Goal: Task Accomplishment & Management: Manage account settings

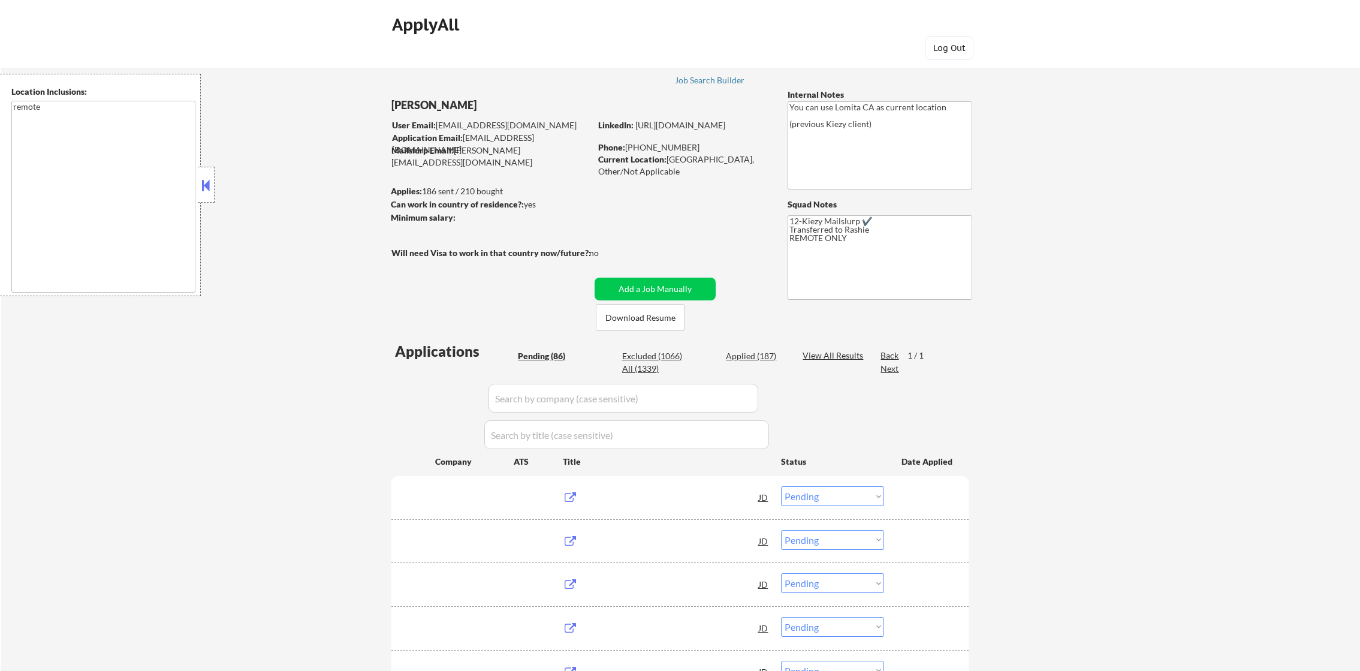
select select ""pending""
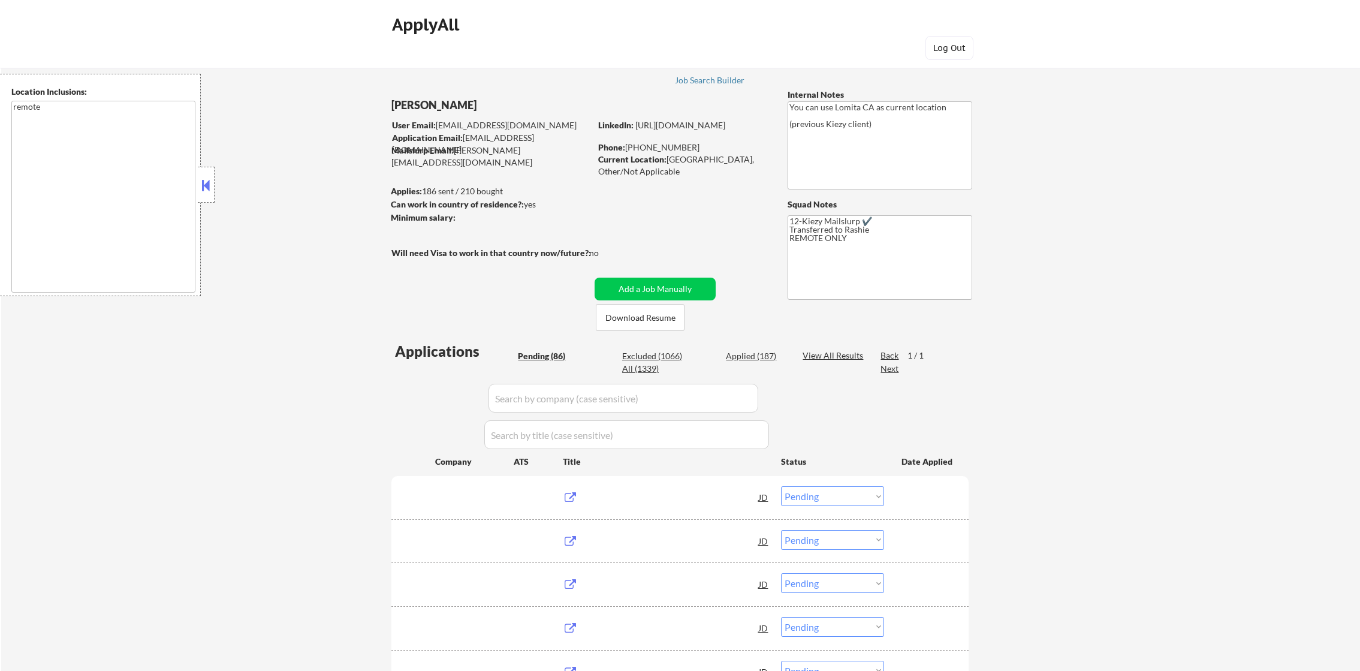
select select ""pending""
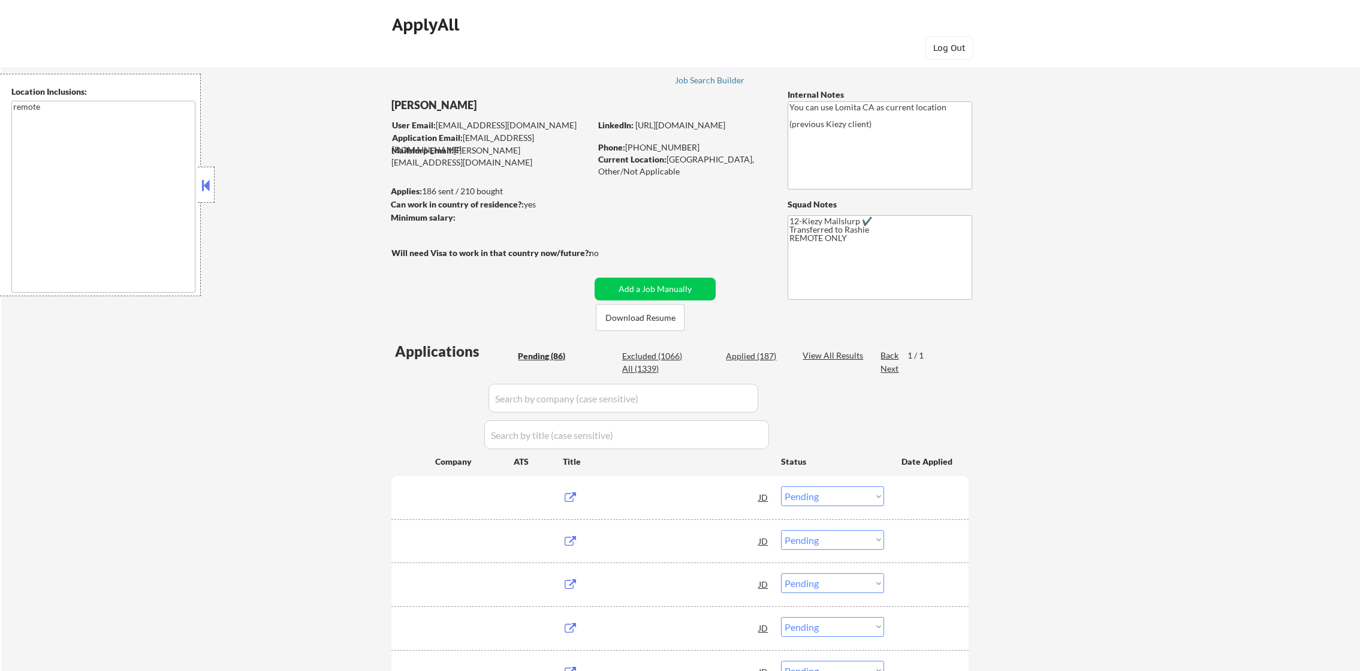
select select ""pending""
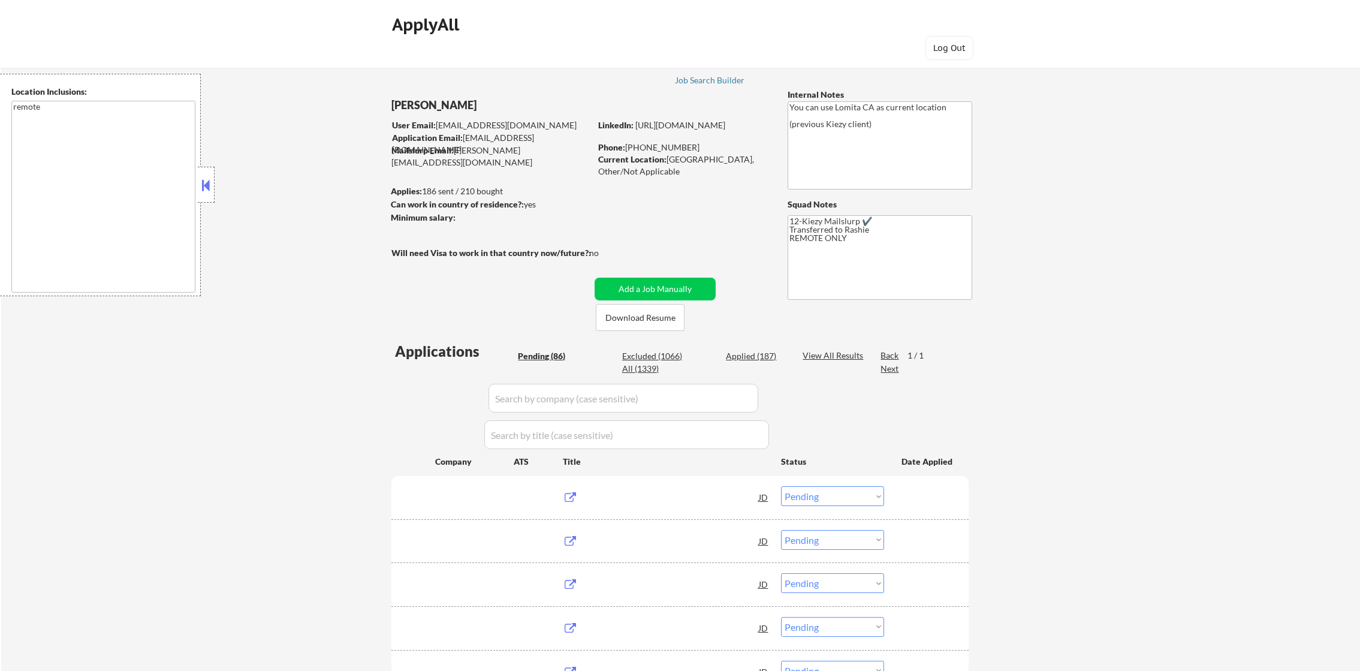
select select ""pending""
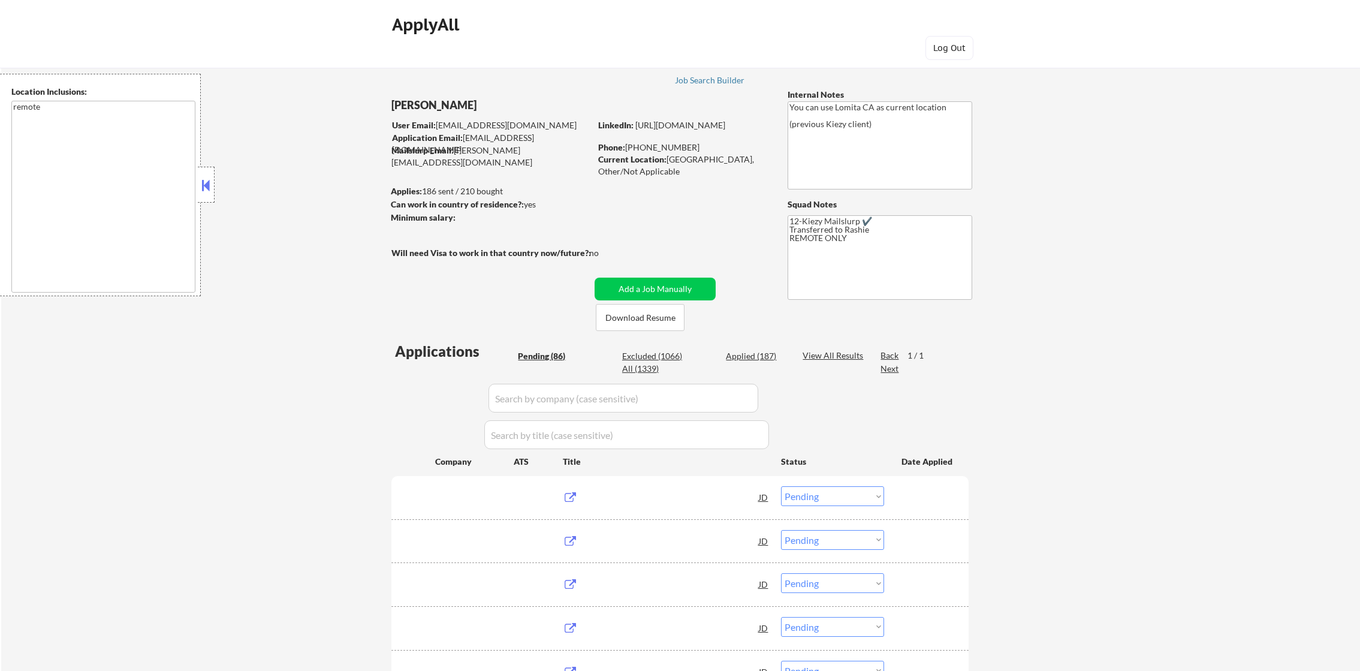
select select ""pending""
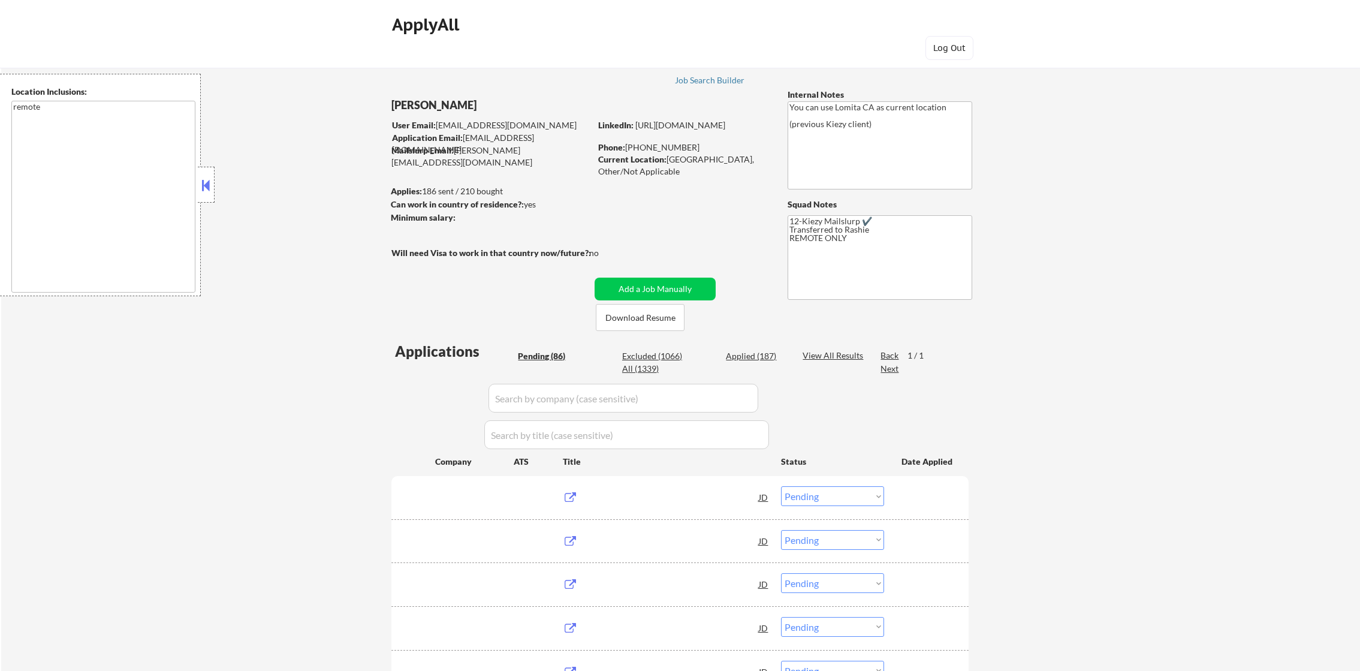
select select ""pending""
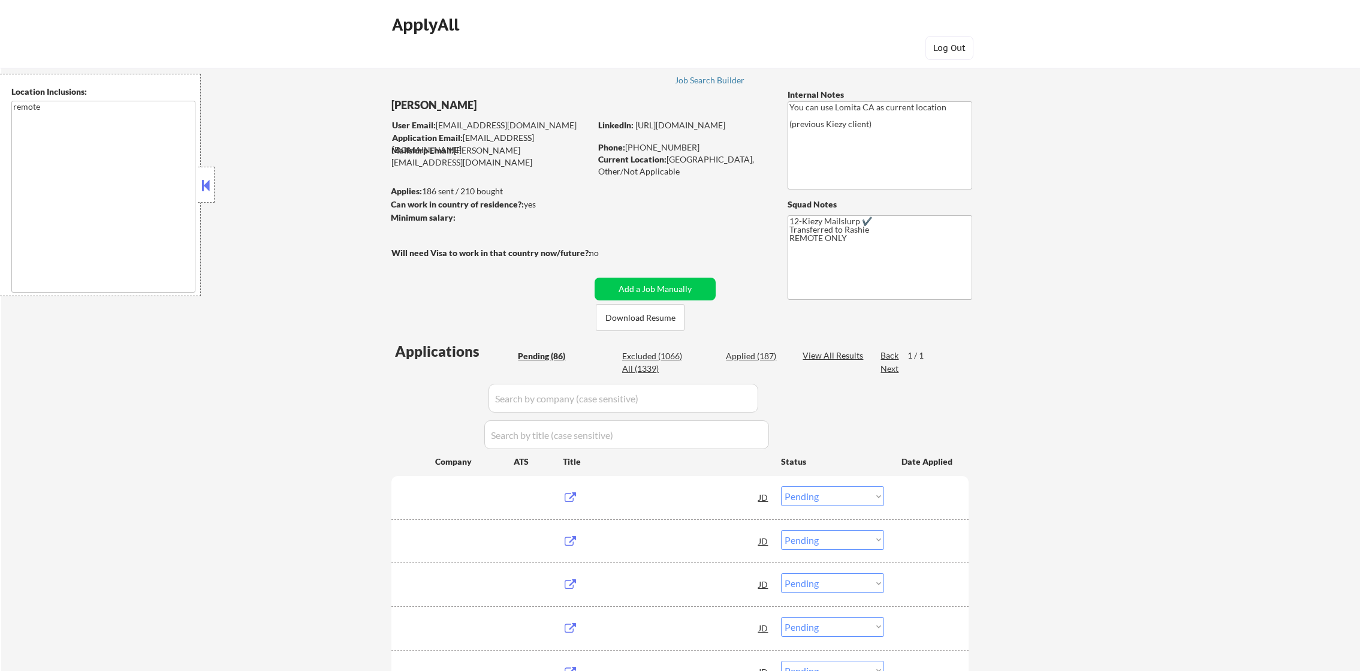
select select ""pending""
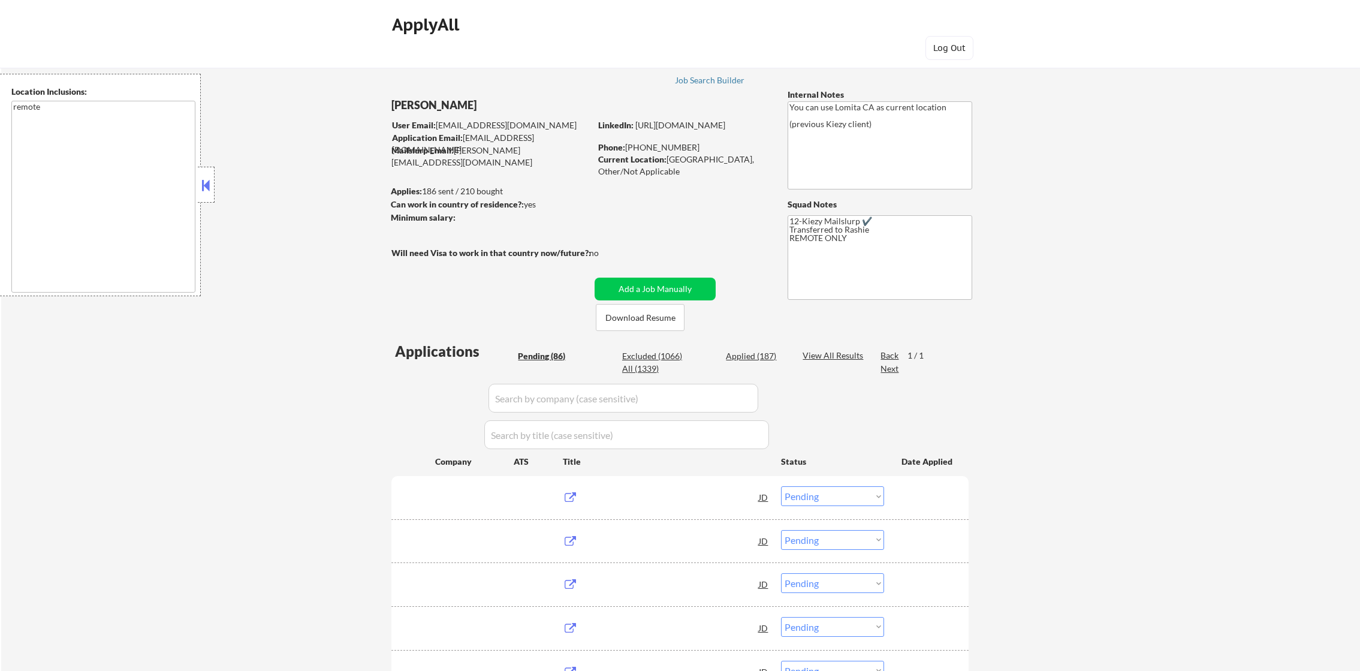
select select ""pending""
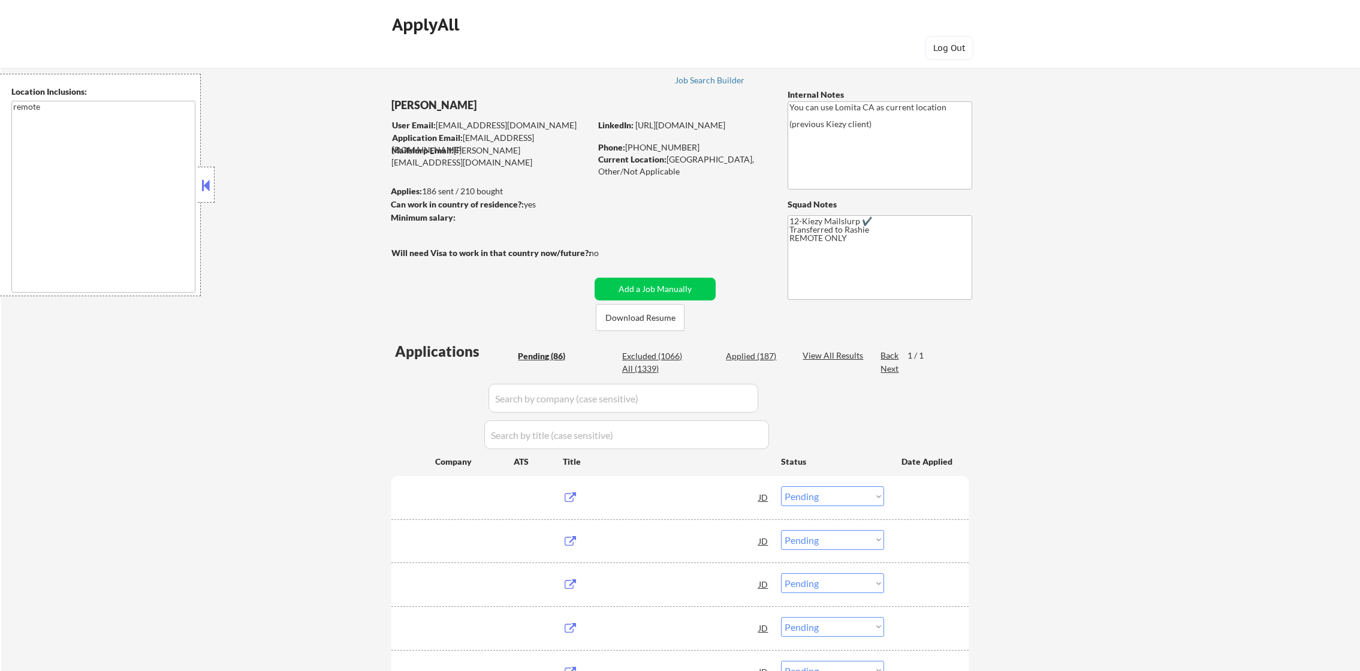
select select ""pending""
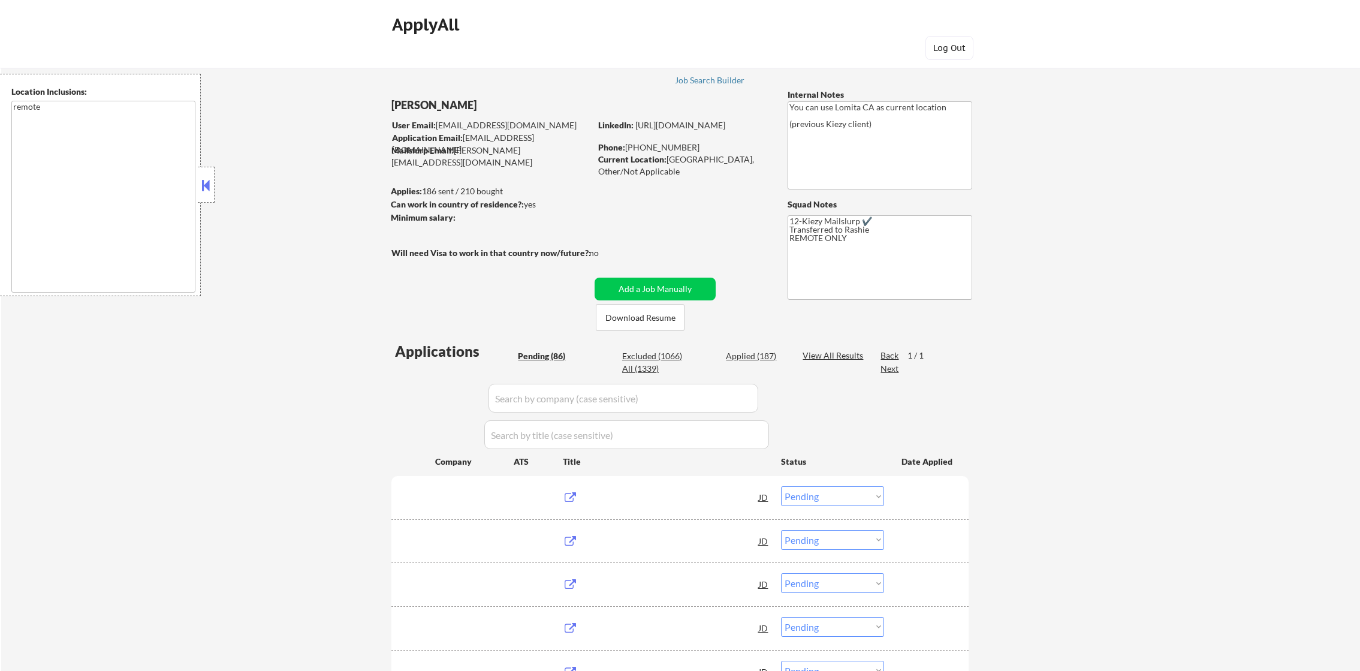
select select ""pending""
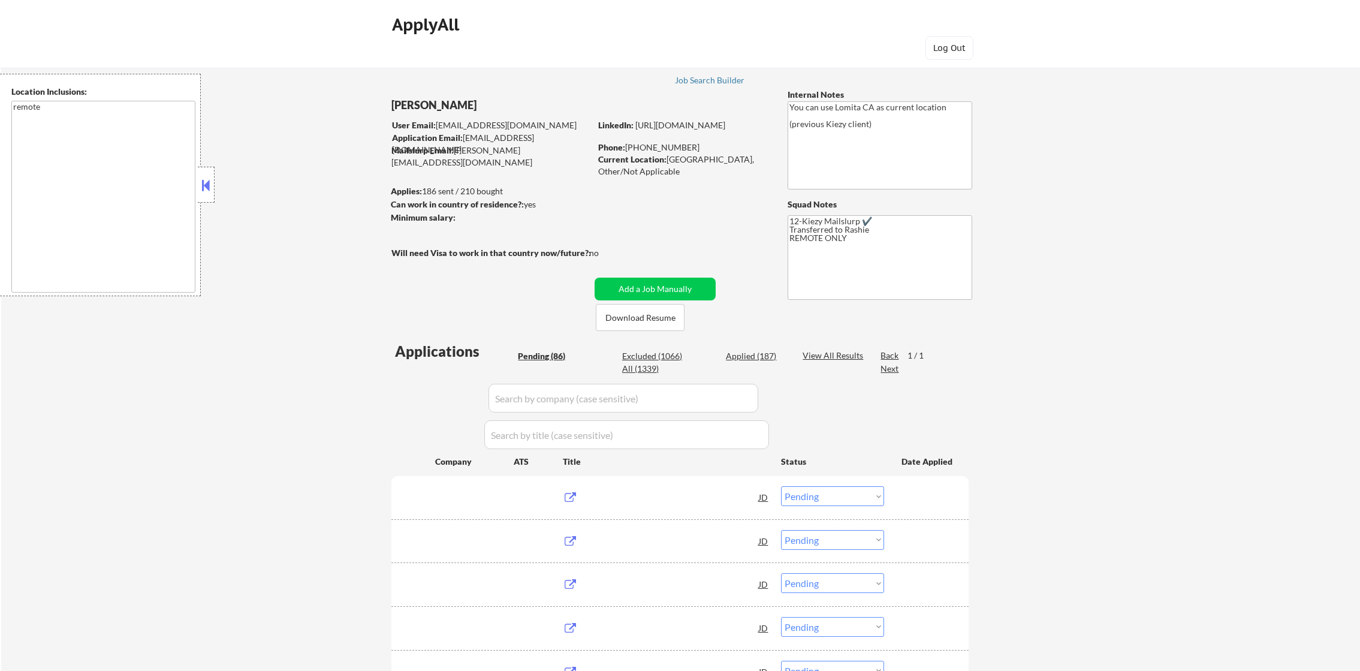
select select ""pending""
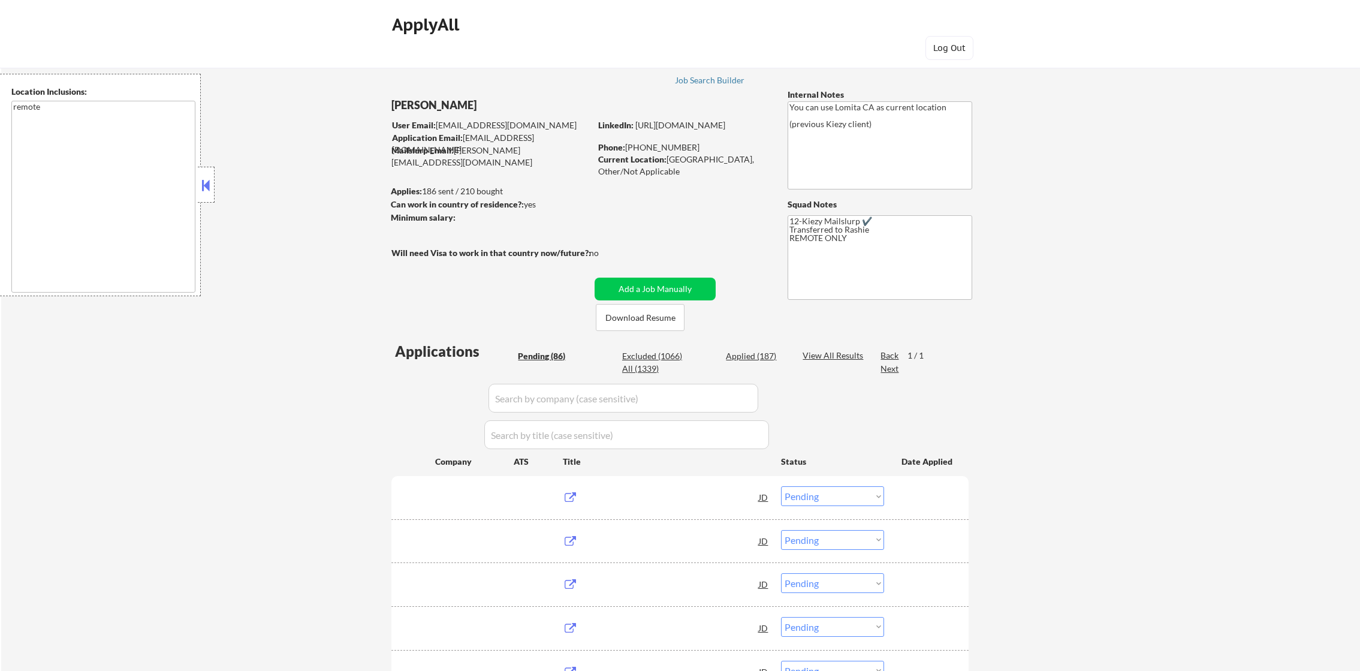
select select ""pending""
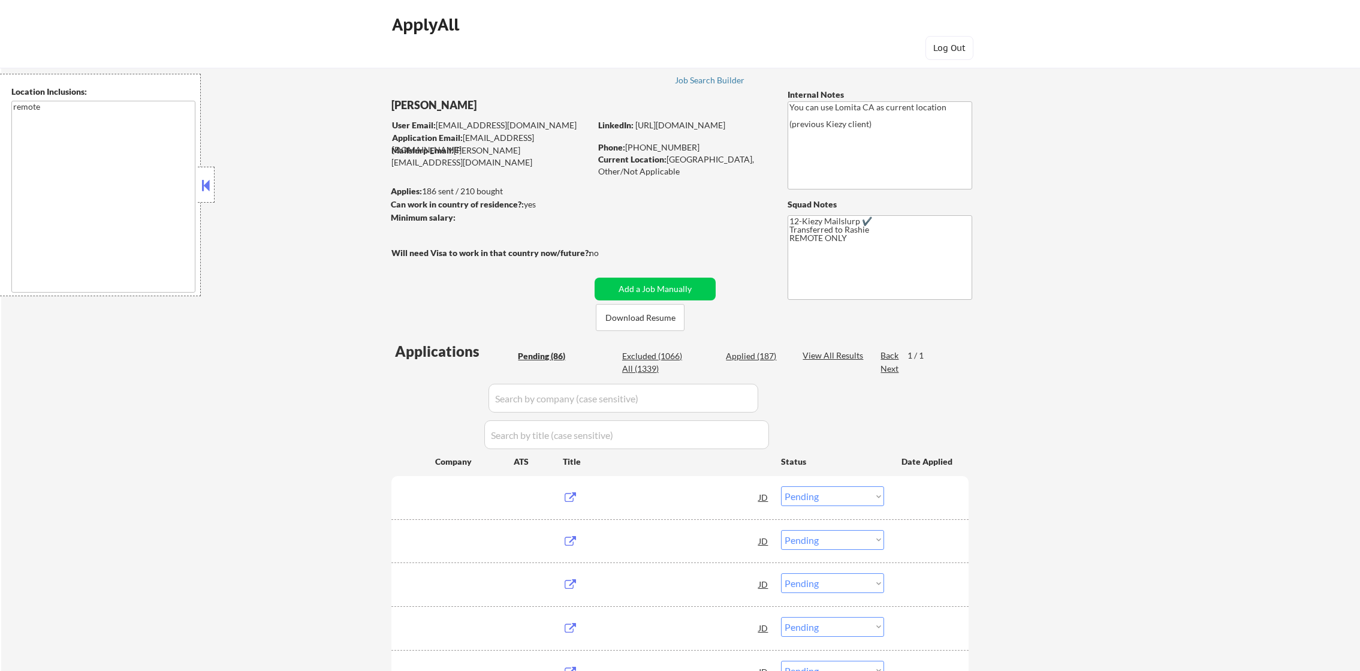
select select ""pending""
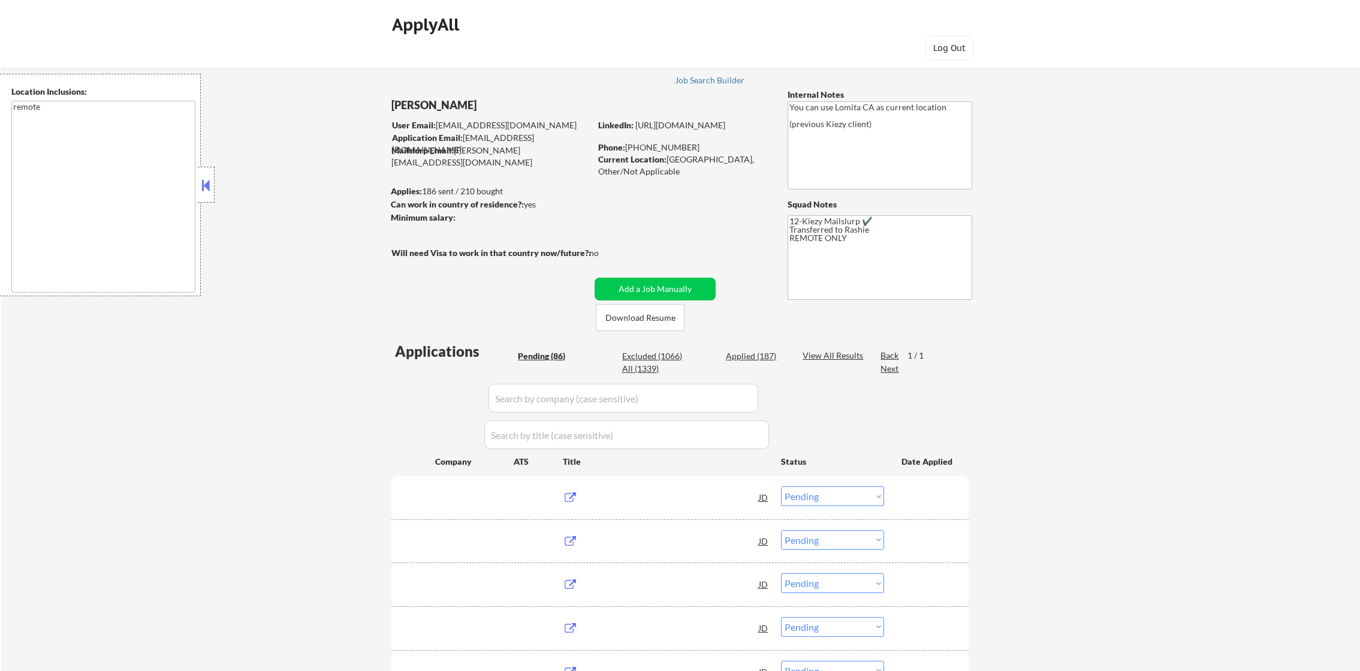
select select ""pending""
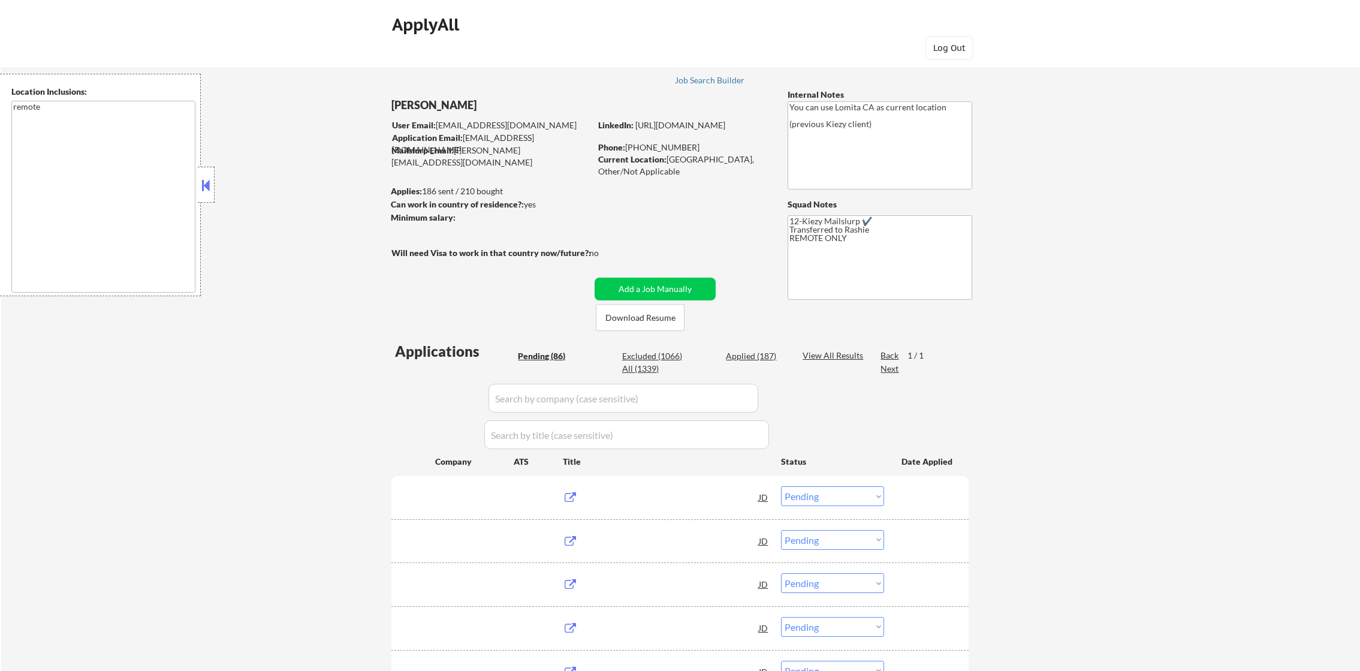
select select ""pending""
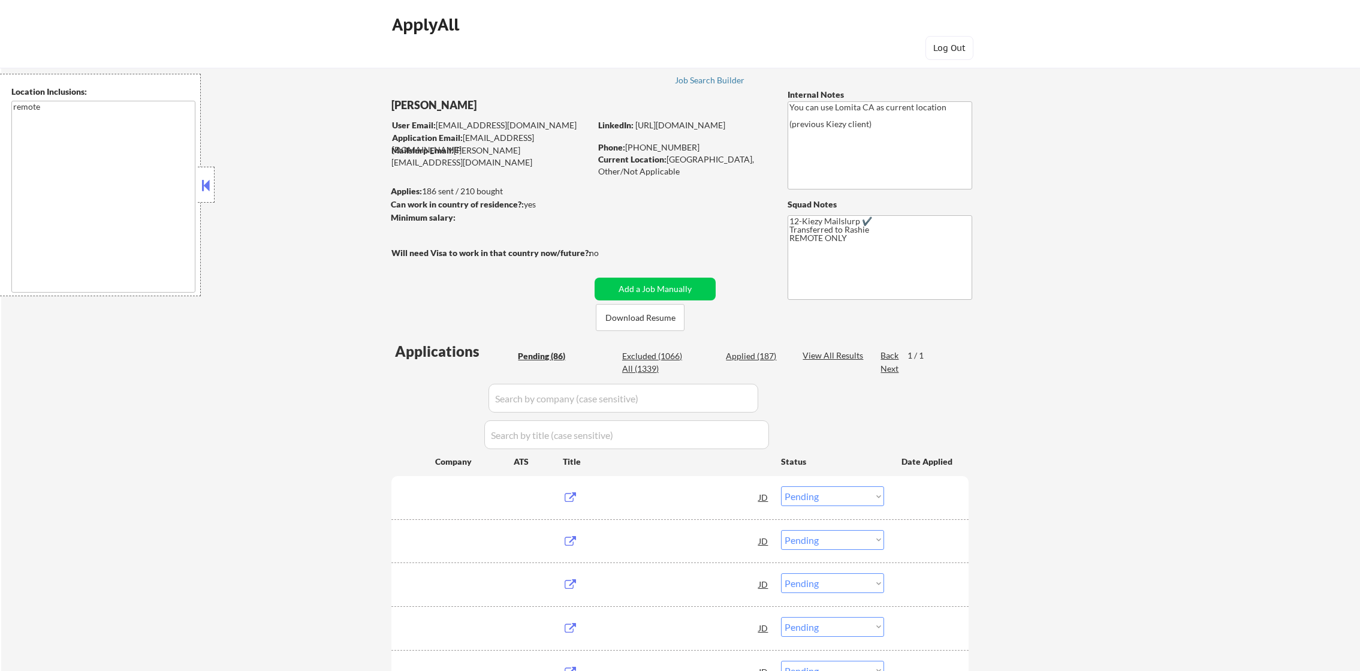
select select ""pending""
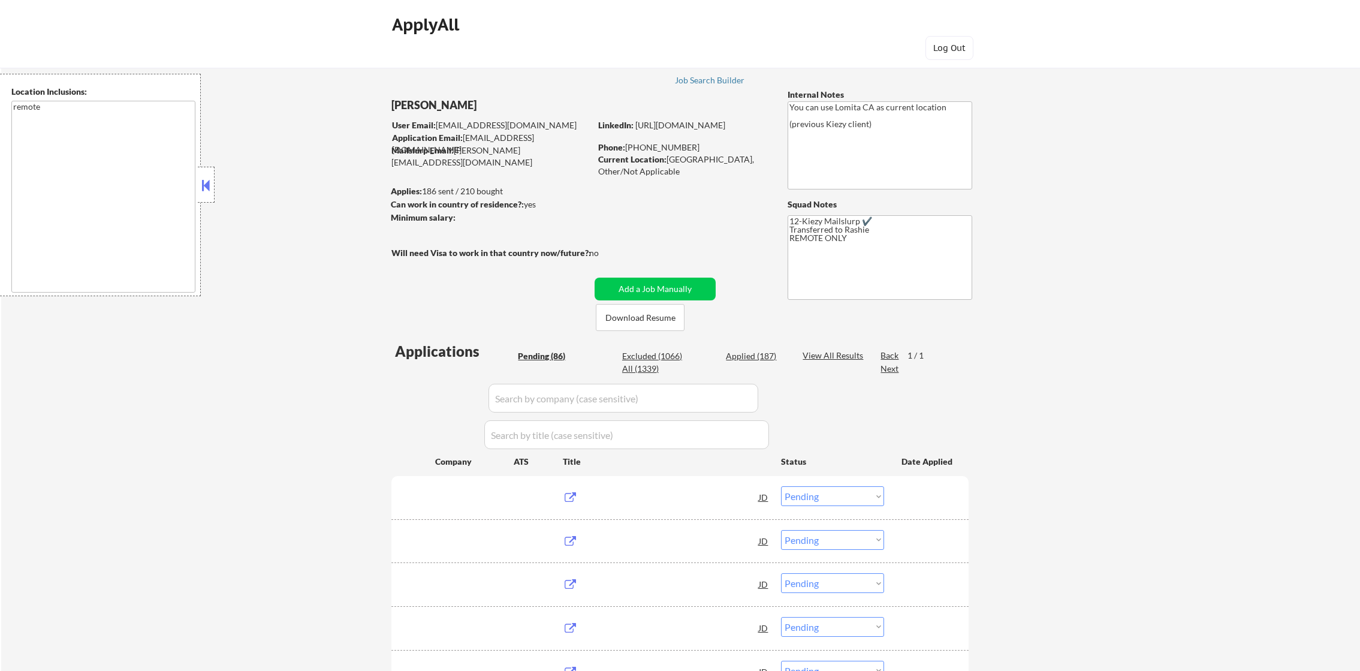
select select ""pending""
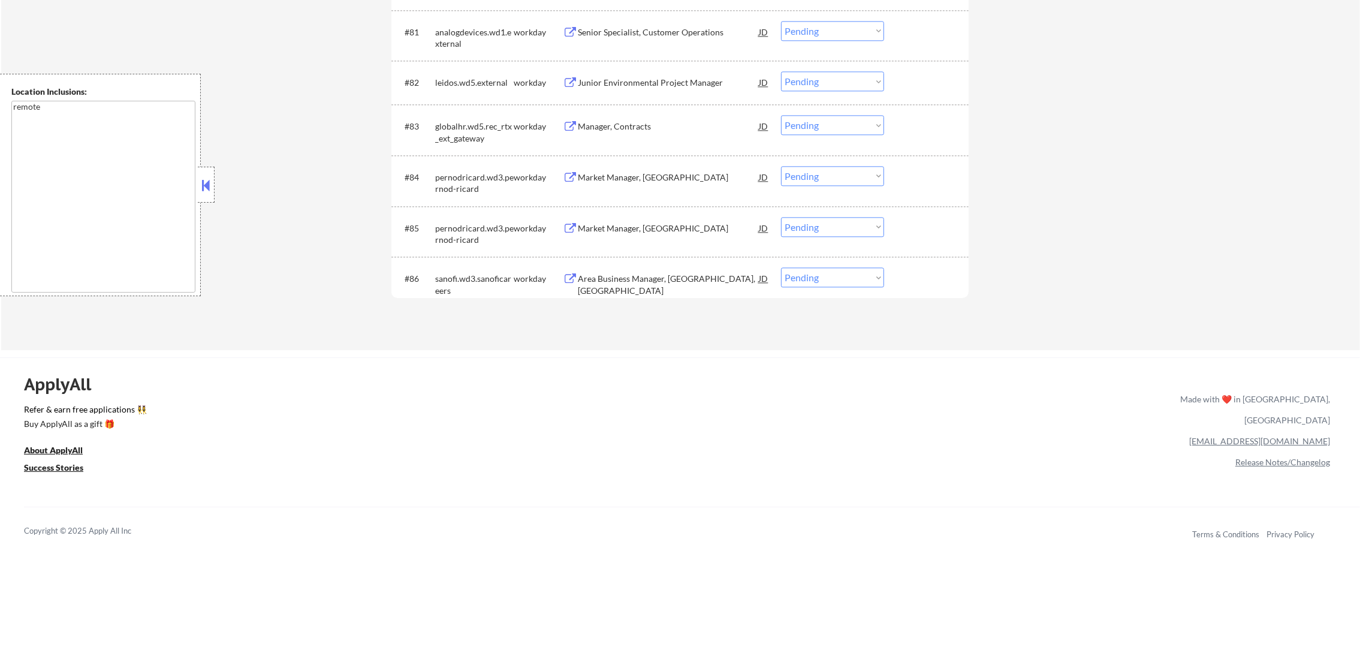
scroll to position [4325, 0]
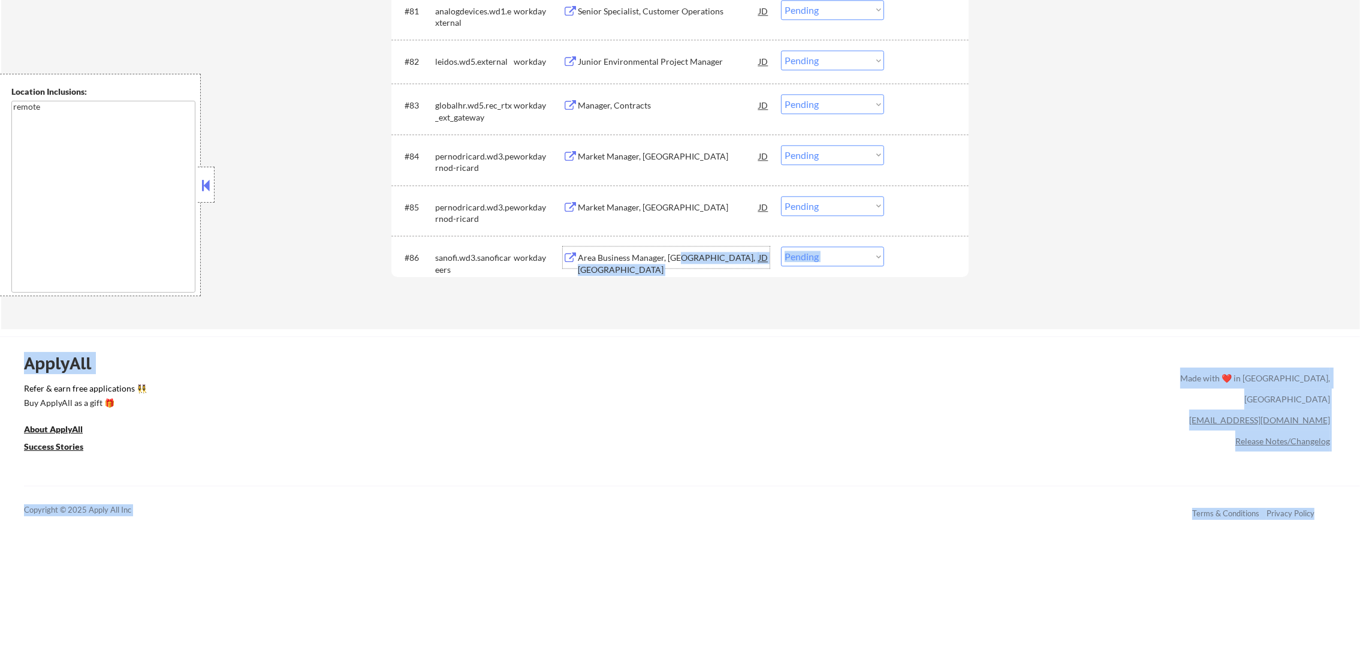
drag, startPoint x: 681, startPoint y: 266, endPoint x: 683, endPoint y: 339, distance: 73.8
click at [821, 263] on select "Choose an option... Pending Applied Excluded (Questions) Excluded (Expired) Exc…" at bounding box center [832, 256] width 103 height 20
select select ""excluded__location_""
click at [781, 246] on select "Choose an option... Pending Applied Excluded (Questions) Excluded (Expired) Exc…" at bounding box center [832, 256] width 103 height 20
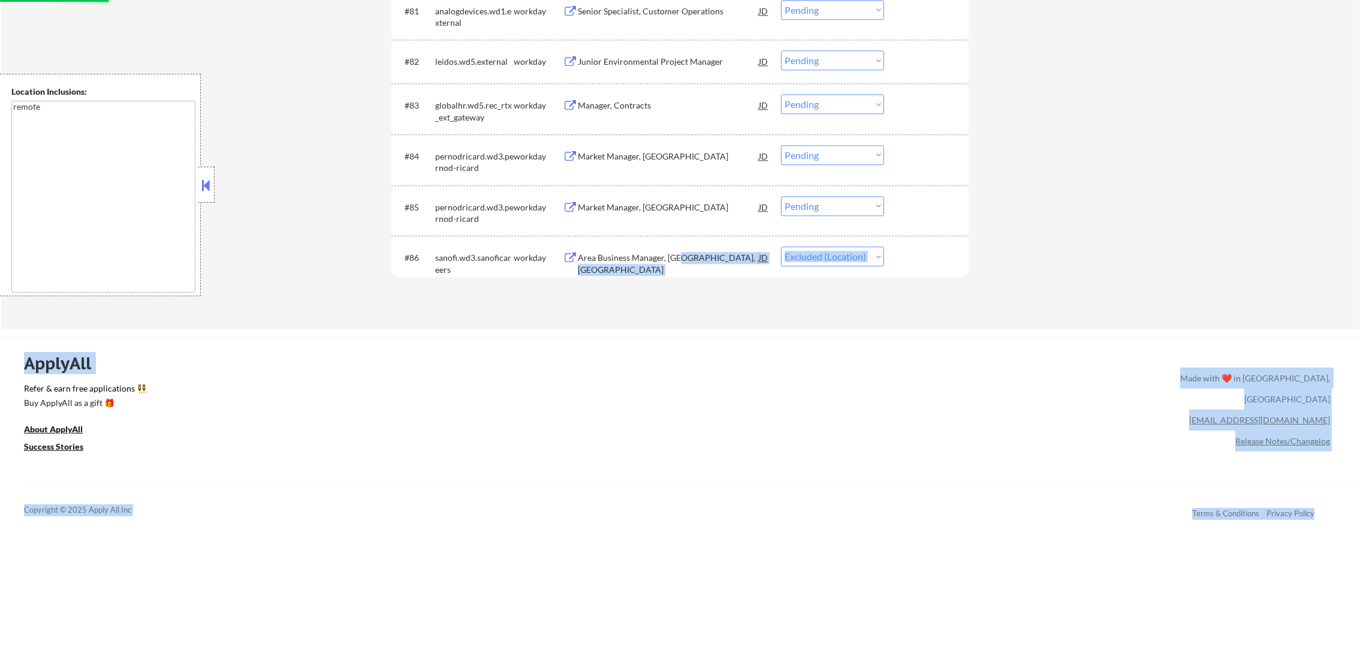
drag, startPoint x: 734, startPoint y: 360, endPoint x: 725, endPoint y: 362, distance: 9.3
click at [732, 360] on div "ApplyAll Refer & earn free applications 👯‍♀️ Buy ApplyAll as a gift 🎁 About App…" at bounding box center [680, 440] width 1360 height 190
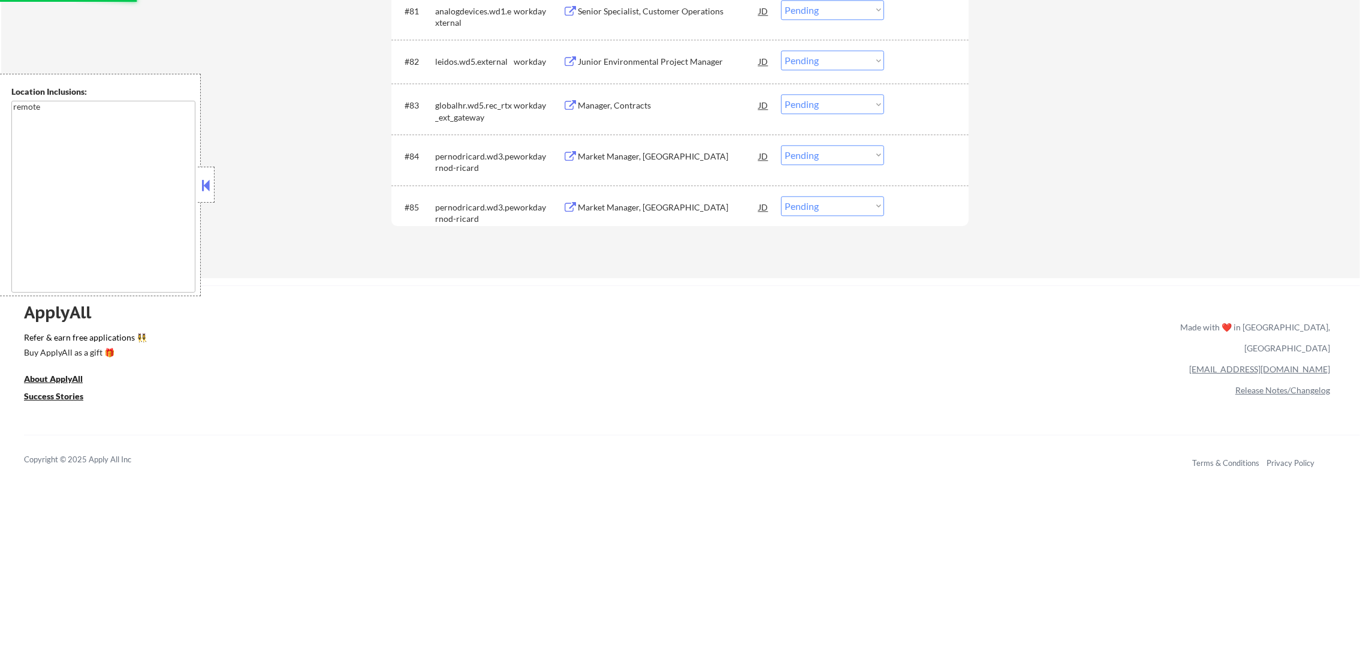
click at [667, 216] on div "Market Manager, GA" at bounding box center [668, 207] width 181 height 22
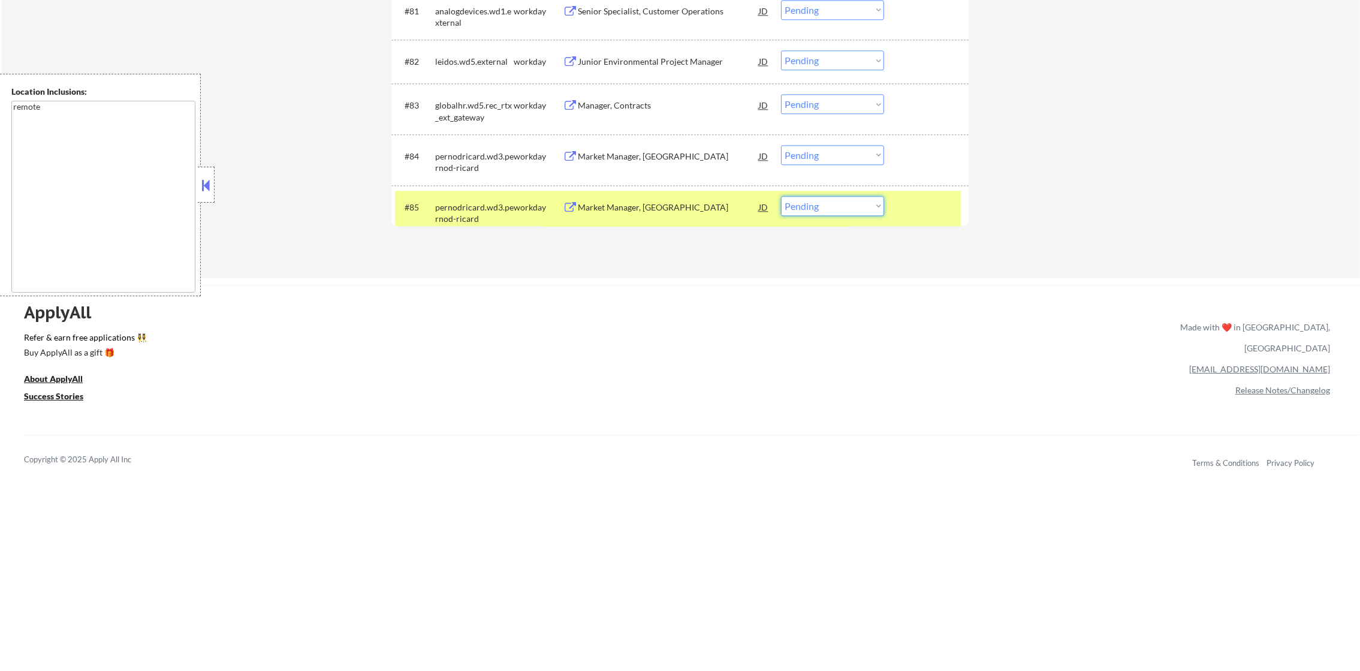
click at [814, 207] on select "Choose an option... Pending Applied Excluded (Questions) Excluded (Expired) Exc…" at bounding box center [832, 206] width 103 height 20
select select ""excluded__bad_match_""
click at [781, 196] on select "Choose an option... Pending Applied Excluded (Questions) Excluded (Expired) Exc…" at bounding box center [832, 206] width 103 height 20
click at [466, 192] on div "#85 pernodricard.wd3.pernod-ricard workday Market Manager, GA JD Choose an opti…" at bounding box center [678, 211] width 566 height 40
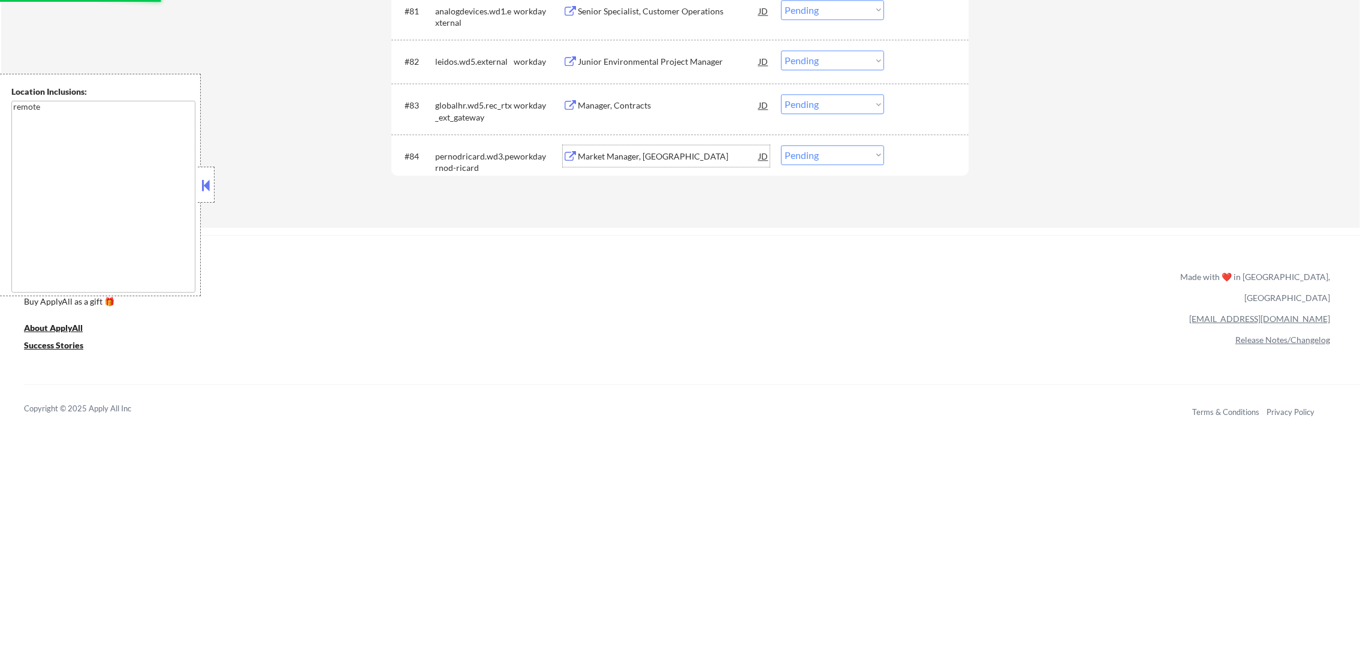
click at [653, 154] on div "Market Manager, NC" at bounding box center [668, 156] width 181 height 12
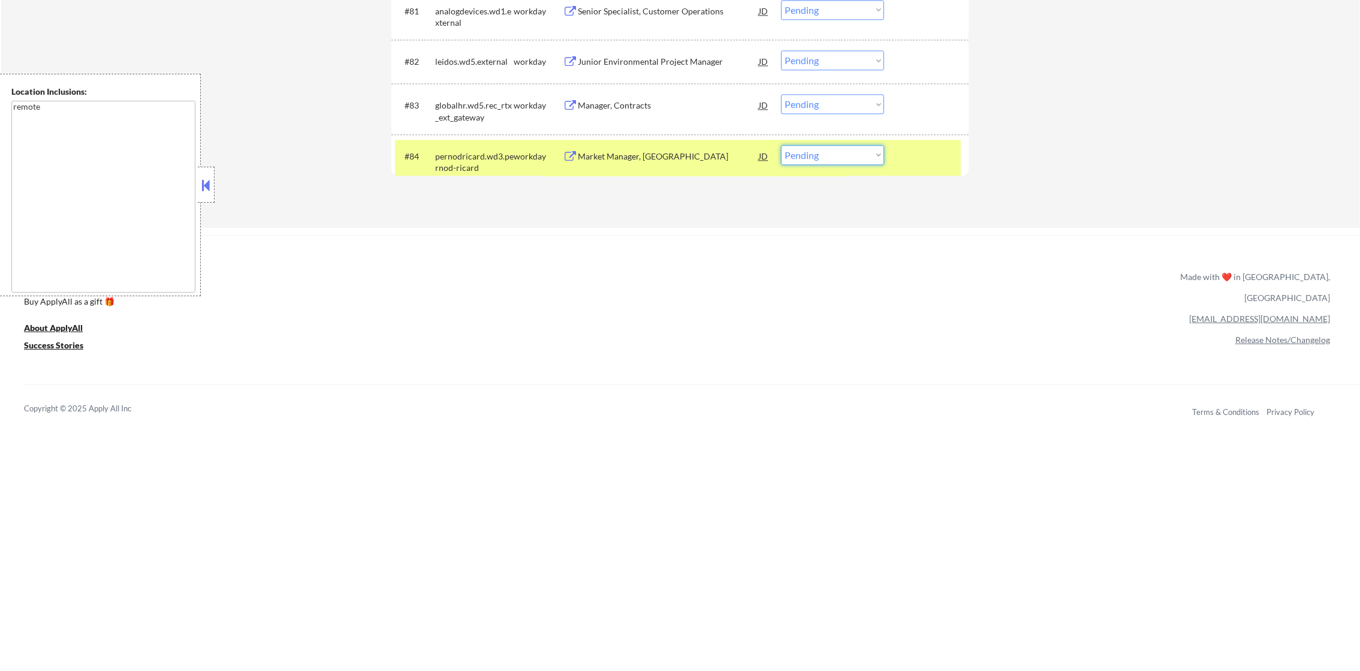
click at [809, 158] on select "Choose an option... Pending Applied Excluded (Questions) Excluded (Expired) Exc…" at bounding box center [832, 155] width 103 height 20
select select ""excluded__bad_match_""
click at [781, 145] on select "Choose an option... Pending Applied Excluded (Questions) Excluded (Expired) Exc…" at bounding box center [832, 155] width 103 height 20
click at [477, 165] on div "pernodricard.wd3.pernod-ricard" at bounding box center [474, 161] width 79 height 23
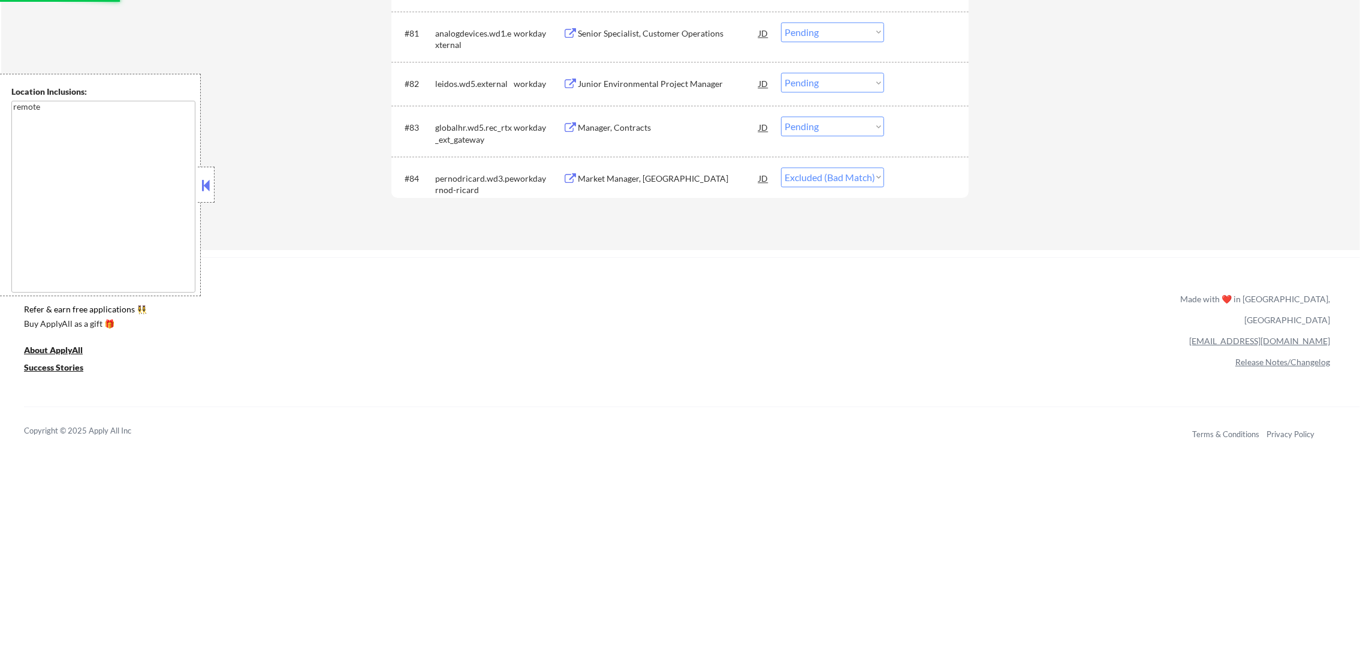
scroll to position [4265, 0]
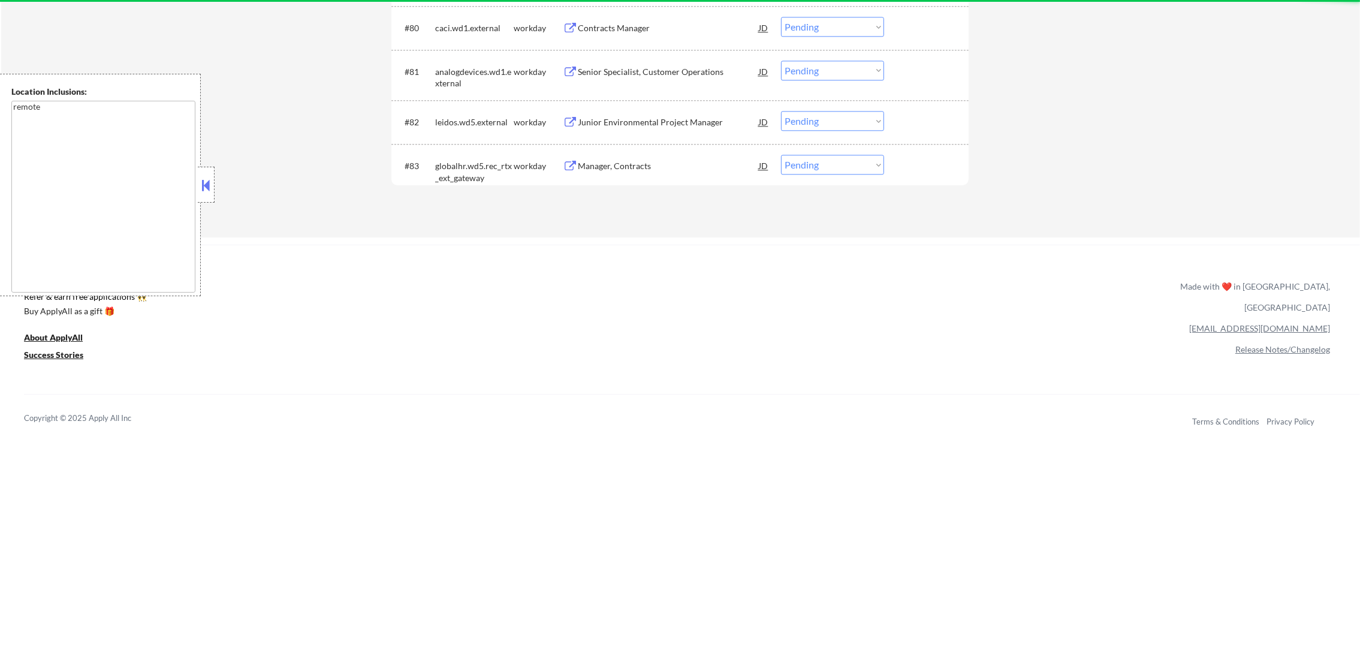
click at [681, 168] on div "Manager, Contracts" at bounding box center [668, 166] width 181 height 12
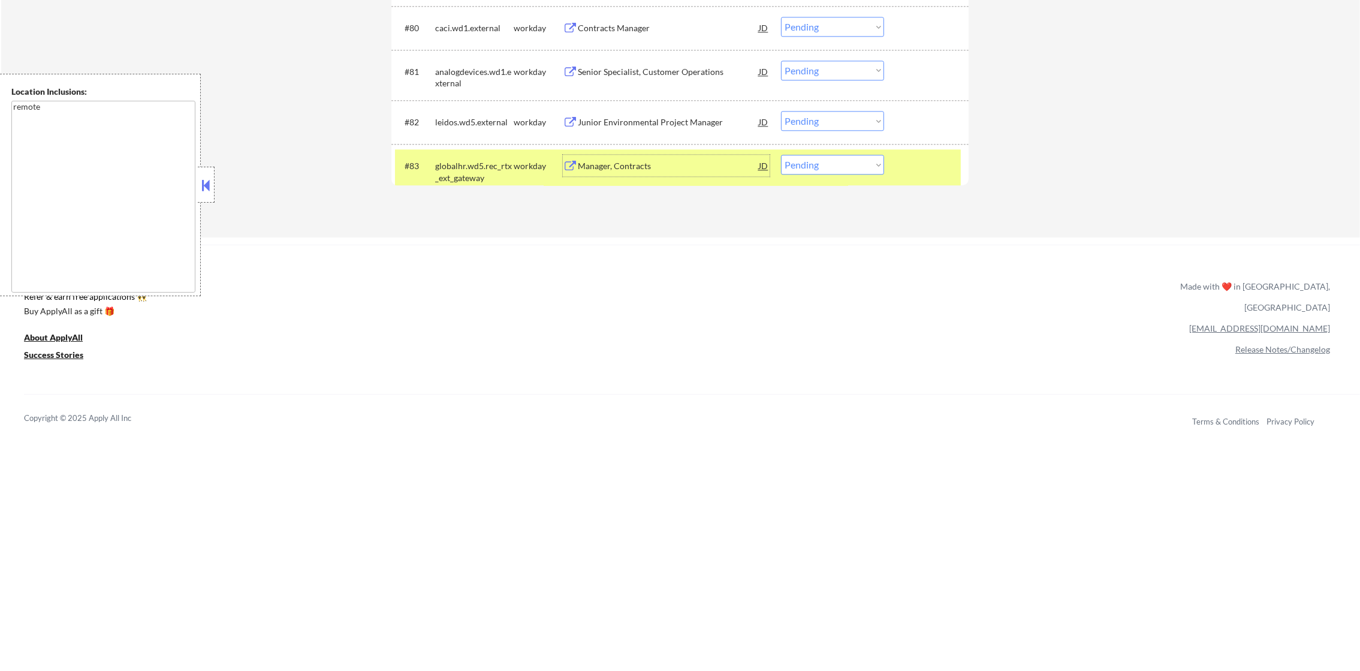
click at [825, 171] on select "Choose an option... Pending Applied Excluded (Questions) Excluded (Expired) Exc…" at bounding box center [832, 165] width 103 height 20
select select ""excluded__bad_match_""
click at [781, 155] on select "Choose an option... Pending Applied Excluded (Questions) Excluded (Expired) Exc…" at bounding box center [832, 165] width 103 height 20
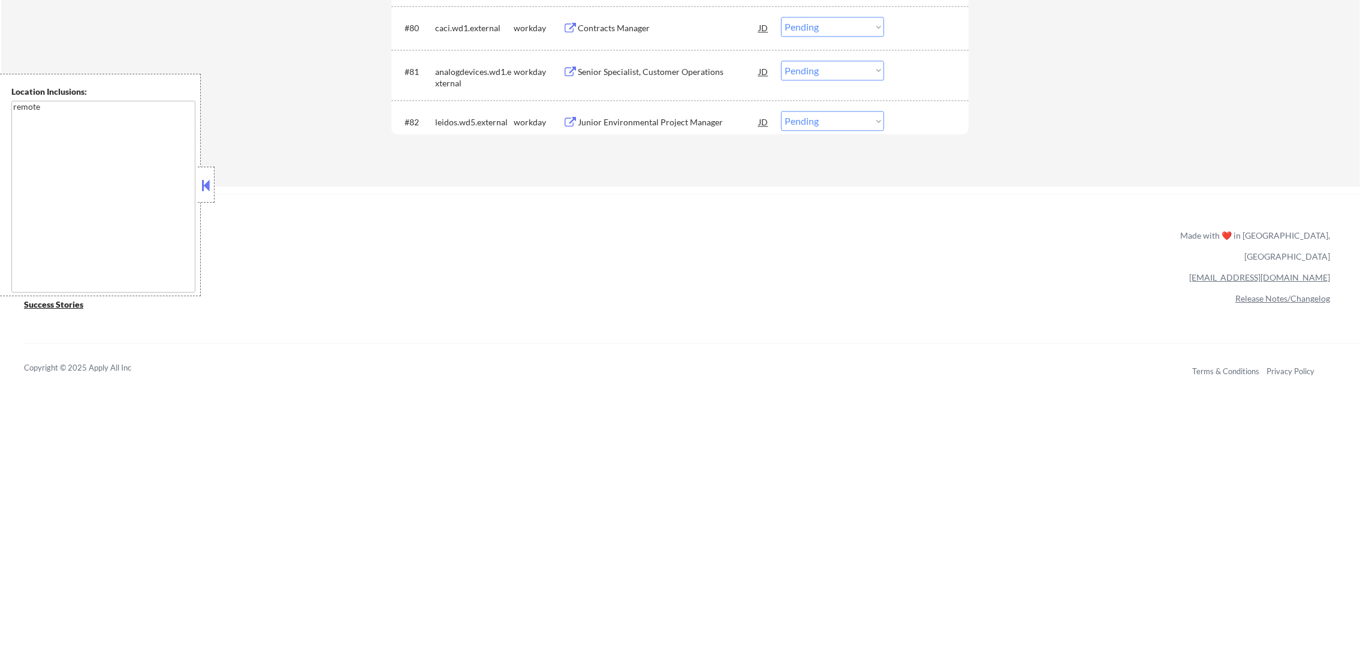
click at [645, 109] on div "#82 leidos.wd5.external workday Junior Environmental Project Manager JD Choose …" at bounding box center [678, 122] width 566 height 32
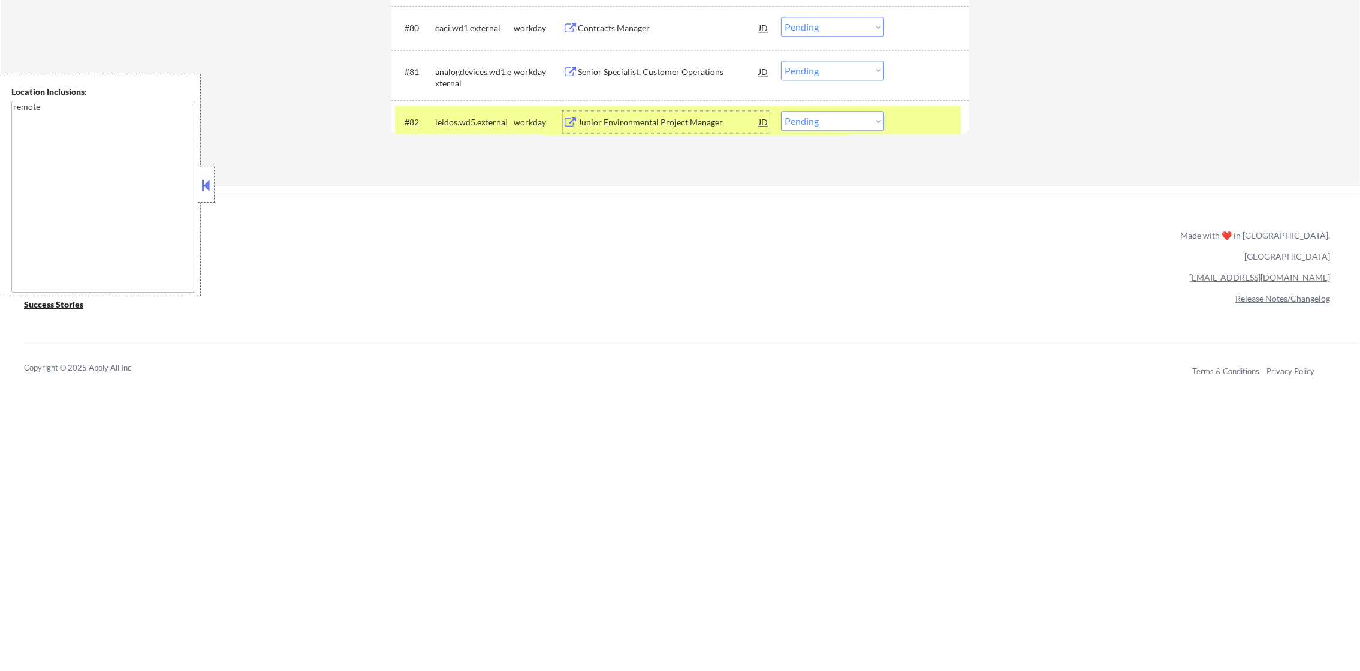
click at [693, 124] on div "Junior Environmental Project Manager" at bounding box center [668, 122] width 181 height 12
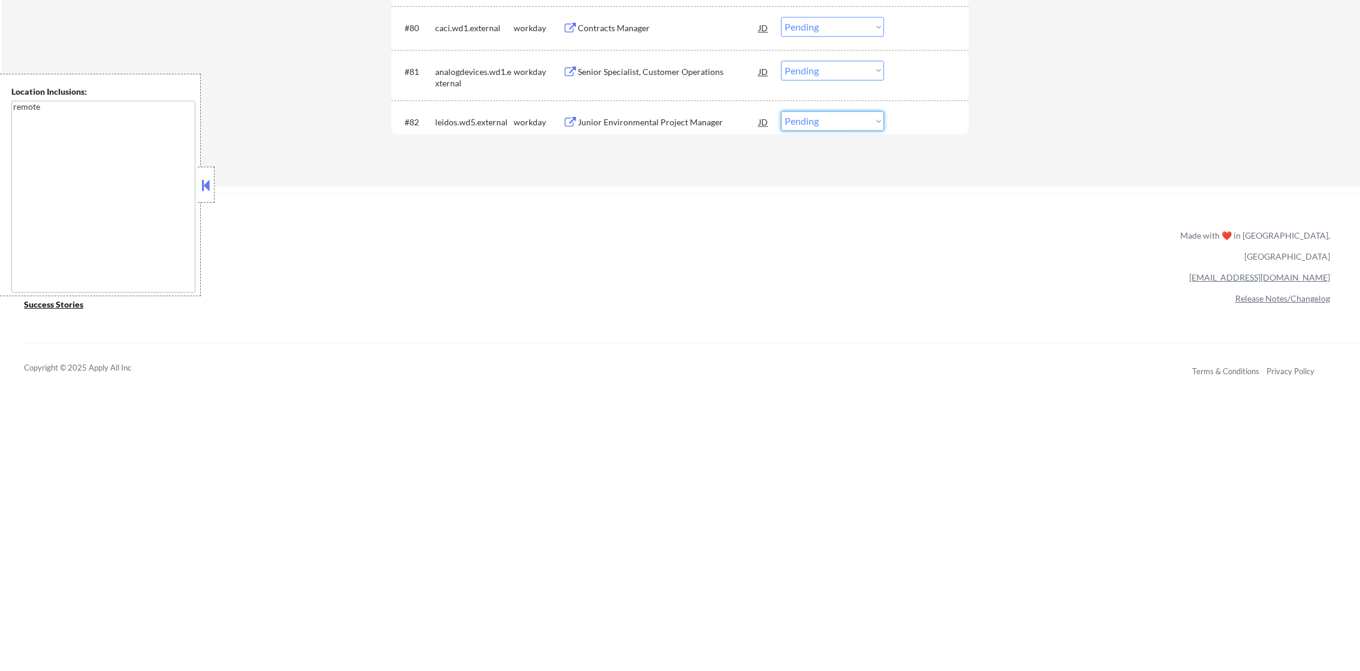
click at [796, 119] on select "Choose an option... Pending Applied Excluded (Questions) Excluded (Expired) Exc…" at bounding box center [832, 121] width 103 height 20
select select ""excluded__expired_""
click at [781, 111] on select "Choose an option... Pending Applied Excluded (Questions) Excluded (Expired) Exc…" at bounding box center [832, 121] width 103 height 20
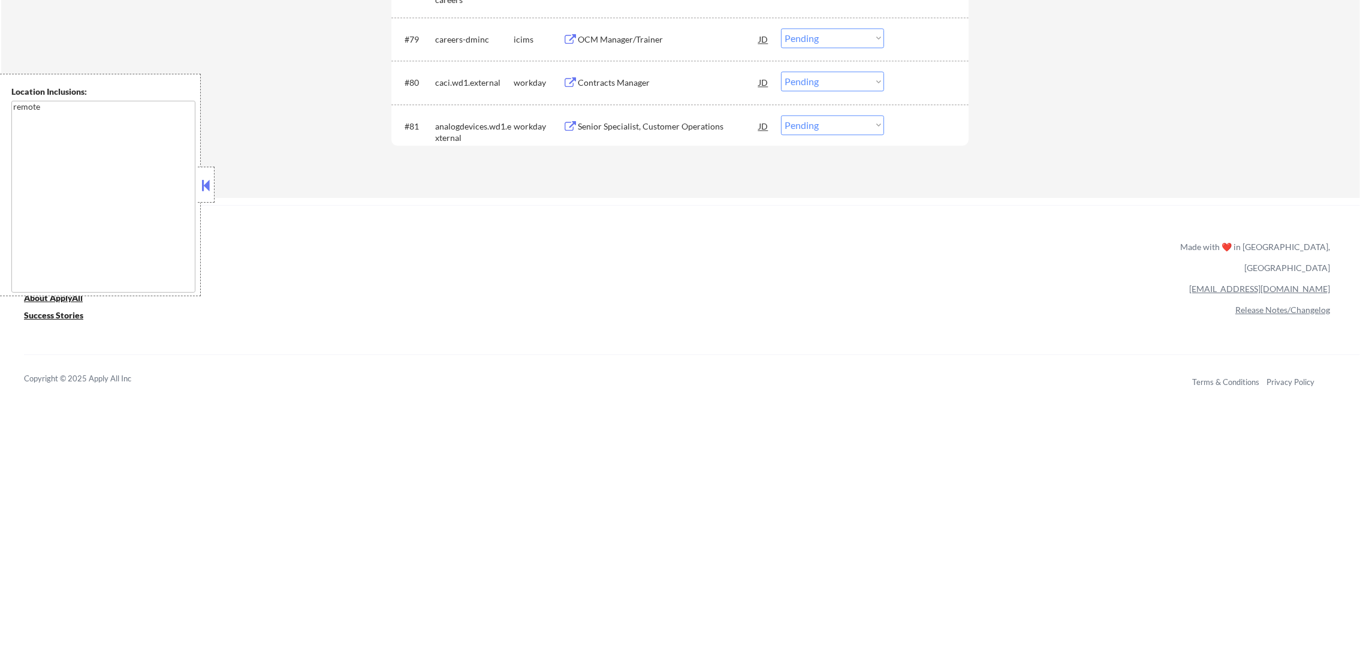
scroll to position [4205, 0]
click at [681, 124] on div "Senior Specialist, Customer Operations" at bounding box center [668, 132] width 181 height 22
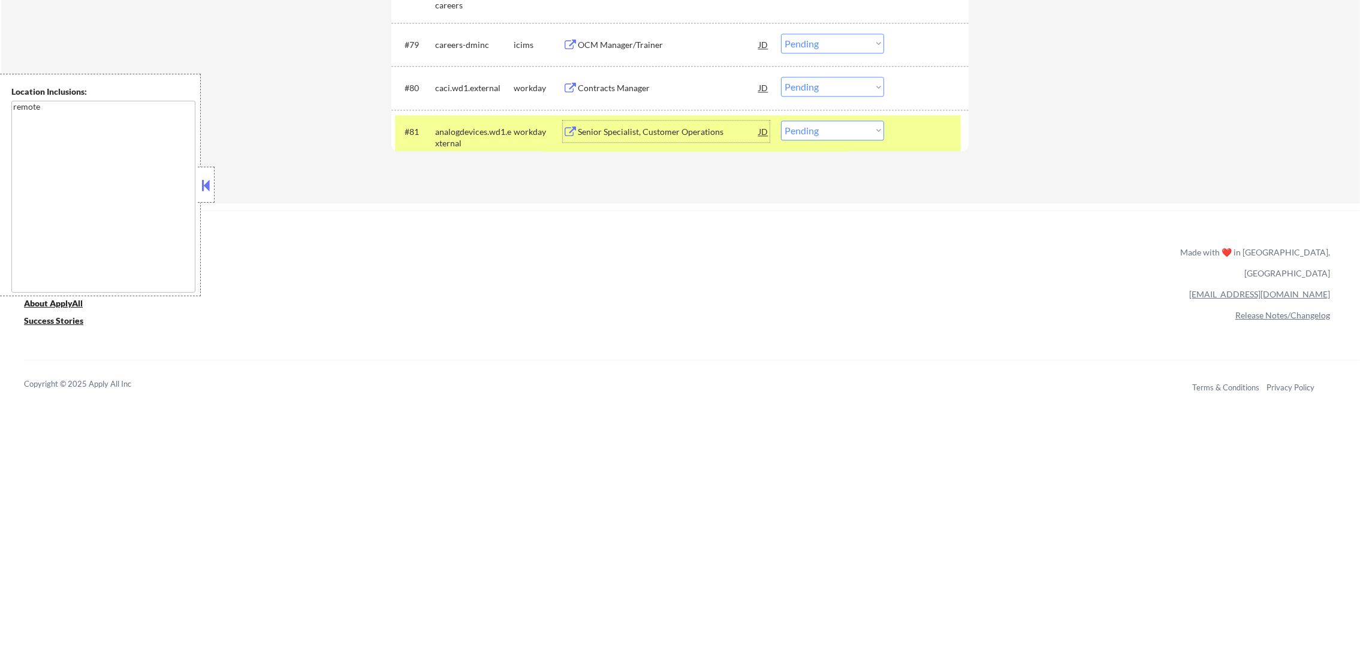
click at [628, 139] on div "Senior Specialist, Customer Operations" at bounding box center [668, 132] width 181 height 22
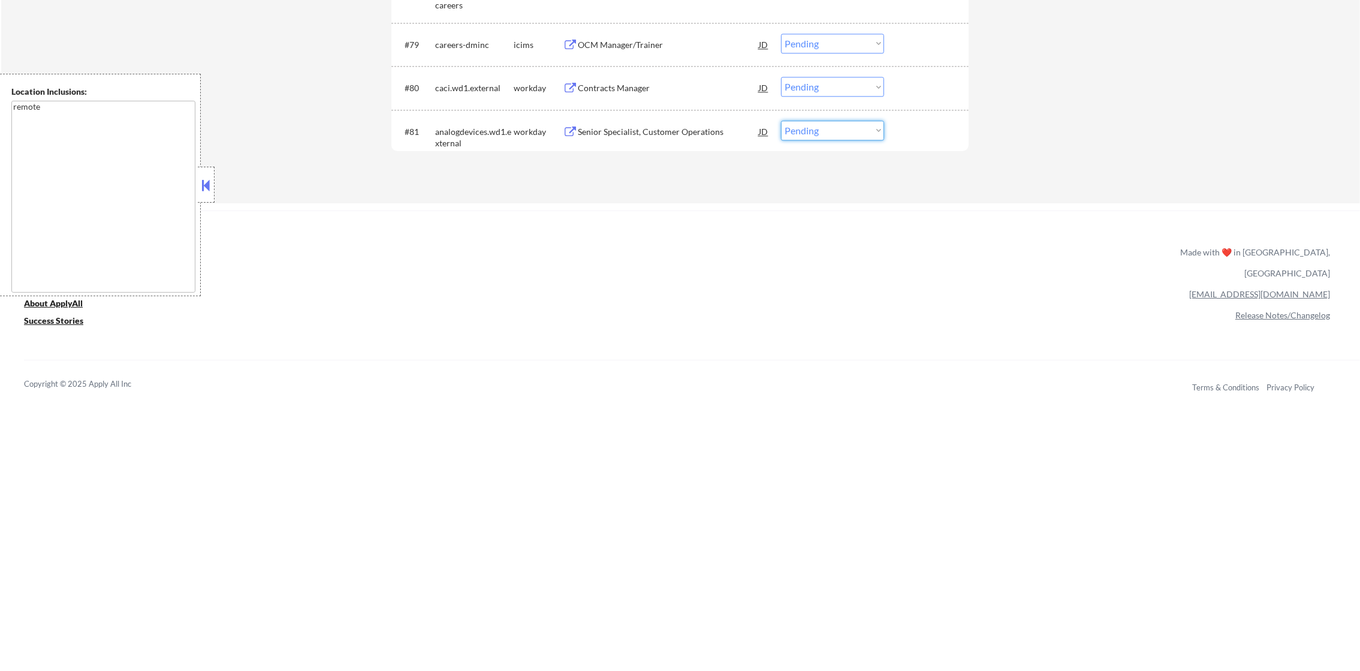
drag, startPoint x: 829, startPoint y: 124, endPoint x: 830, endPoint y: 132, distance: 8.5
click at [829, 124] on select "Choose an option... Pending Applied Excluded (Questions) Excluded (Expired) Exc…" at bounding box center [832, 131] width 103 height 20
select select ""applied""
click at [781, 121] on select "Choose an option... Pending Applied Excluded (Questions) Excluded (Expired) Exc…" at bounding box center [832, 131] width 103 height 20
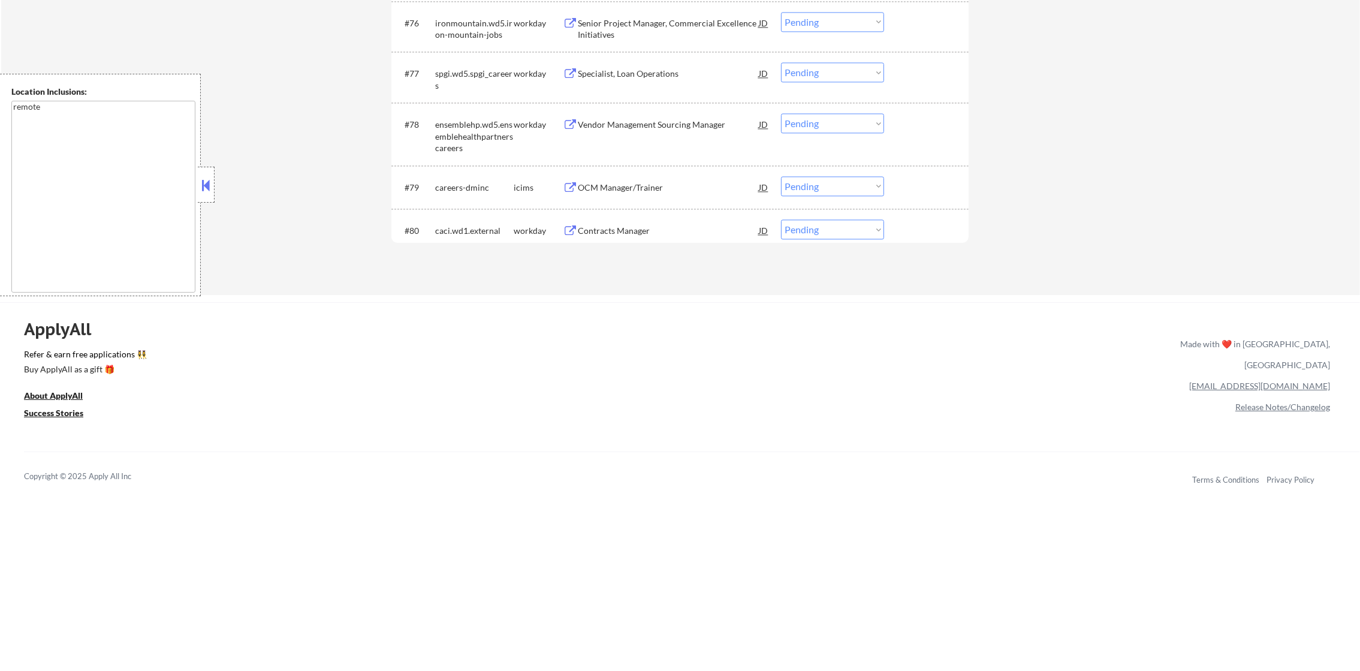
scroll to position [4055, 0]
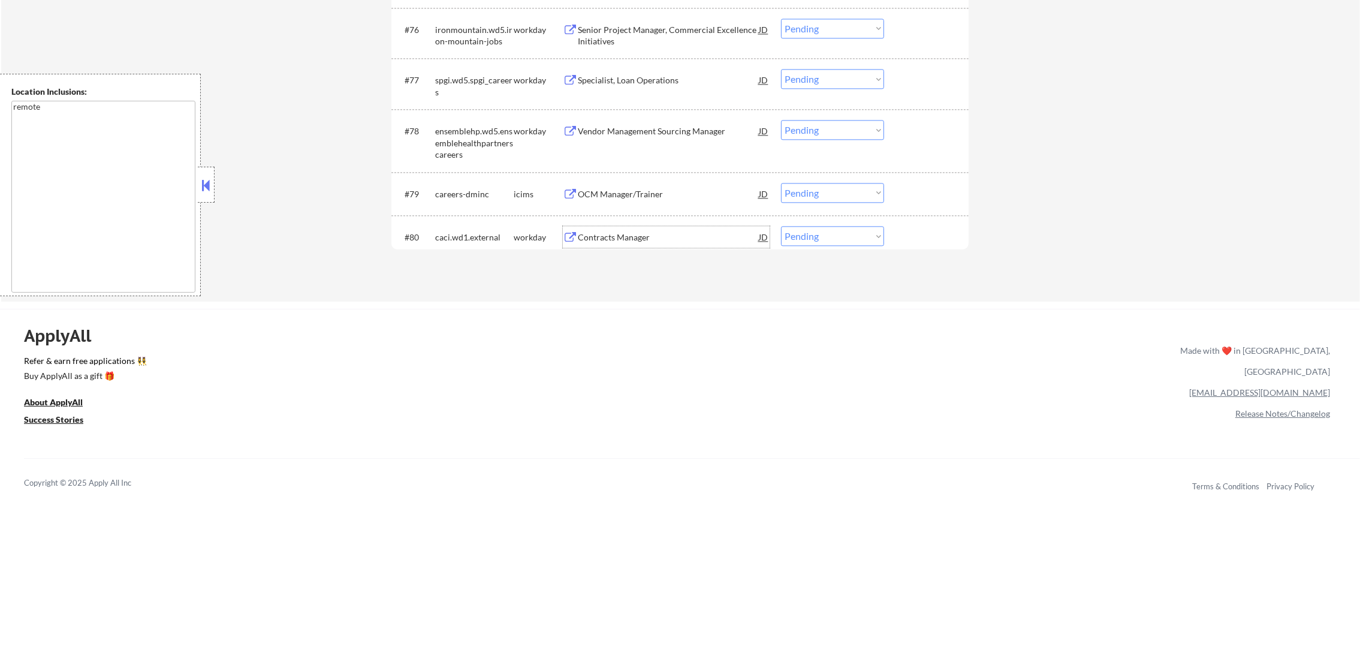
click at [658, 238] on div "Contracts Manager" at bounding box center [668, 237] width 181 height 12
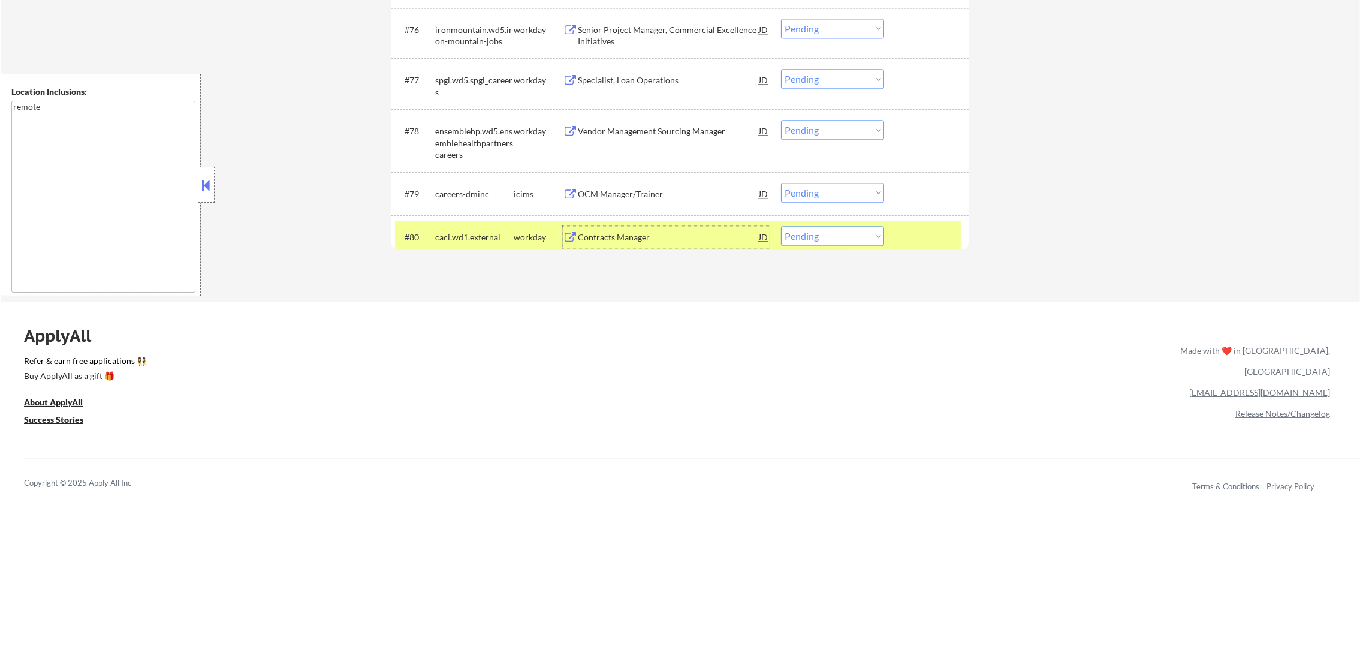
click at [822, 243] on select "Choose an option... Pending Applied Excluded (Questions) Excluded (Expired) Exc…" at bounding box center [832, 236] width 103 height 20
select select ""excluded__bad_match_""
click at [781, 226] on select "Choose an option... Pending Applied Excluded (Questions) Excluded (Expired) Exc…" at bounding box center [832, 236] width 103 height 20
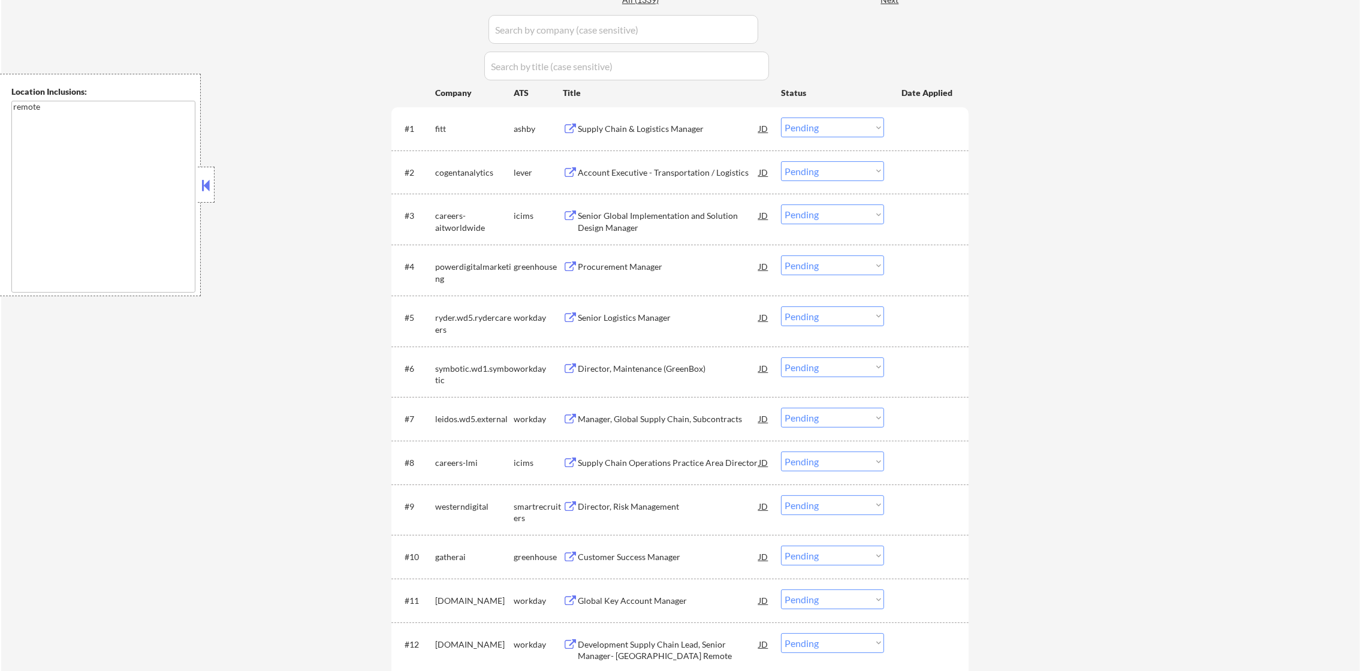
scroll to position [390, 0]
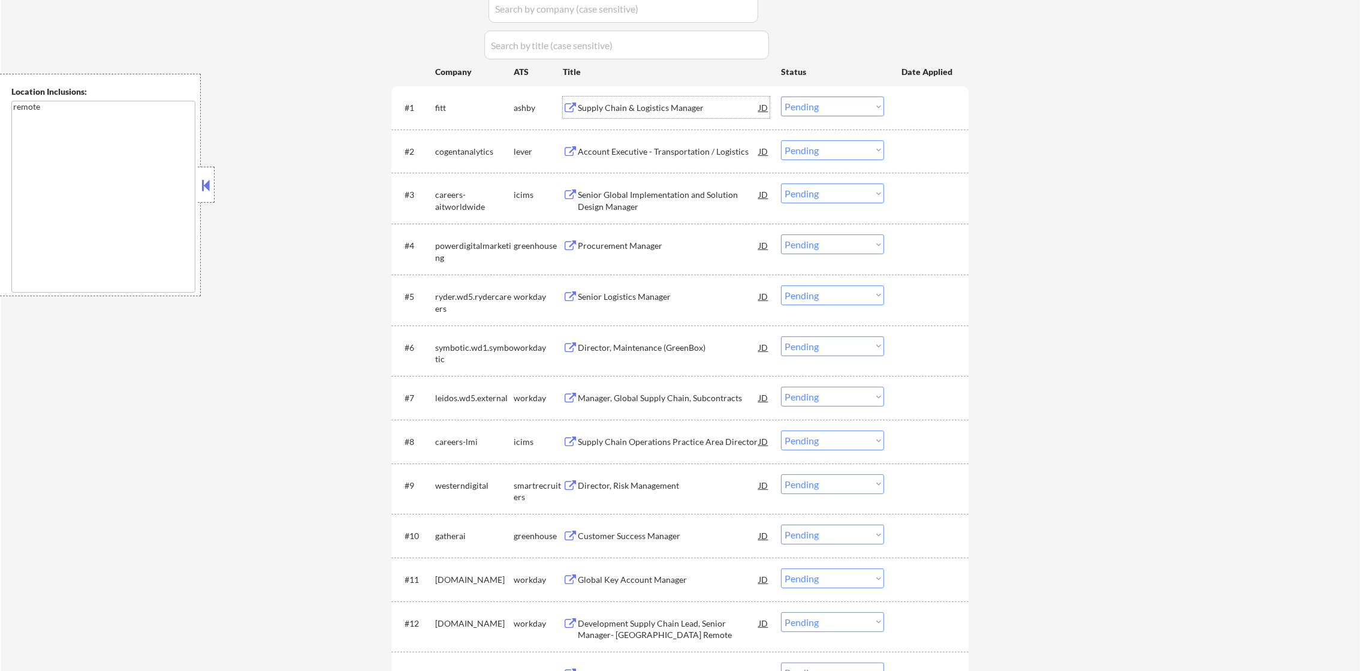
click at [688, 102] on div "Supply Chain & Logistics Manager" at bounding box center [668, 108] width 181 height 12
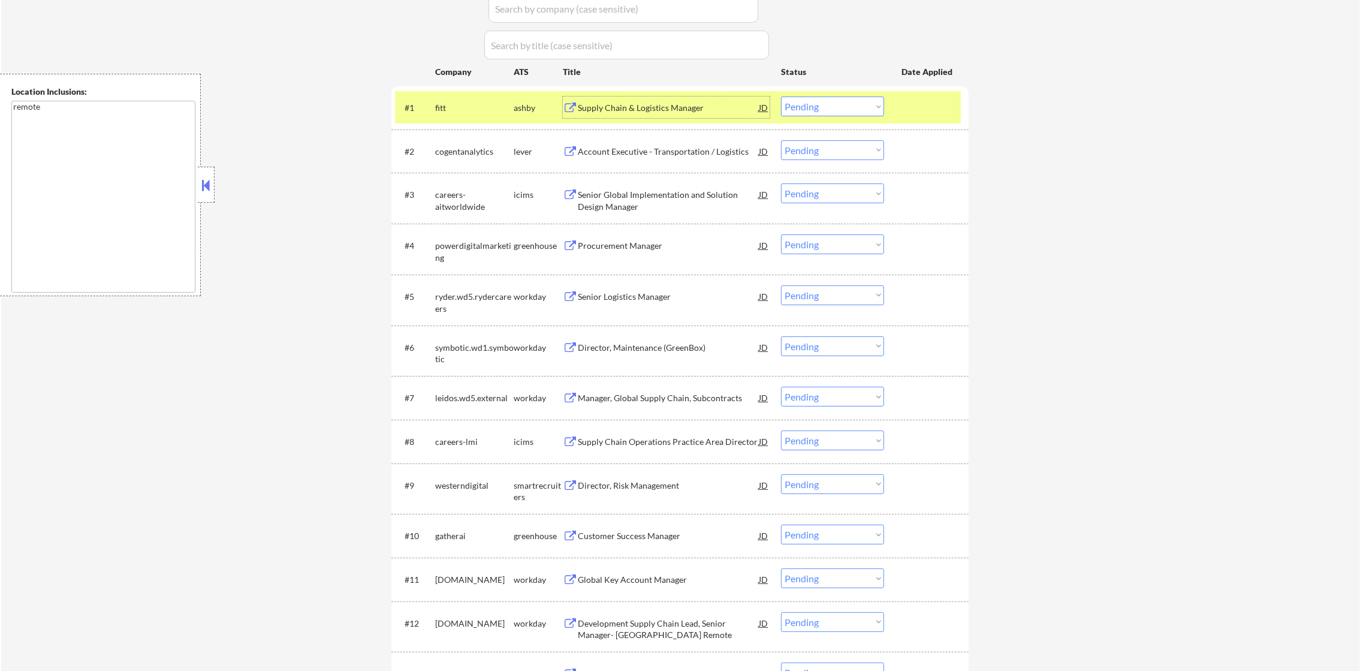
click at [827, 114] on select "Choose an option... Pending Applied Excluded (Questions) Excluded (Expired) Exc…" at bounding box center [832, 107] width 103 height 20
click at [781, 97] on select "Choose an option... Pending Applied Excluded (Questions) Excluded (Expired) Exc…" at bounding box center [832, 107] width 103 height 20
click at [472, 110] on div "fitt" at bounding box center [474, 108] width 79 height 12
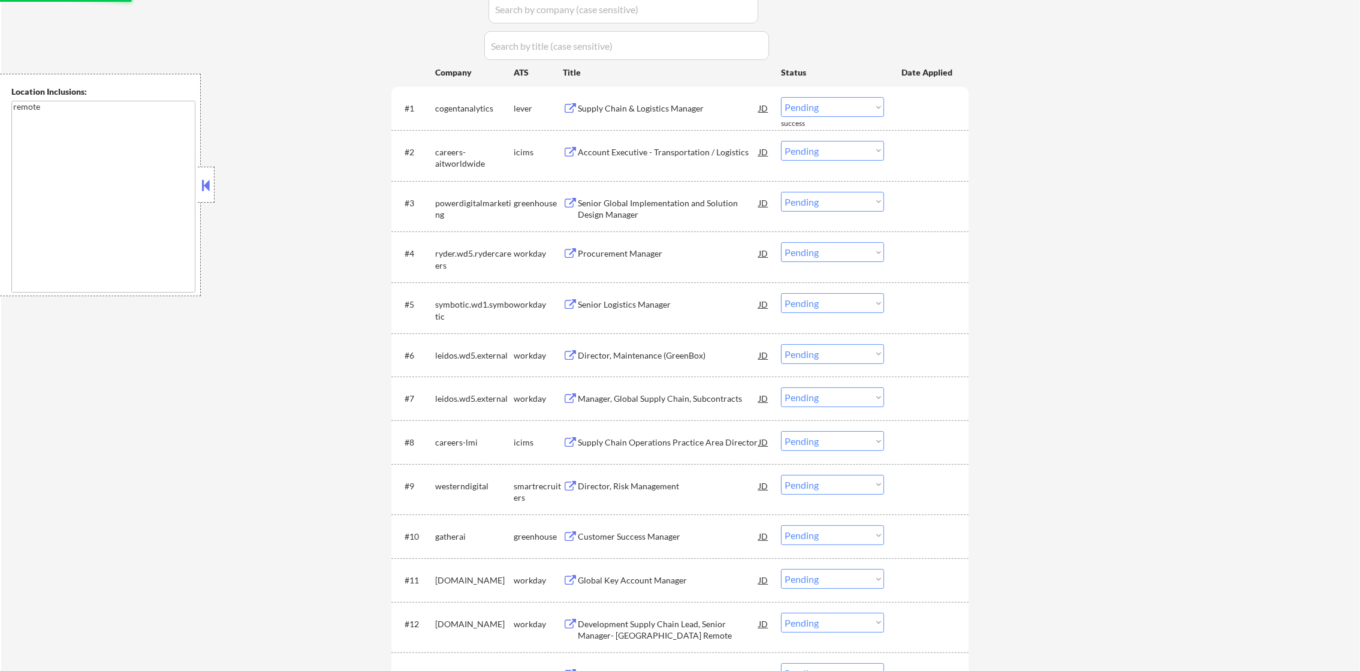
scroll to position [329, 0]
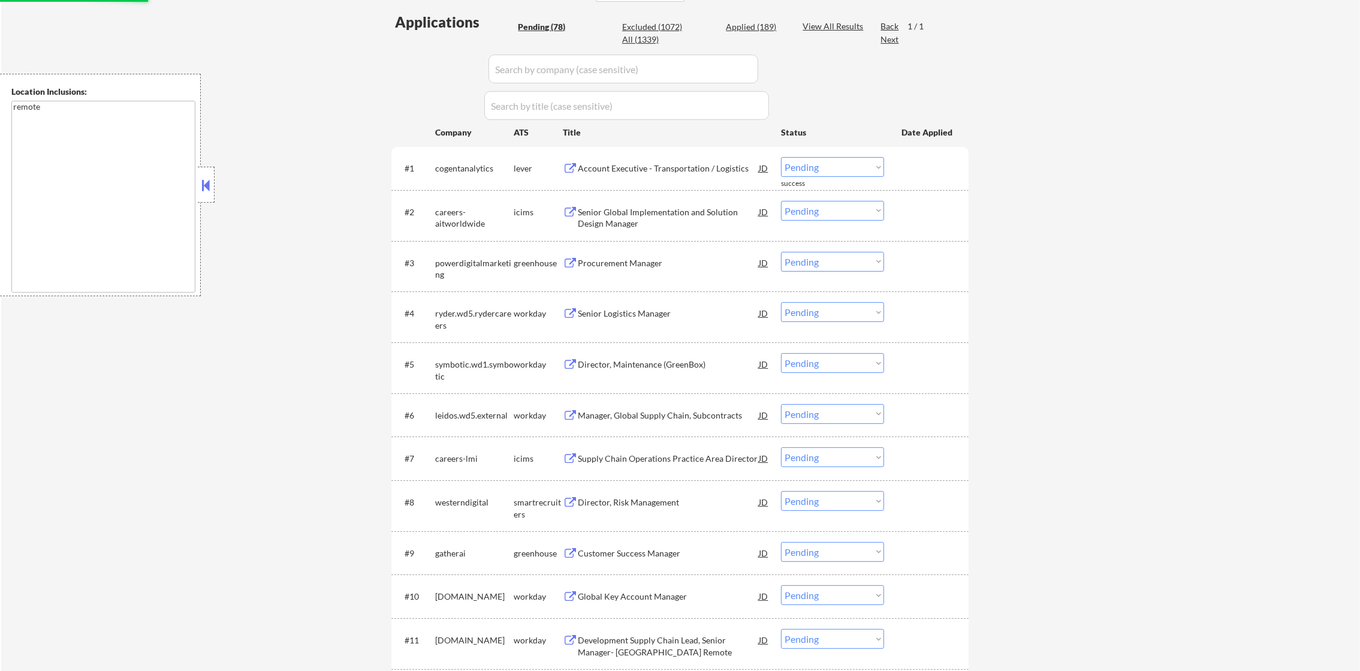
click at [684, 174] on div "Account Executive - Transportation / Logistics" at bounding box center [668, 168] width 181 height 22
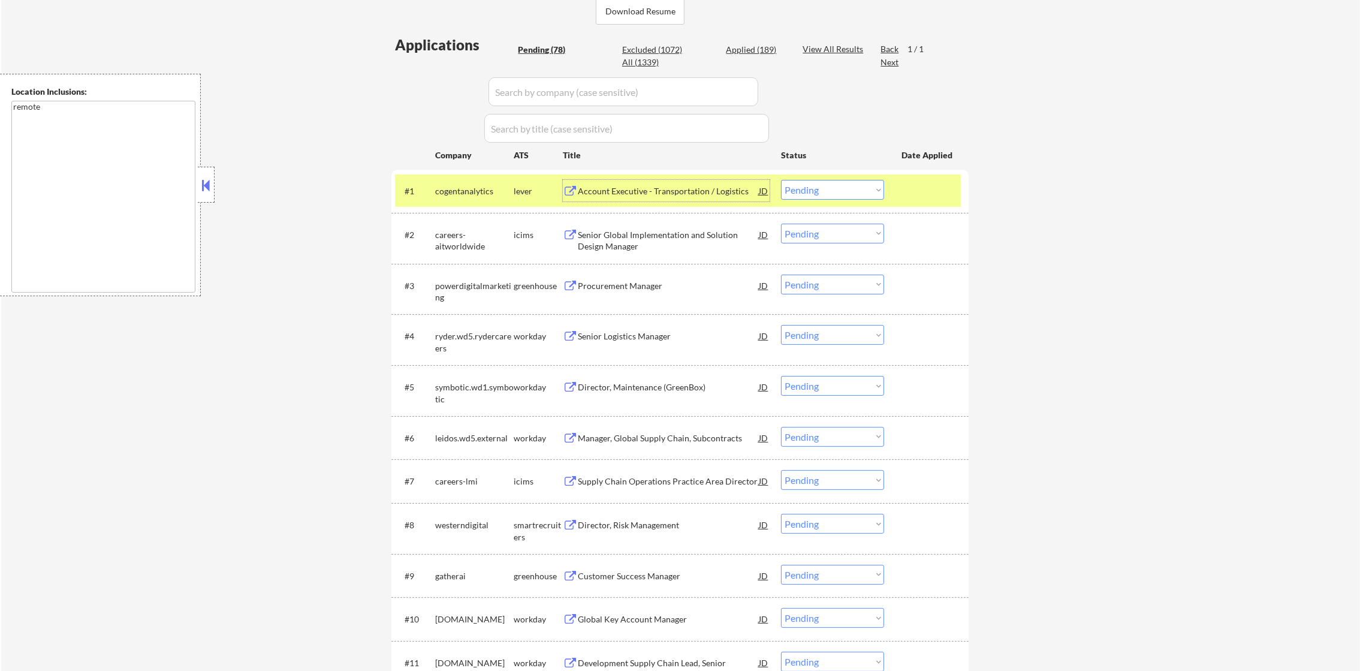
scroll to position [300, 0]
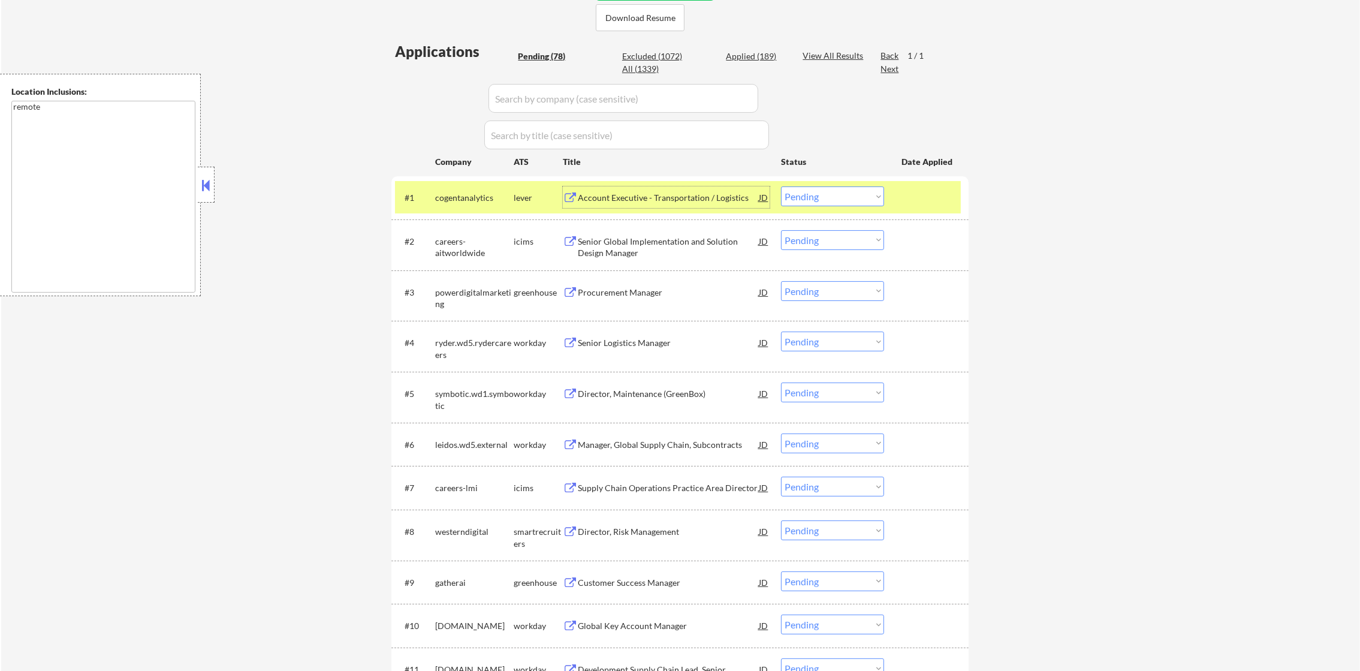
click at [800, 205] on select "Choose an option... Pending Applied Excluded (Questions) Excluded (Expired) Exc…" at bounding box center [832, 196] width 103 height 20
click at [781, 186] on select "Choose an option... Pending Applied Excluded (Questions) Excluded (Expired) Exc…" at bounding box center [832, 196] width 103 height 20
select select ""pending""
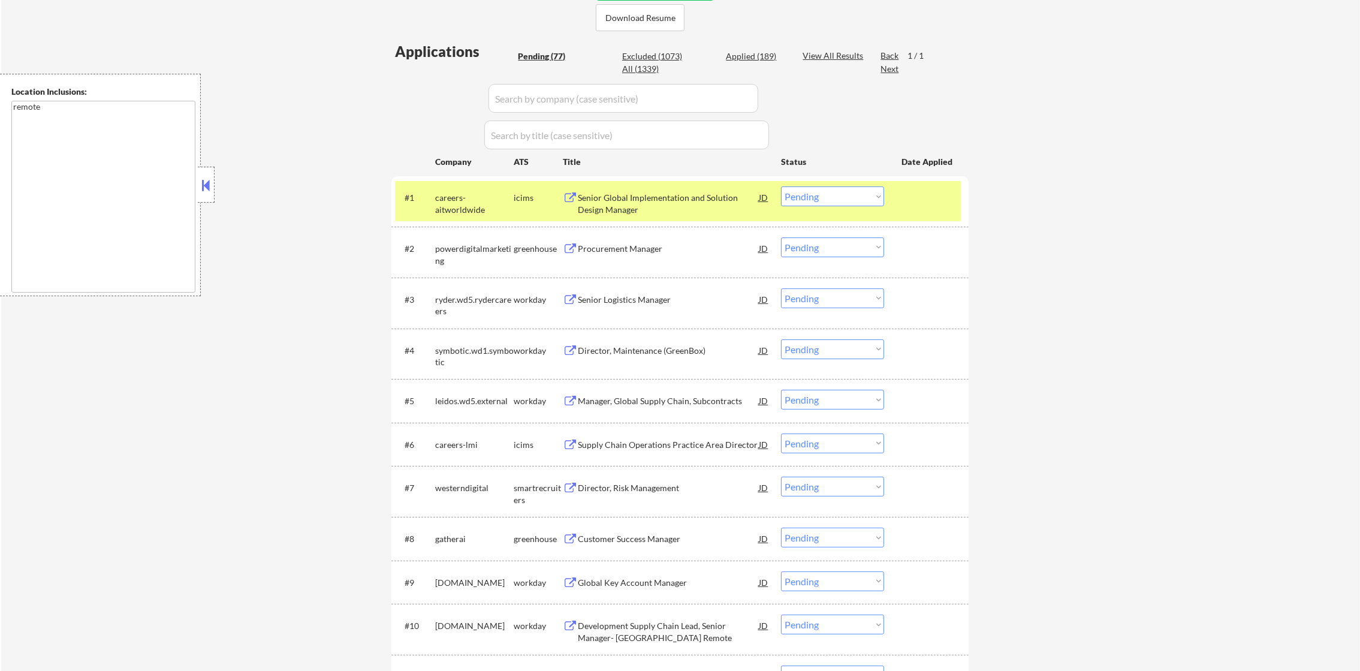
click at [460, 201] on div "careers-aitworldwide" at bounding box center [474, 203] width 79 height 23
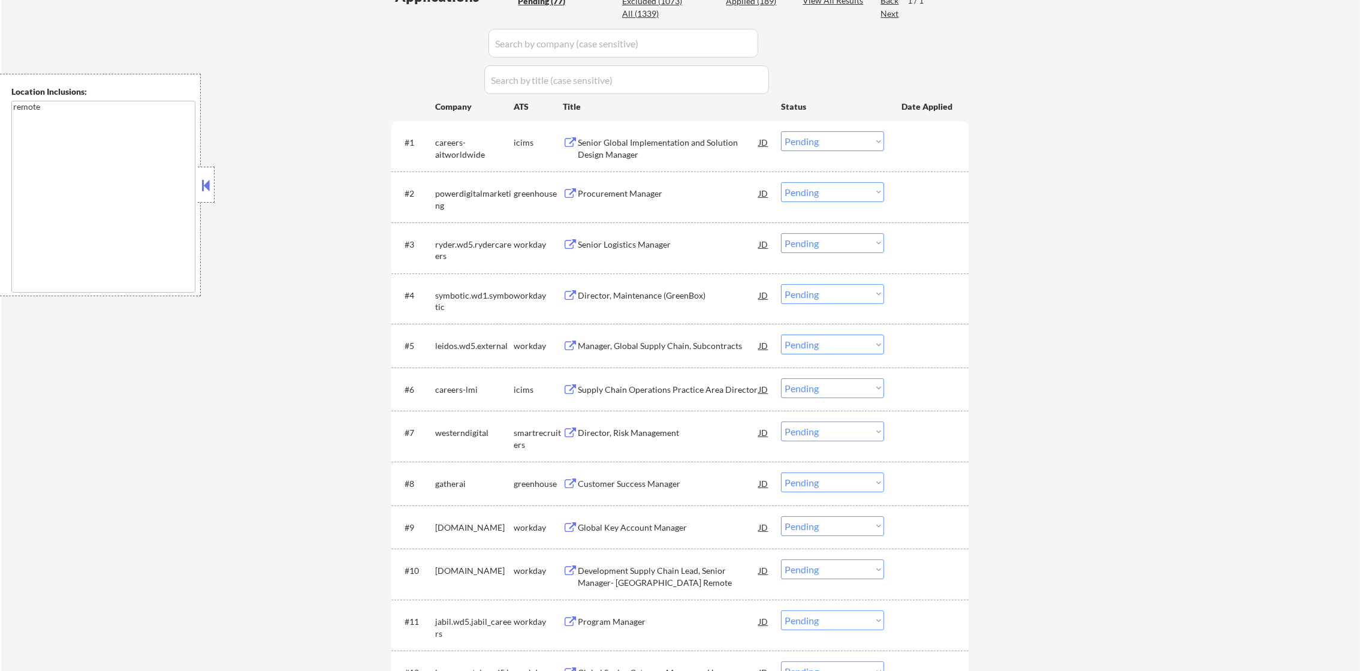
scroll to position [360, 0]
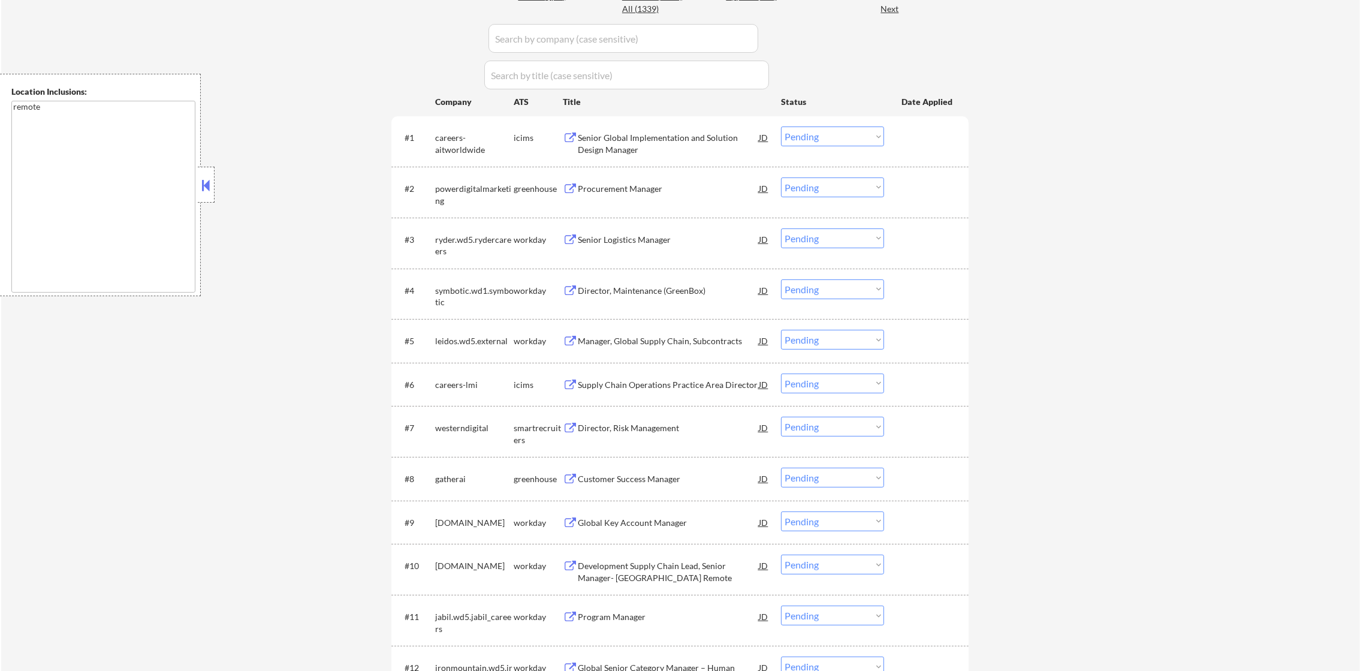
click at [621, 187] on div "Procurement Manager" at bounding box center [668, 189] width 181 height 12
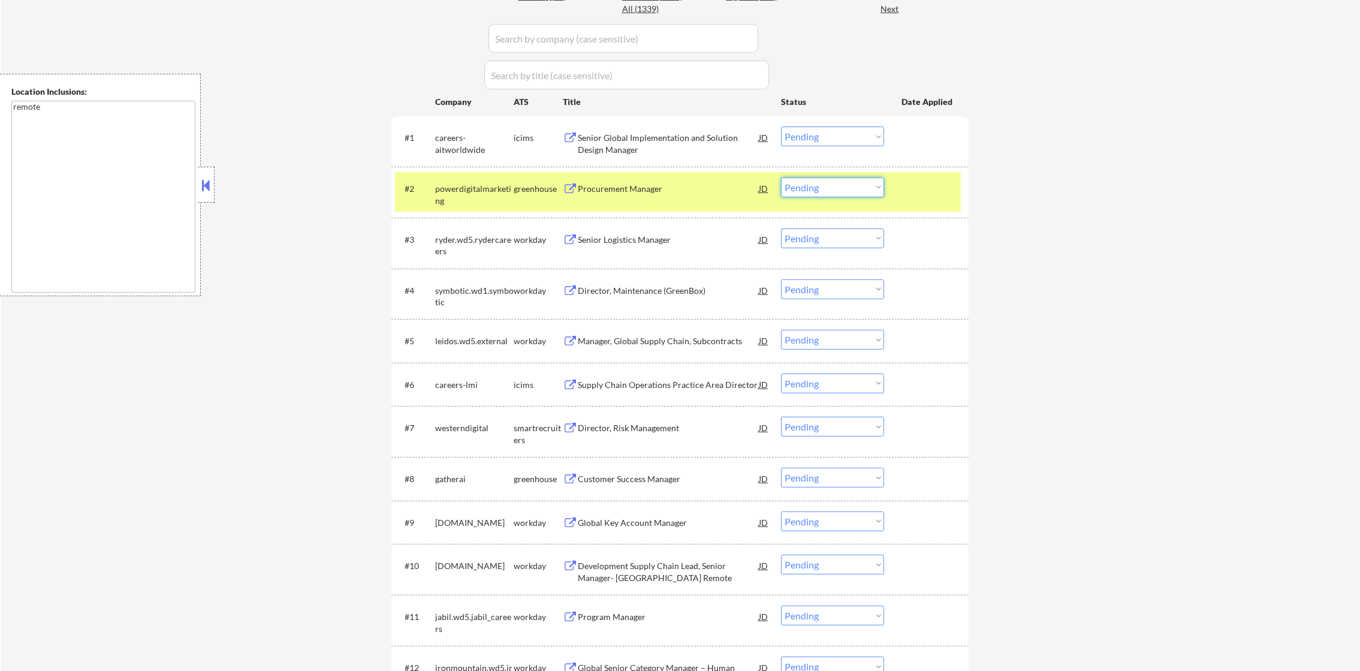
drag, startPoint x: 821, startPoint y: 190, endPoint x: 821, endPoint y: 197, distance: 6.6
click at [821, 190] on select "Choose an option... Pending Applied Excluded (Questions) Excluded (Expired) Exc…" at bounding box center [832, 187] width 103 height 20
click at [781, 177] on select "Choose an option... Pending Applied Excluded (Questions) Excluded (Expired) Exc…" at bounding box center [832, 187] width 103 height 20
click at [418, 188] on div "#2" at bounding box center [415, 189] width 21 height 12
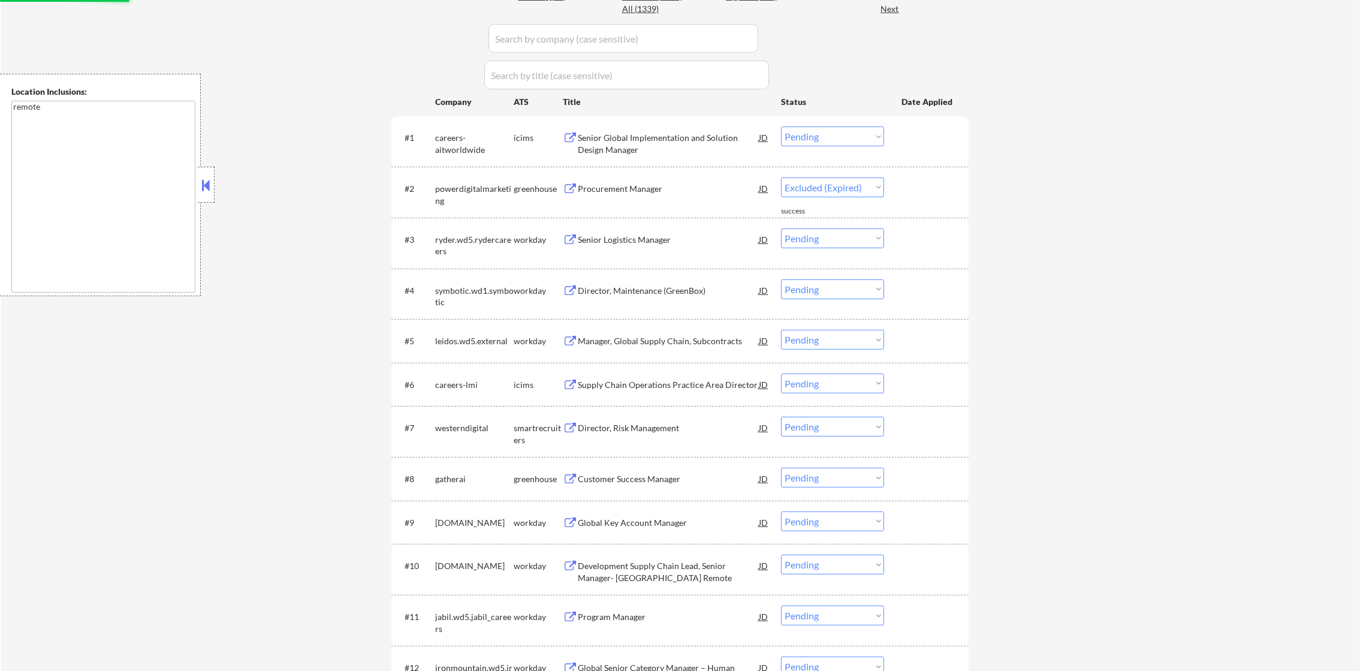
select select ""pending""
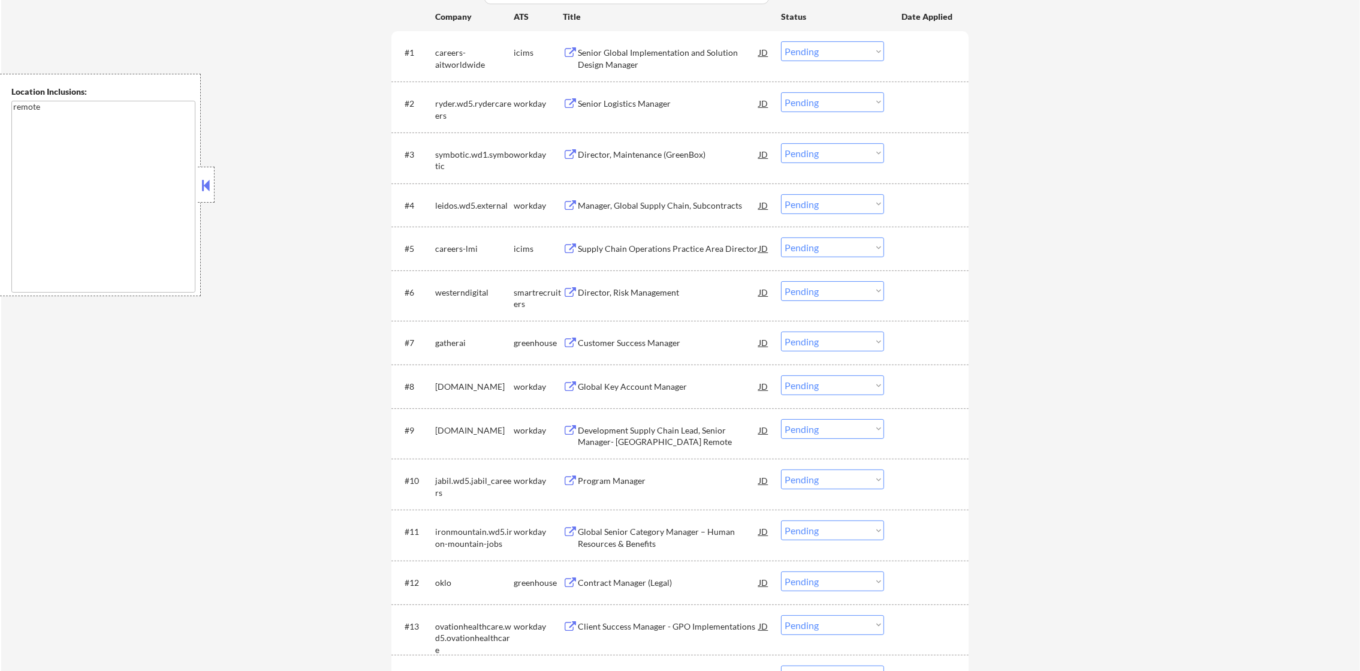
scroll to position [449, 0]
click at [634, 298] on div "#6 westerndigital smartrecruiters Director, Risk Management JD Choose an option…" at bounding box center [678, 292] width 566 height 40
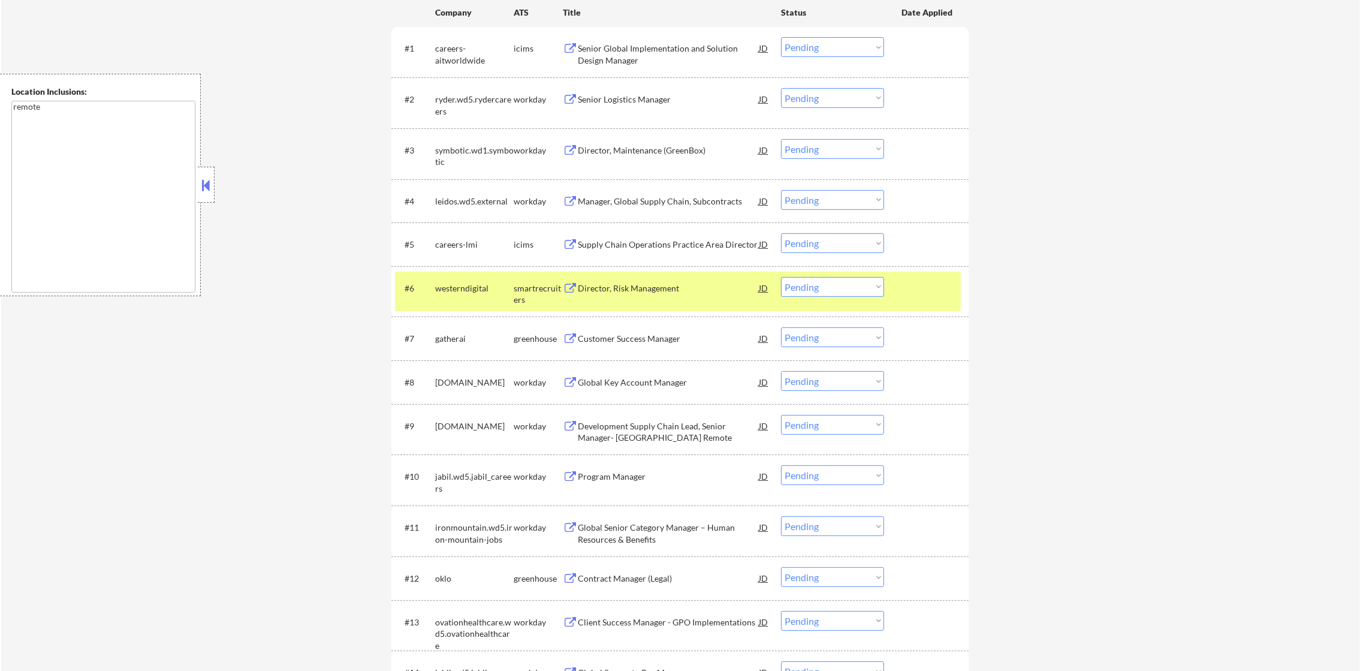
click at [636, 295] on div "Director, Risk Management" at bounding box center [668, 288] width 181 height 22
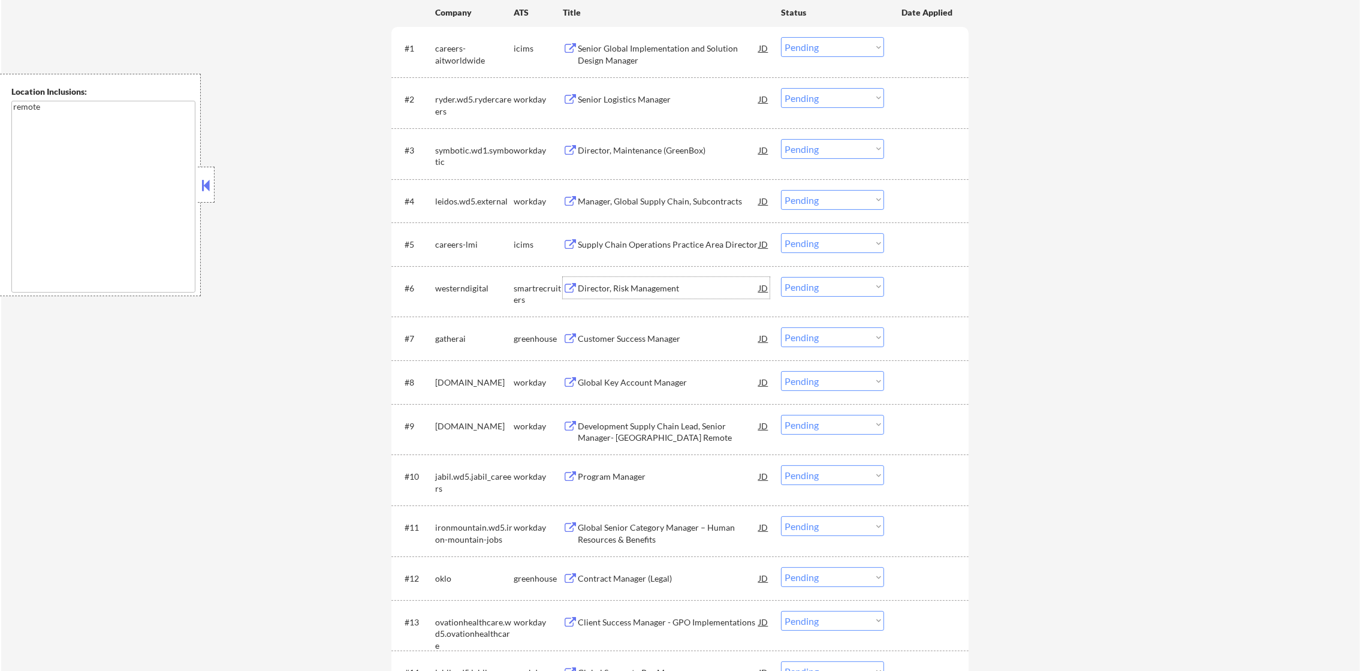
click at [474, 274] on div "#6 westerndigital smartrecruiters Director, Risk Management JD Choose an option…" at bounding box center [678, 292] width 566 height 40
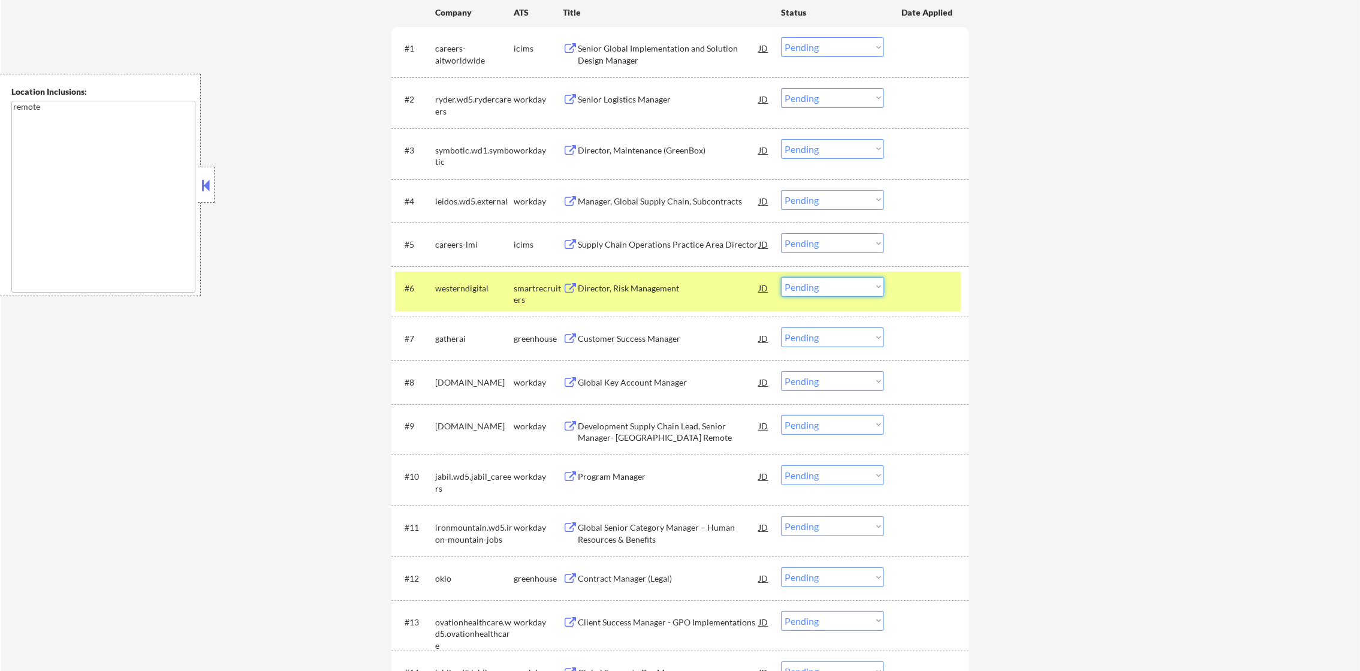
click at [815, 285] on select "Choose an option... Pending Applied Excluded (Questions) Excluded (Expired) Exc…" at bounding box center [832, 287] width 103 height 20
click at [781, 277] on select "Choose an option... Pending Applied Excluded (Questions) Excluded (Expired) Exc…" at bounding box center [832, 287] width 103 height 20
click at [477, 291] on div "westerndigital" at bounding box center [474, 288] width 79 height 12
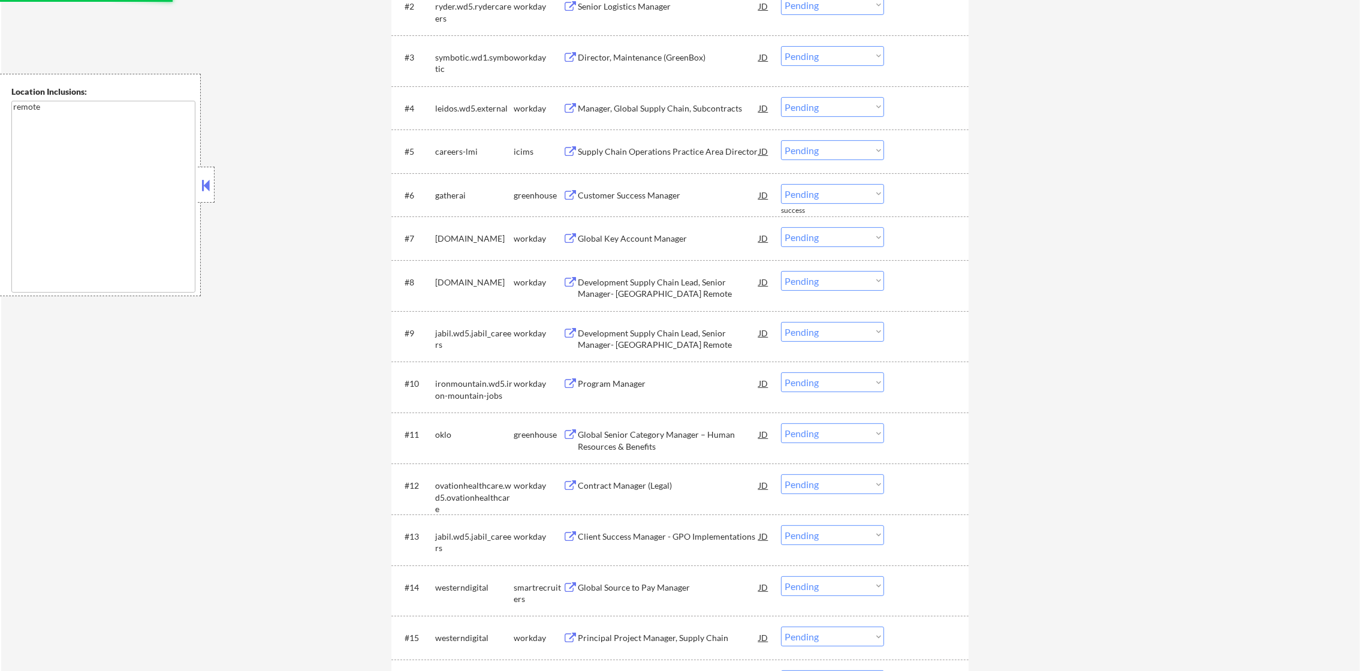
scroll to position [570, 0]
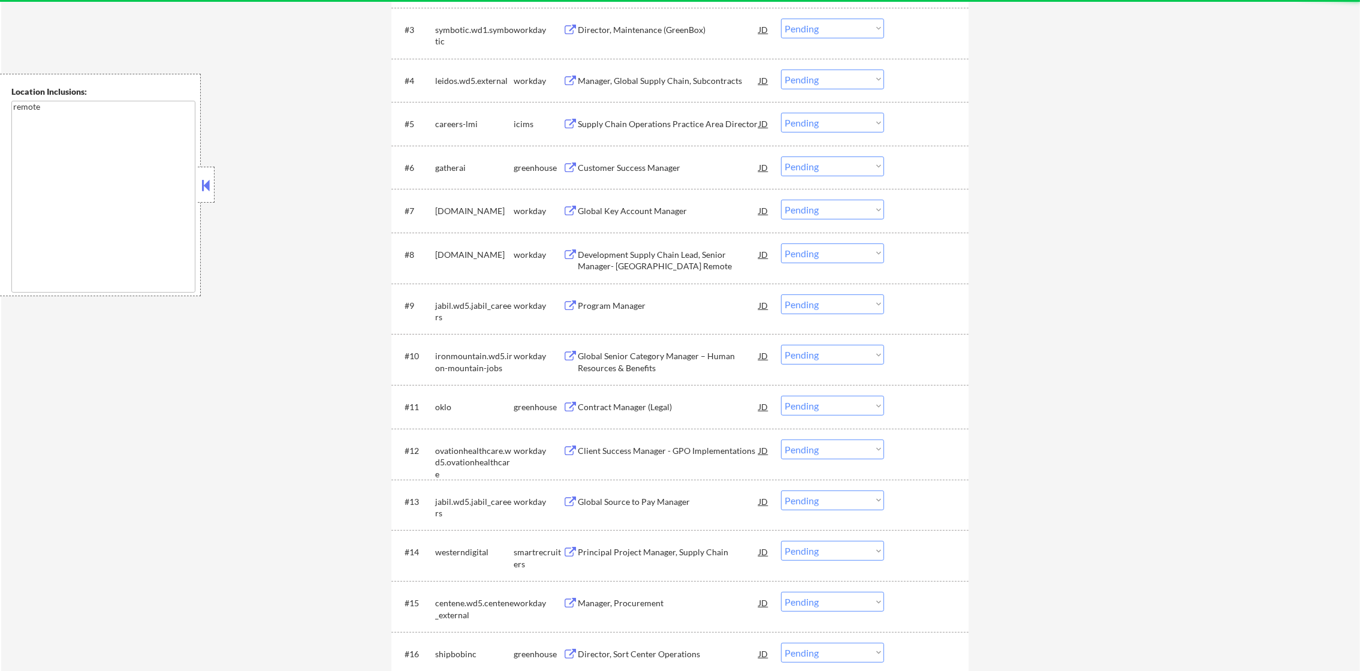
click at [661, 156] on div "Customer Success Manager" at bounding box center [668, 167] width 181 height 22
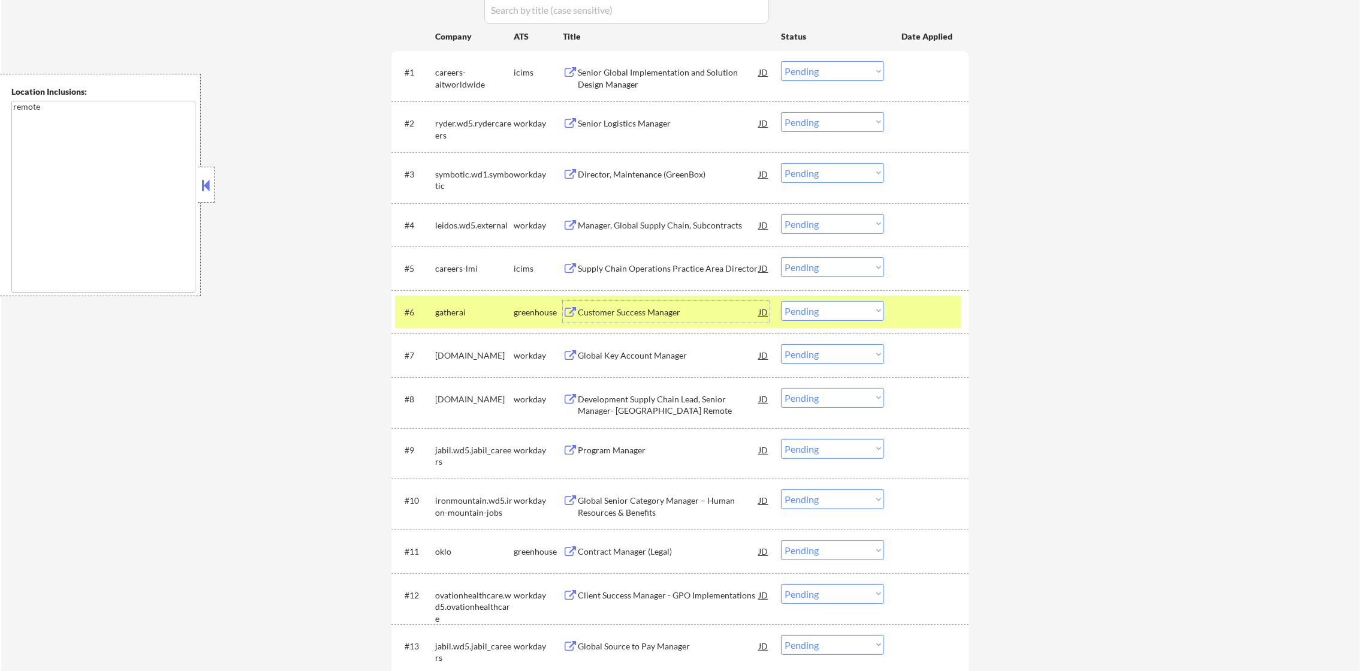
scroll to position [419, 0]
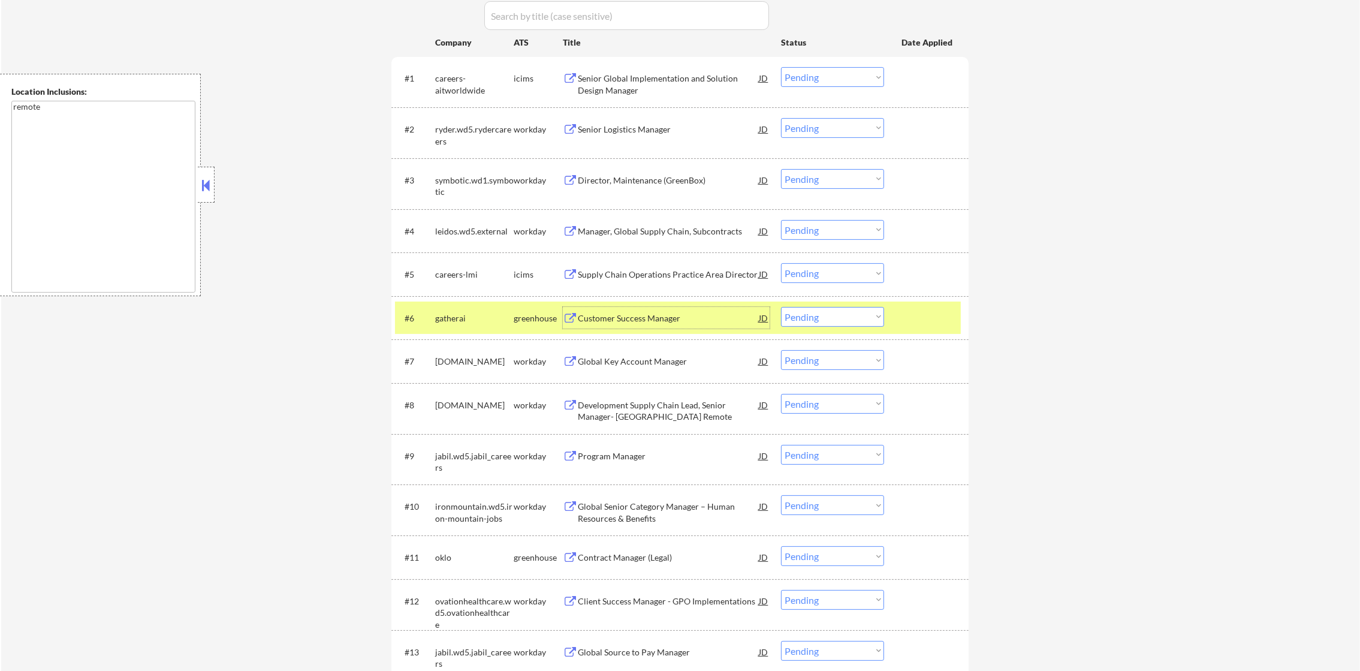
click at [805, 312] on select "Choose an option... Pending Applied Excluded (Questions) Excluded (Expired) Exc…" at bounding box center [832, 317] width 103 height 20
click at [781, 307] on select "Choose an option... Pending Applied Excluded (Questions) Excluded (Expired) Exc…" at bounding box center [832, 317] width 103 height 20
click at [490, 332] on div "#6 gatherai greenhouse Customer Success Manager JD Choose an option... Pending …" at bounding box center [678, 318] width 566 height 32
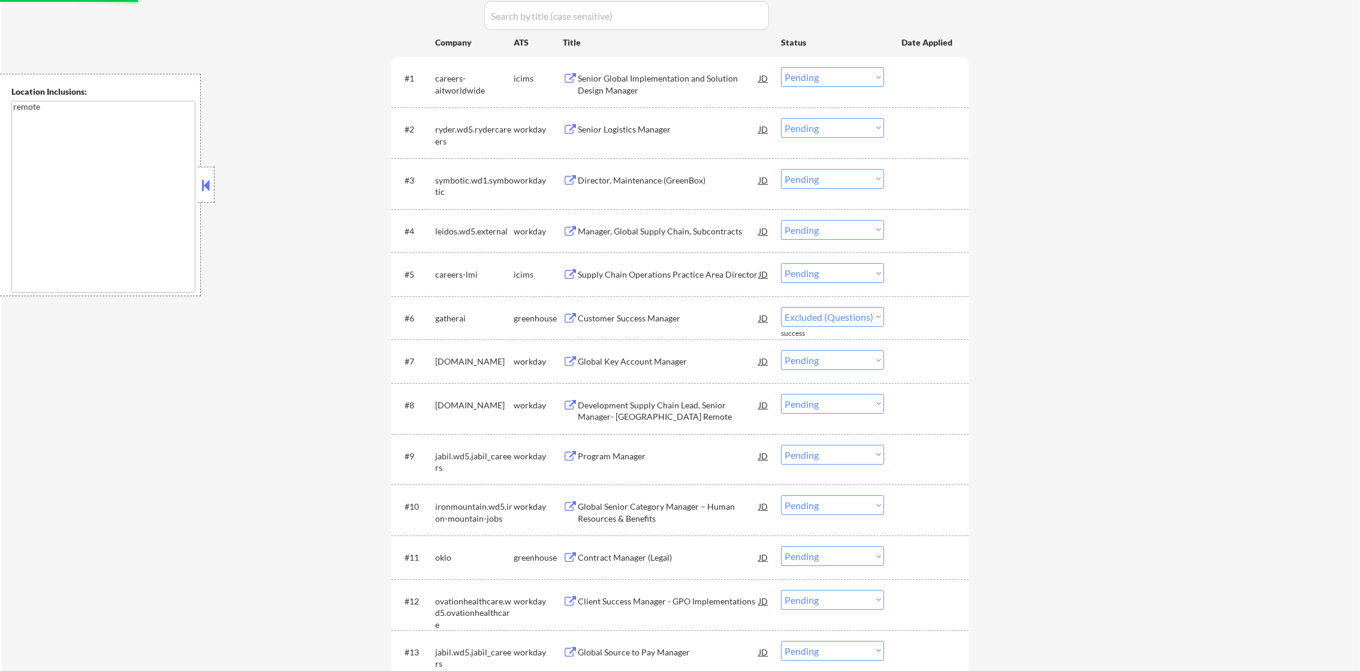
select select ""pending""
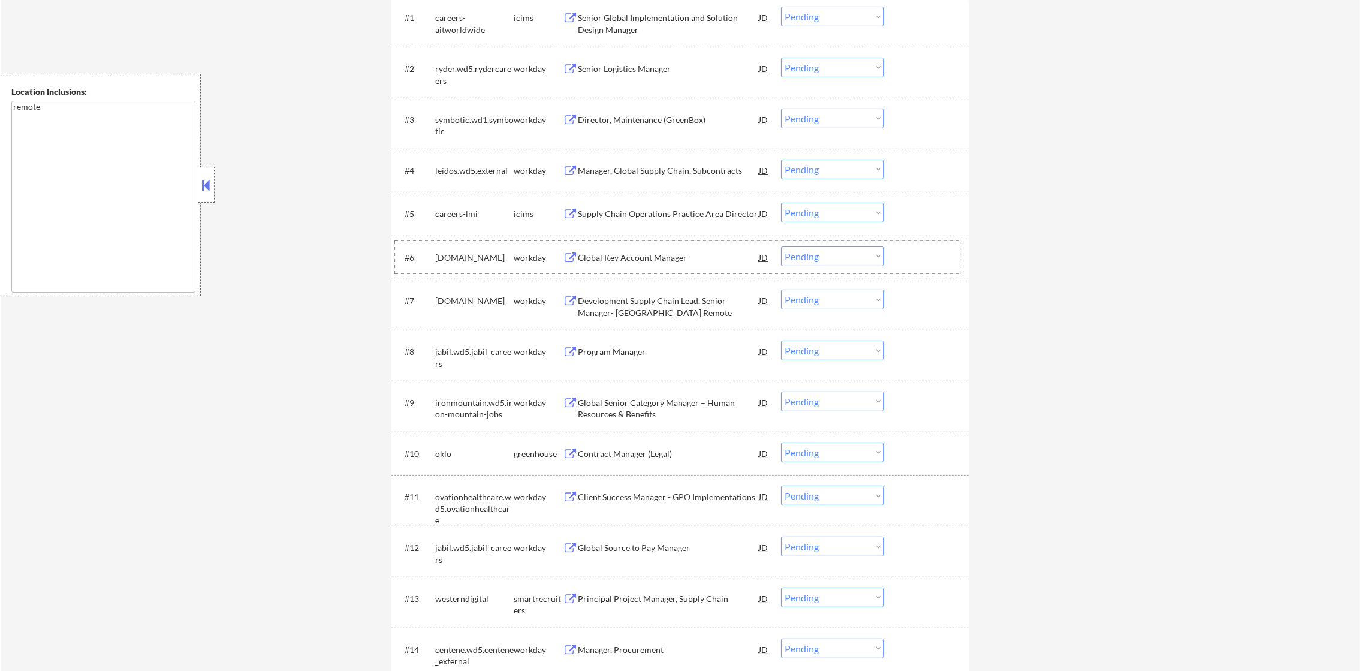
scroll to position [630, 0]
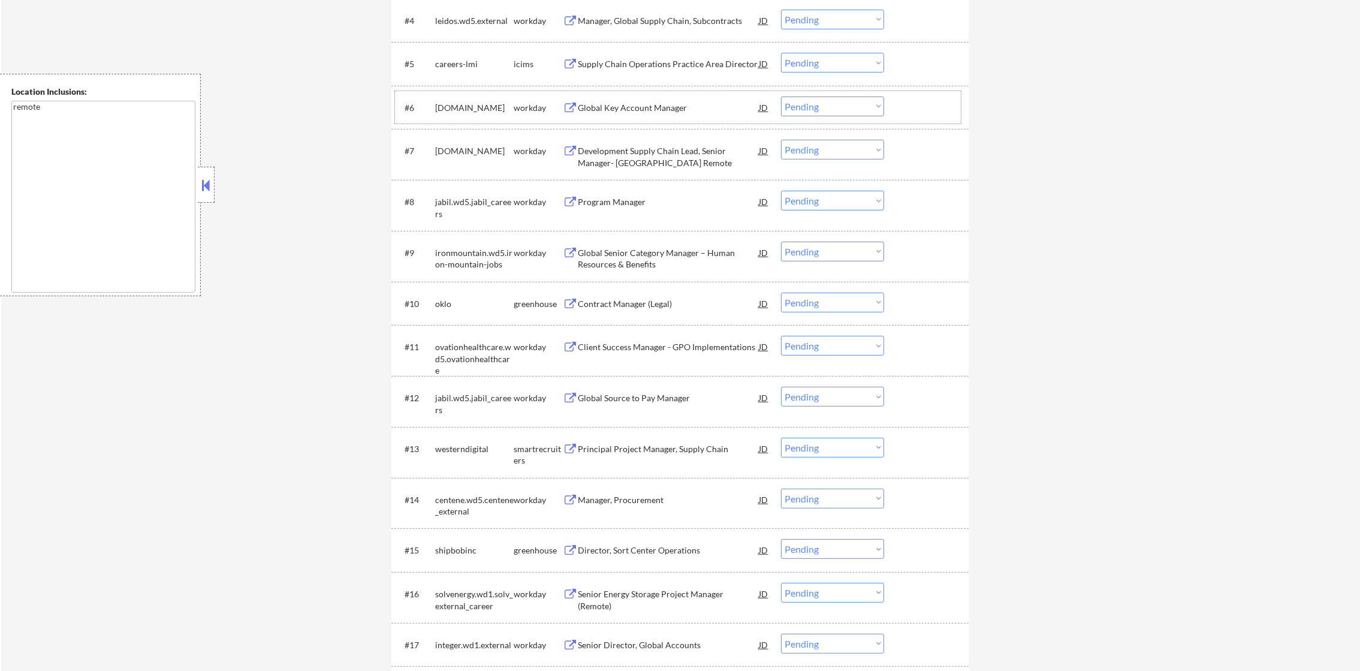
click at [631, 299] on div "Contract Manager (Legal)" at bounding box center [668, 304] width 181 height 12
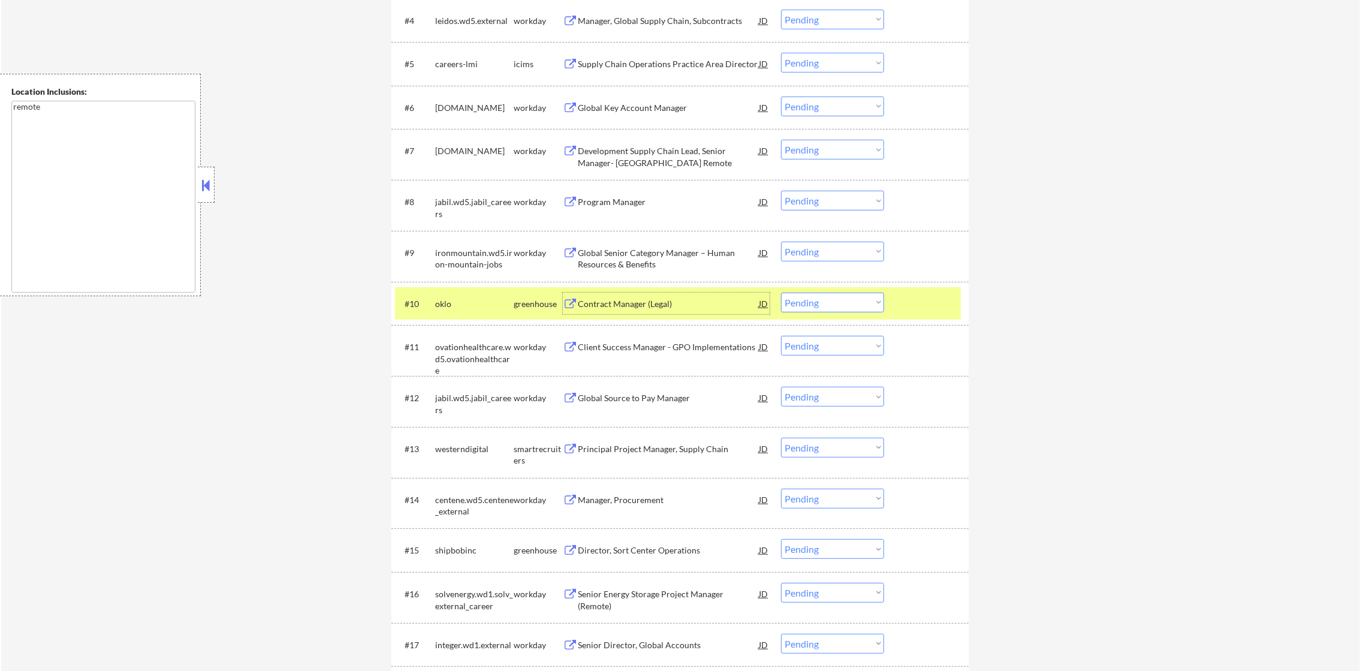
click at [828, 310] on select "Choose an option... Pending Applied Excluded (Questions) Excluded (Expired) Exc…" at bounding box center [832, 303] width 103 height 20
click at [781, 293] on select "Choose an option... Pending Applied Excluded (Questions) Excluded (Expired) Exc…" at bounding box center [832, 303] width 103 height 20
click at [447, 310] on div "oklo" at bounding box center [474, 304] width 79 height 22
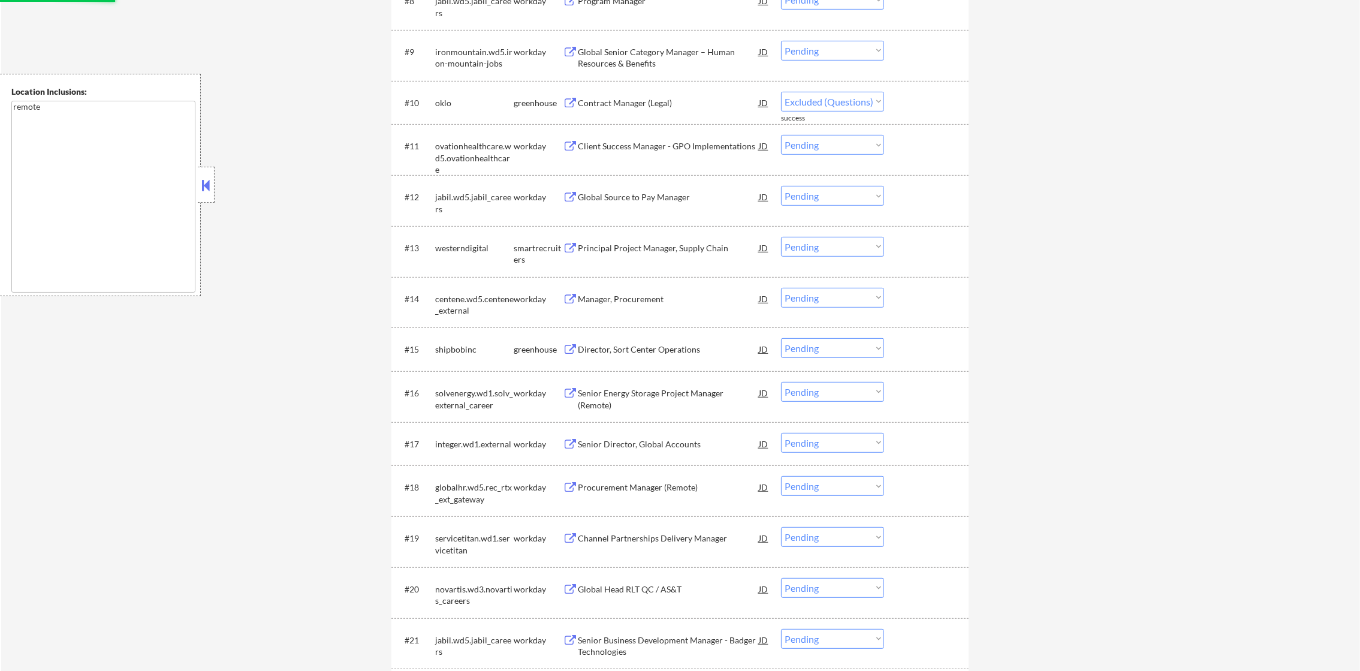
scroll to position [839, 0]
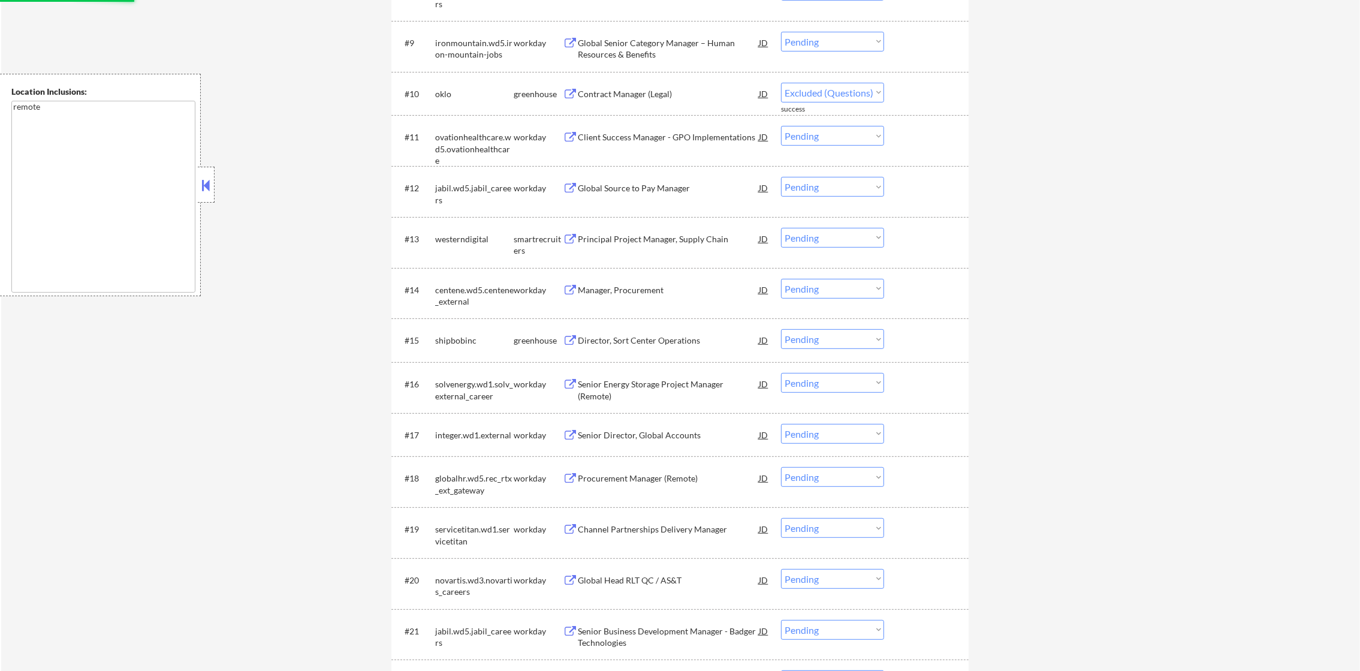
select select ""pending""
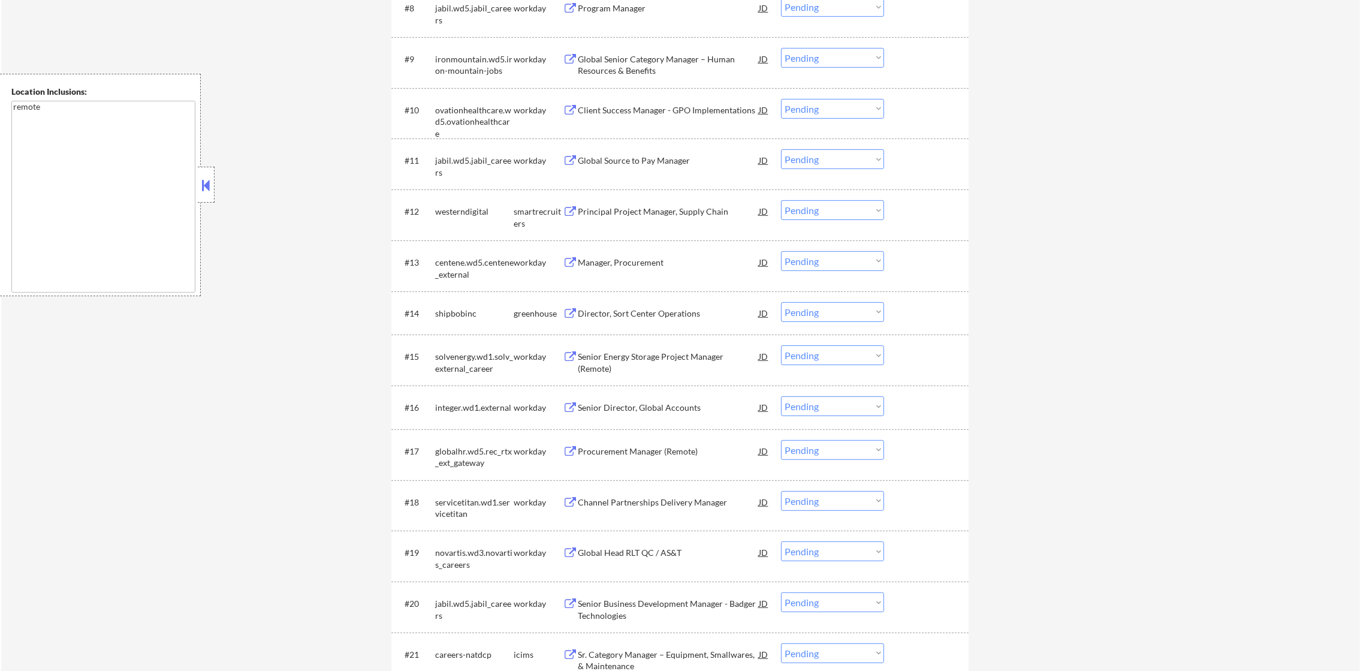
scroll to position [906, 0]
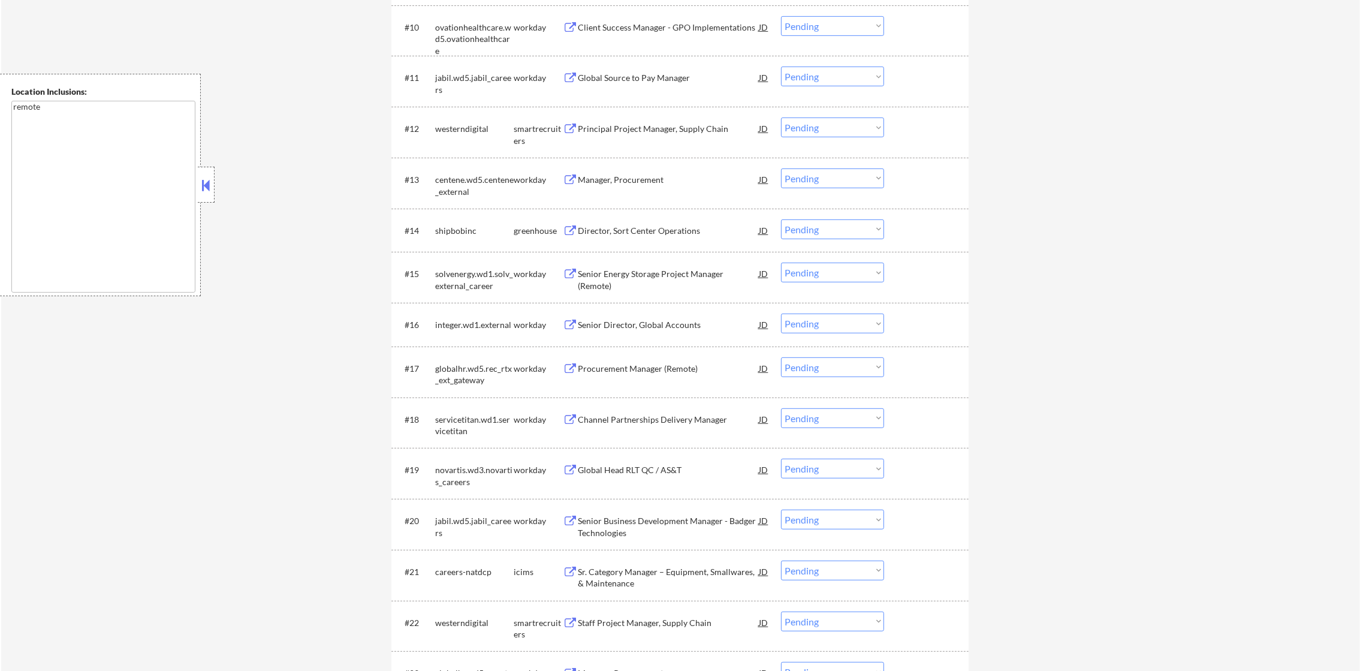
click at [823, 131] on select "Choose an option... Pending Applied Excluded (Questions) Excluded (Expired) Exc…" at bounding box center [832, 128] width 103 height 20
click at [781, 118] on select "Choose an option... Pending Applied Excluded (Questions) Excluded (Expired) Exc…" at bounding box center [832, 128] width 103 height 20
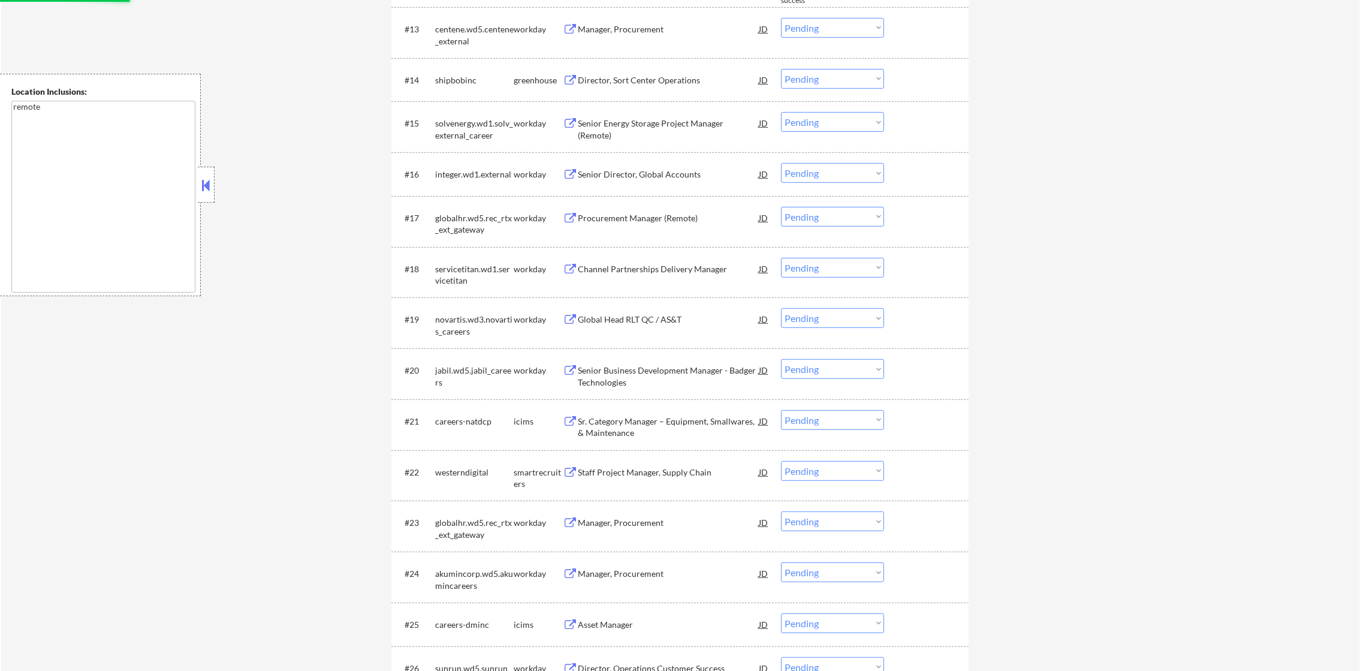
scroll to position [1056, 0]
click at [689, 75] on div "Director, Sort Center Operations" at bounding box center [668, 81] width 181 height 12
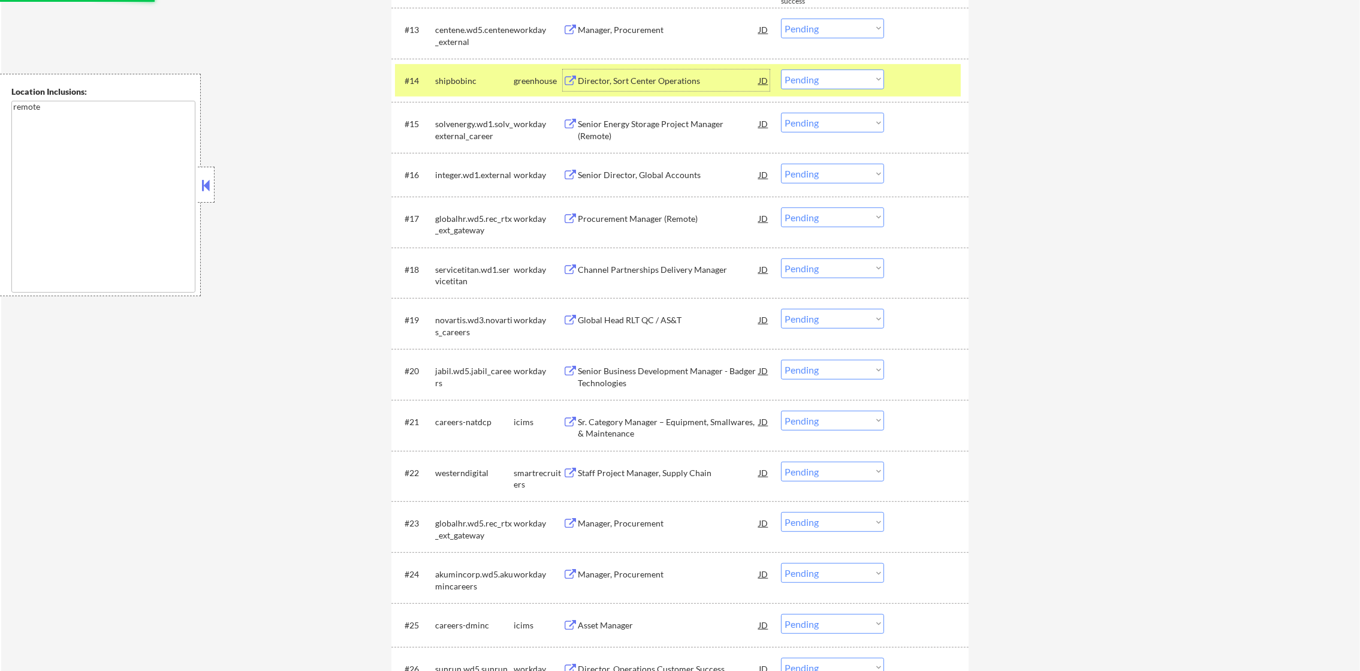
select select ""pending""
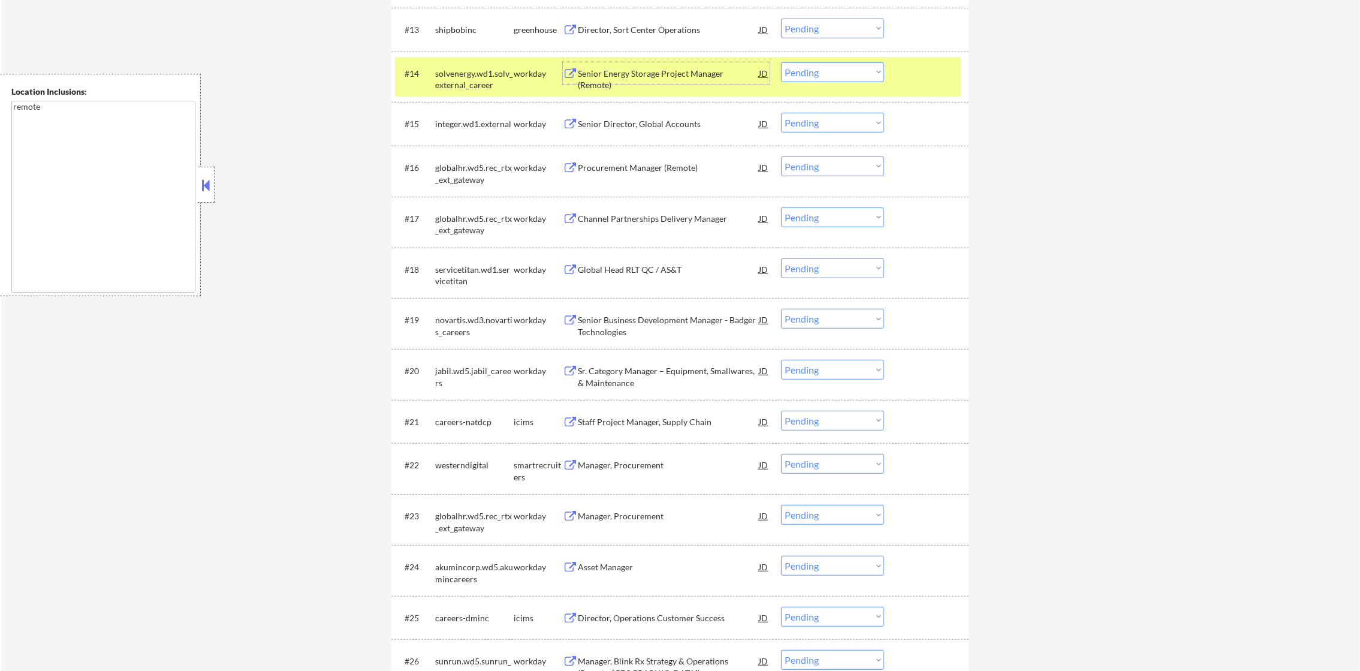
click at [487, 64] on div "solvenergy.wd1.solv_external_career" at bounding box center [474, 76] width 79 height 29
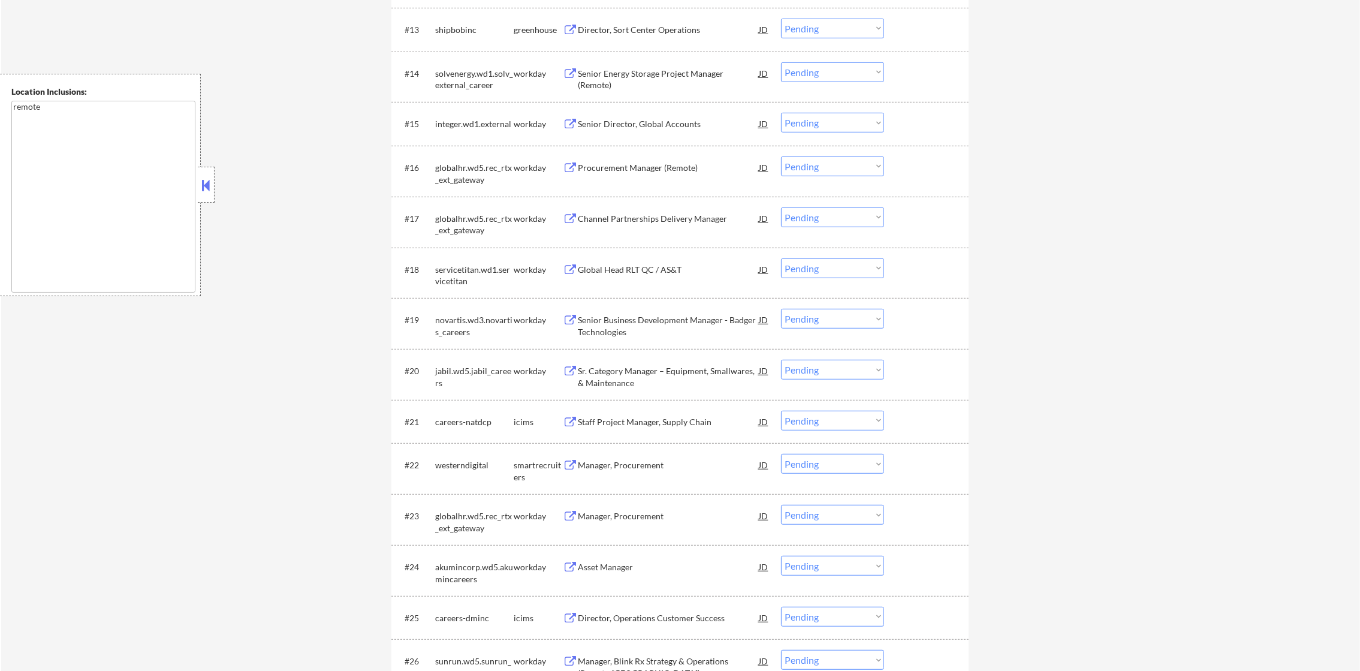
click at [467, 35] on div "shipbobinc" at bounding box center [474, 30] width 79 height 22
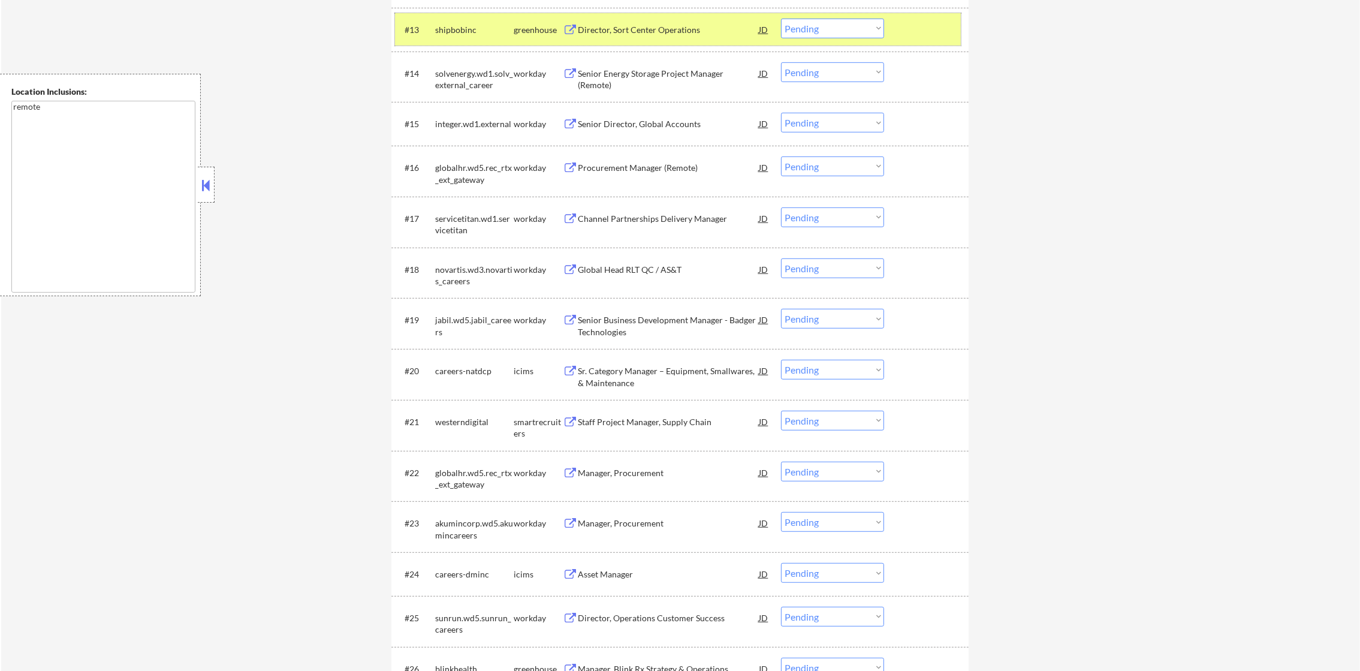
drag, startPoint x: 840, startPoint y: 26, endPoint x: 839, endPoint y: 40, distance: 13.8
click at [840, 26] on select "Choose an option... Pending Applied Excluded (Questions) Excluded (Expired) Exc…" at bounding box center [832, 29] width 103 height 20
click at [781, 19] on select "Choose an option... Pending Applied Excluded (Questions) Excluded (Expired) Exc…" at bounding box center [832, 29] width 103 height 20
click at [490, 8] on div "#13 shipbobinc greenhouse Director, Sort Center Operations JD Choose an option.…" at bounding box center [680, 30] width 577 height 44
click at [469, 22] on div "shipbobinc" at bounding box center [474, 30] width 79 height 22
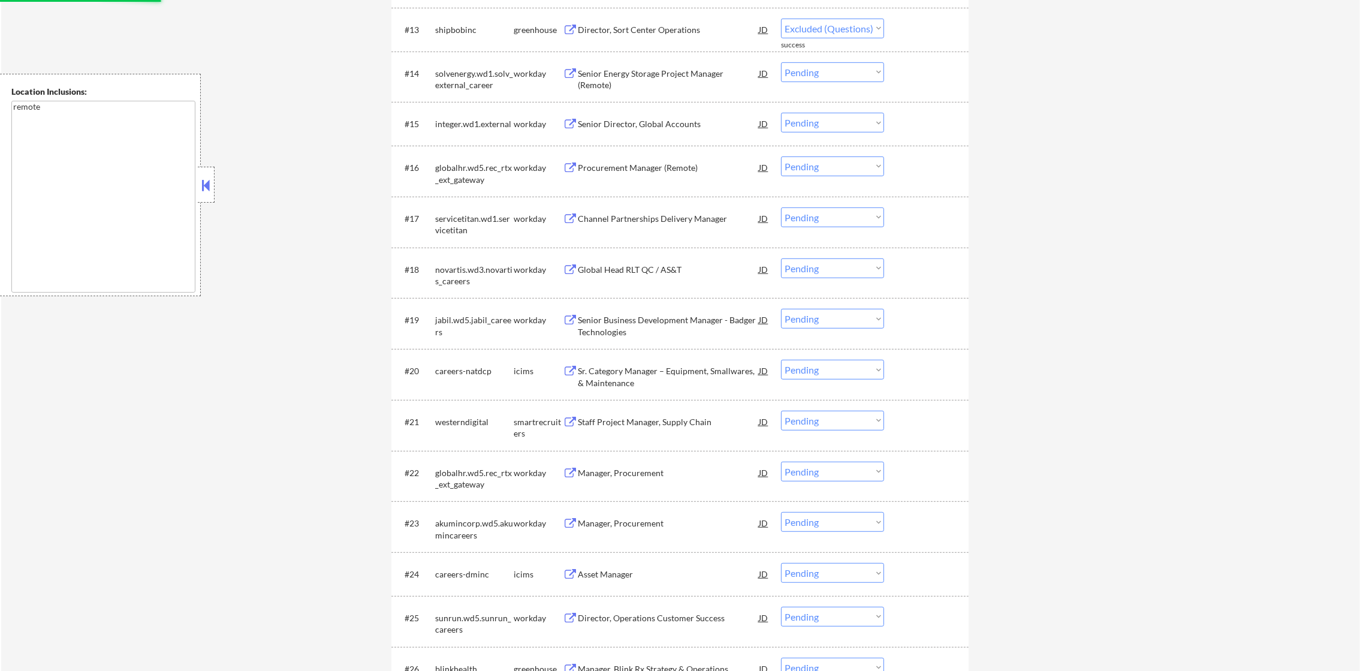
select select ""pending""
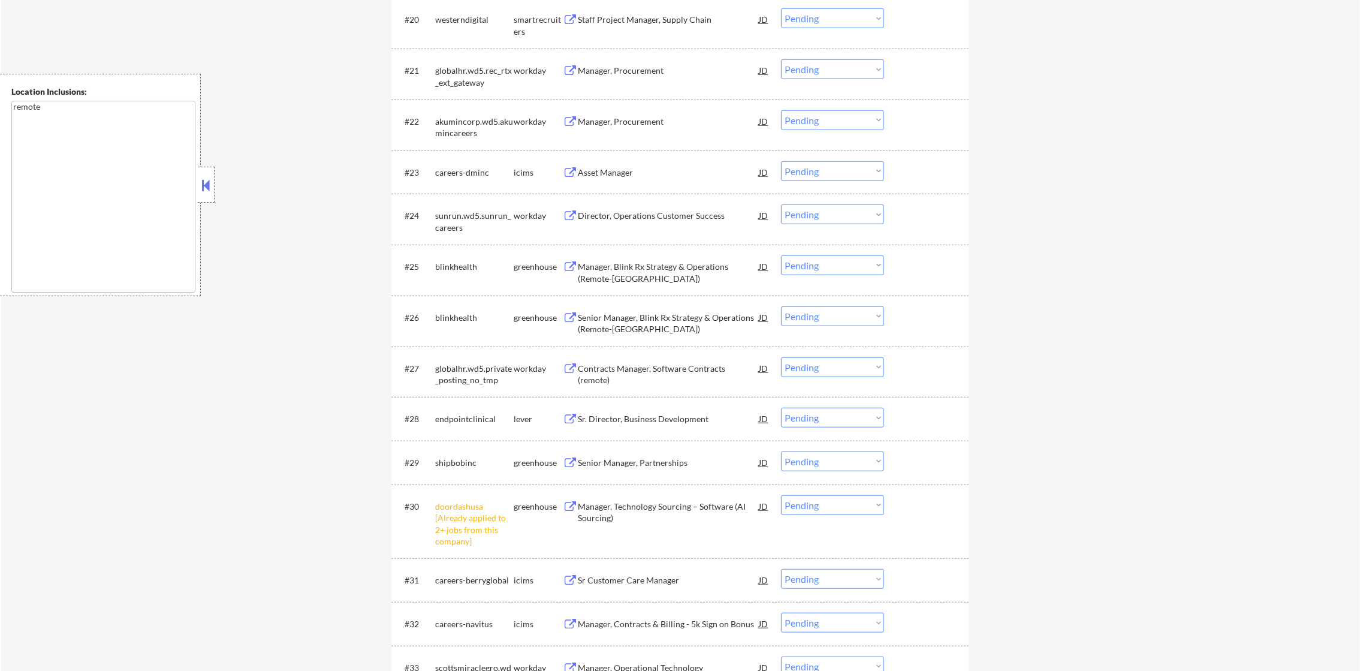
scroll to position [1416, 0]
click at [799, 510] on select "Choose an option... Pending Applied Excluded (Questions) Excluded (Expired) Exc…" at bounding box center [832, 504] width 103 height 20
click at [781, 494] on select "Choose an option... Pending Applied Excluded (Questions) Excluded (Expired) Exc…" at bounding box center [832, 504] width 103 height 20
click at [651, 305] on div "Senior Manager, Blink Rx Strategy & Operations (Remote-US)" at bounding box center [668, 319] width 181 height 29
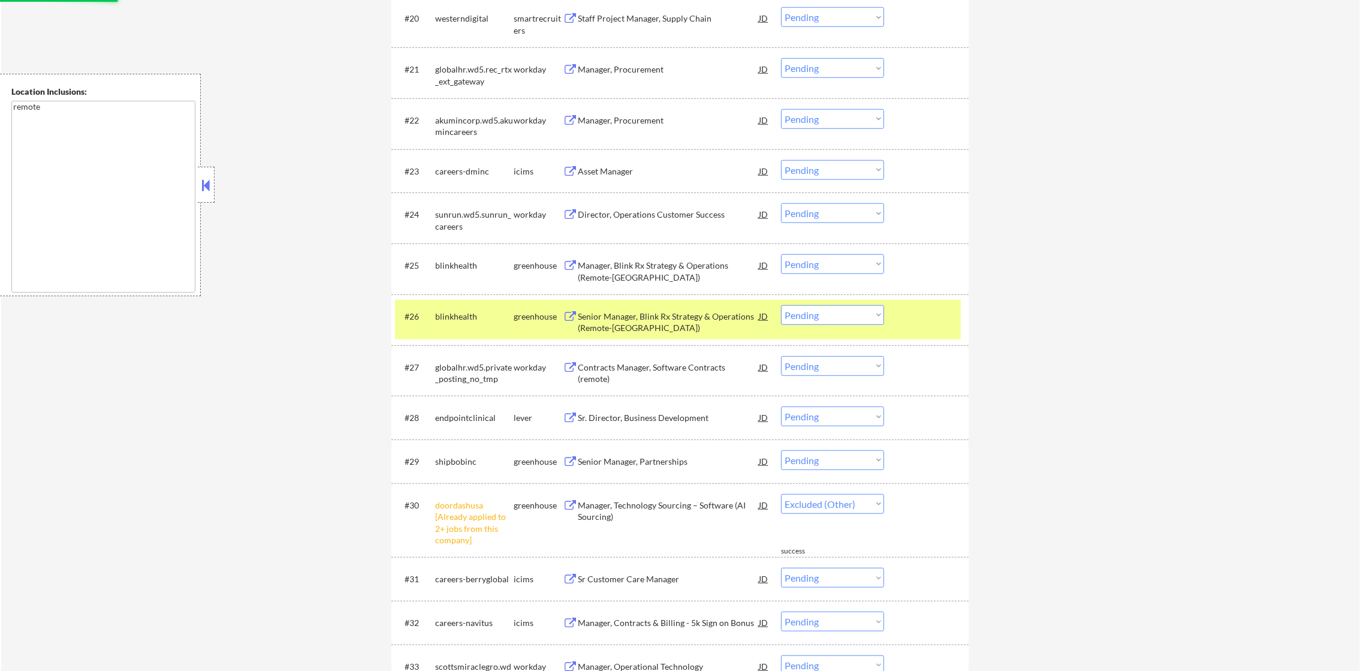
select select ""pending""
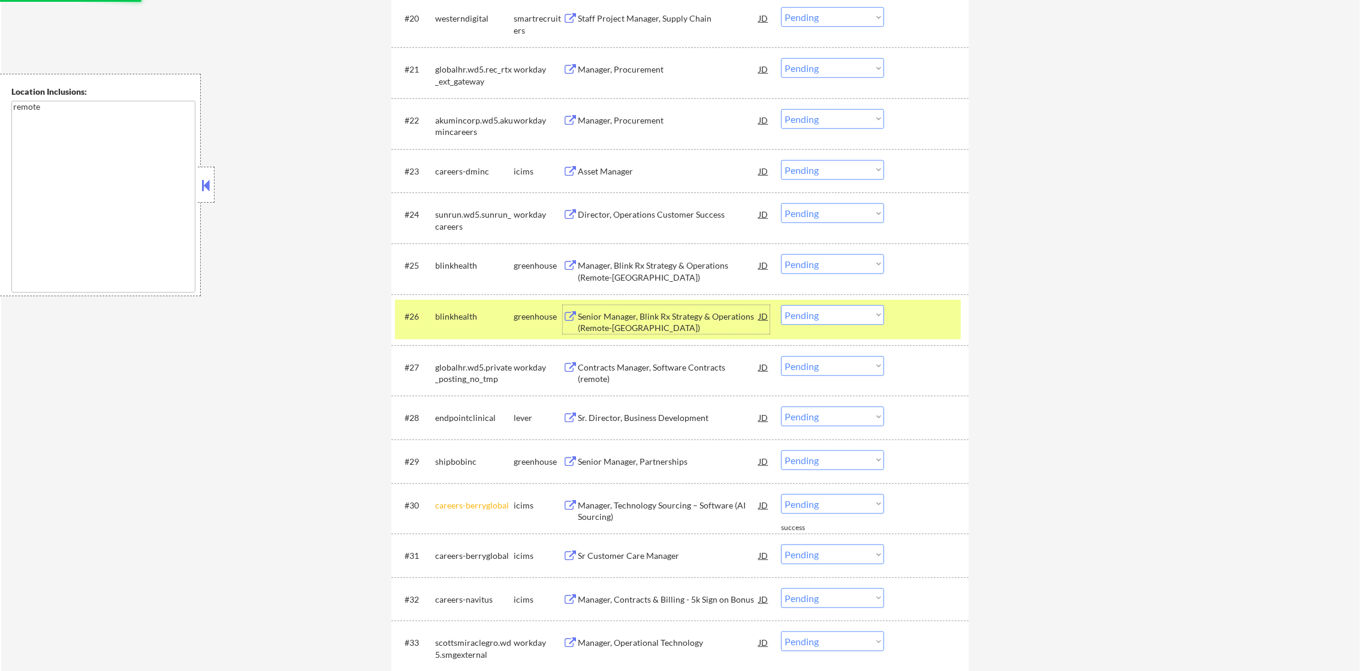
scroll to position [1566, 0]
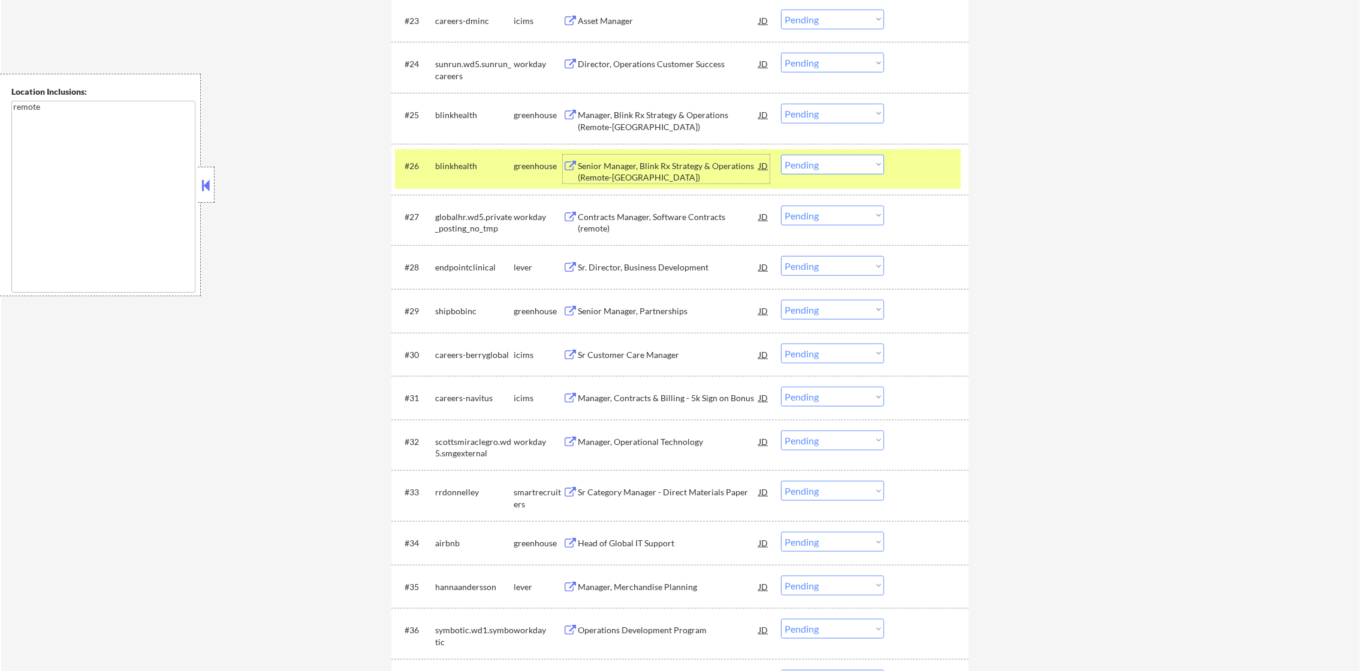
click at [804, 162] on select "Choose an option... Pending Applied Excluded (Questions) Excluded (Expired) Exc…" at bounding box center [832, 165] width 103 height 20
click at [781, 155] on select "Choose an option... Pending Applied Excluded (Questions) Excluded (Expired) Exc…" at bounding box center [832, 165] width 103 height 20
click at [465, 161] on div "blinkhealth" at bounding box center [474, 166] width 79 height 12
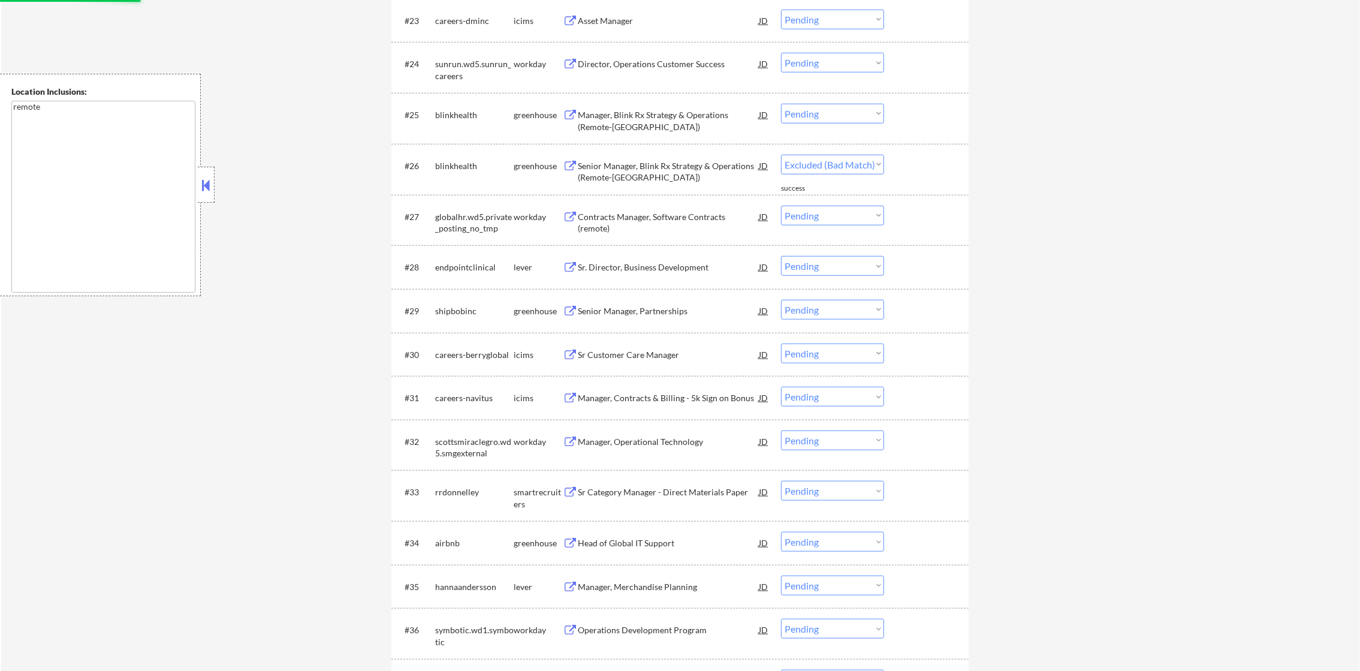
select select ""pending""
click at [664, 269] on div "Sr. Director, Business Development" at bounding box center [668, 267] width 181 height 22
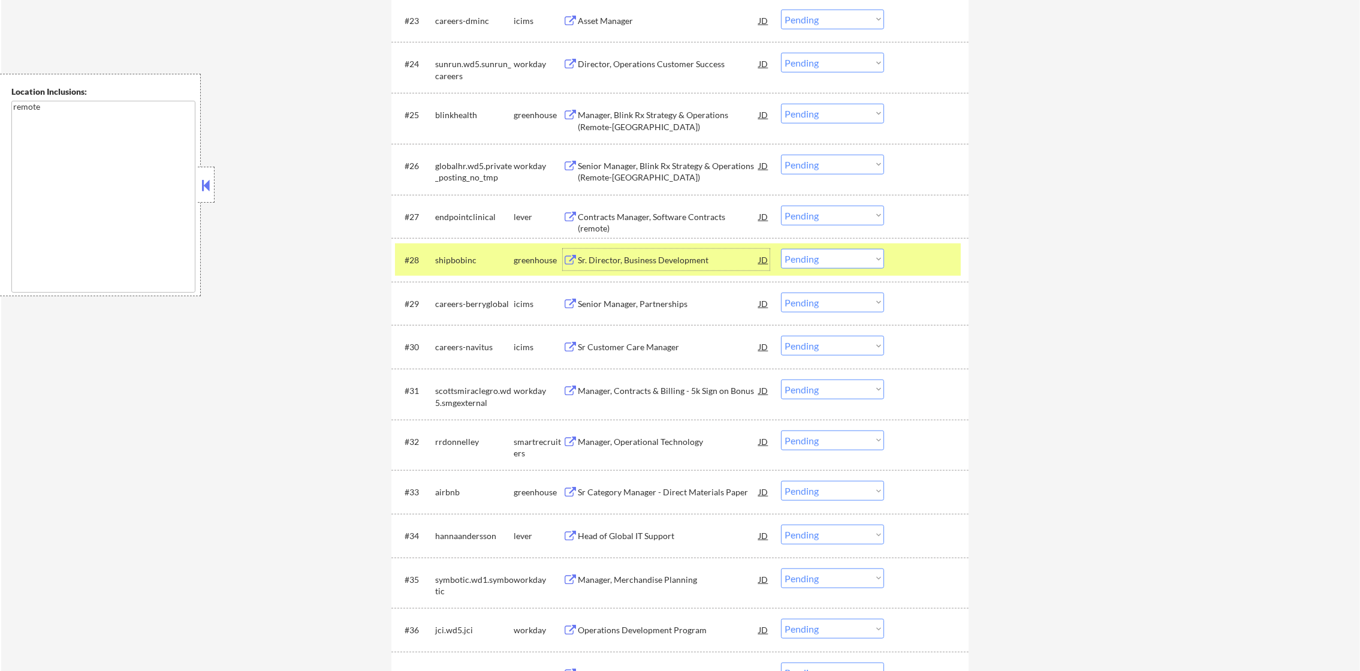
click at [481, 258] on div "shipbobinc" at bounding box center [474, 260] width 79 height 12
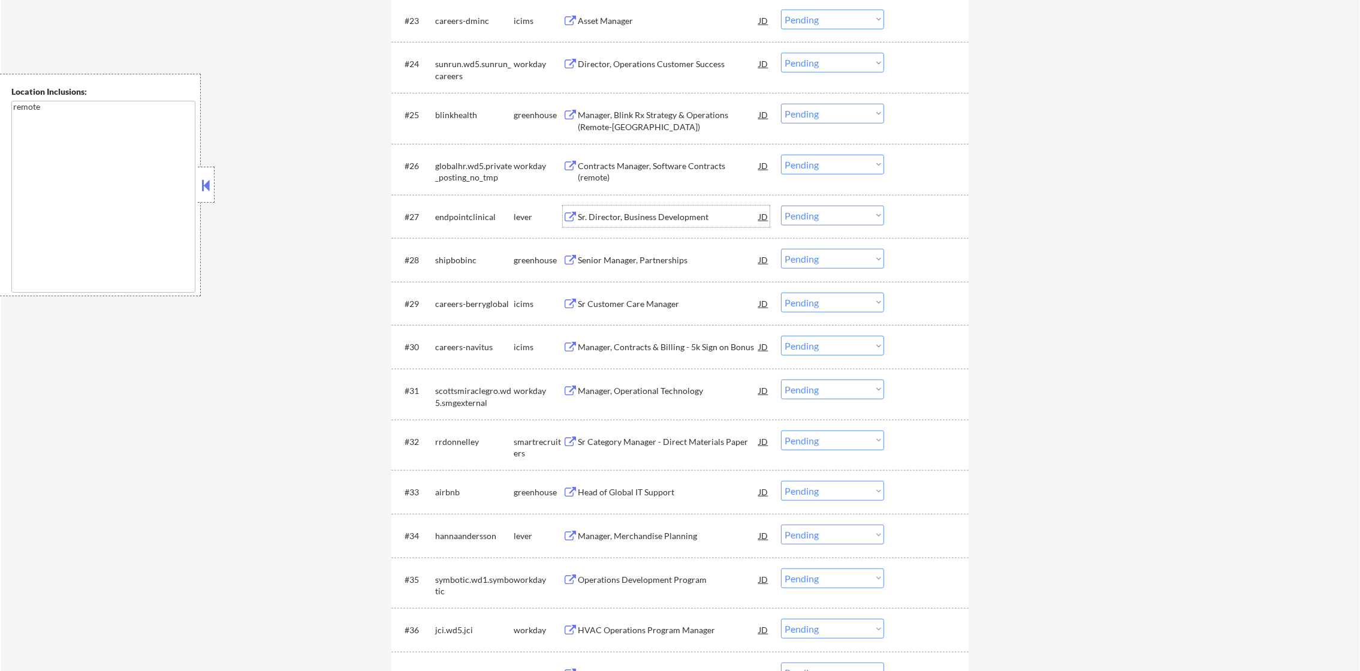
click at [648, 206] on div "Sr. Director, Business Development" at bounding box center [668, 217] width 181 height 22
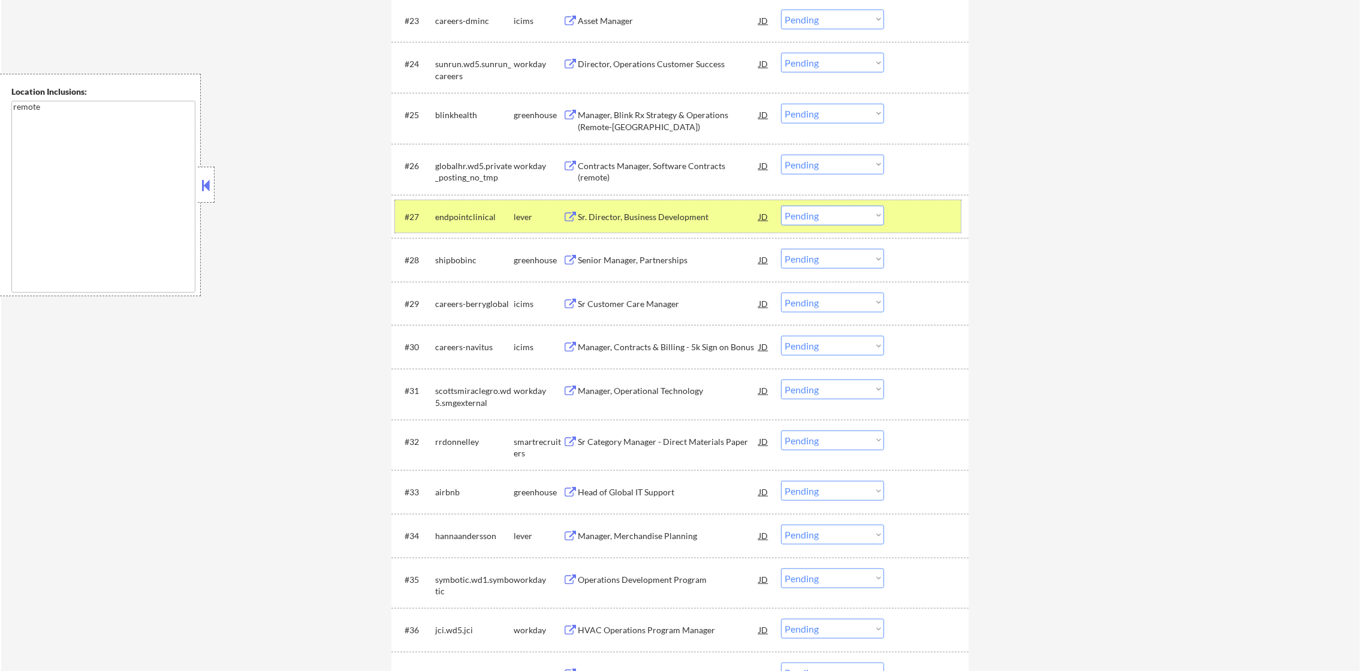
click at [807, 212] on div "#27 endpointclinical lever Sr. Director, Business Development JD Choose an opti…" at bounding box center [678, 216] width 566 height 32
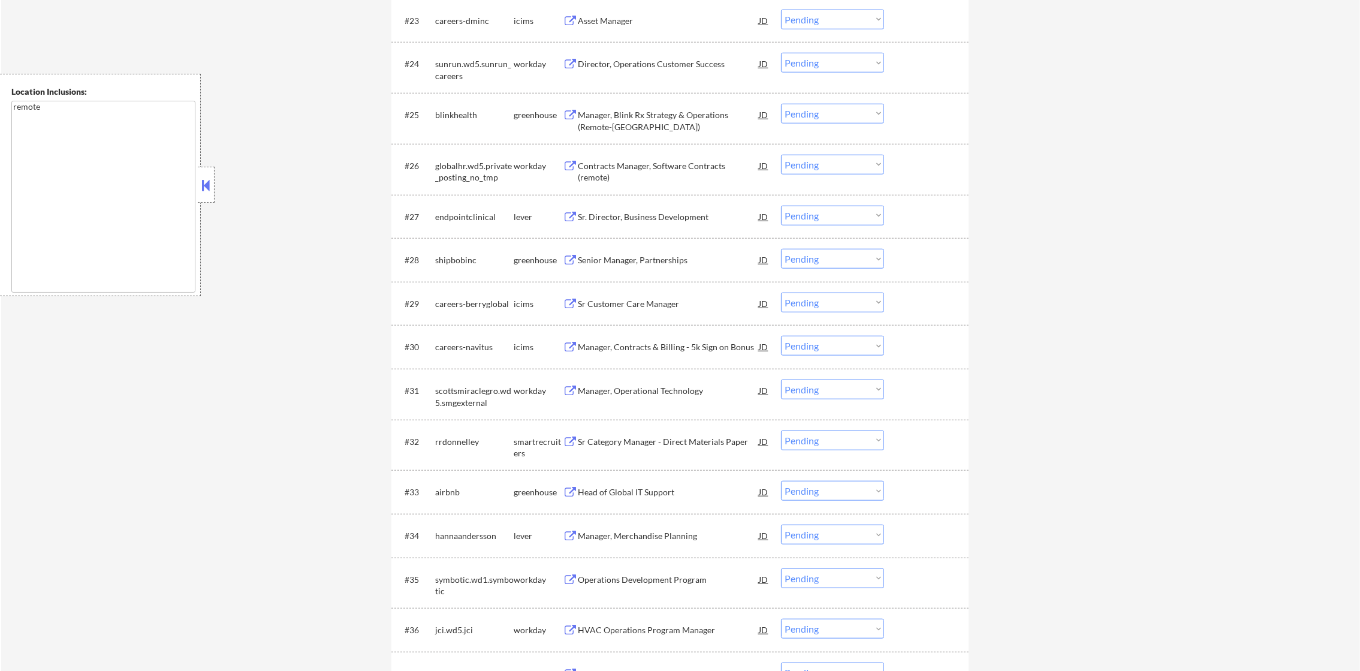
click at [806, 218] on select "Choose an option... Pending Applied Excluded (Questions) Excluded (Expired) Exc…" at bounding box center [832, 216] width 103 height 20
click at [781, 206] on select "Choose an option... Pending Applied Excluded (Questions) Excluded (Expired) Exc…" at bounding box center [832, 216] width 103 height 20
select select ""pending""
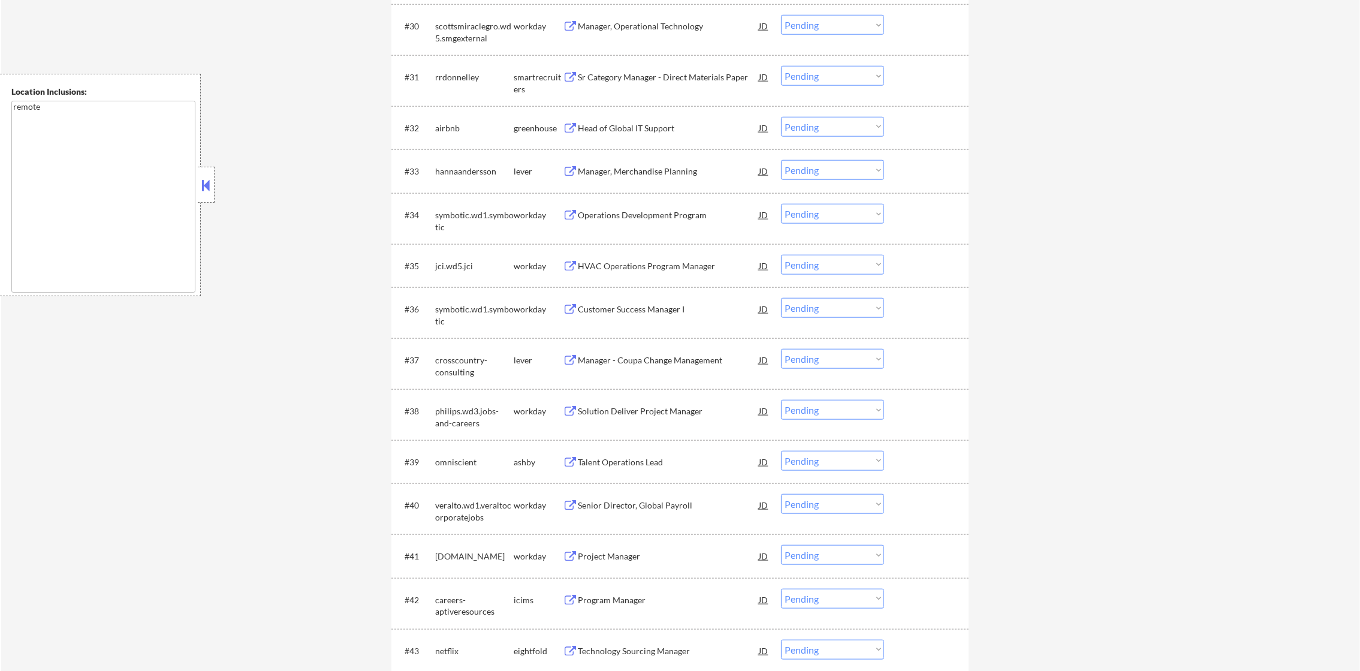
scroll to position [1895, 0]
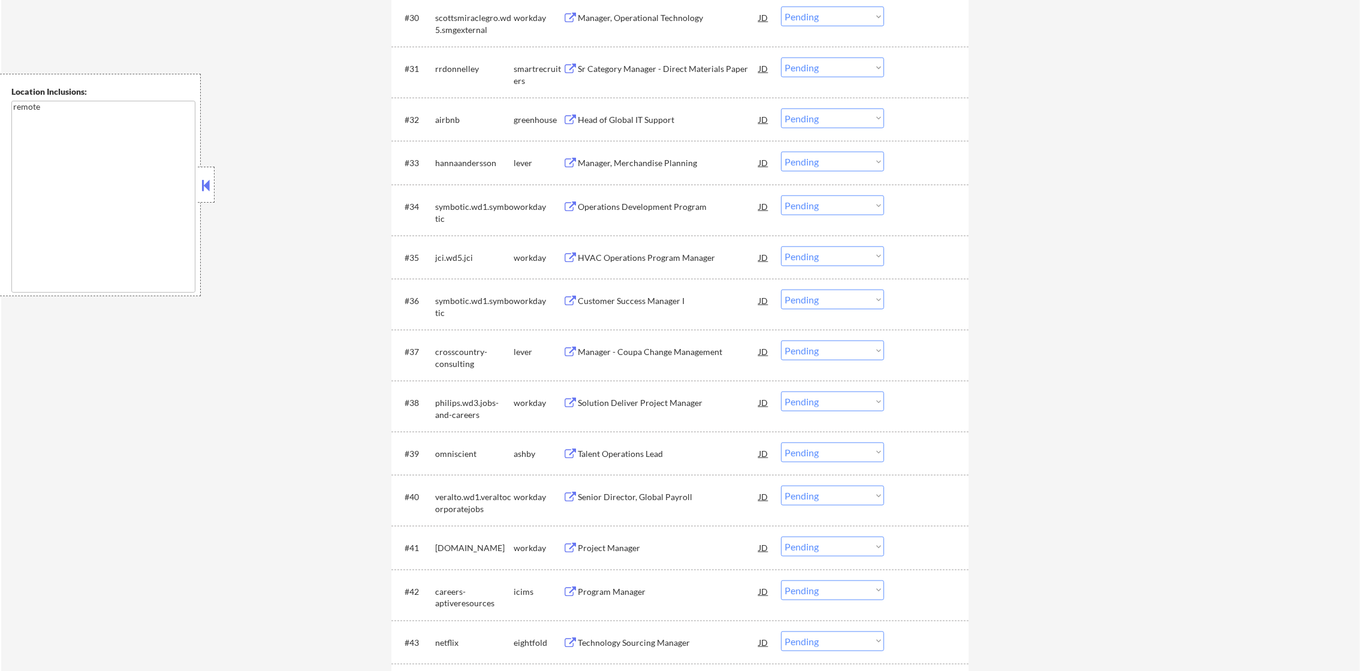
click at [671, 162] on div "Manager, Merchandise Planning" at bounding box center [668, 163] width 181 height 12
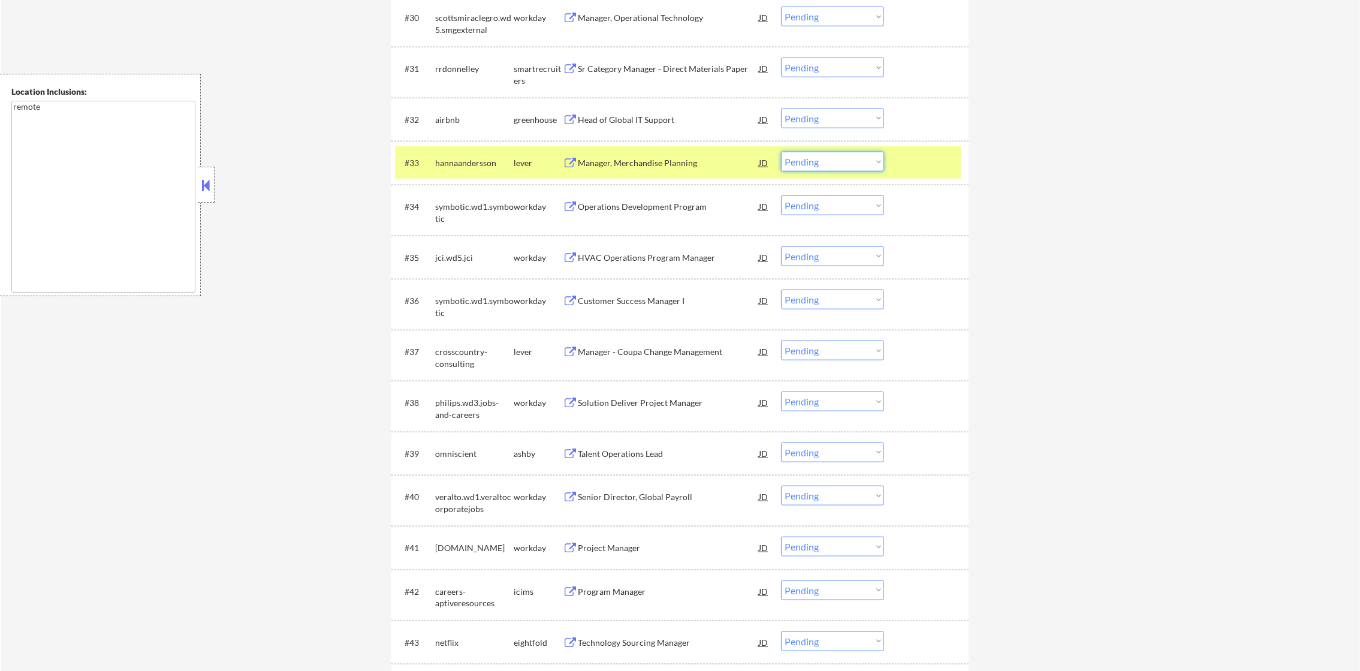
click at [802, 165] on select "Choose an option... Pending Applied Excluded (Questions) Excluded (Expired) Exc…" at bounding box center [832, 162] width 103 height 20
click at [781, 152] on select "Choose an option... Pending Applied Excluded (Questions) Excluded (Expired) Exc…" at bounding box center [832, 162] width 103 height 20
click at [473, 170] on div "hannaandersson" at bounding box center [474, 163] width 79 height 22
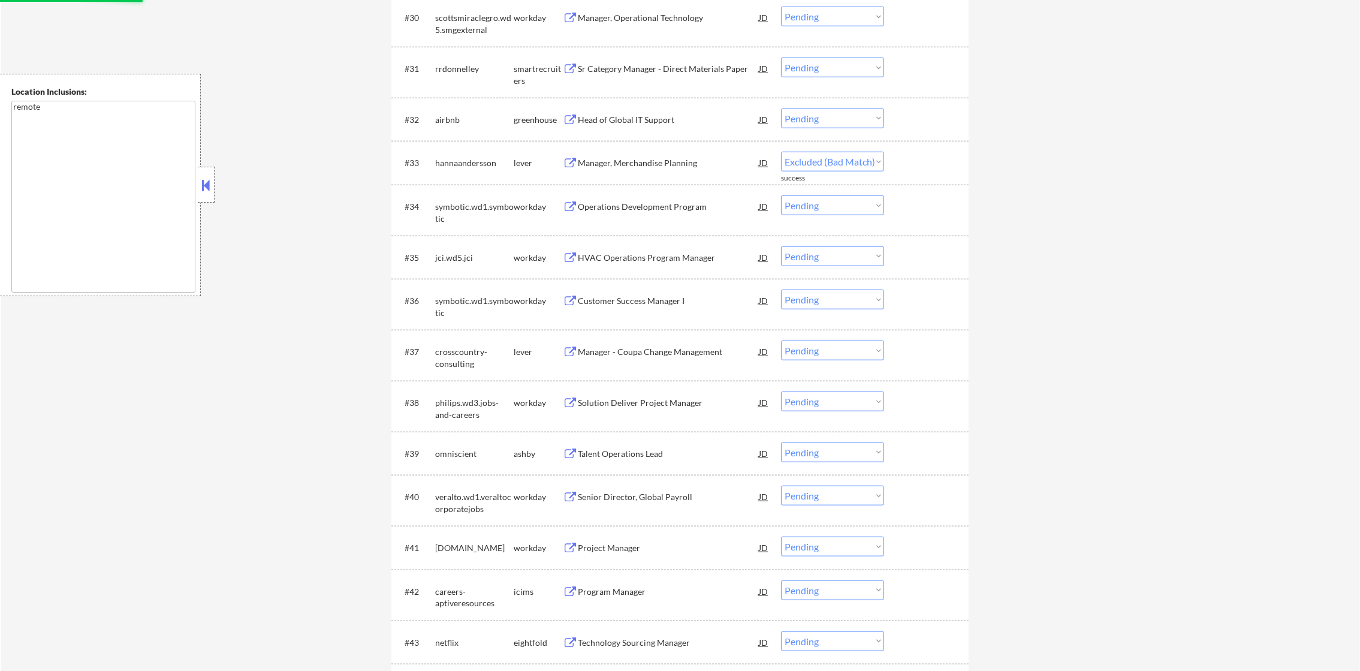
click at [638, 116] on div "Head of Global IT Support" at bounding box center [668, 120] width 181 height 12
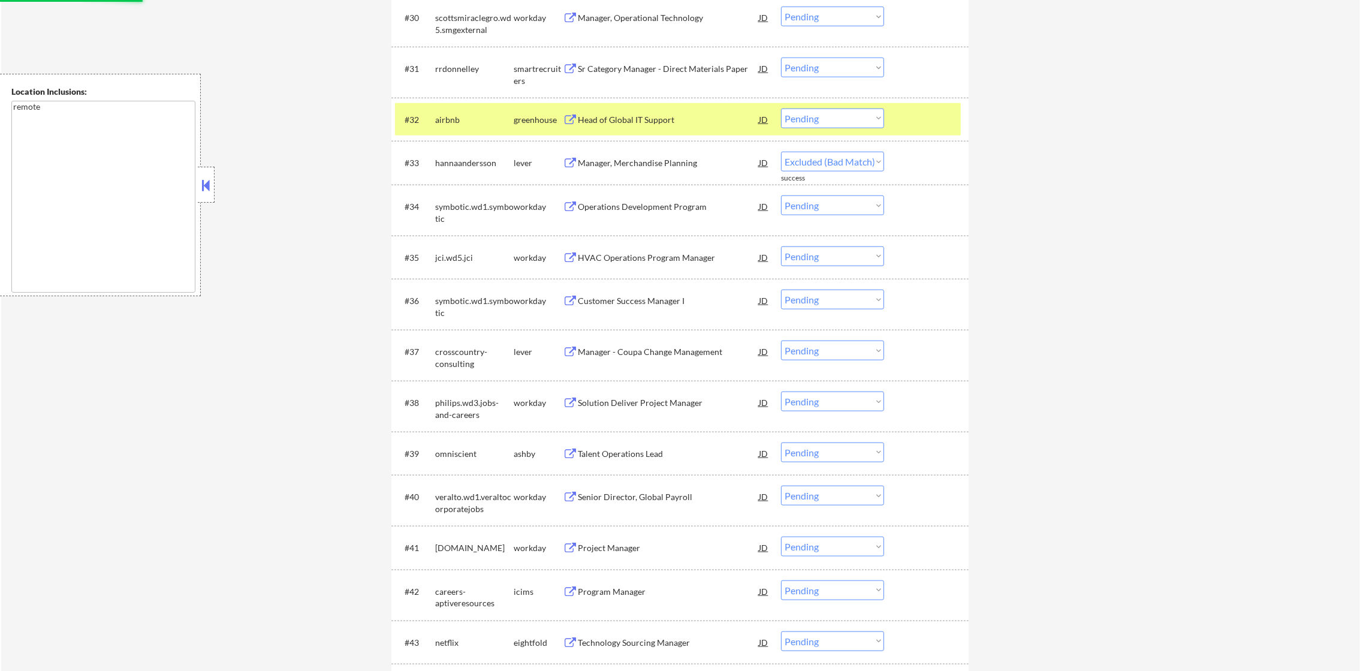
select select ""pending""
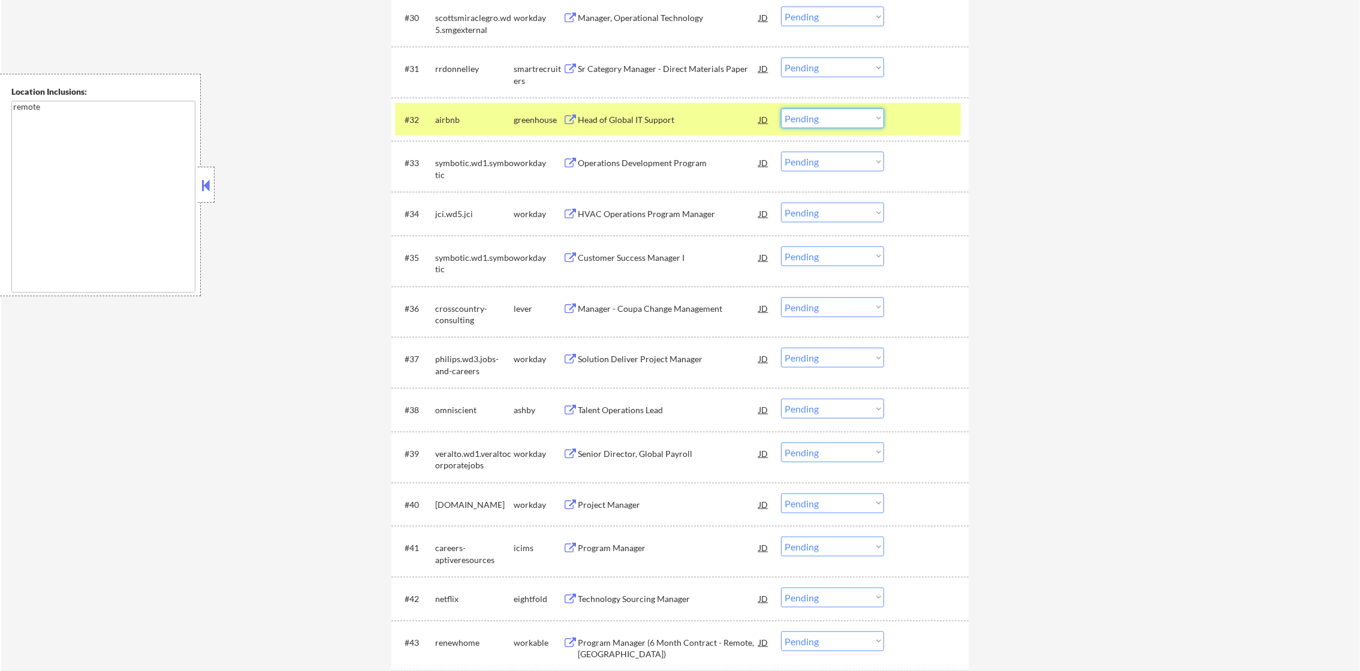
click at [800, 125] on select "Choose an option... Pending Applied Excluded (Questions) Excluded (Expired) Exc…" at bounding box center [832, 119] width 103 height 20
click at [781, 109] on select "Choose an option... Pending Applied Excluded (Questions) Excluded (Expired) Exc…" at bounding box center [832, 119] width 103 height 20
click at [437, 130] on div "#32 airbnb greenhouse Head of Global IT Support JD Choose an option... Pending …" at bounding box center [678, 119] width 566 height 32
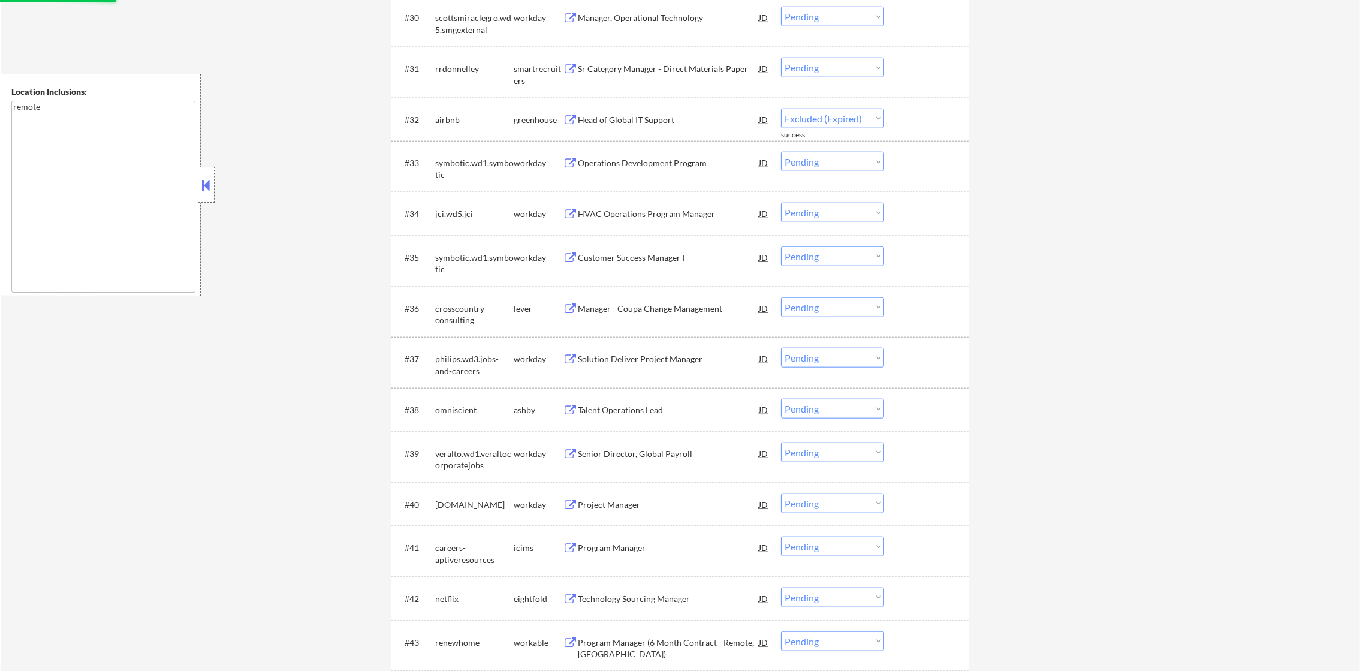
select select ""pending""
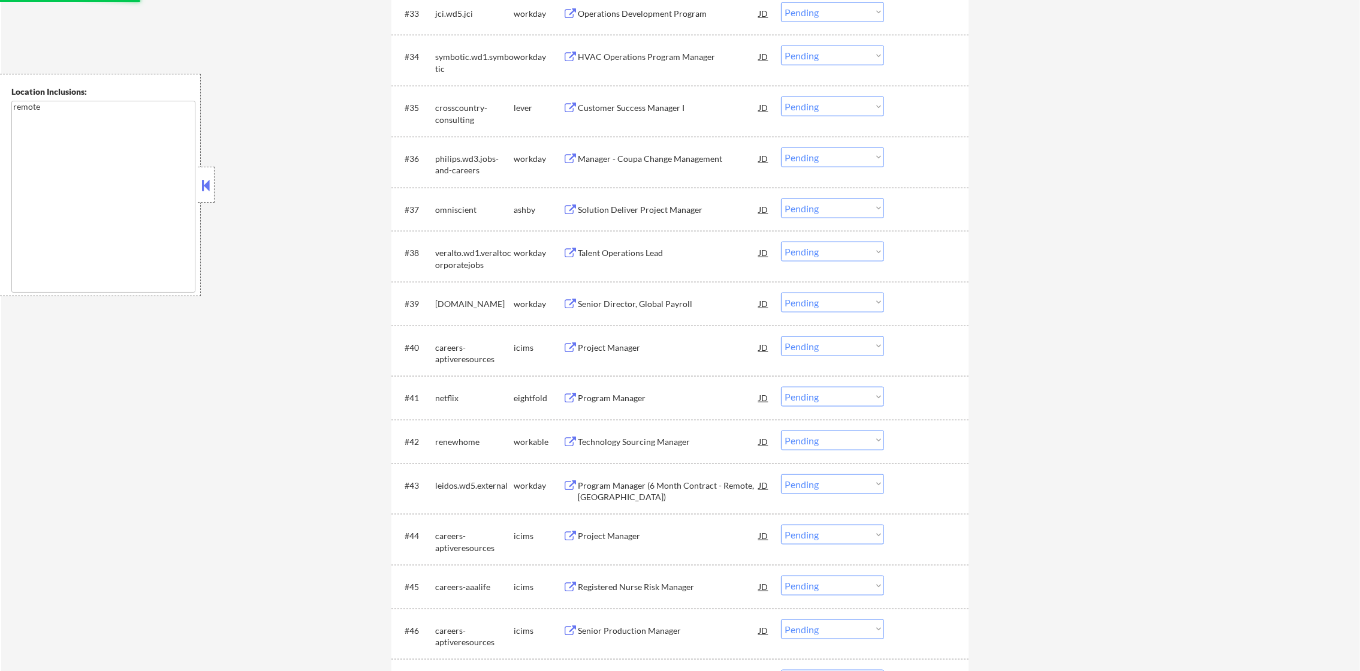
scroll to position [2045, 0]
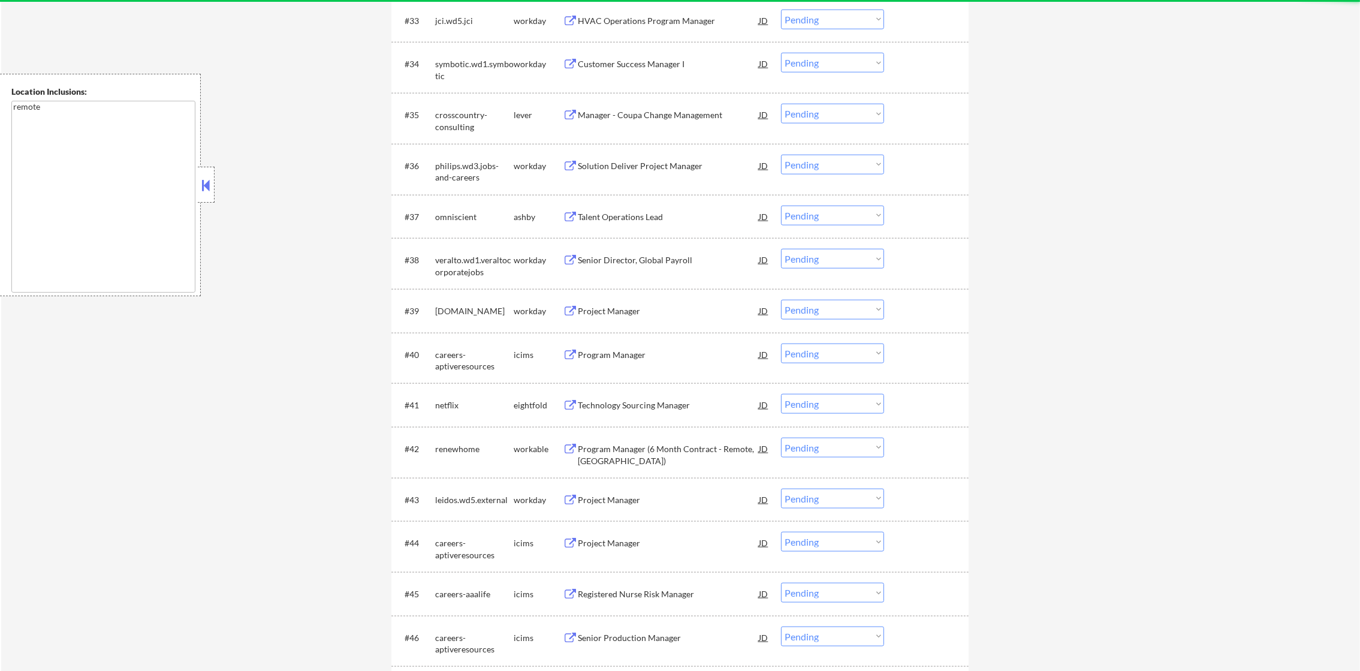
click at [683, 123] on div "Manager - Coupa Change Management" at bounding box center [668, 115] width 181 height 22
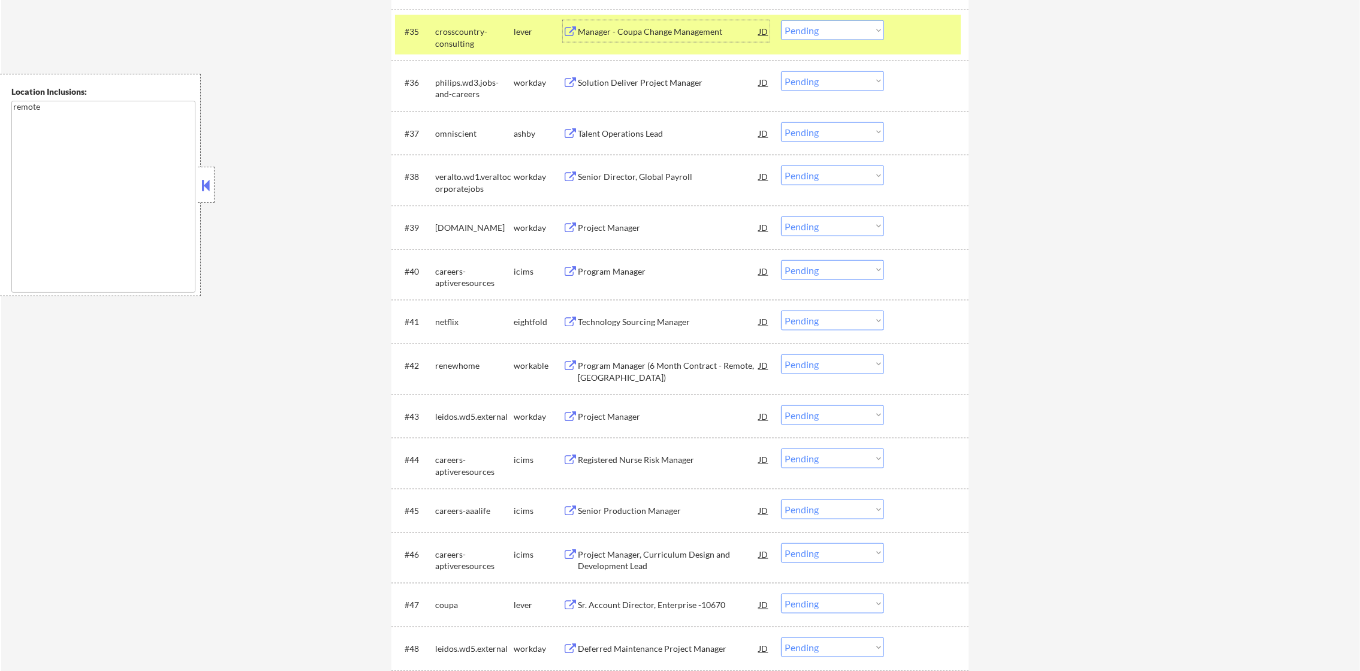
scroll to position [2135, 0]
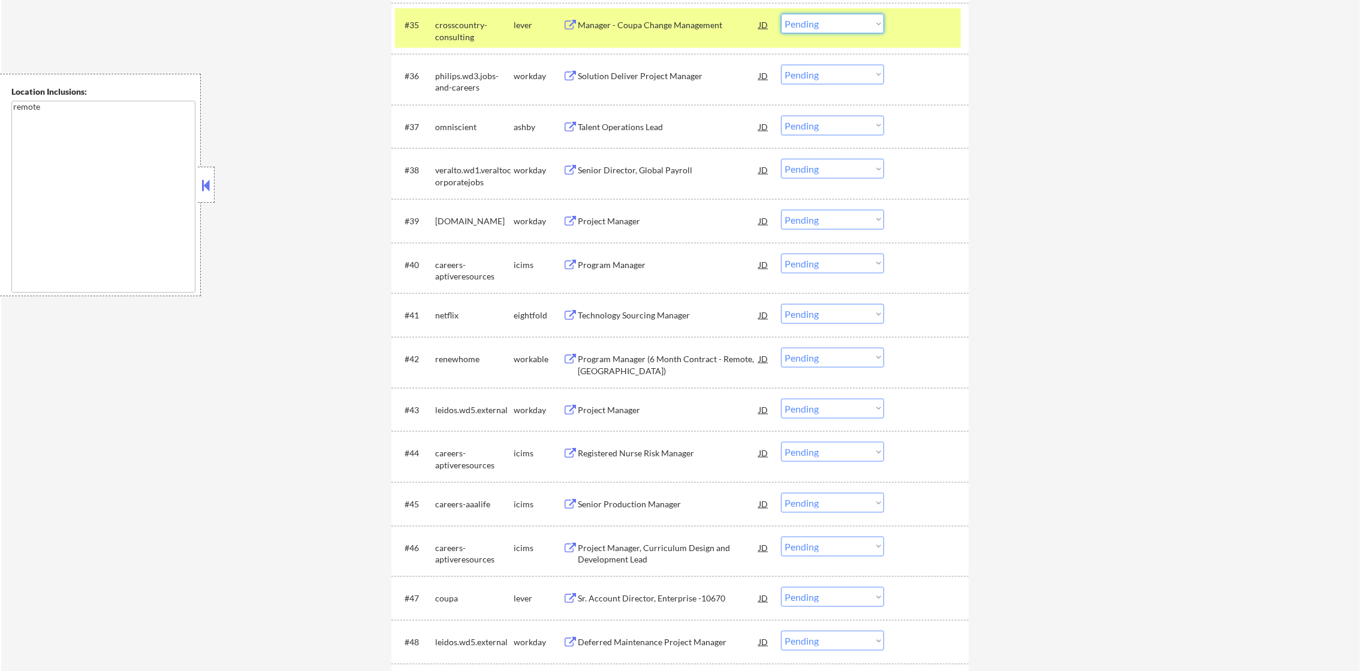
click at [856, 29] on select "Choose an option... Pending Applied Excluded (Questions) Excluded (Expired) Exc…" at bounding box center [832, 24] width 103 height 20
click at [781, 14] on select "Choose an option... Pending Applied Excluded (Questions) Excluded (Expired) Exc…" at bounding box center [832, 24] width 103 height 20
click at [449, 28] on div "crosscountry-consulting" at bounding box center [474, 30] width 79 height 23
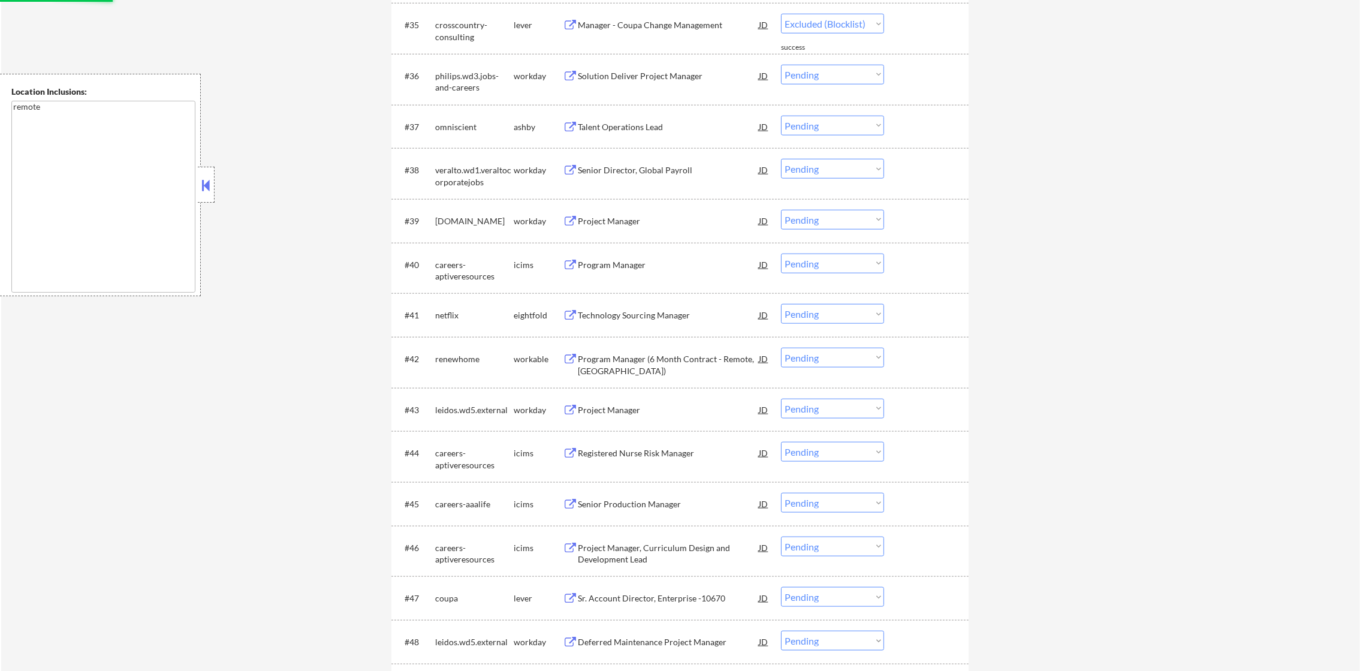
select select ""pending""
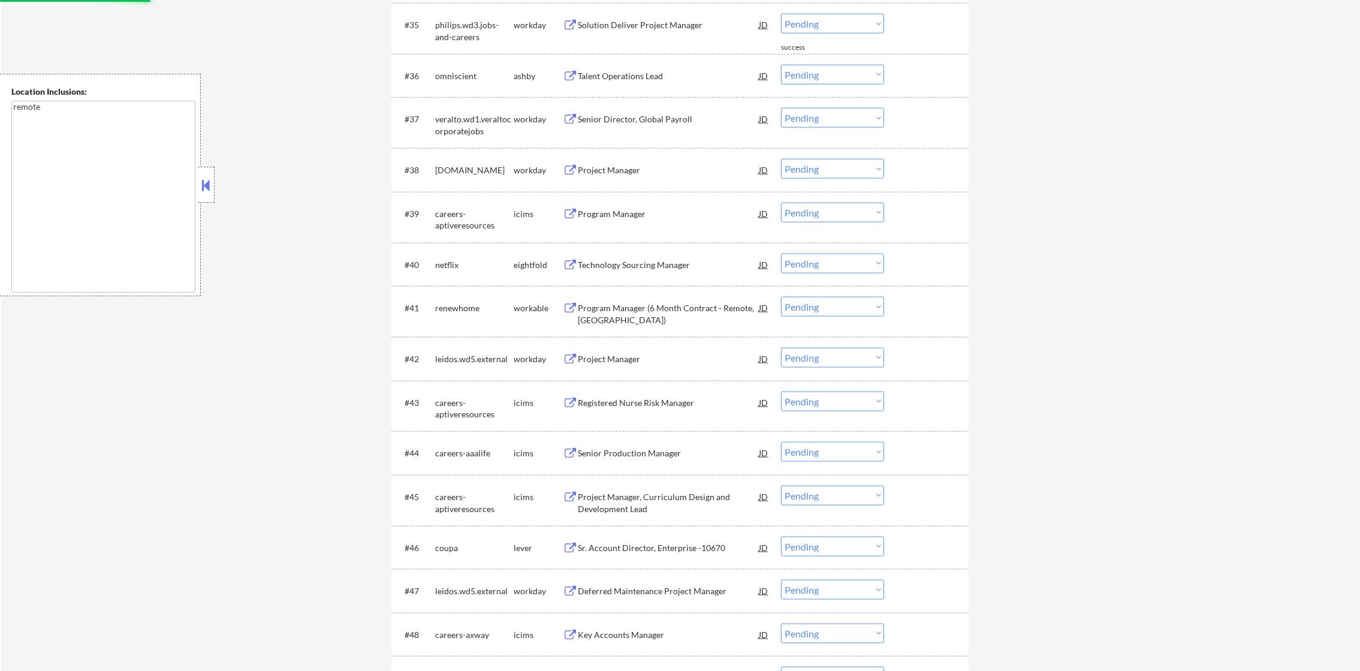
click at [653, 71] on div "Talent Operations Lead" at bounding box center [668, 76] width 181 height 12
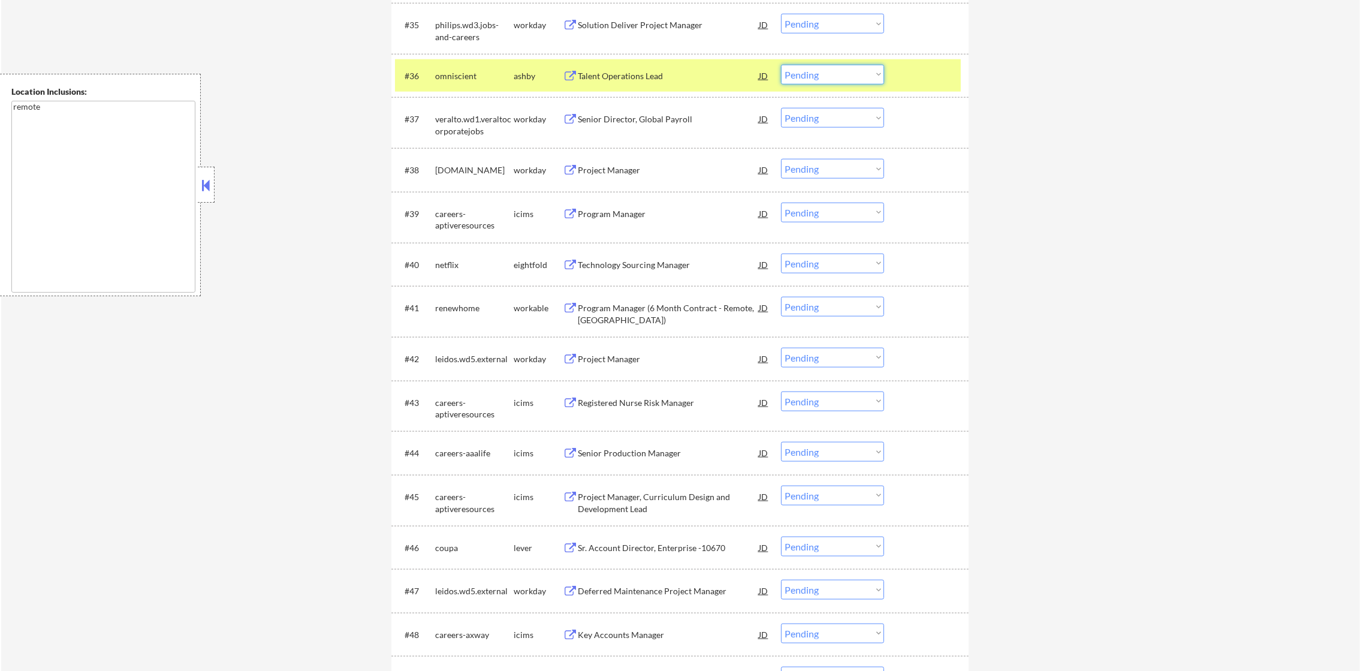
click at [814, 69] on select "Choose an option... Pending Applied Excluded (Questions) Excluded (Expired) Exc…" at bounding box center [832, 75] width 103 height 20
click at [781, 65] on select "Choose an option... Pending Applied Excluded (Questions) Excluded (Expired) Exc…" at bounding box center [832, 75] width 103 height 20
select select ""pending""
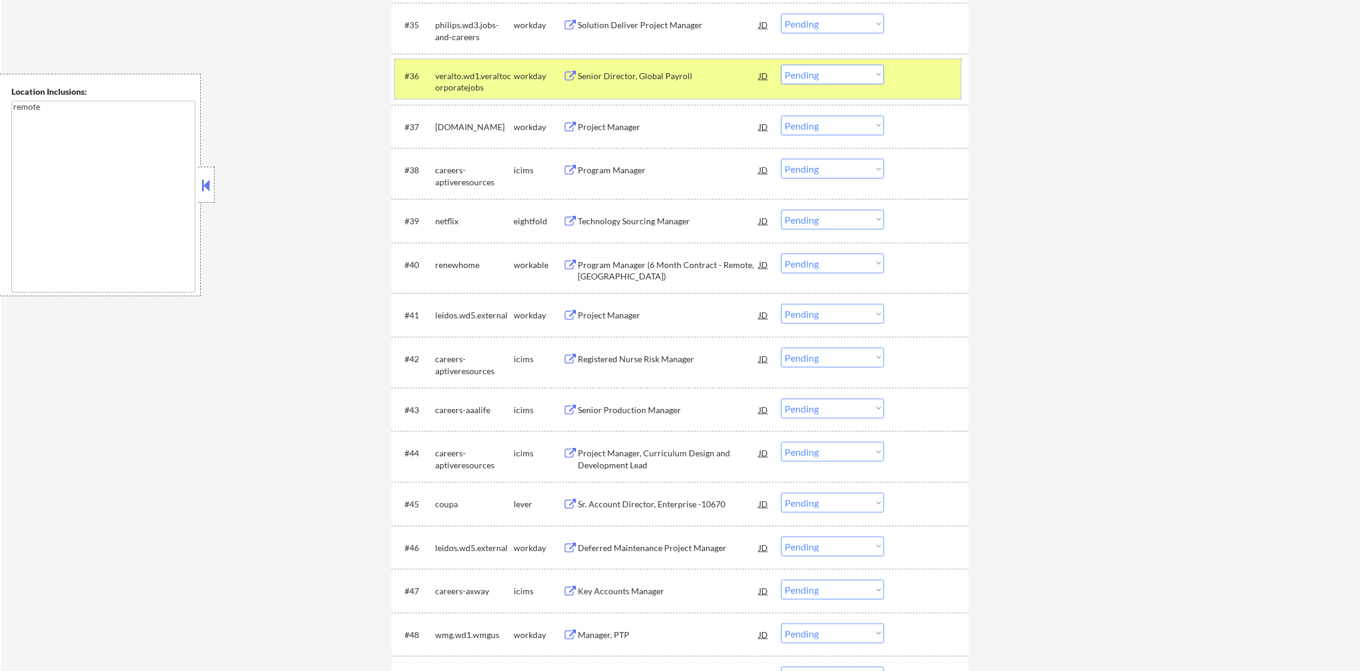
click at [453, 83] on div "veralto.wd1.veraltocorporatejobs" at bounding box center [474, 81] width 79 height 23
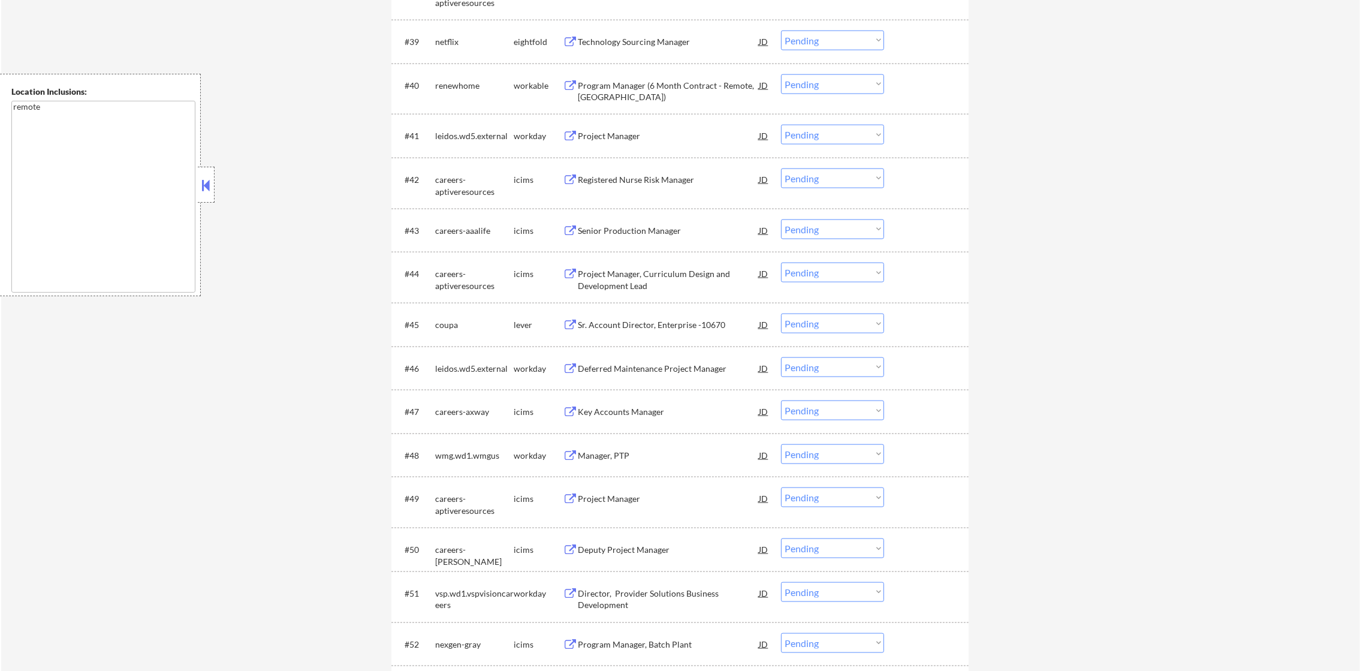
scroll to position [2315, 0]
click at [677, 82] on div "Program Manager (6 Month Contract - Remote, US)" at bounding box center [668, 90] width 181 height 23
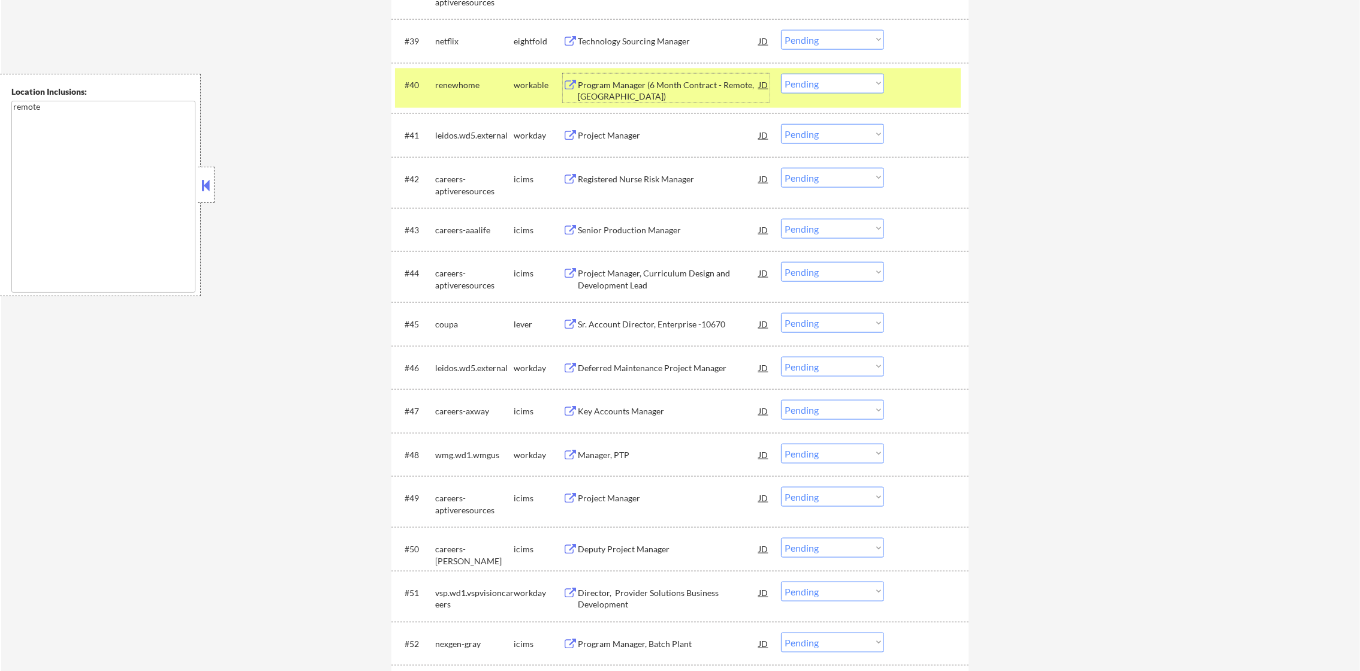
click at [788, 80] on select "Choose an option... Pending Applied Excluded (Questions) Excluded (Expired) Exc…" at bounding box center [832, 84] width 103 height 20
click at [781, 74] on select "Choose an option... Pending Applied Excluded (Questions) Excluded (Expired) Exc…" at bounding box center [832, 84] width 103 height 20
click at [474, 87] on div "renewhome" at bounding box center [474, 85] width 79 height 12
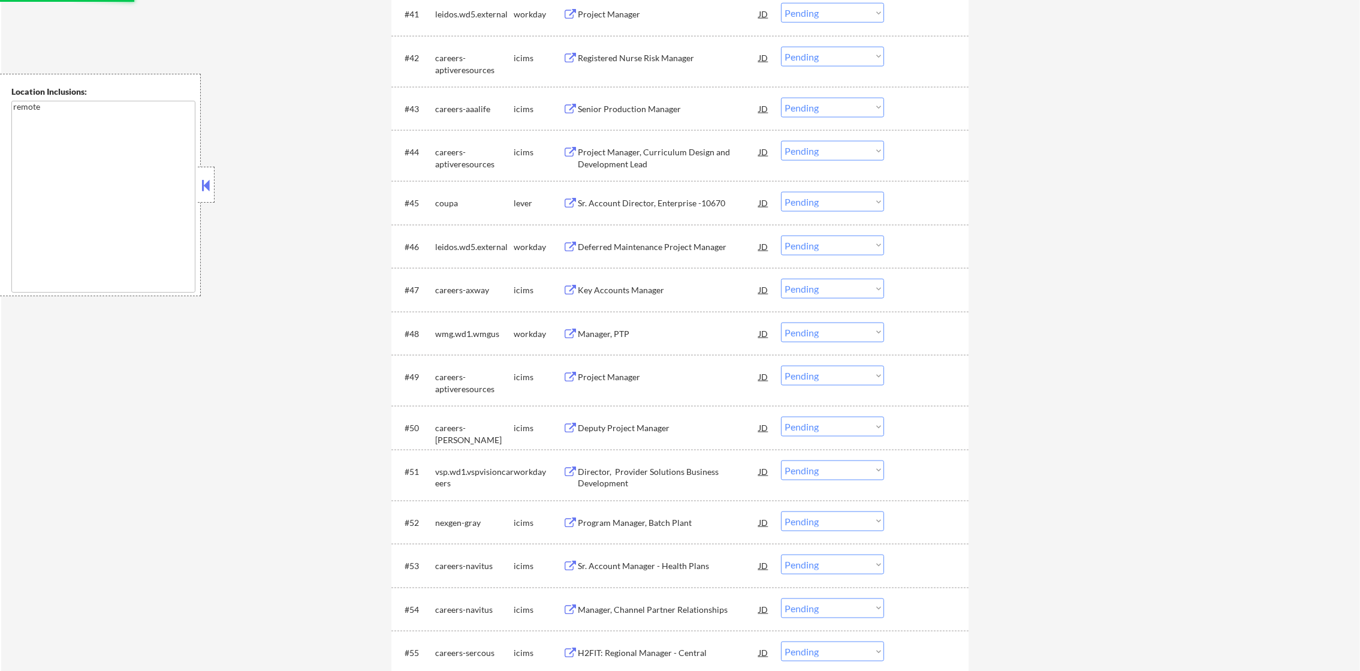
scroll to position [2465, 0]
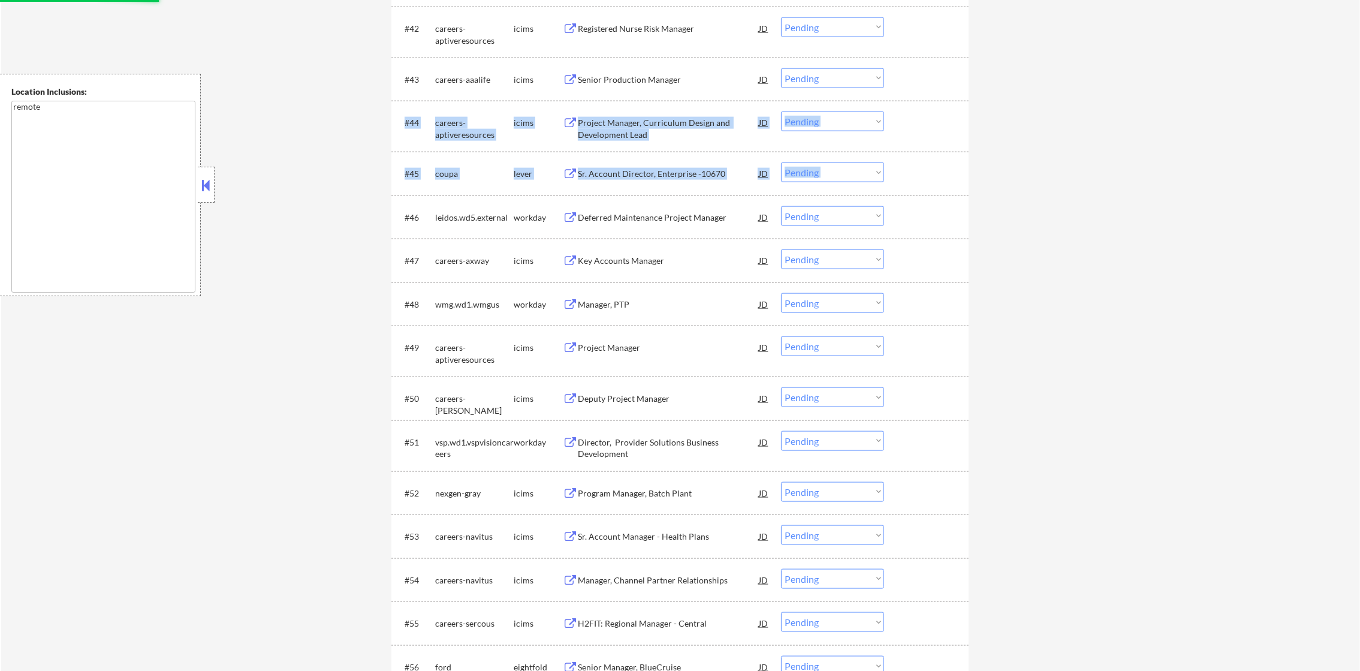
select select ""pending""
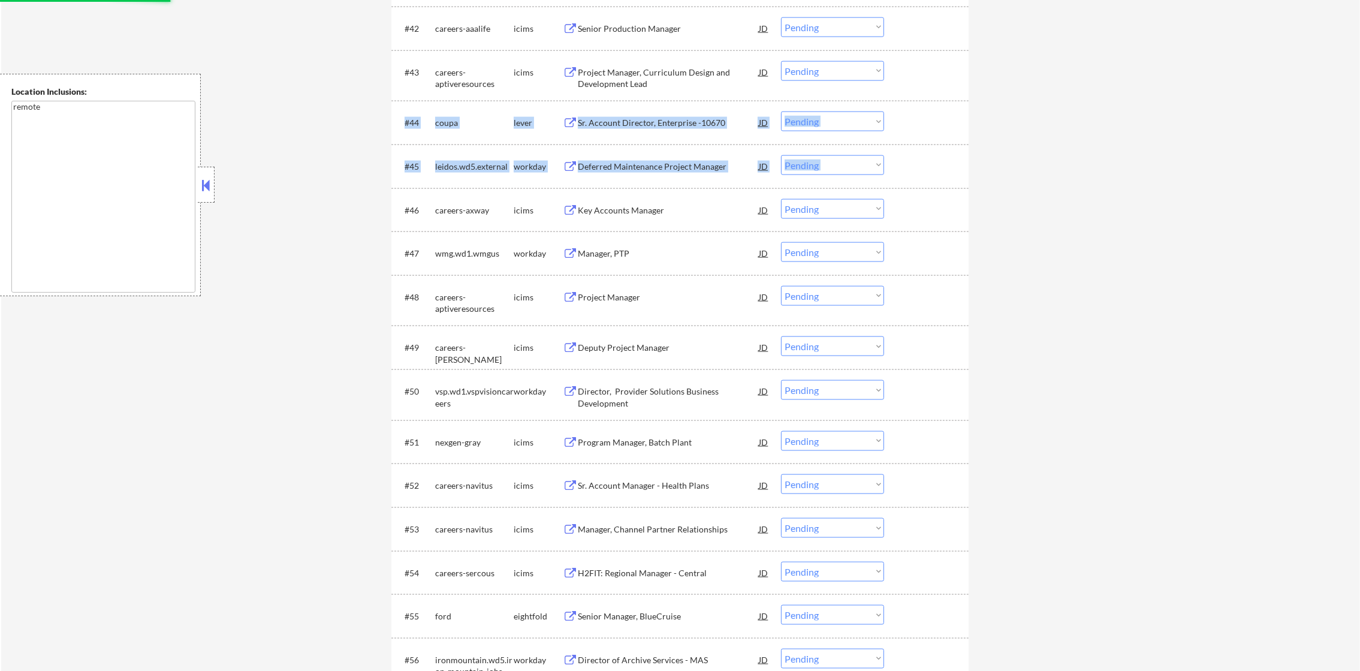
click at [646, 124] on div "Sr. Account Director, Enterprise -10670" at bounding box center [668, 123] width 181 height 12
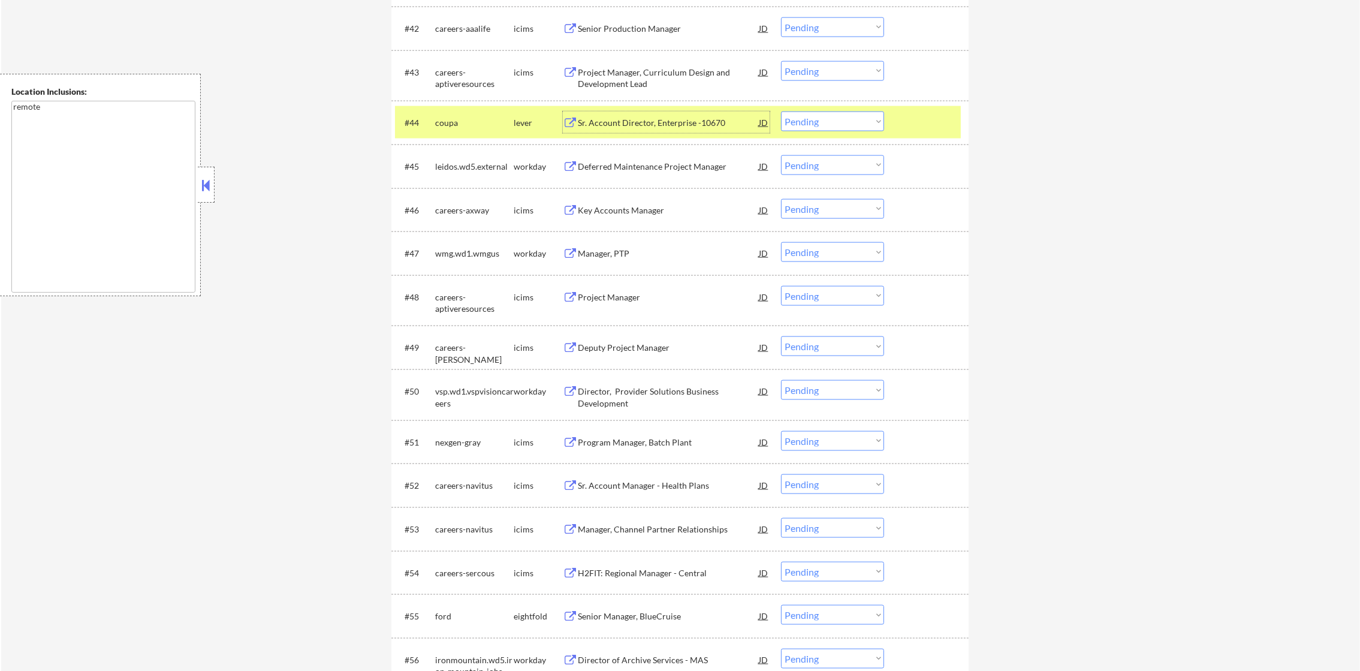
drag, startPoint x: 794, startPoint y: 111, endPoint x: 797, endPoint y: 116, distance: 6.2
click at [794, 112] on select "Choose an option... Pending Applied Excluded (Questions) Excluded (Expired) Exc…" at bounding box center [832, 122] width 103 height 20
click at [781, 112] on select "Choose an option... Pending Applied Excluded (Questions) Excluded (Expired) Exc…" at bounding box center [832, 122] width 103 height 20
click at [460, 116] on div "coupa" at bounding box center [474, 123] width 79 height 22
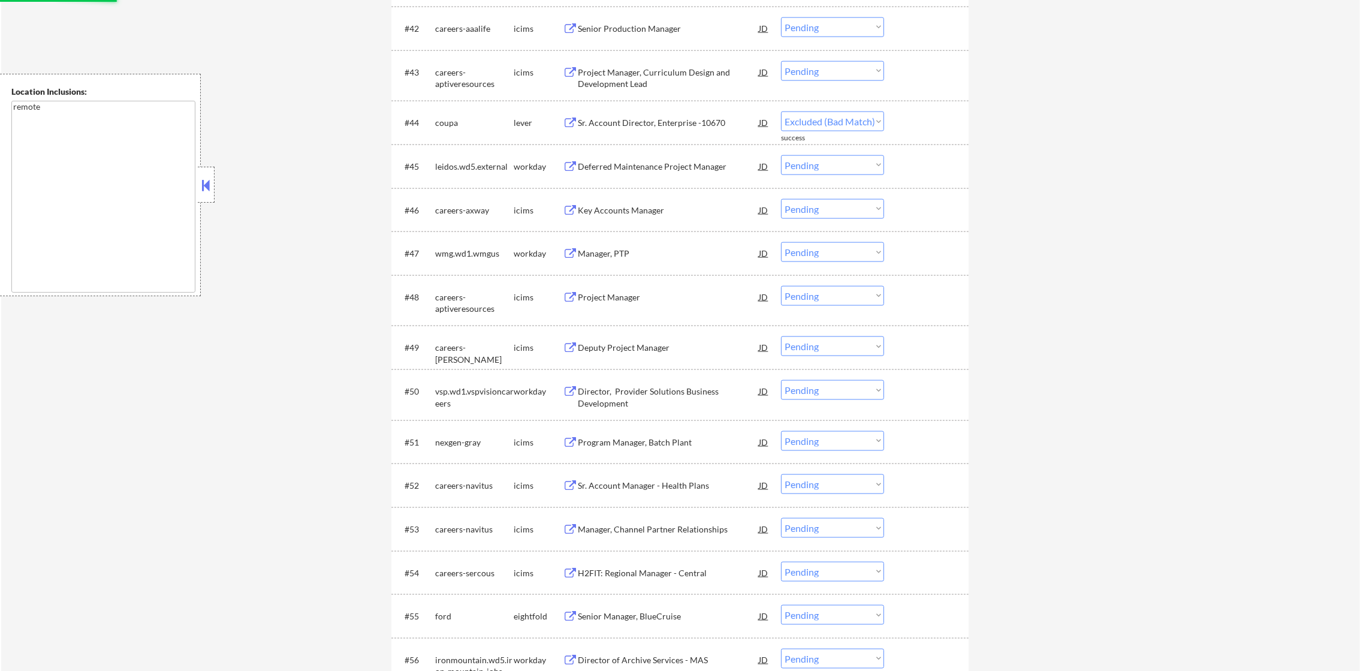
select select ""pending""
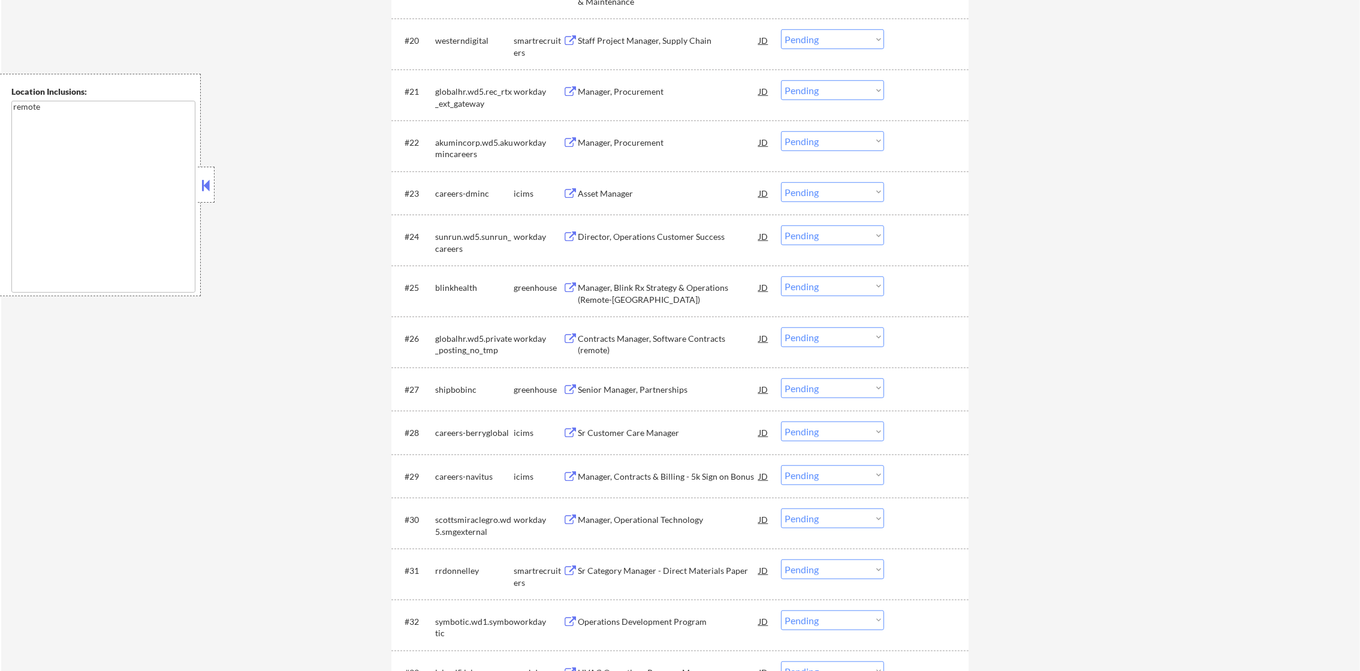
scroll to position [1447, 0]
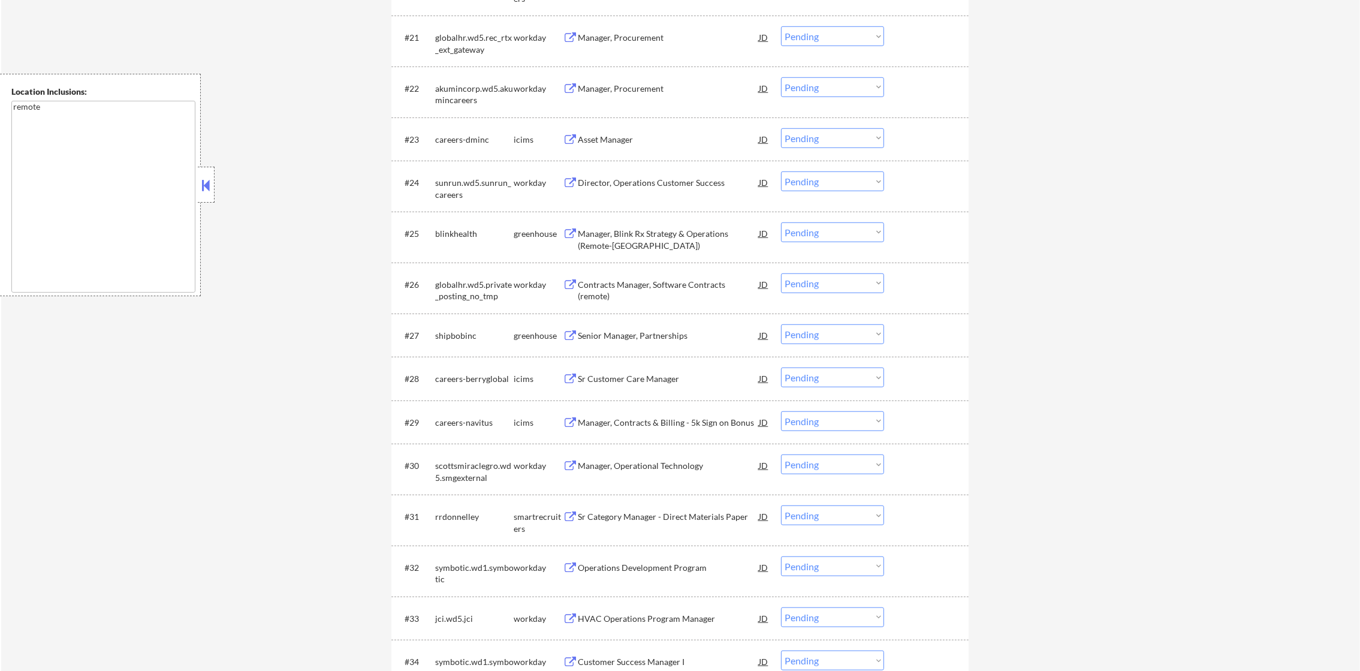
click at [613, 334] on div "Senior Manager, Partnerships" at bounding box center [668, 336] width 181 height 12
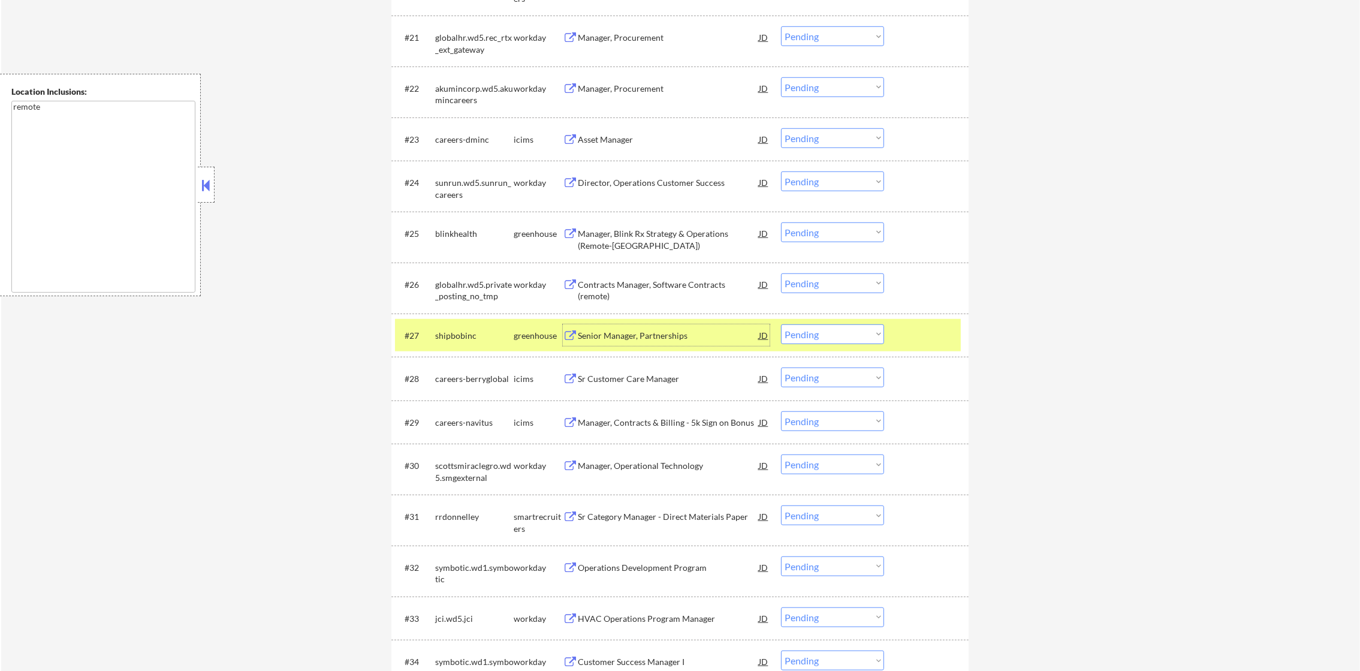
drag, startPoint x: 800, startPoint y: 331, endPoint x: 804, endPoint y: 346, distance: 15.4
click at [800, 332] on select "Choose an option... Pending Applied Excluded (Questions) Excluded (Expired) Exc…" at bounding box center [832, 334] width 103 height 20
click at [781, 324] on select "Choose an option... Pending Applied Excluded (Questions) Excluded (Expired) Exc…" at bounding box center [832, 334] width 103 height 20
click at [480, 335] on div "shipbobinc" at bounding box center [474, 336] width 79 height 12
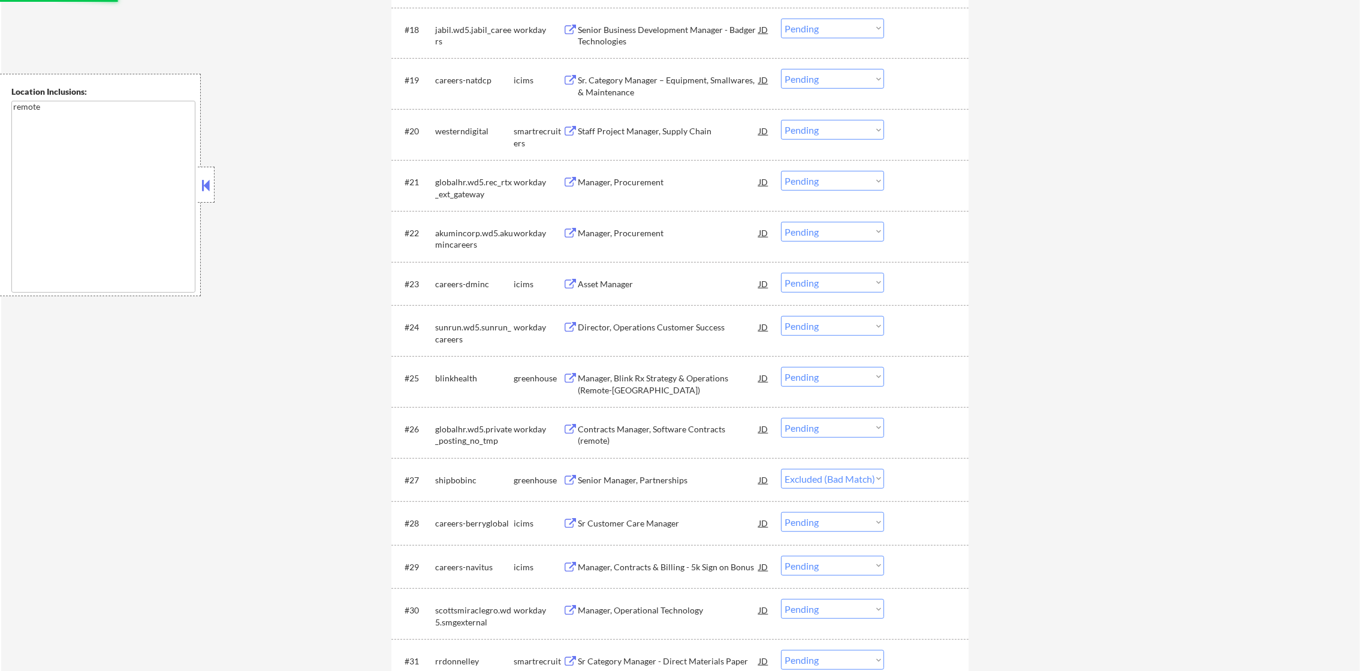
scroll to position [1297, 0]
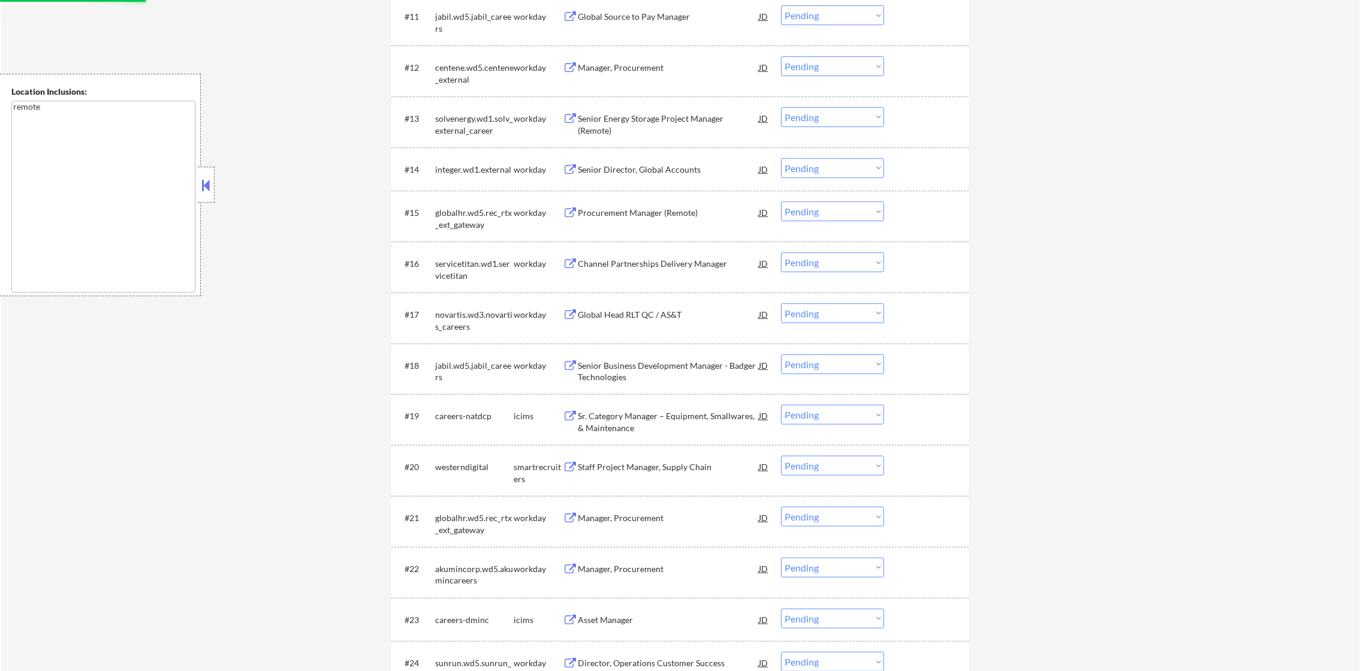
select select ""pending""
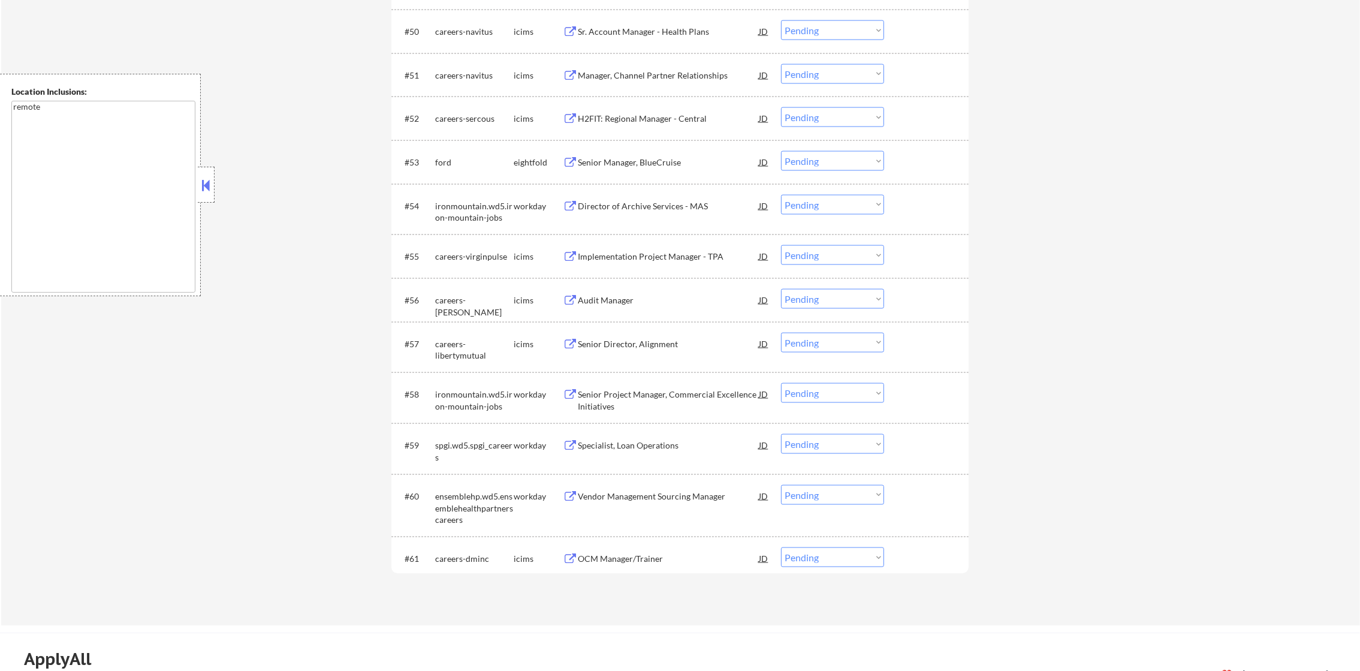
scroll to position [2831, 0]
click at [657, 209] on div "Director of Archive Services - MAS" at bounding box center [668, 207] width 181 height 12
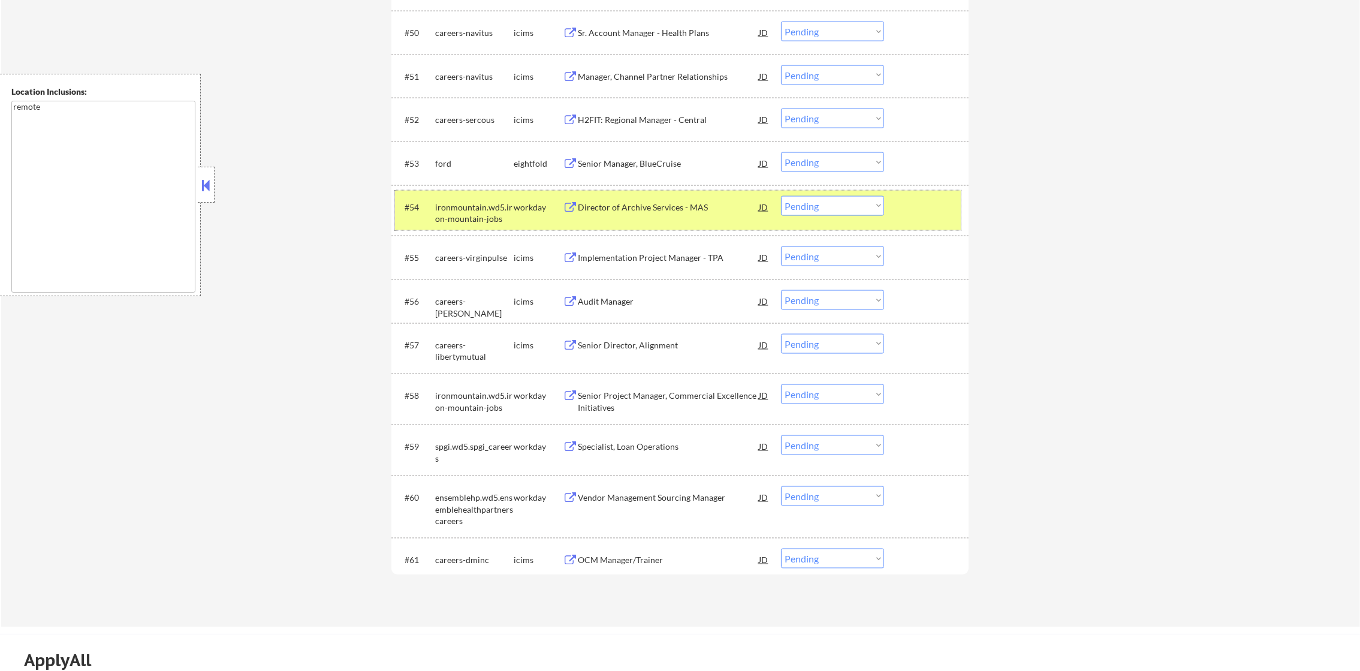
click at [856, 218] on div "#54 ironmountain.wd5.iron-mountain-jobs workday Director of Archive Services - …" at bounding box center [678, 211] width 566 height 40
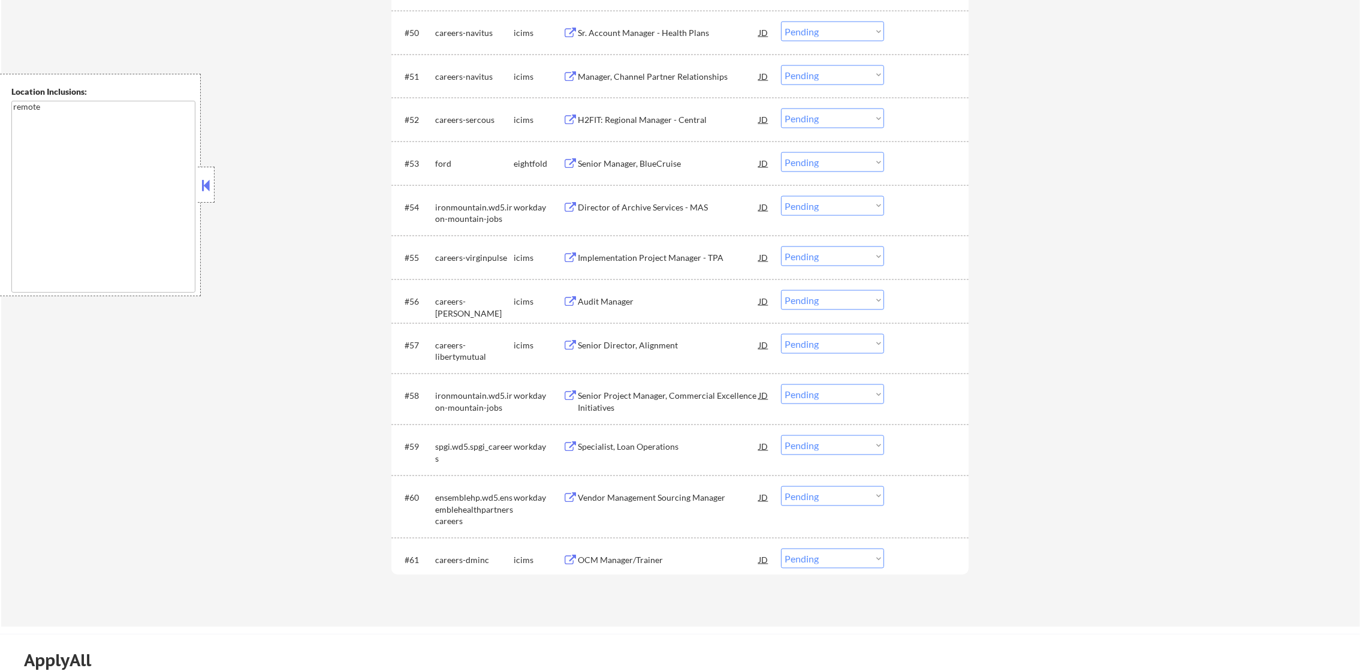
click at [859, 210] on select "Choose an option... Pending Applied Excluded (Questions) Excluded (Expired) Exc…" at bounding box center [832, 206] width 103 height 20
click at [781, 196] on select "Choose an option... Pending Applied Excluded (Questions) Excluded (Expired) Exc…" at bounding box center [832, 206] width 103 height 20
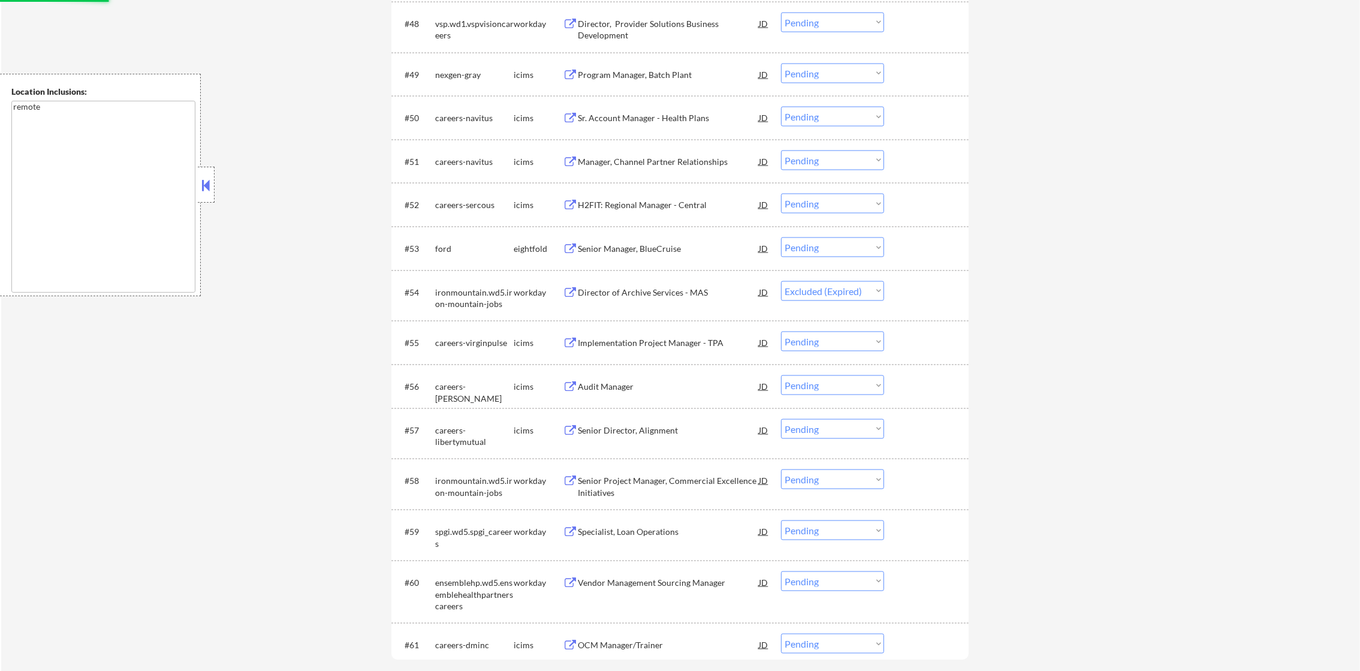
scroll to position [2741, 0]
select select ""pending""
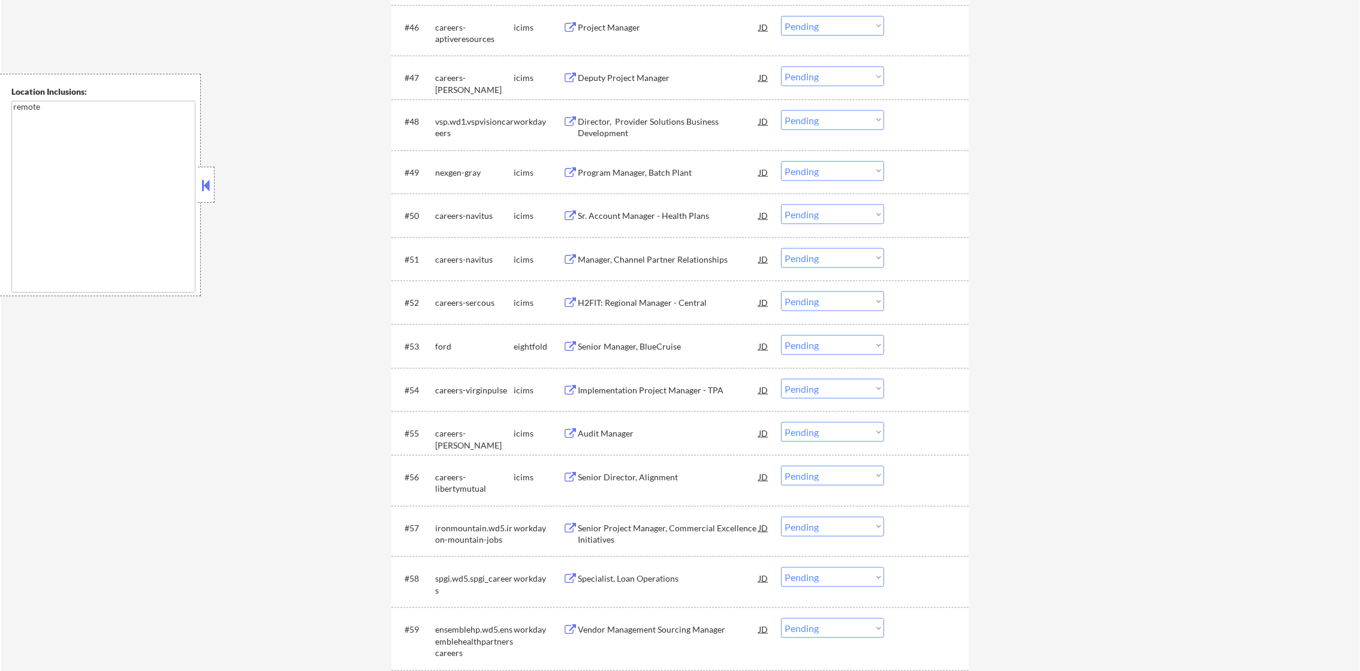
scroll to position [2621, 0]
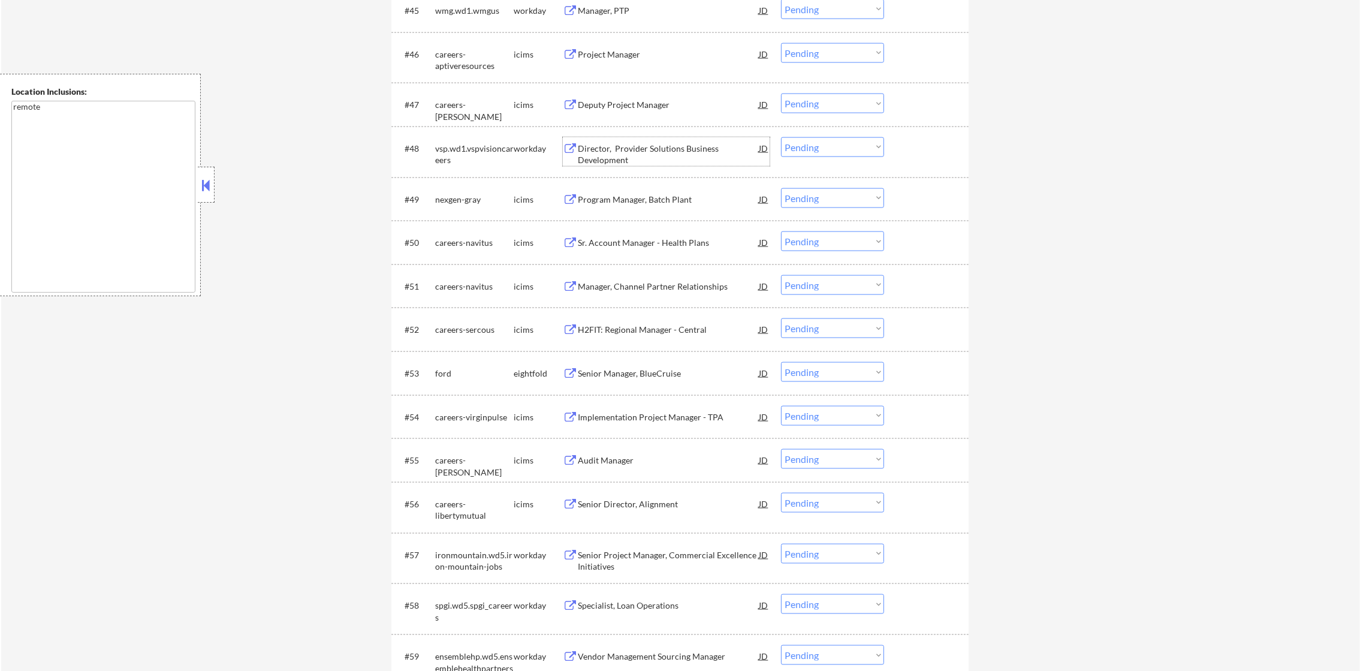
click at [653, 150] on div "Director, Provider Solutions Business Development" at bounding box center [668, 154] width 181 height 23
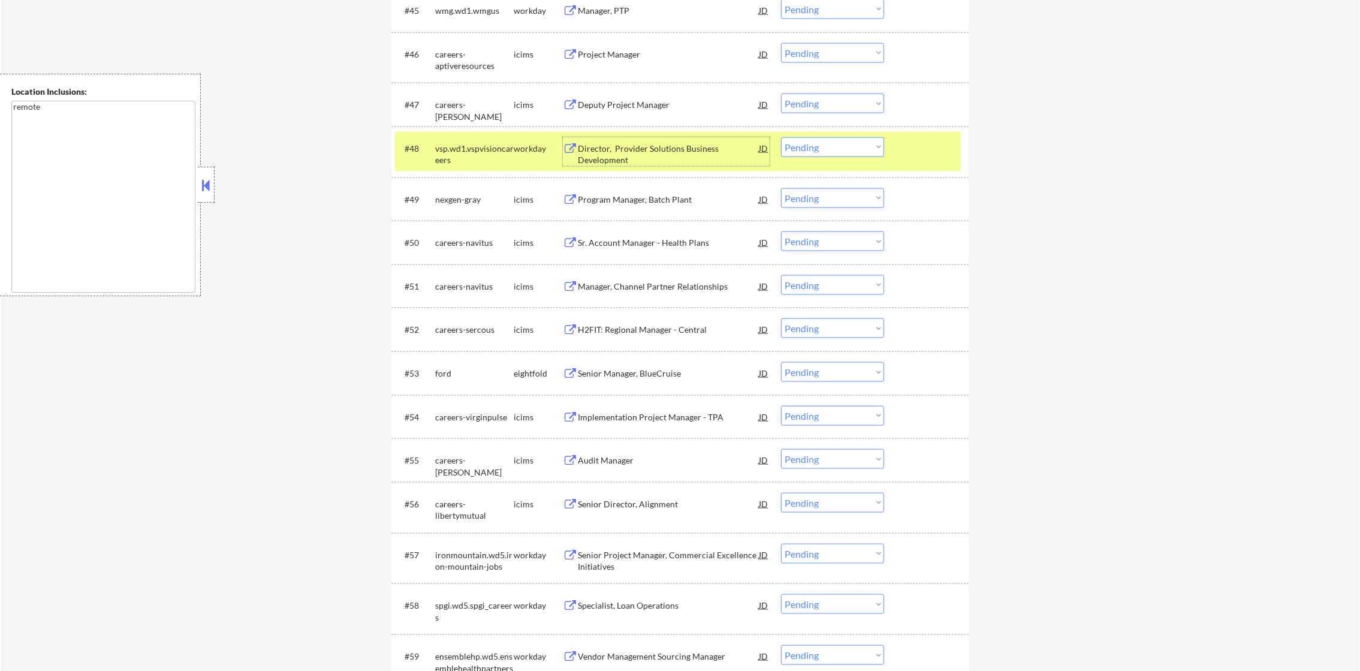
drag, startPoint x: 790, startPoint y: 150, endPoint x: 811, endPoint y: 159, distance: 22.3
click at [790, 150] on select "Choose an option... Pending Applied Excluded (Questions) Excluded (Expired) Exc…" at bounding box center [832, 147] width 103 height 20
click at [781, 137] on select "Choose an option... Pending Applied Excluded (Questions) Excluded (Expired) Exc…" at bounding box center [832, 147] width 103 height 20
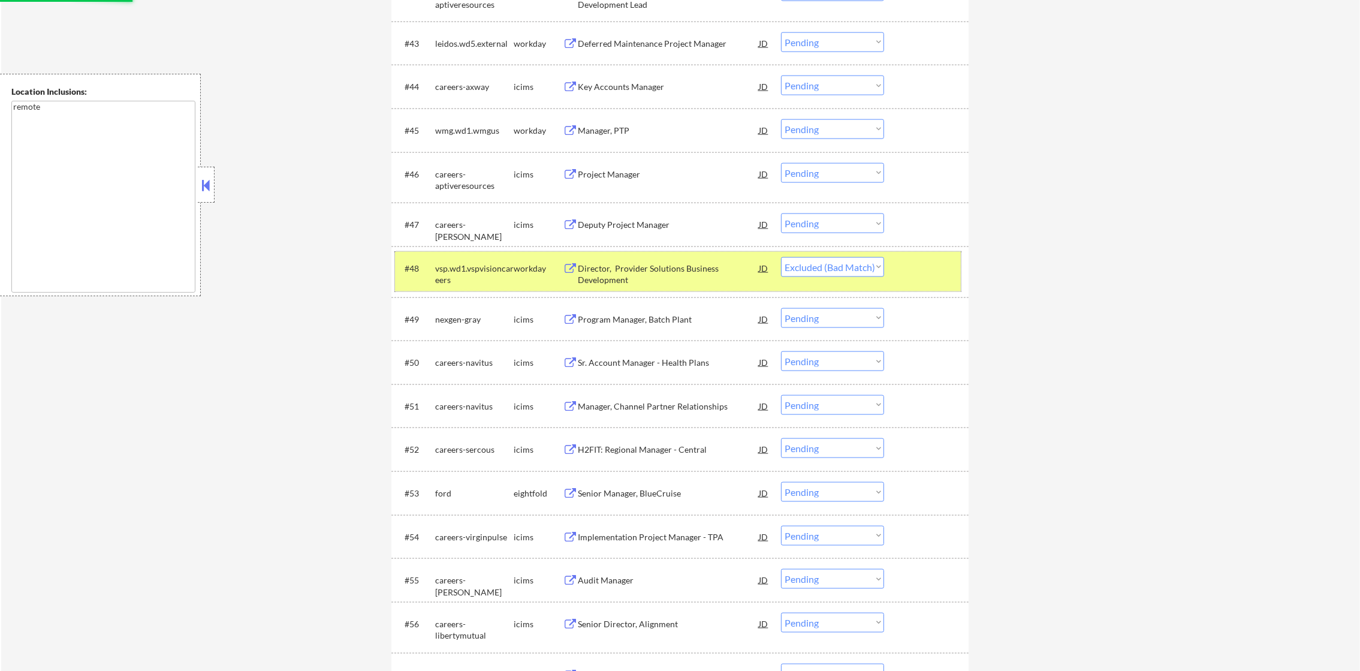
click at [484, 284] on div "vsp.wd1.vspvisioncareers" at bounding box center [474, 274] width 79 height 23
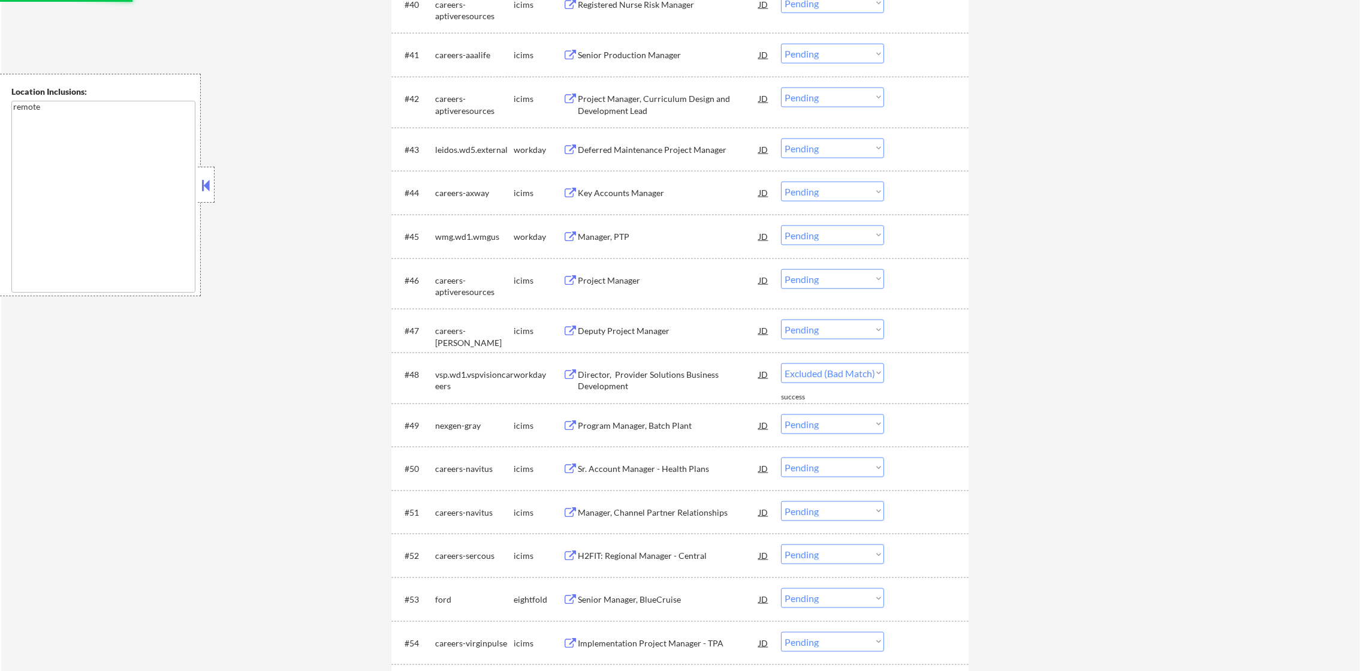
scroll to position [2381, 0]
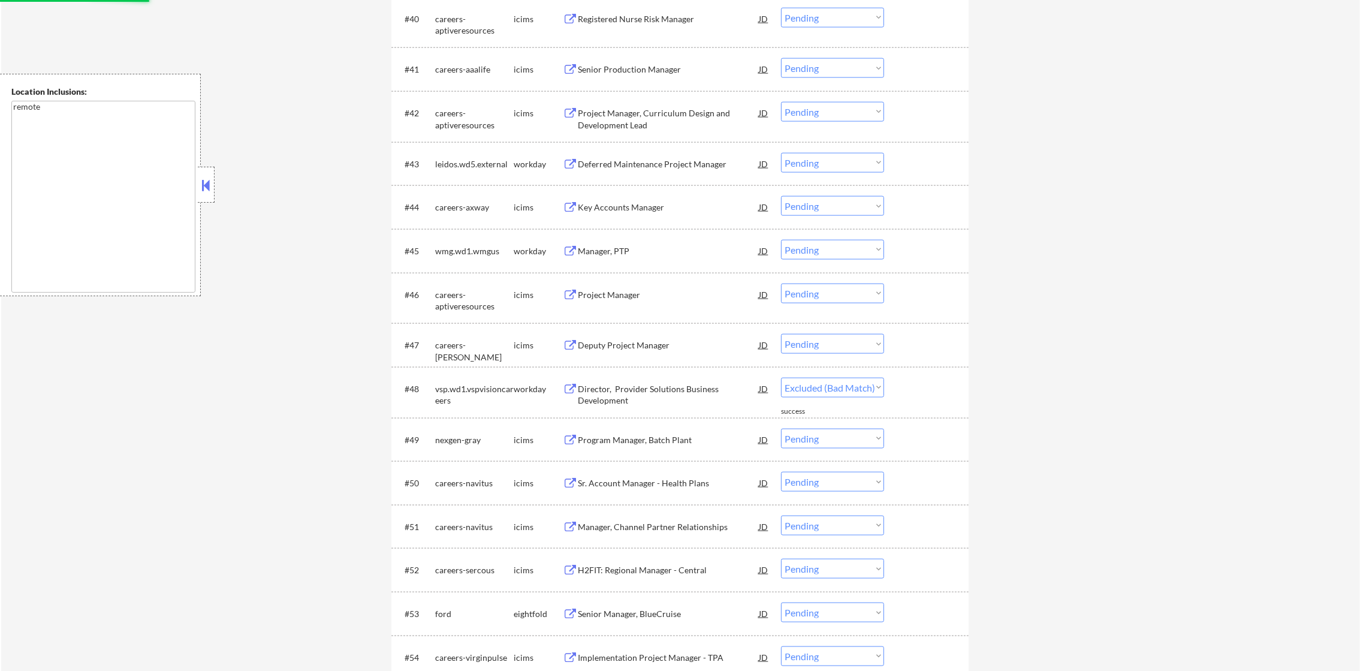
select select ""pending""
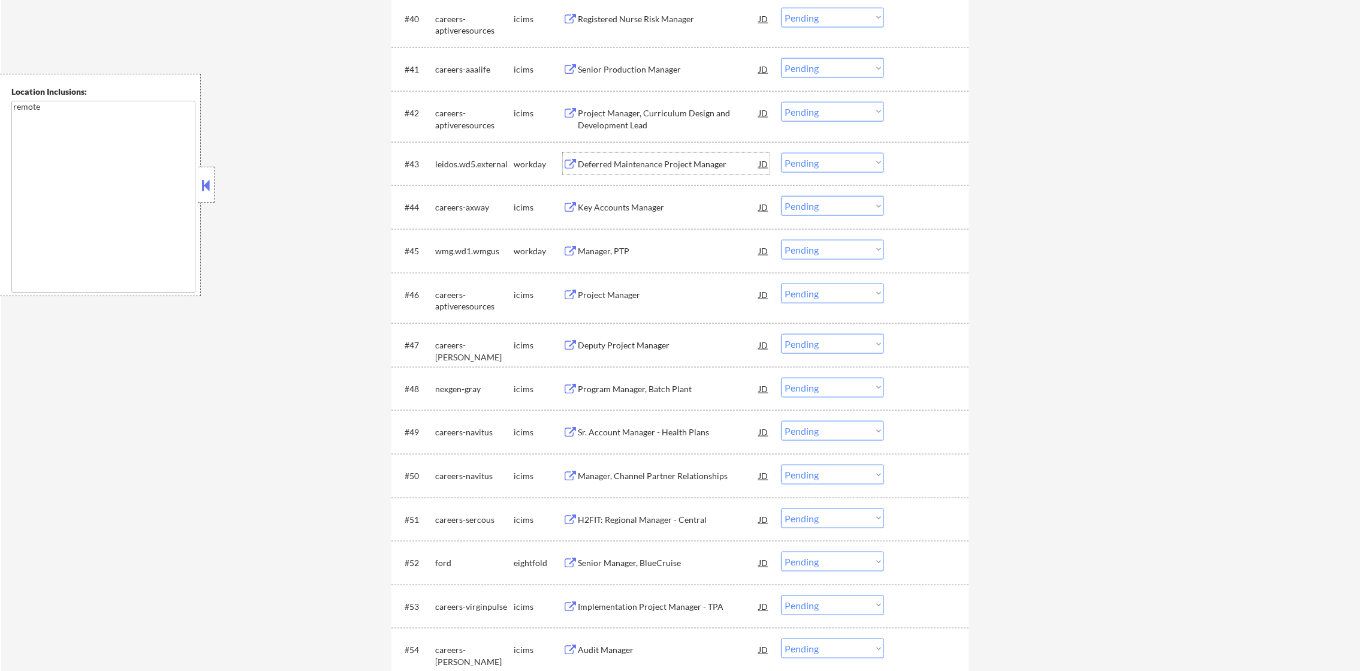
click at [655, 165] on div "Deferred Maintenance Project Manager" at bounding box center [668, 164] width 181 height 12
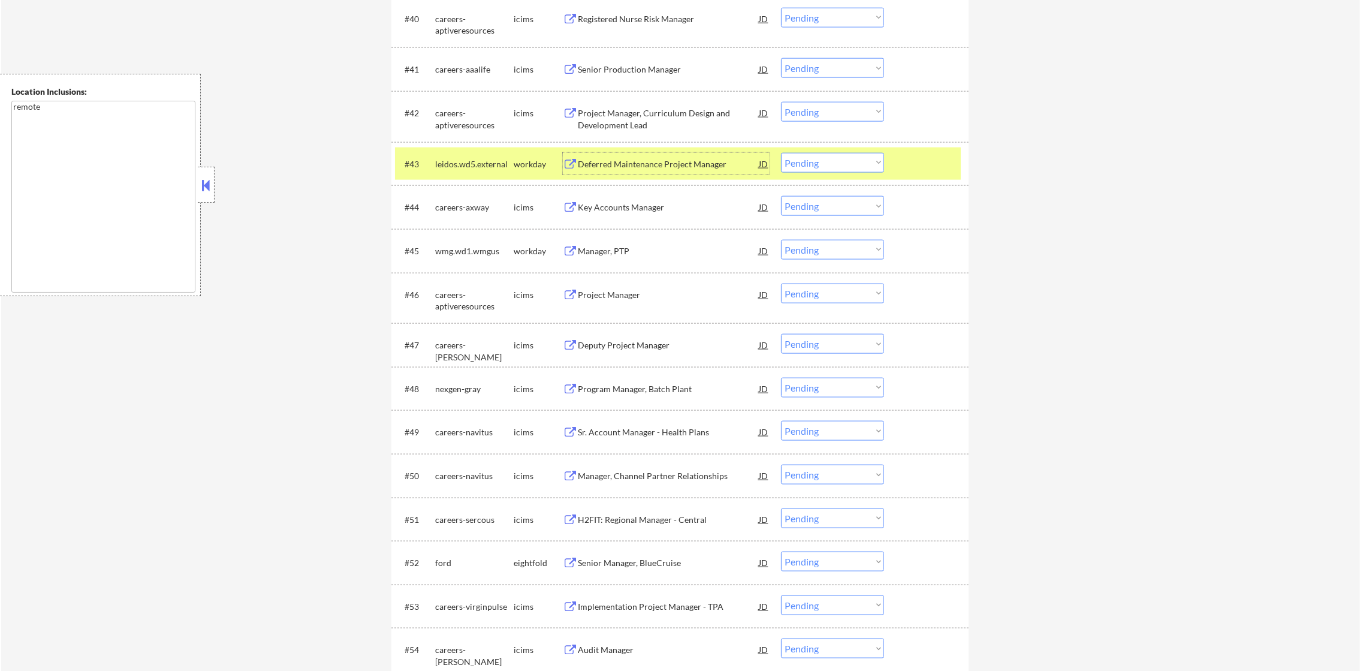
click at [847, 162] on select "Choose an option... Pending Applied Excluded (Questions) Excluded (Expired) Exc…" at bounding box center [832, 163] width 103 height 20
click at [781, 153] on select "Choose an option... Pending Applied Excluded (Questions) Excluded (Expired) Exc…" at bounding box center [832, 163] width 103 height 20
click at [456, 147] on div "#43 leidos.wd5.external workday Deferred Maintenance Project Manager JD Choose …" at bounding box center [678, 163] width 566 height 32
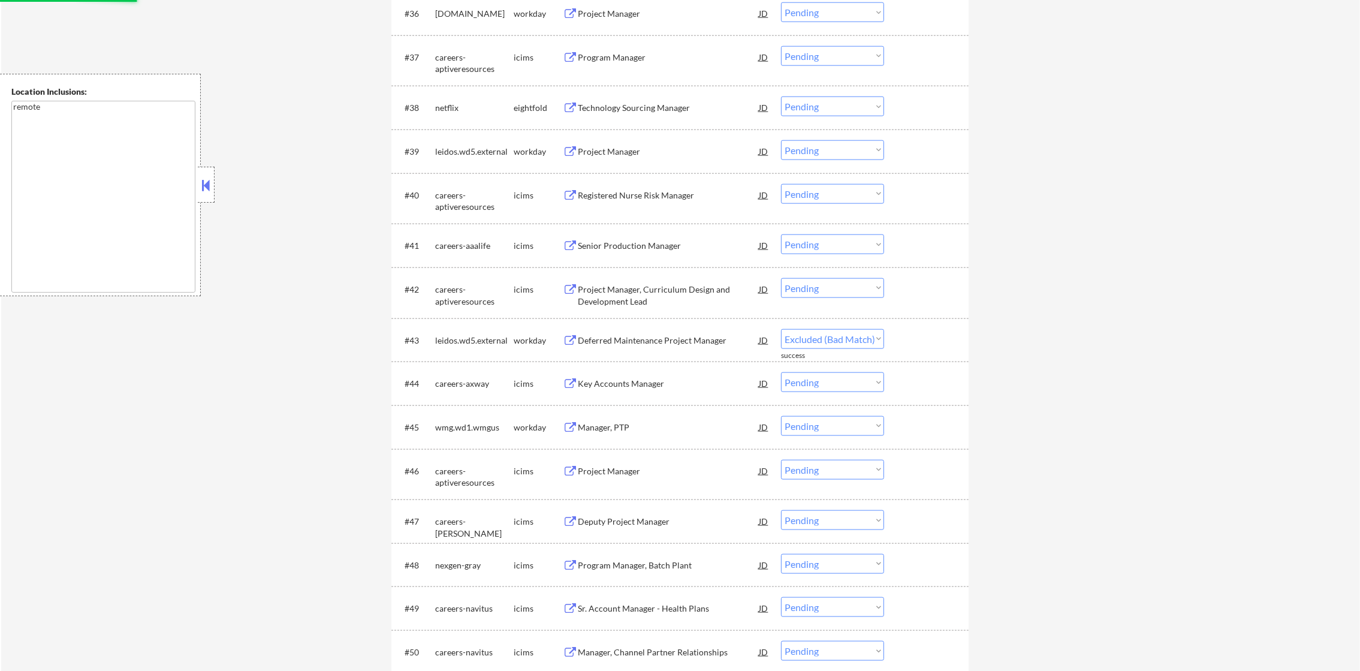
scroll to position [2201, 0]
select select ""pending""
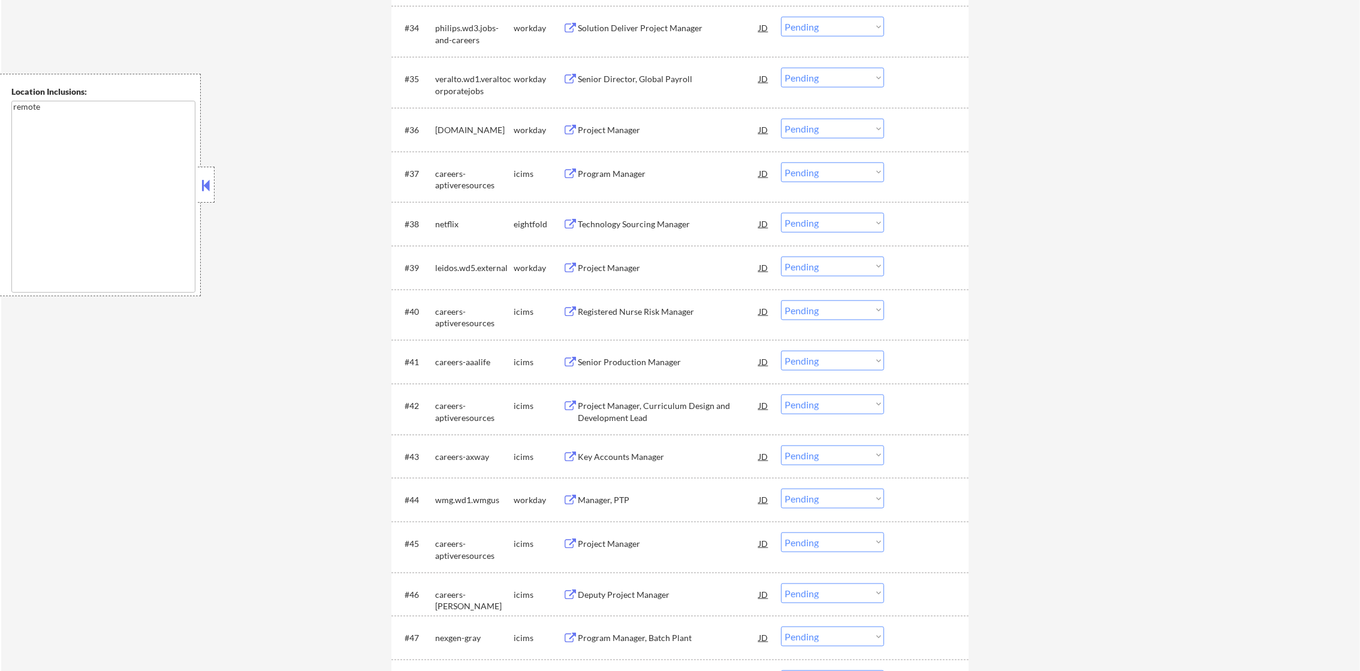
scroll to position [2082, 0]
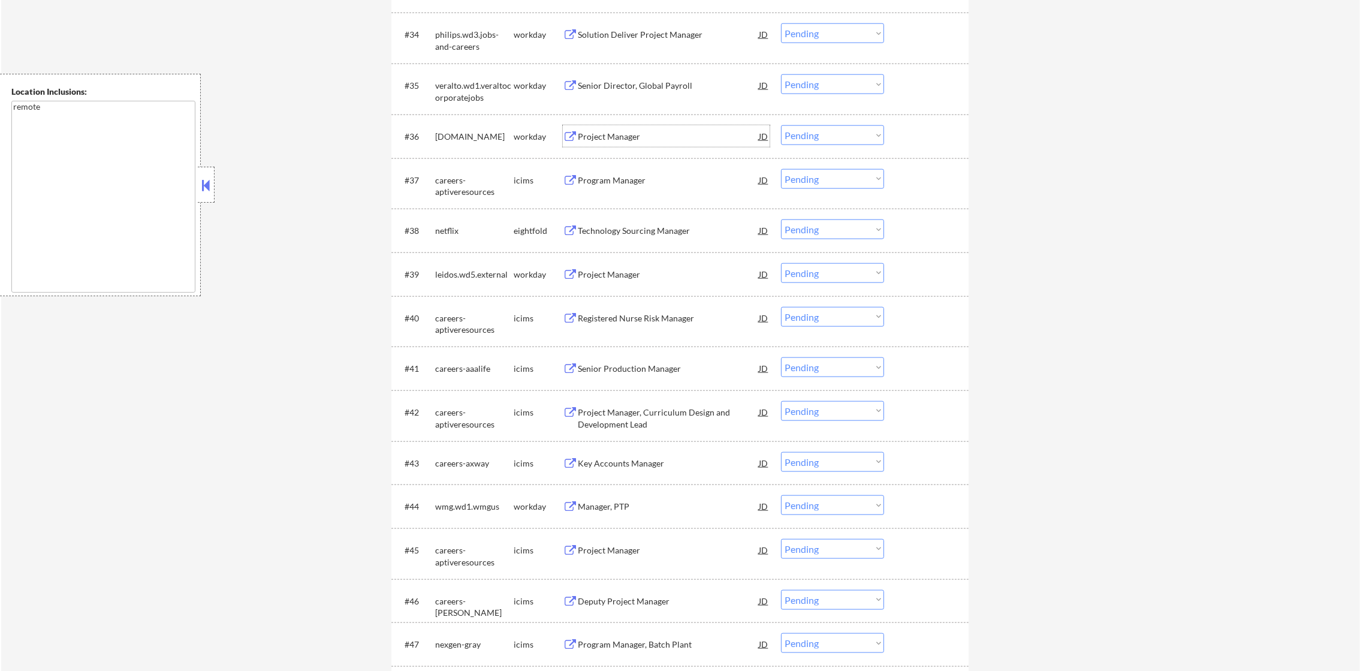
click at [640, 136] on div "Project Manager" at bounding box center [668, 137] width 181 height 12
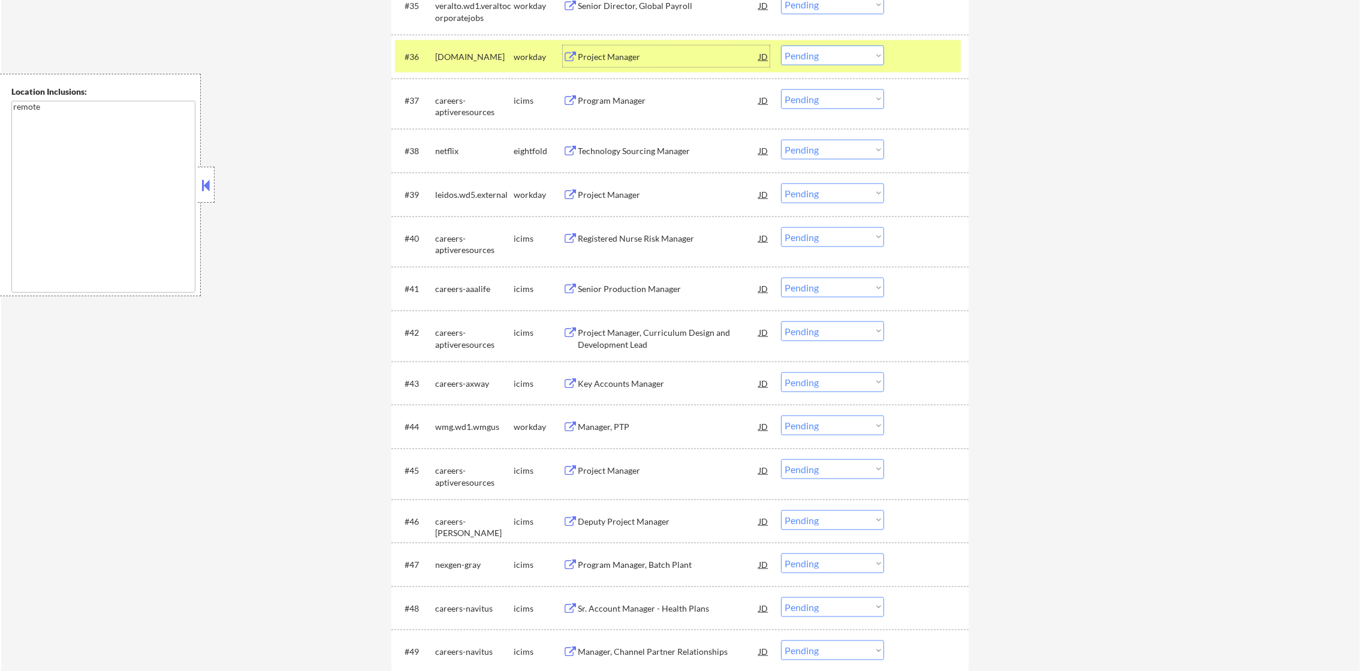
scroll to position [2172, 0]
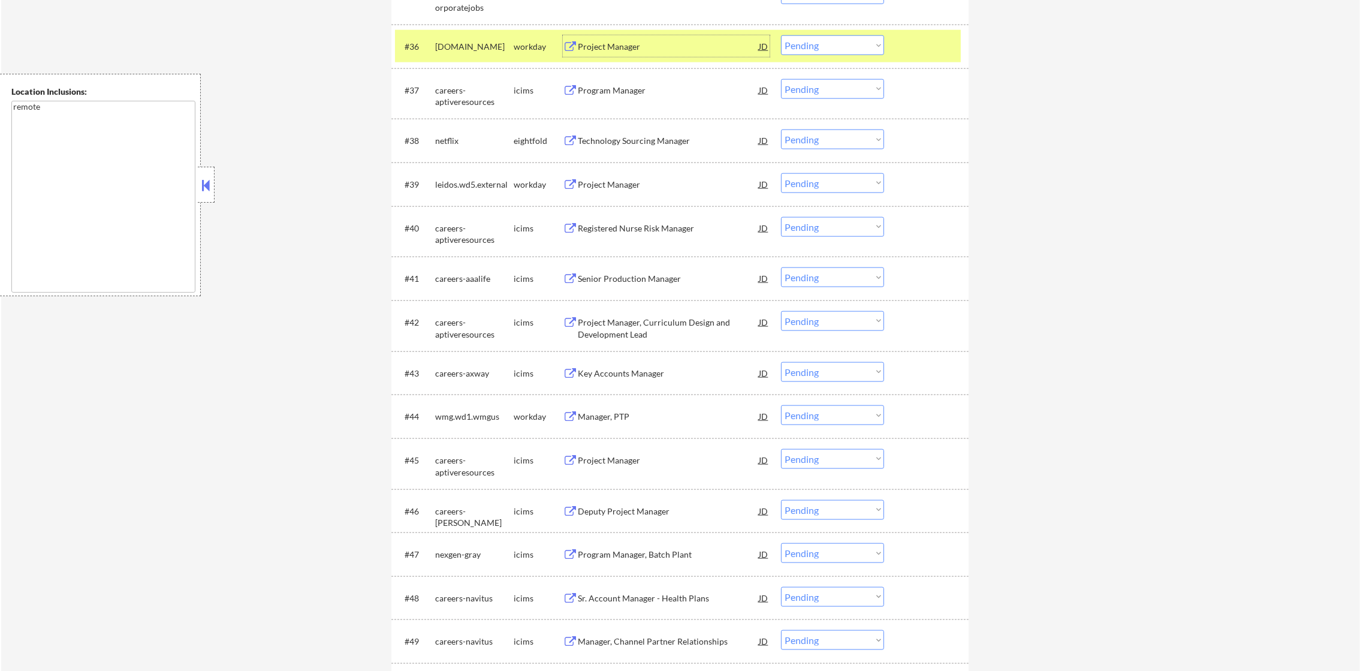
click at [859, 44] on select "Choose an option... Pending Applied Excluded (Questions) Excluded (Expired) Exc…" at bounding box center [832, 45] width 103 height 20
click at [781, 35] on select "Choose an option... Pending Applied Excluded (Questions) Excluded (Expired) Exc…" at bounding box center [832, 45] width 103 height 20
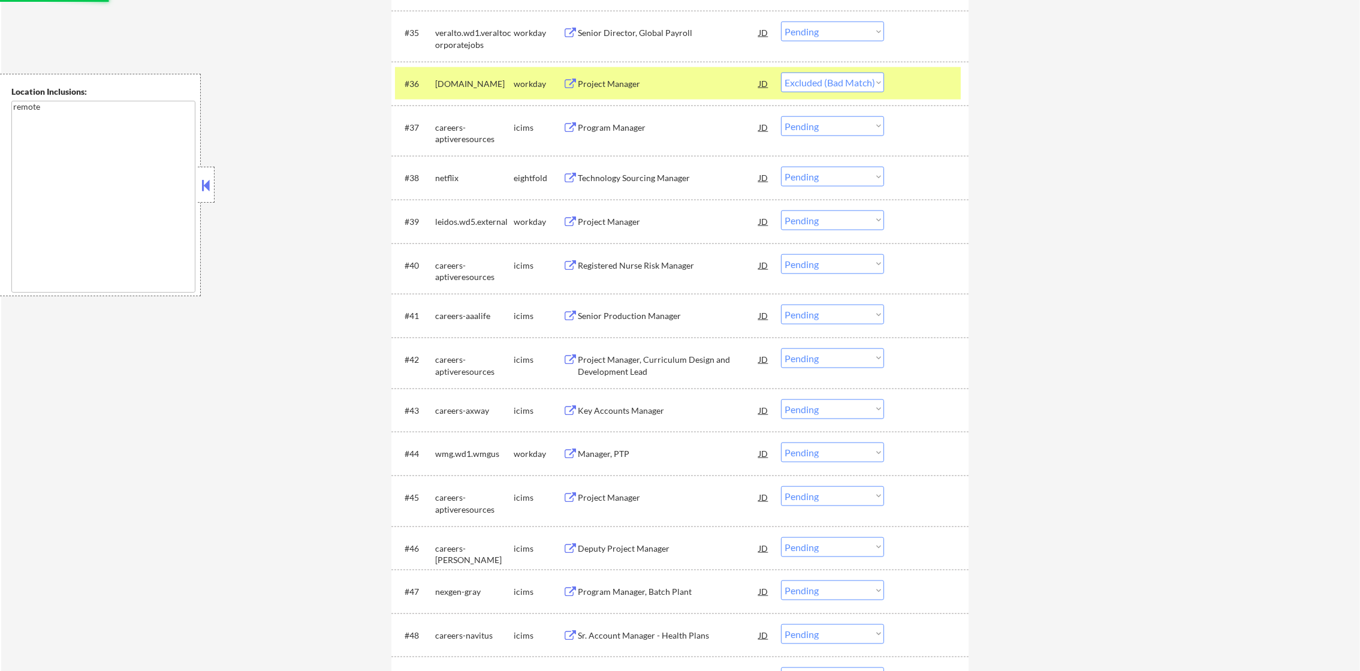
scroll to position [2021, 0]
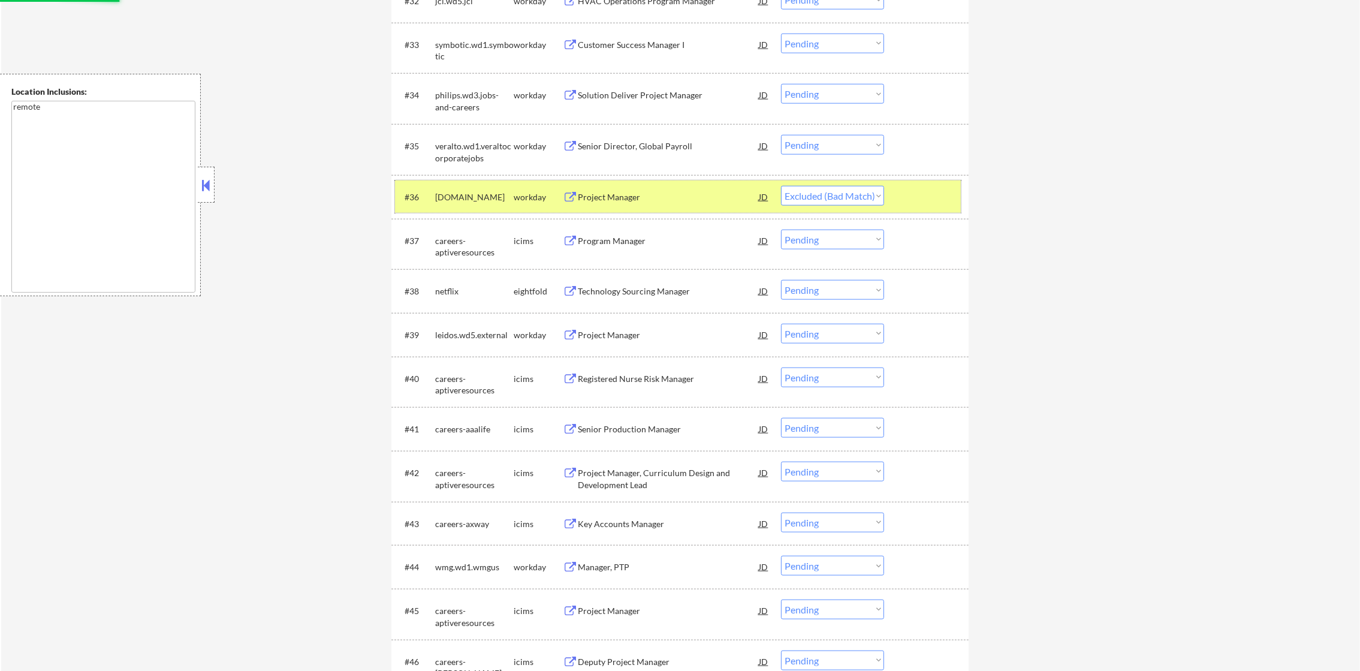
click at [473, 197] on div "mhs.wd1.careers" at bounding box center [474, 197] width 79 height 12
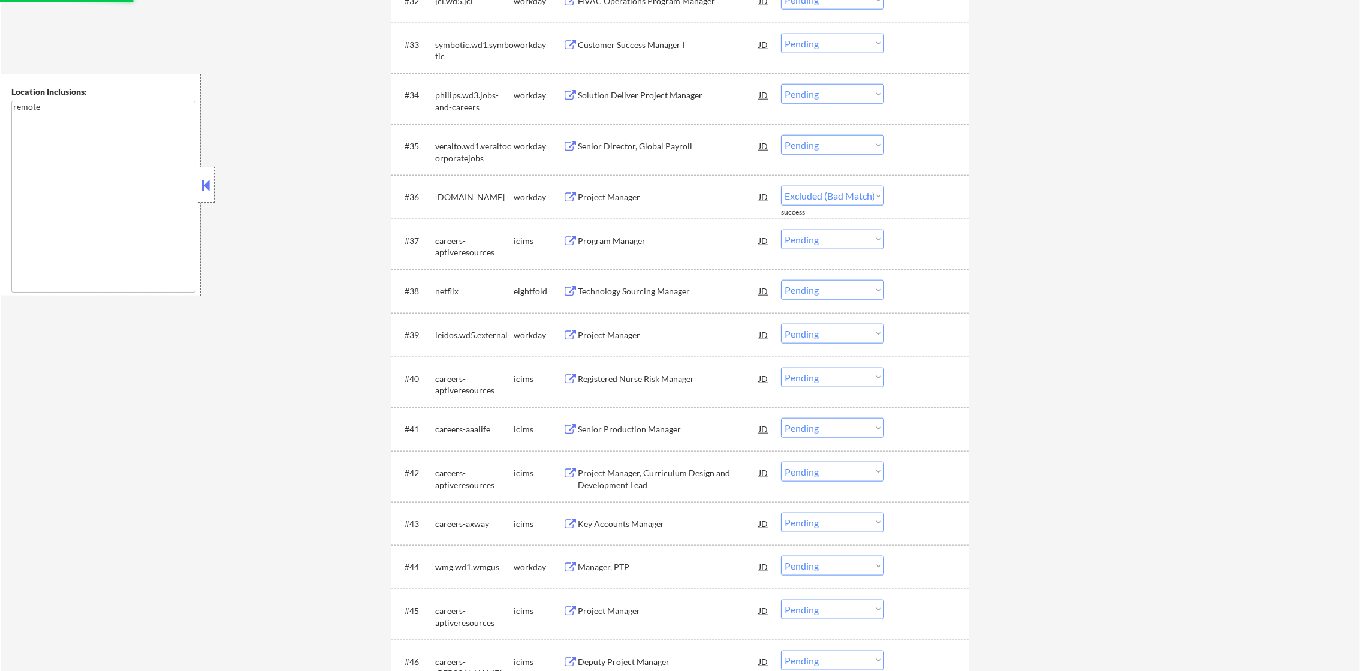
select select ""pending""
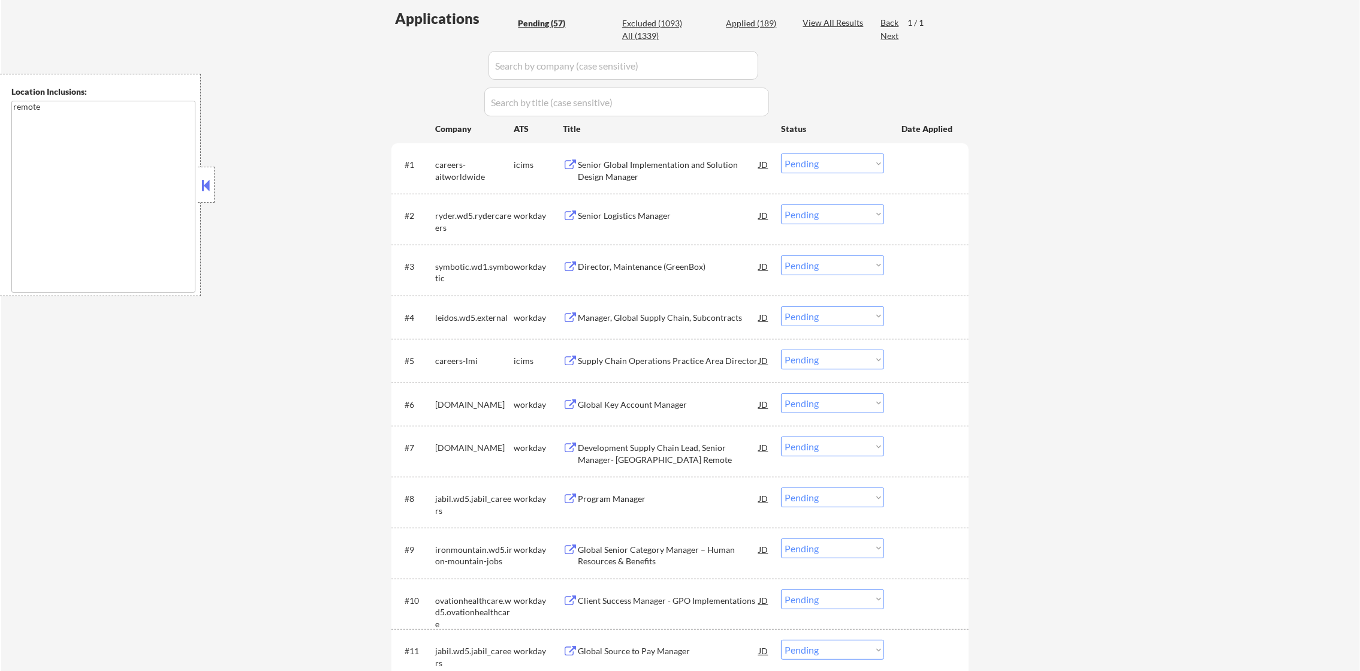
scroll to position [278, 0]
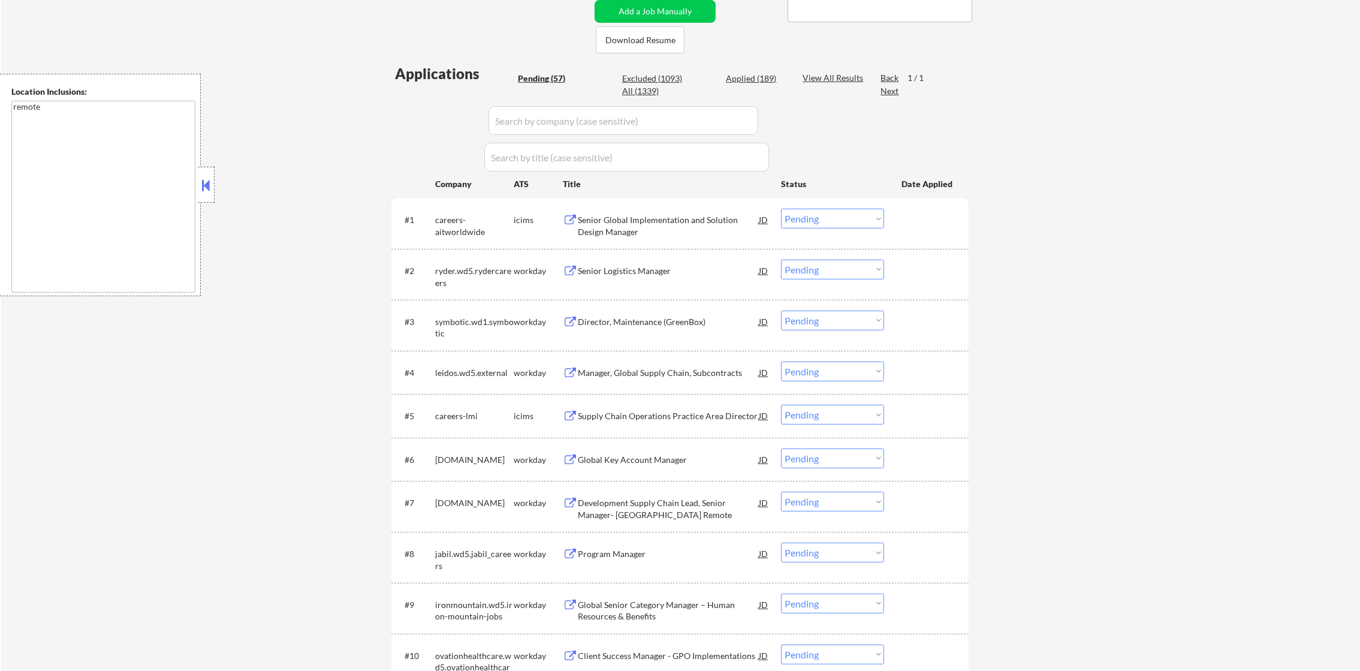
click at [767, 85] on div "Pending (57) Excluded (1093) Applied (189) All (1339)" at bounding box center [652, 85] width 268 height 25
click at [769, 80] on div "Applied (189)" at bounding box center [756, 79] width 60 height 12
select select ""applied""
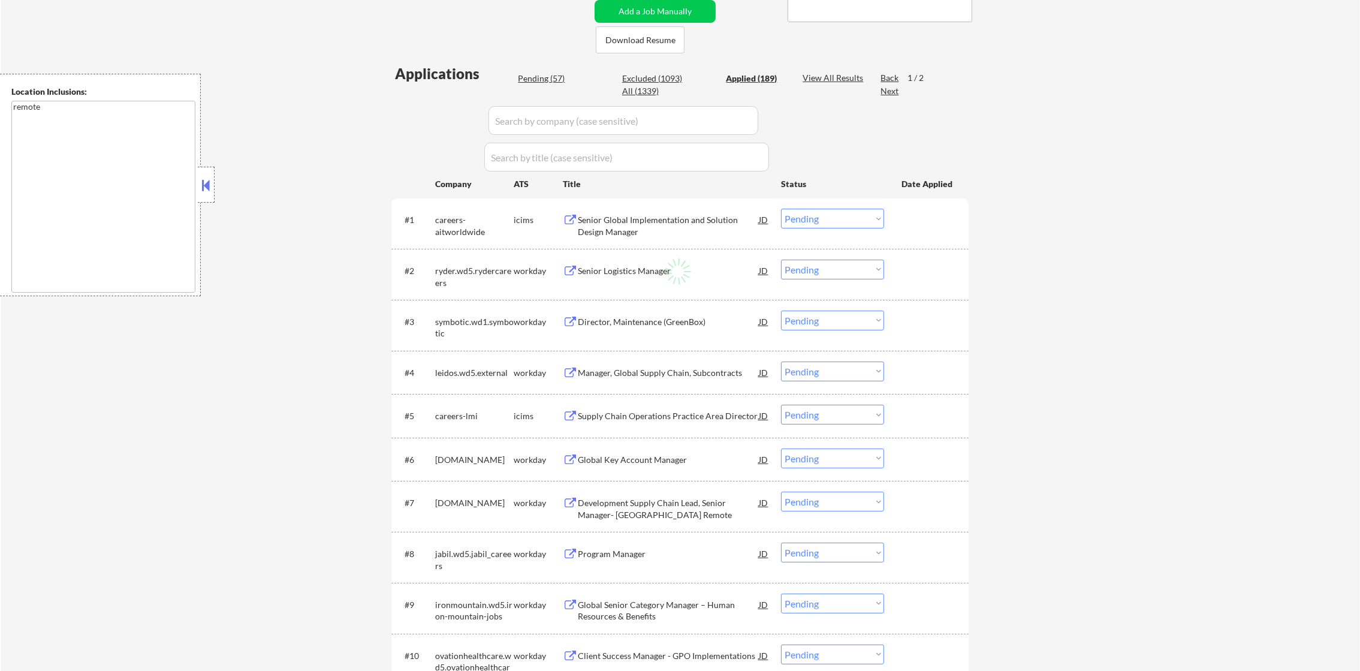
select select ""applied""
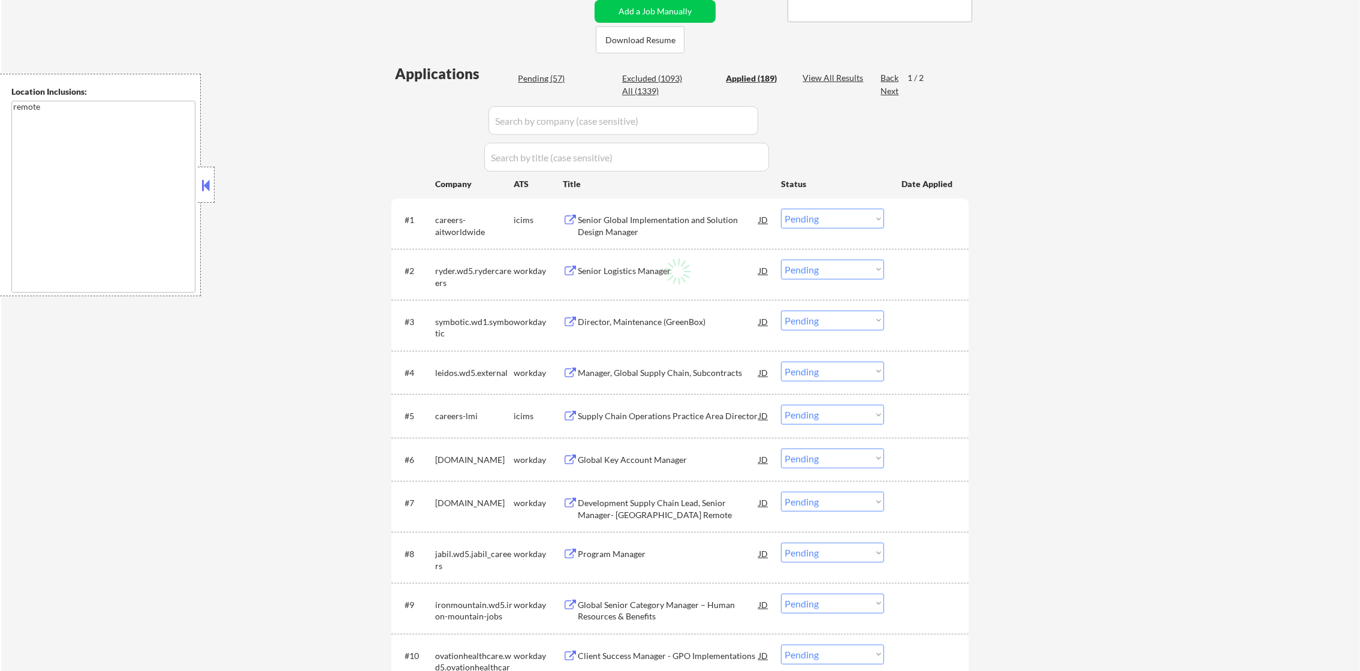
select select ""applied""
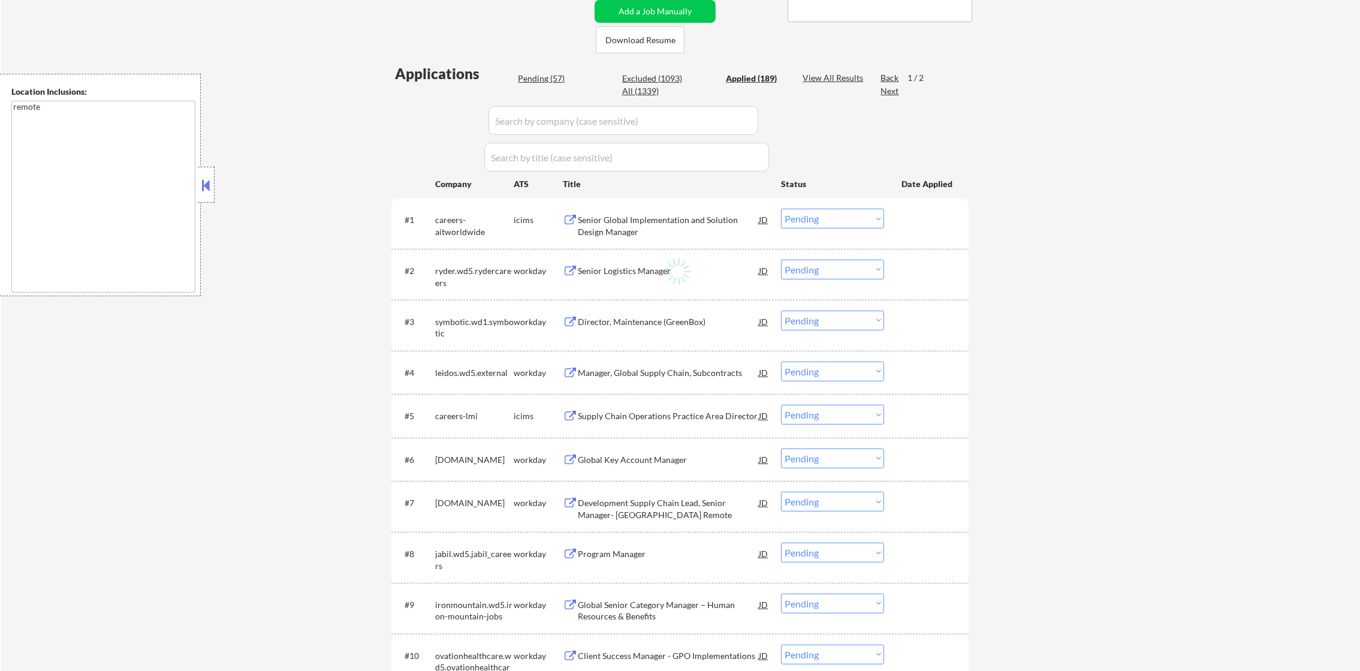
select select ""applied""
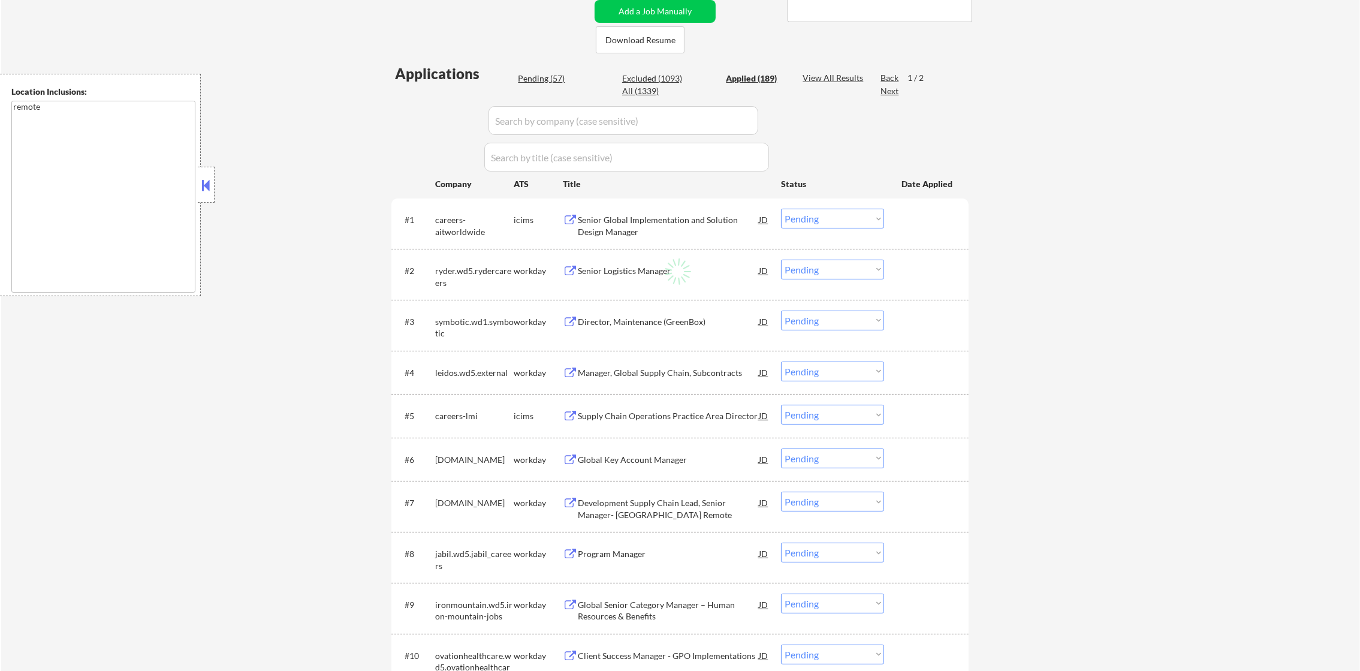
select select ""applied""
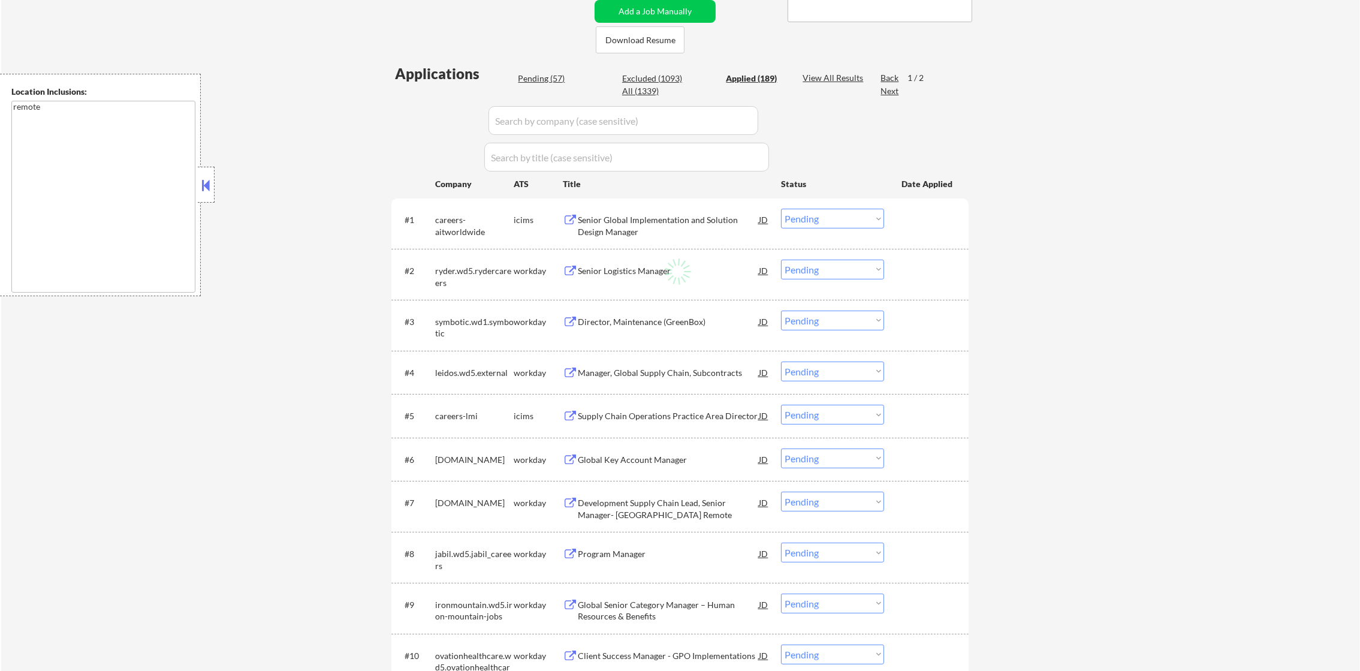
select select ""applied""
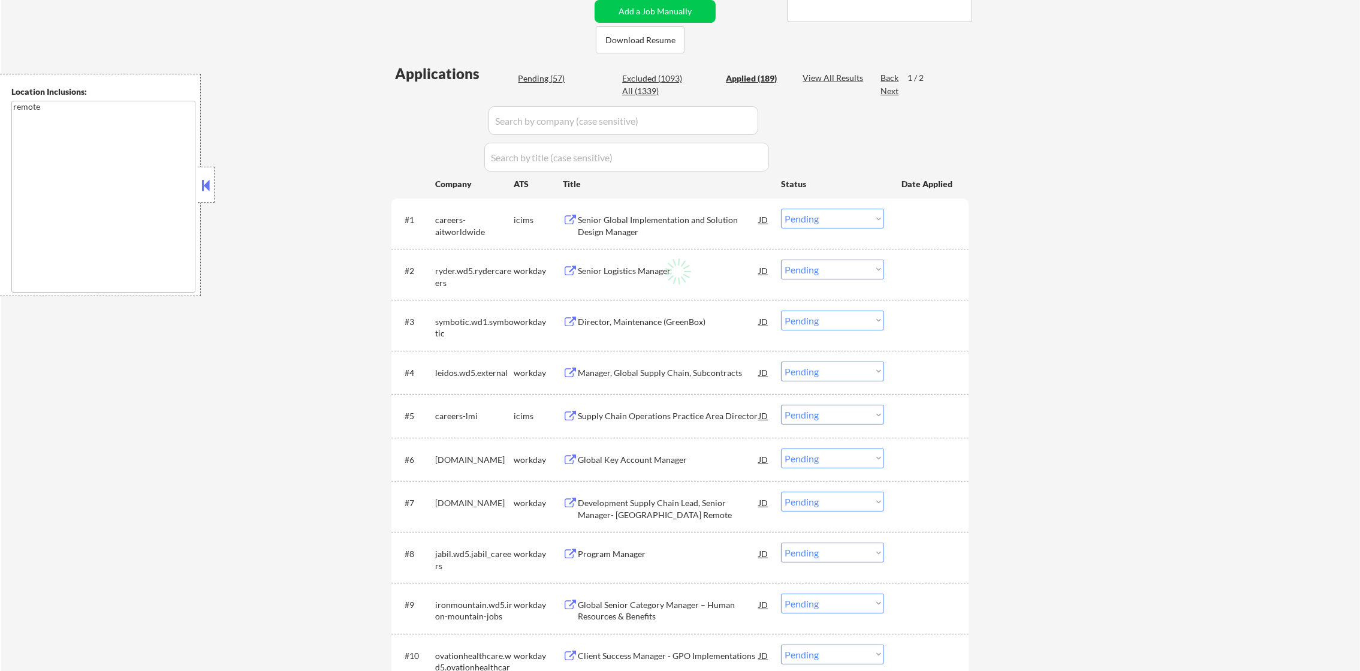
select select ""applied""
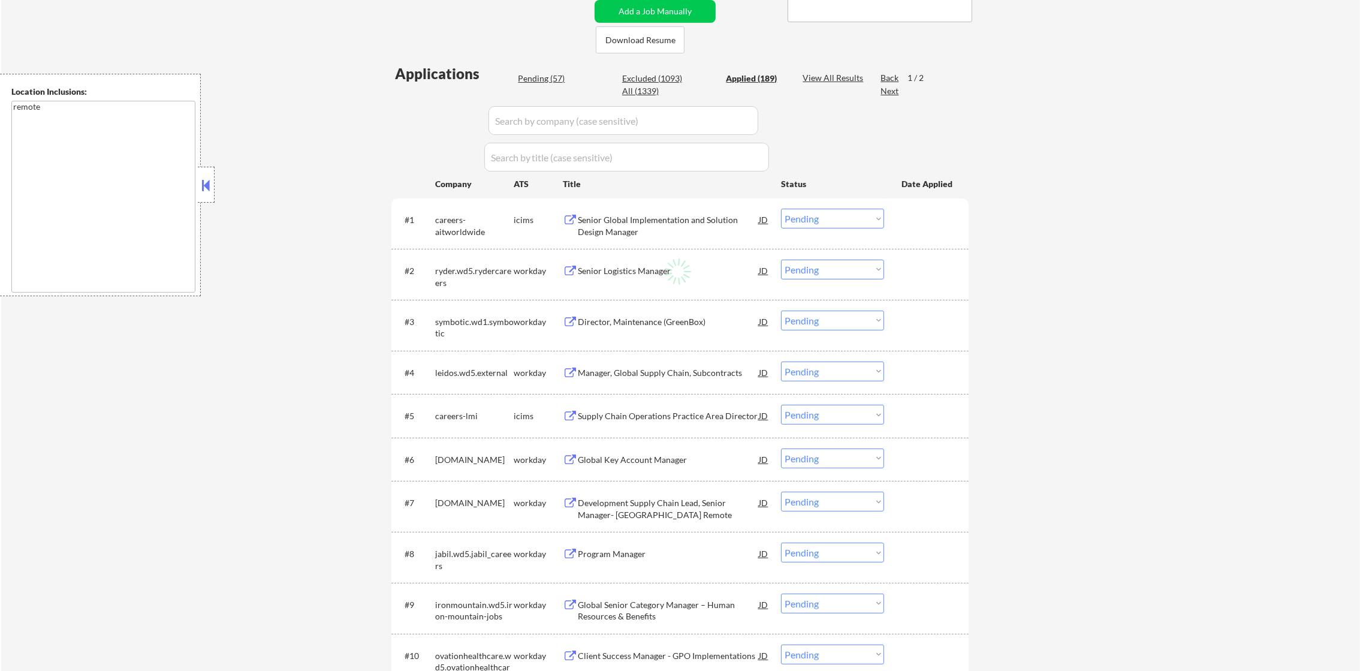
select select ""applied""
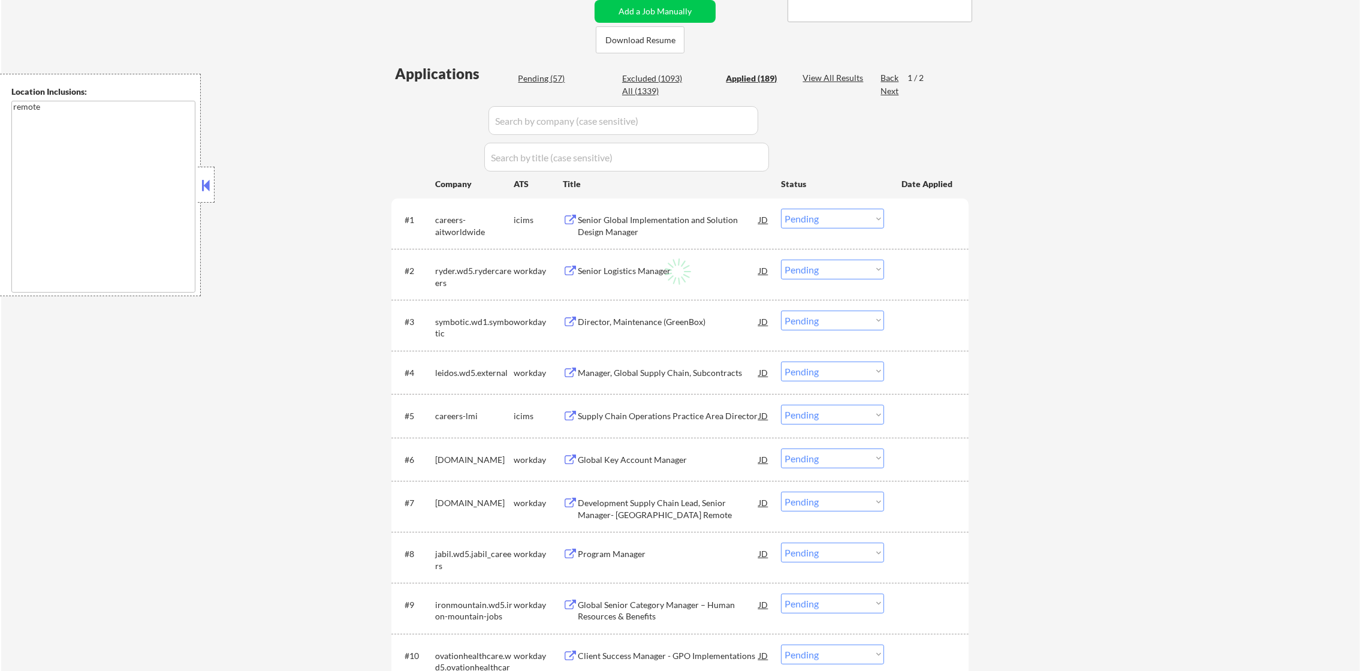
select select ""applied""
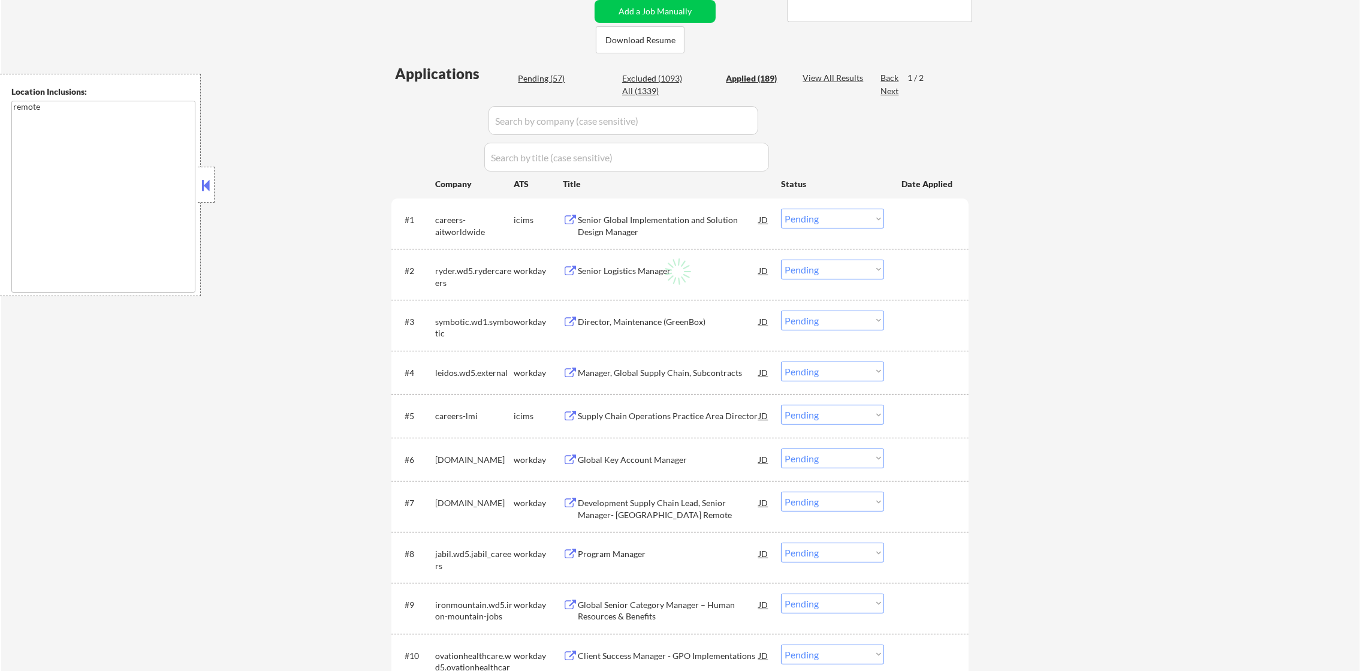
select select ""applied""
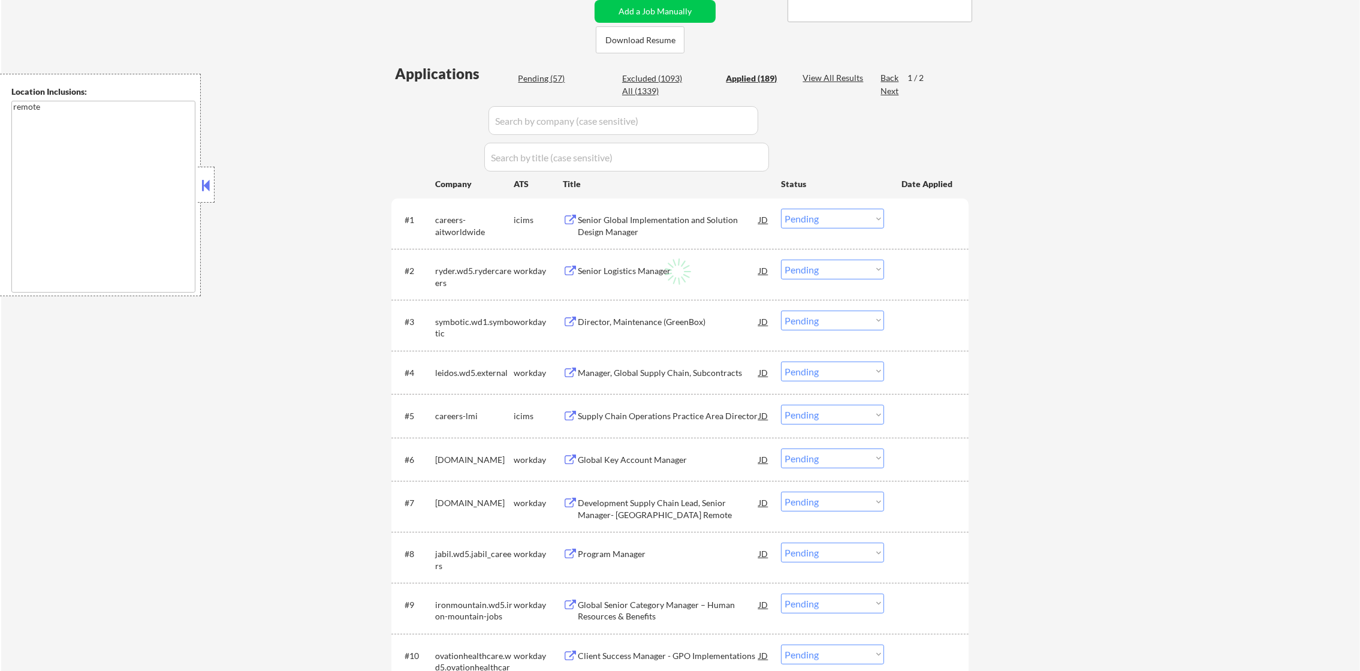
select select ""applied""
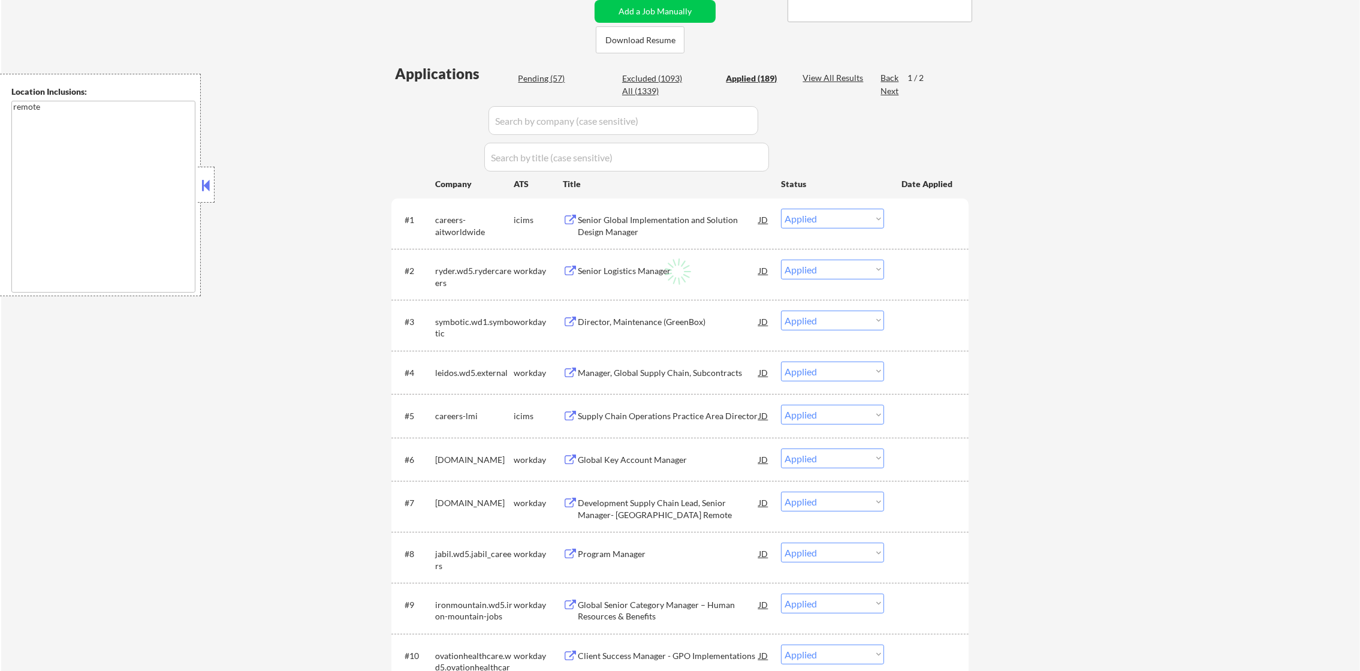
select select ""applied""
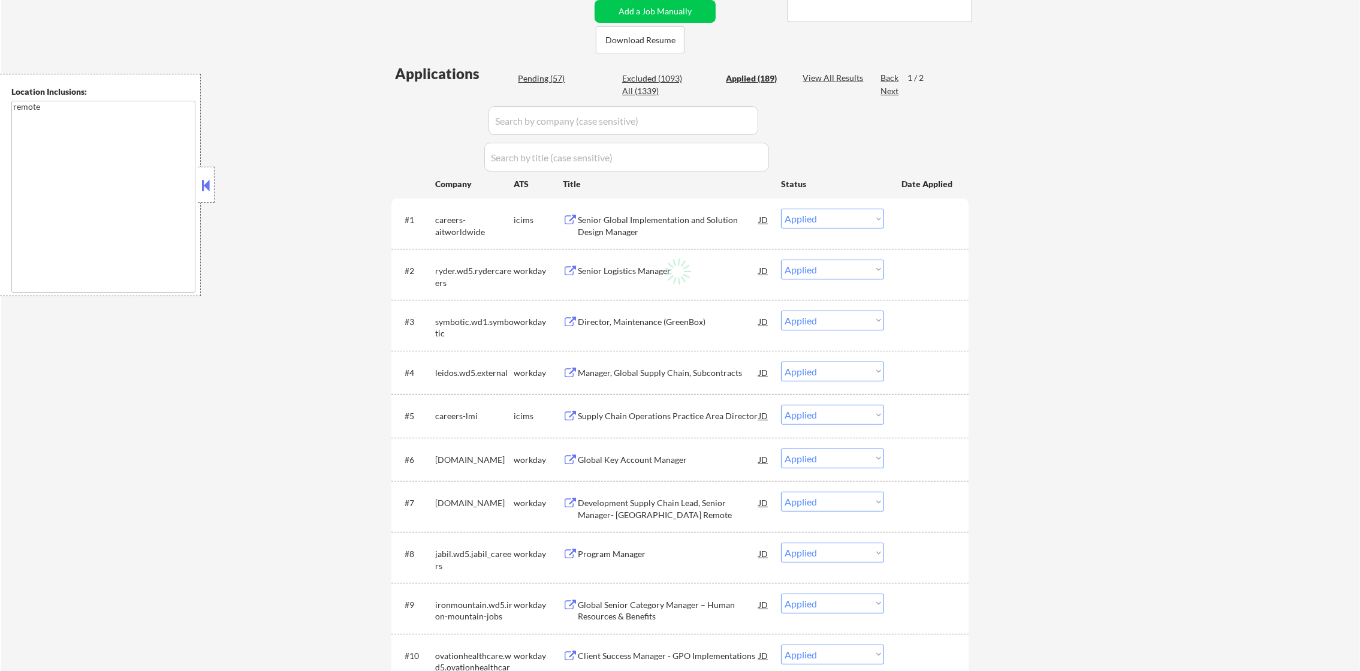
select select ""applied""
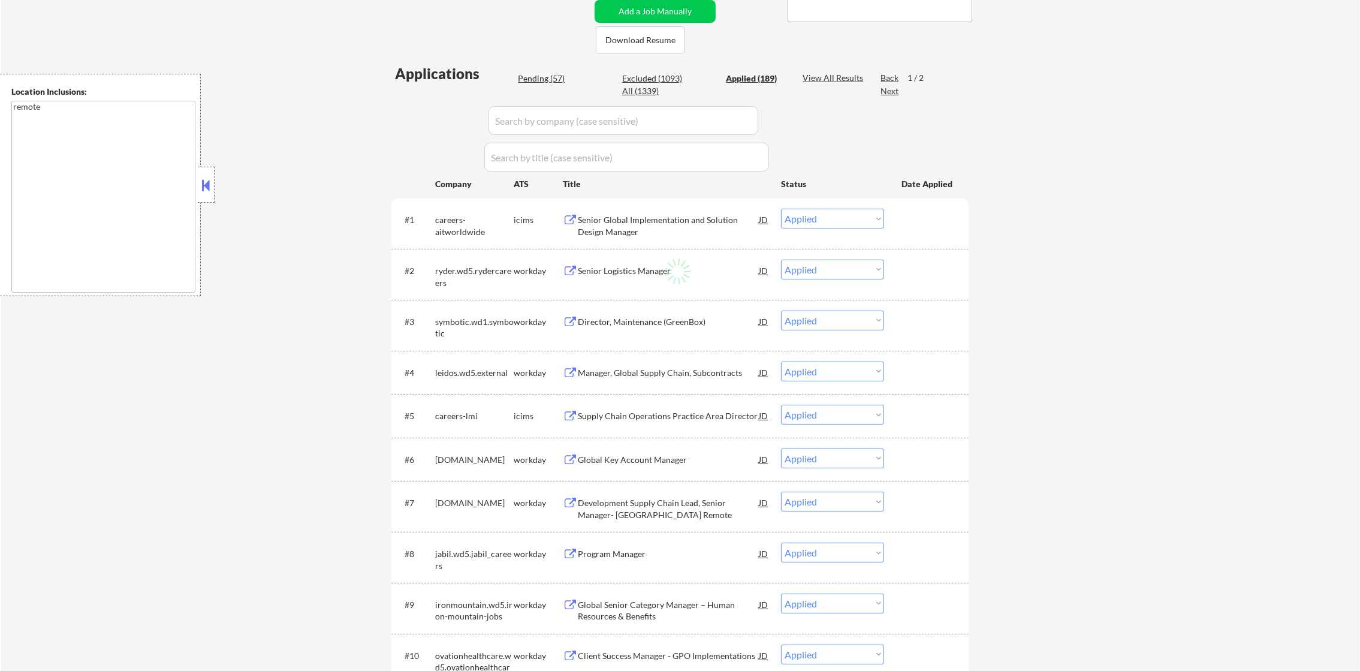
select select ""applied""
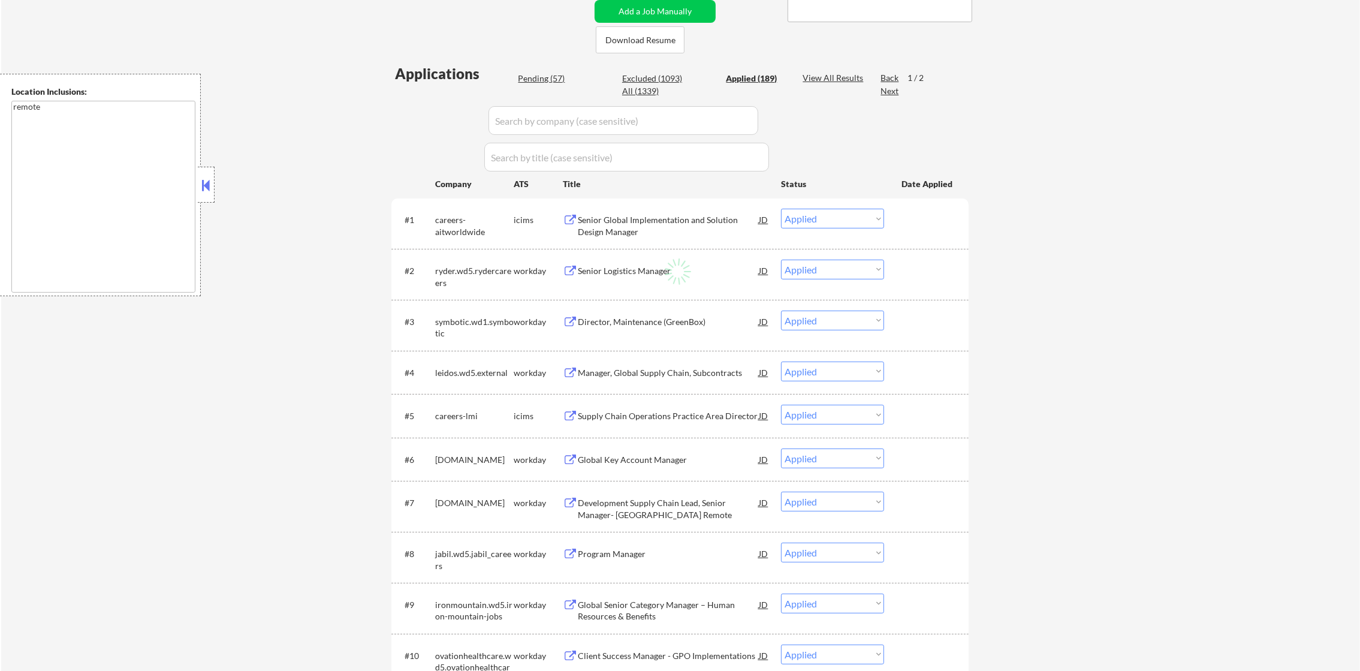
select select ""applied""
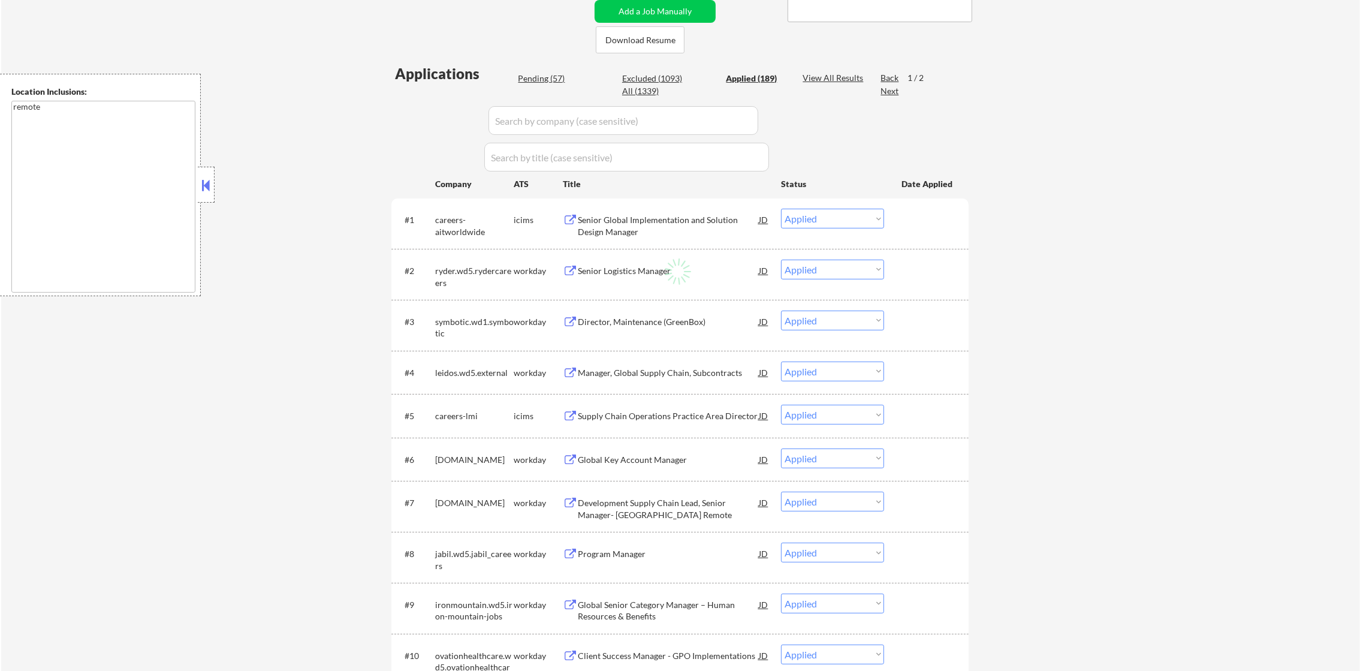
select select ""applied""
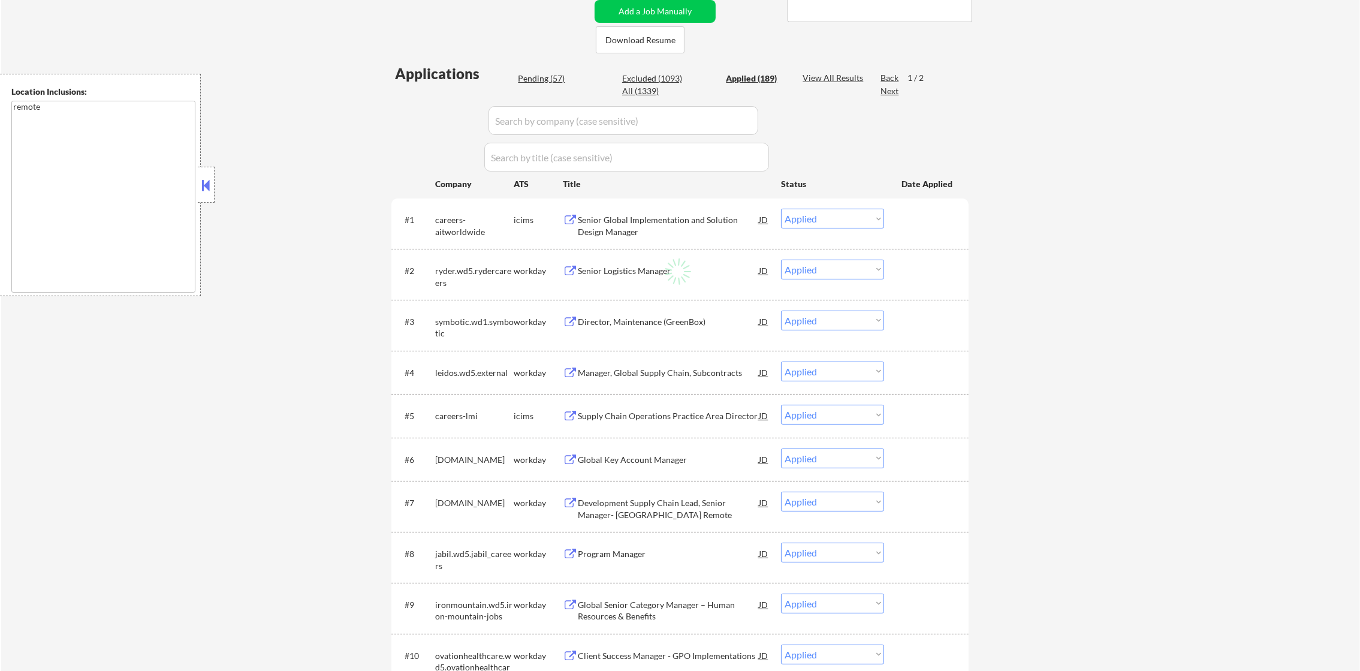
select select ""applied""
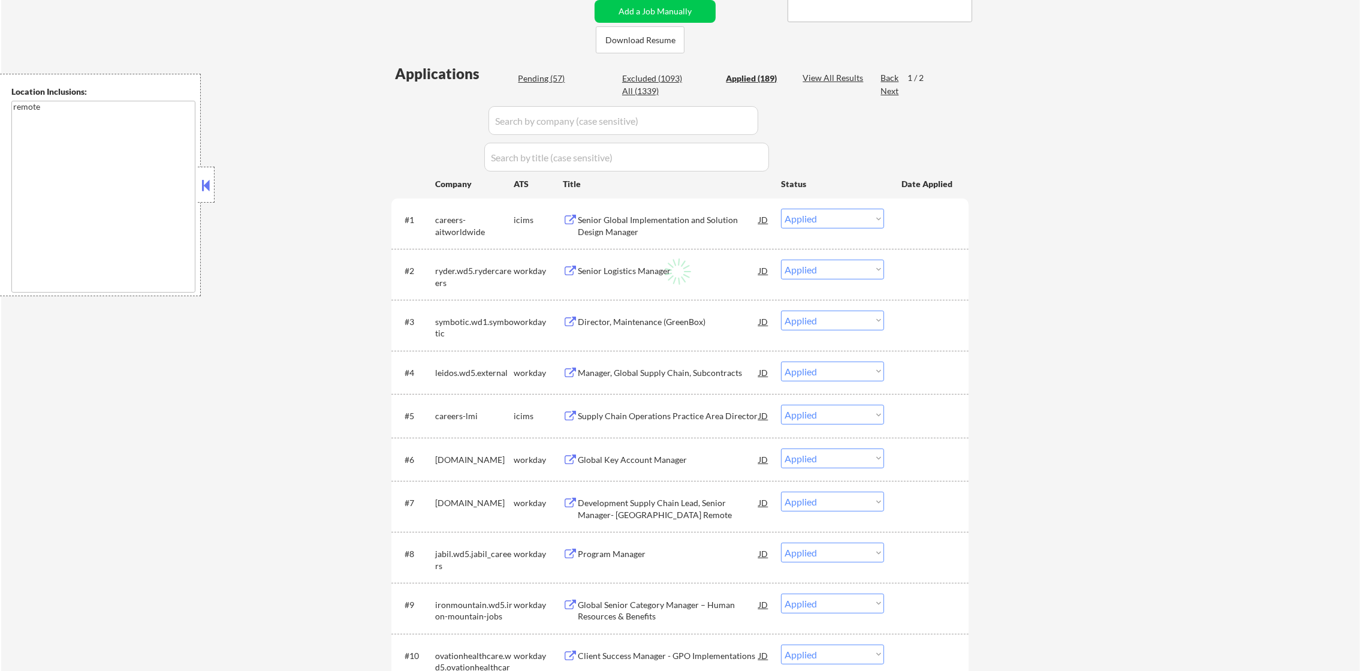
select select ""applied""
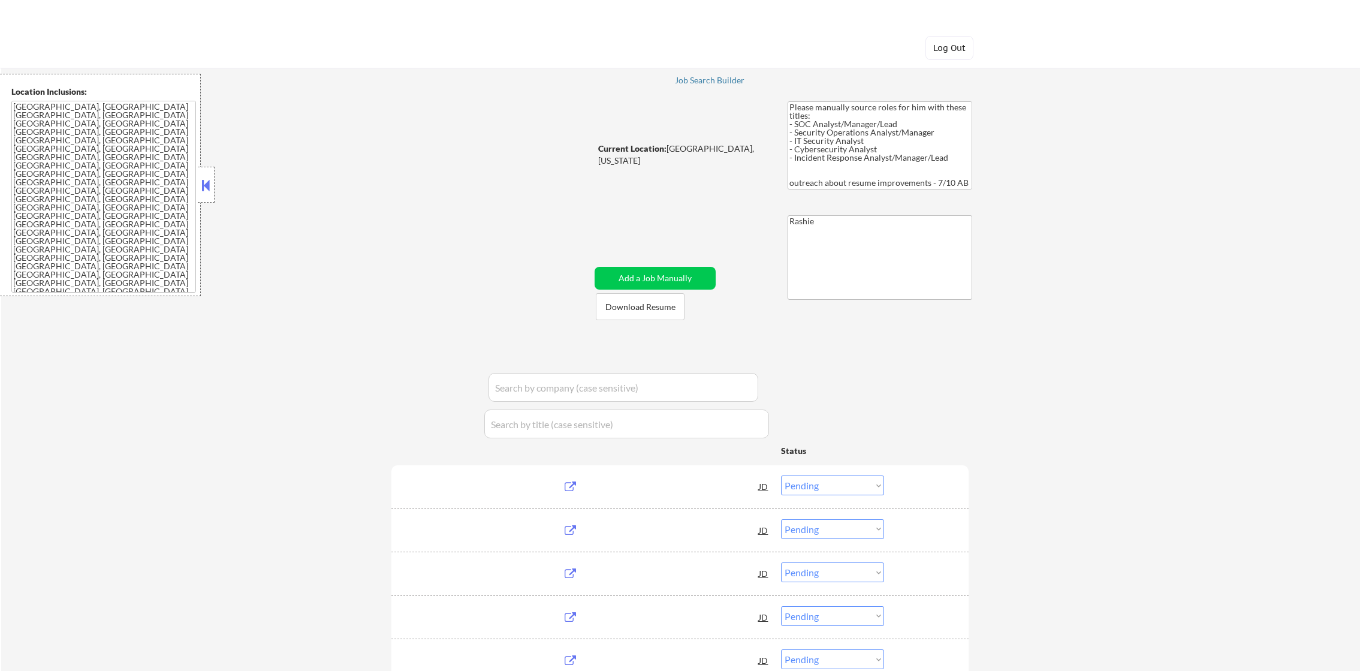
select select ""pending""
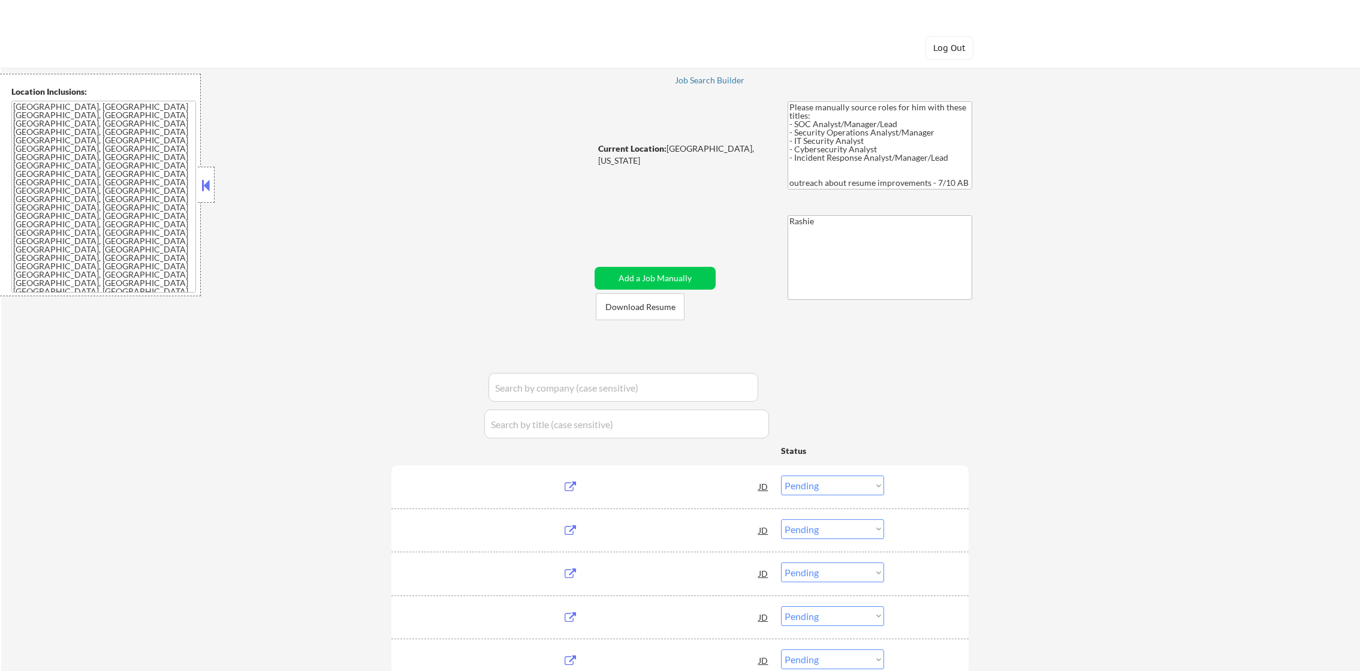
select select ""pending""
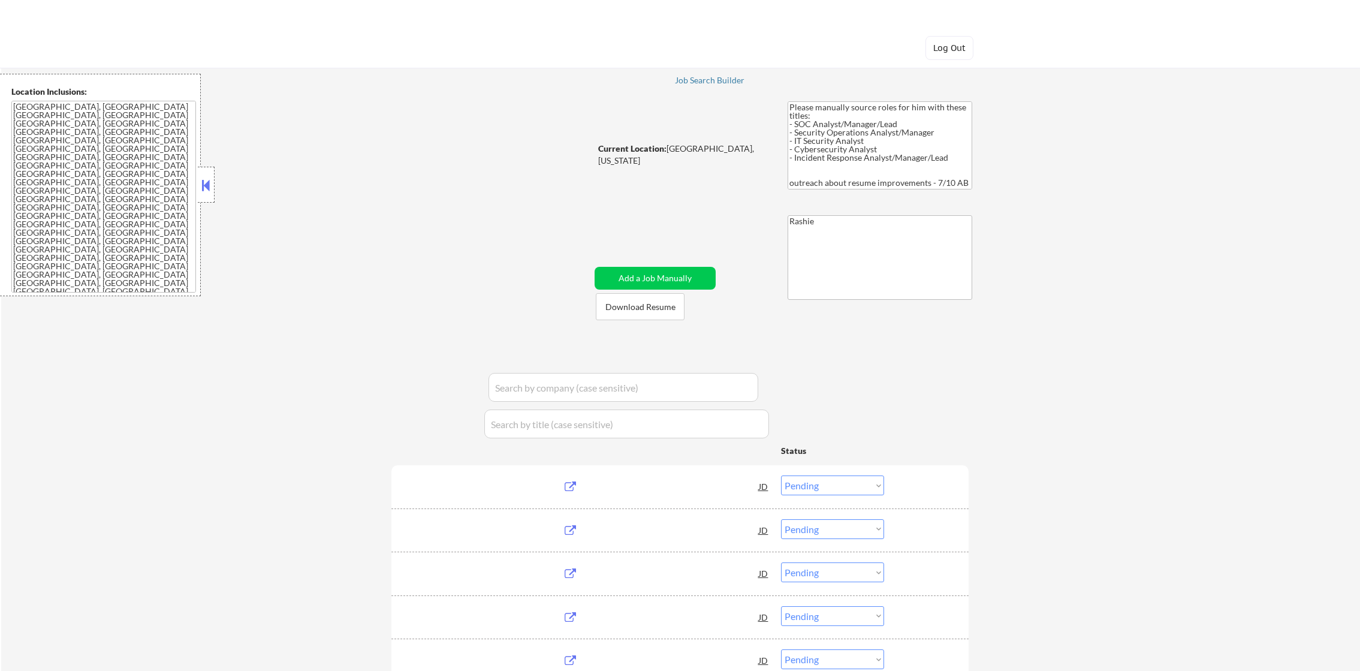
select select ""pending""
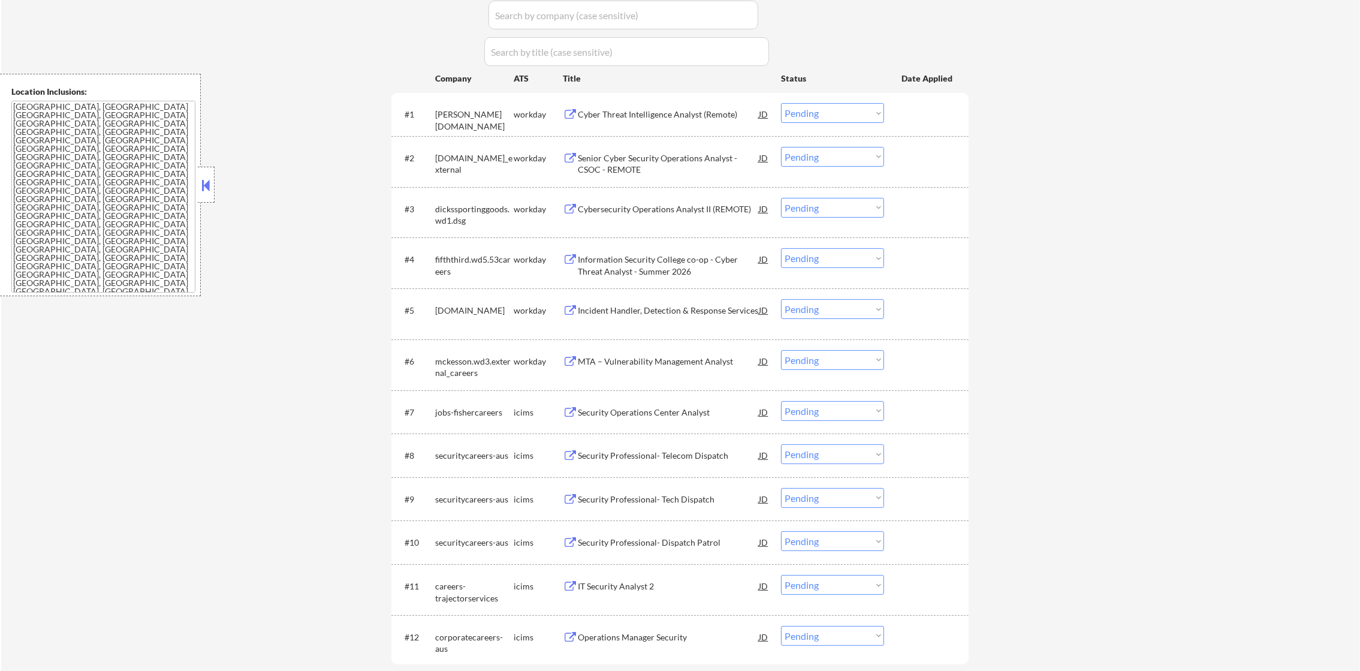
scroll to position [390, 0]
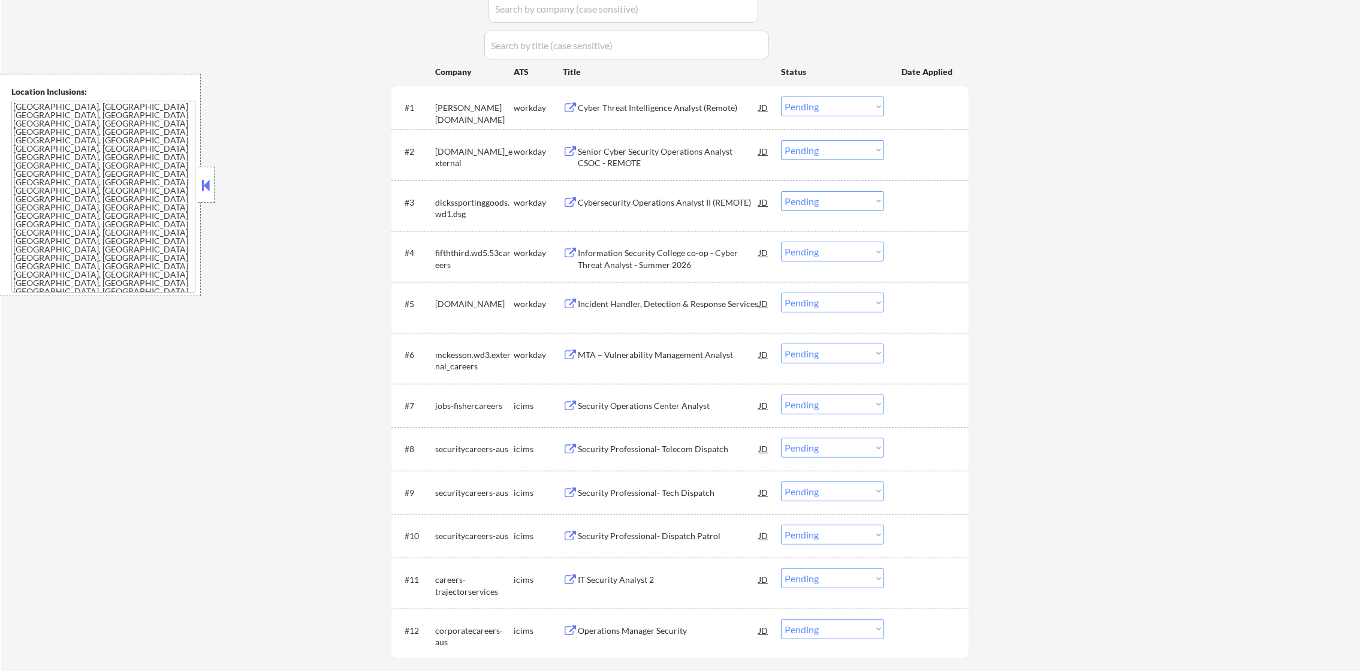
click at [215, 183] on div "← Return to /applysquad Mailslurp Inbox Job Search Builder [PERSON_NAME][GEOGRA…" at bounding box center [680, 184] width 1359 height 1052
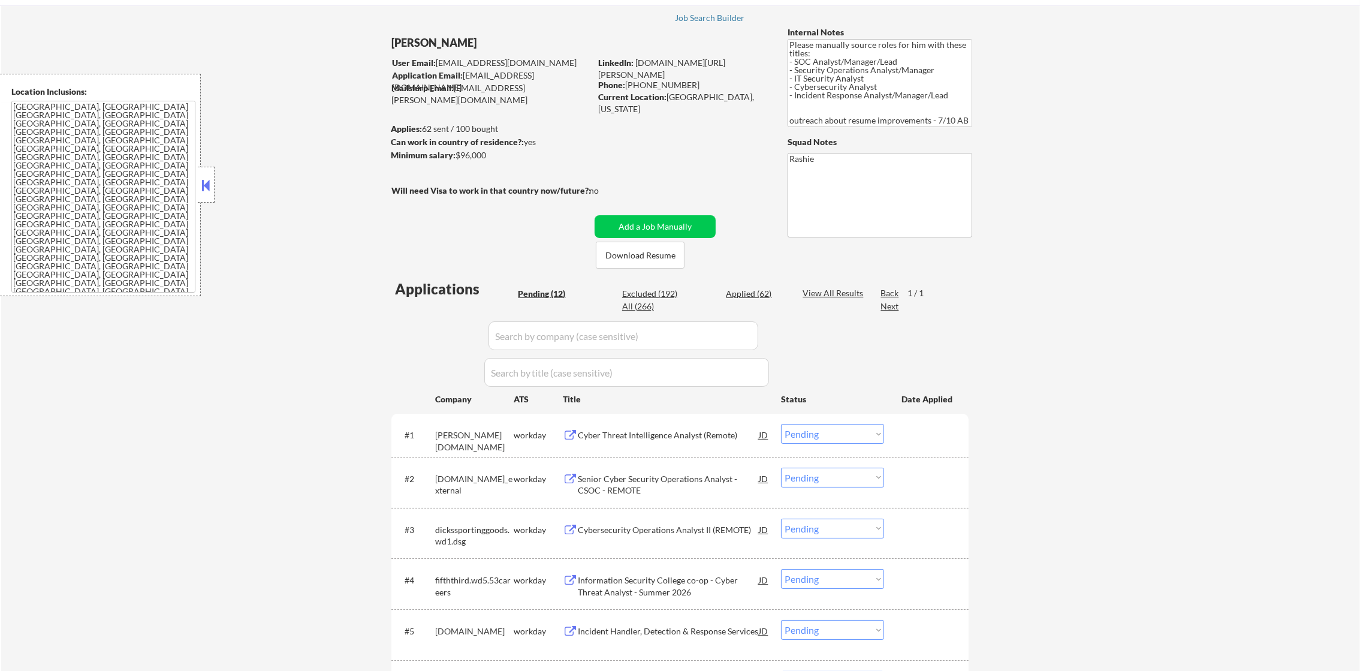
scroll to position [59, 0]
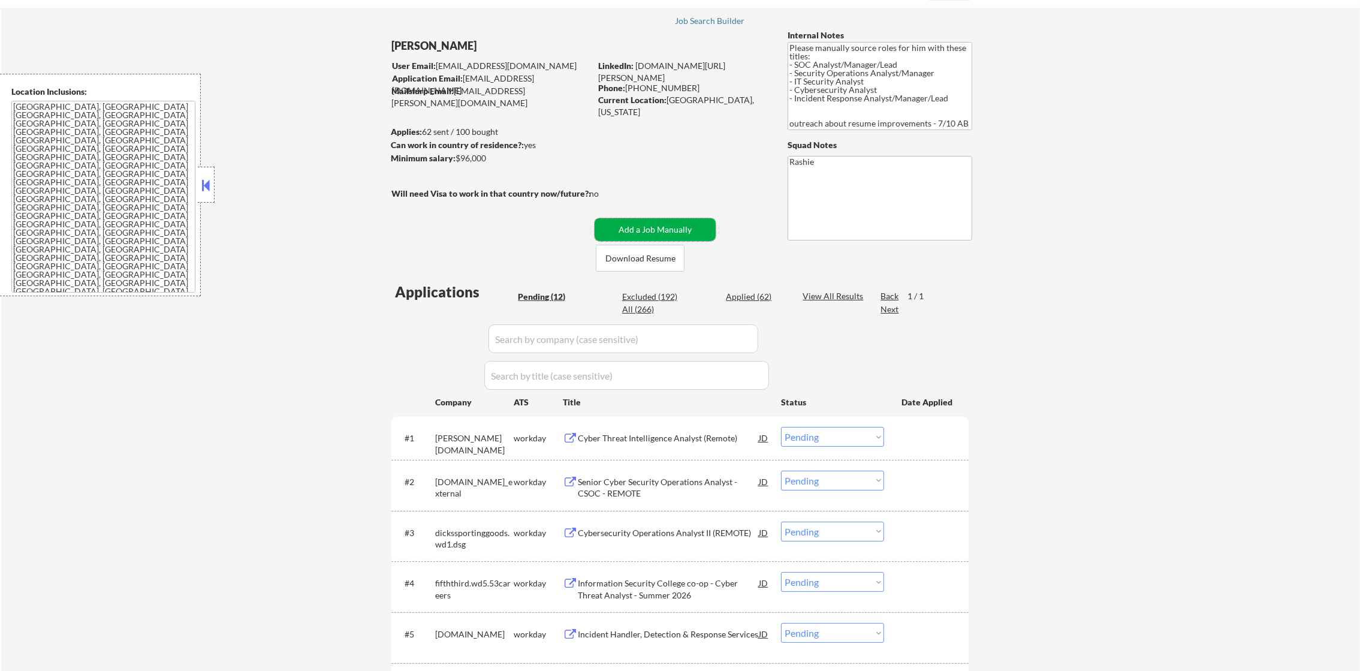
click at [681, 227] on button "Add a Job Manually" at bounding box center [655, 229] width 121 height 23
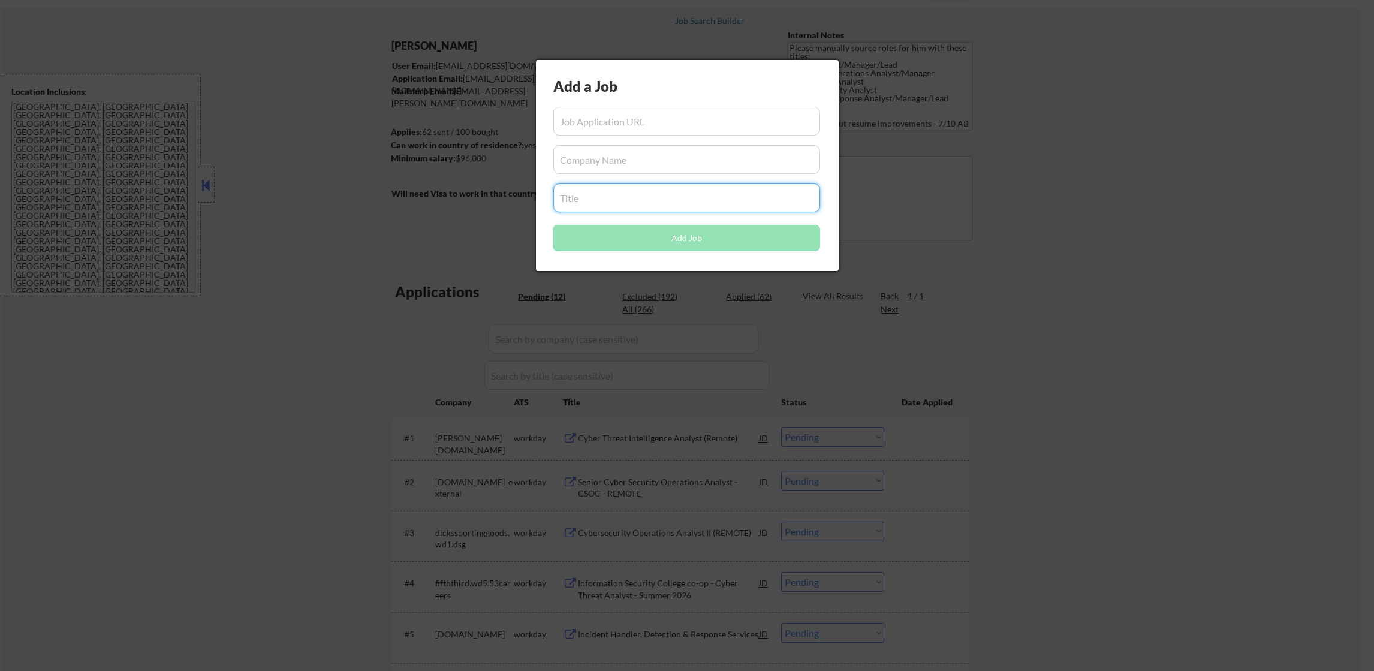
click at [598, 185] on input "input" at bounding box center [686, 197] width 267 height 29
click at [598, 173] on input "input" at bounding box center [686, 159] width 267 height 29
click at [598, 165] on input "input" at bounding box center [686, 159] width 267 height 29
paste input "SOC Analyst - L3"
type input "SOC Analyst - L3"
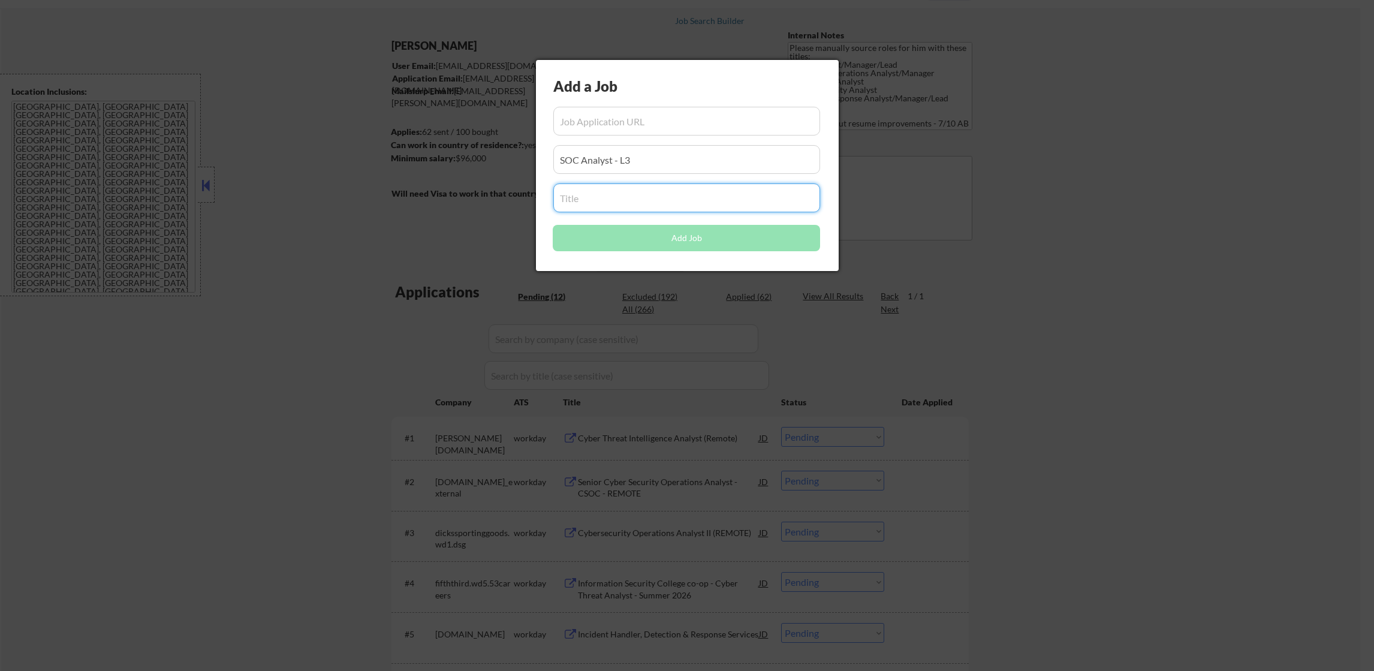
click at [575, 198] on input "input" at bounding box center [686, 197] width 267 height 29
paste input "SOC Analyst - L3"
type input "SOC Analyst - L3"
drag, startPoint x: 654, startPoint y: 153, endPoint x: 486, endPoint y: 144, distance: 168.1
click at [486, 144] on body "← Return to /applysquad Mailslurp Inbox Job Search Builder Colby Arrington User…" at bounding box center [687, 276] width 1374 height 671
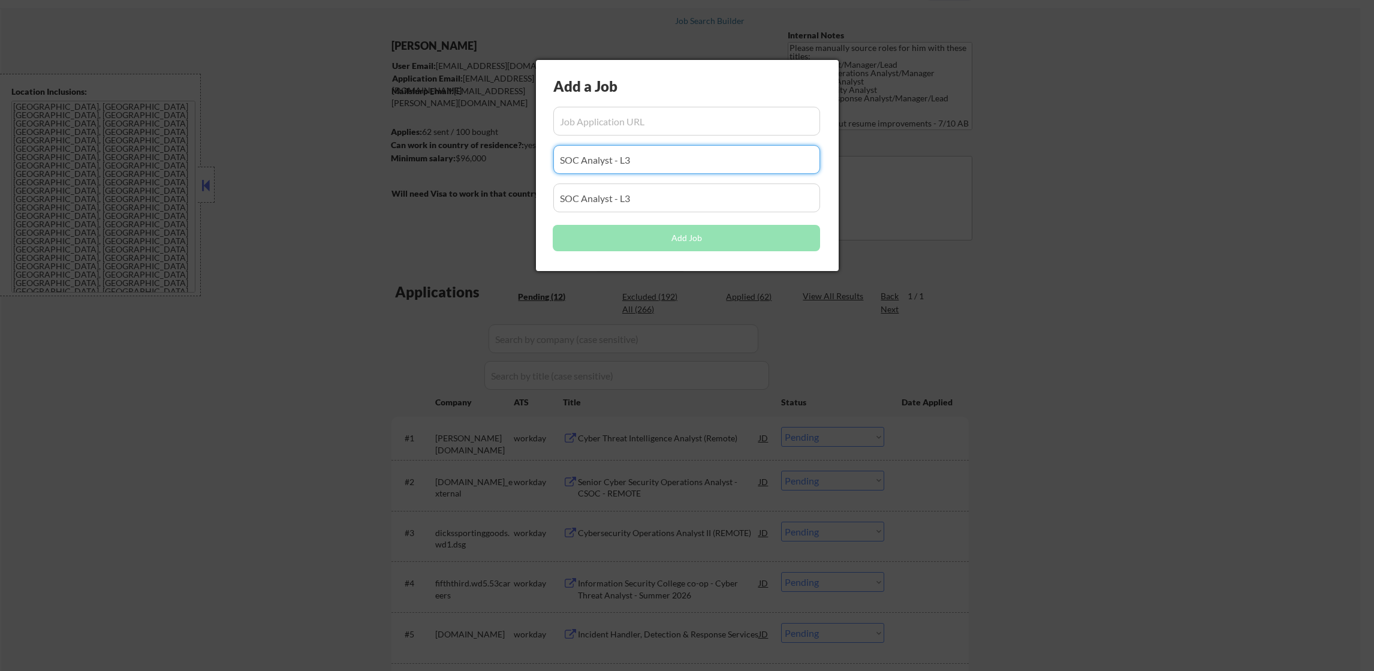
paste input "Fivesky"
type input "Fivesky"
click at [660, 128] on input "input" at bounding box center [686, 121] width 267 height 29
paste input "https://builtin.com/job/tw-soc-analyst-l3-usa/6683182"
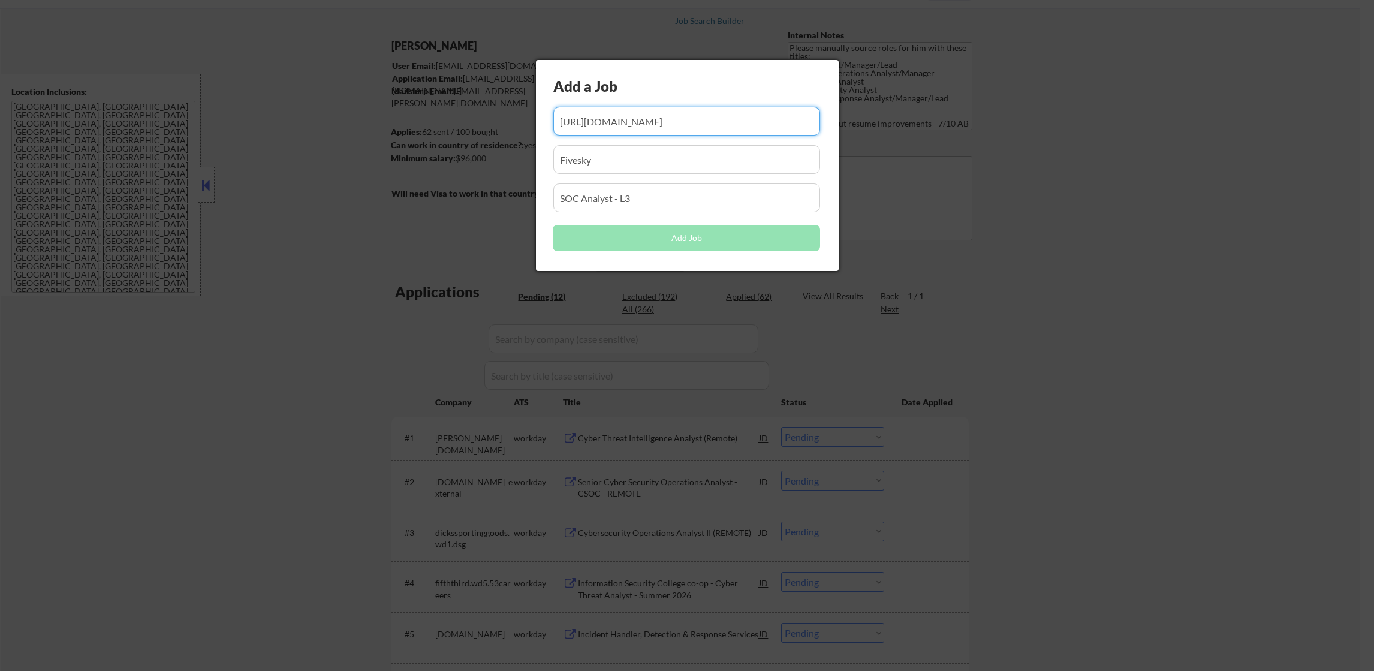
type input "https://builtin.com/job/tw-soc-analyst-l3-usa/6683182"
click at [651, 145] on input "input" at bounding box center [686, 159] width 267 height 29
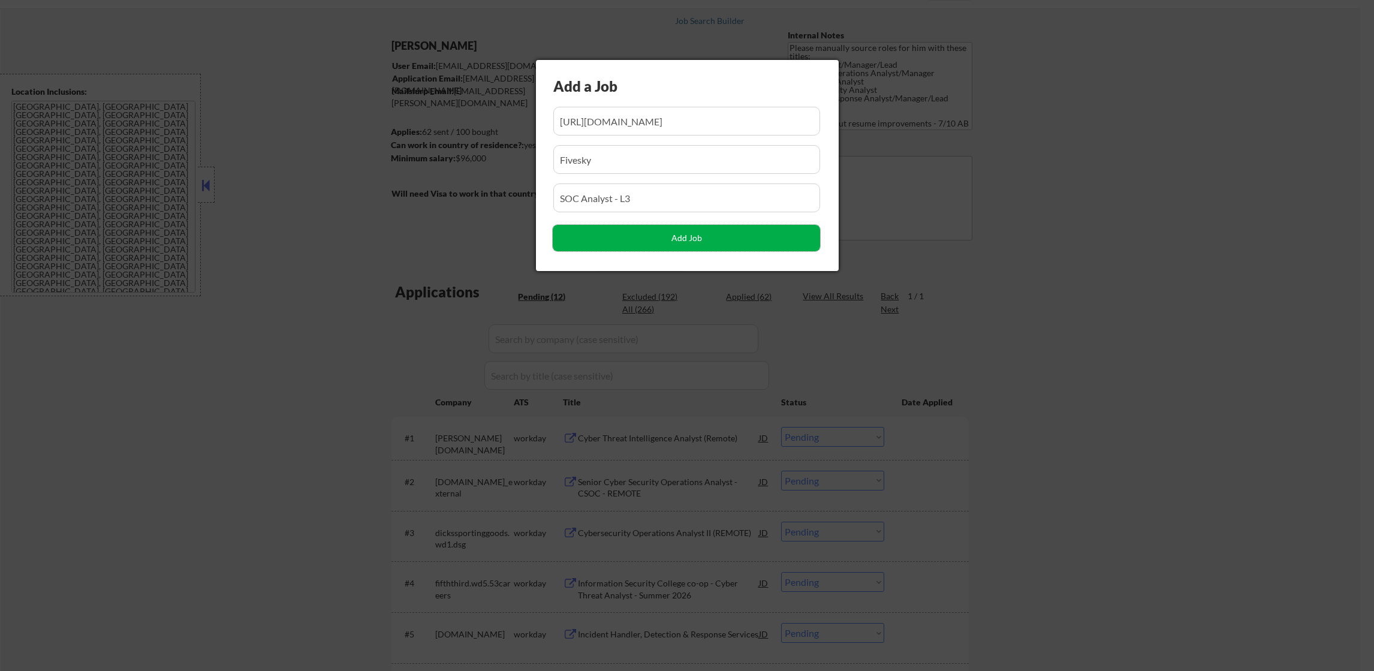
click at [624, 240] on button "Add Job" at bounding box center [686, 238] width 267 height 26
select select ""pending""
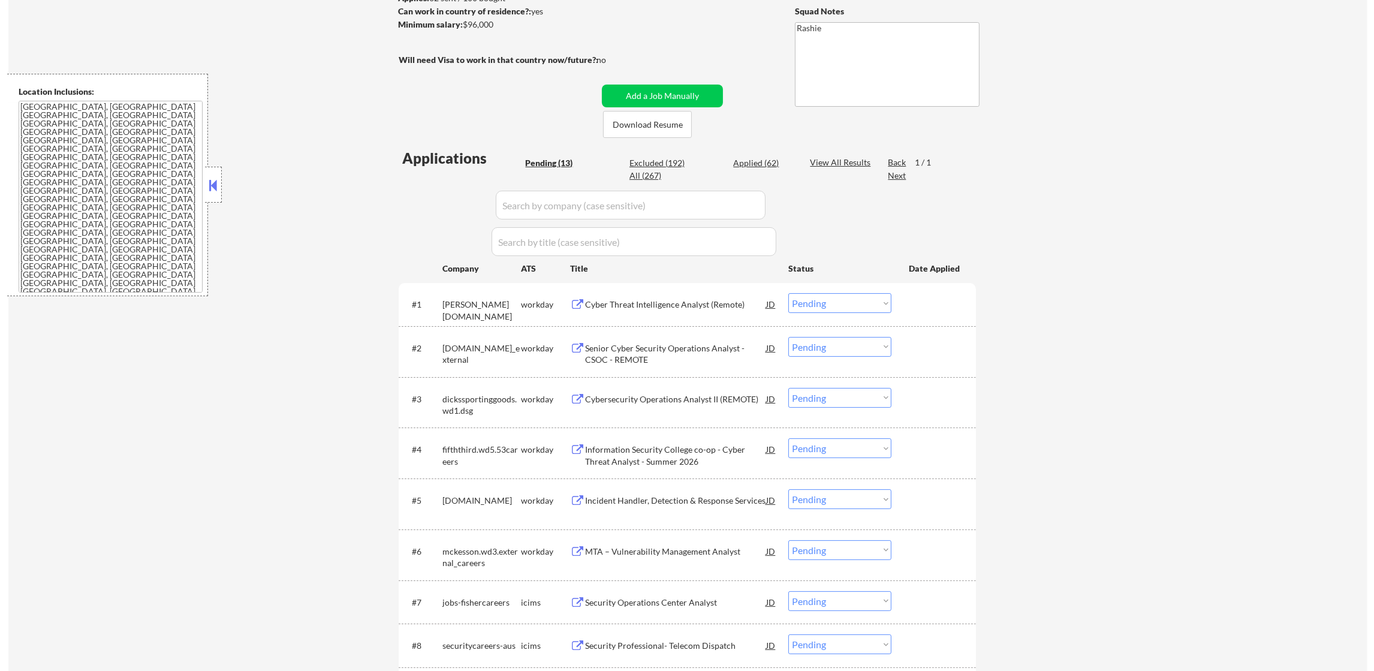
scroll to position [210, 0]
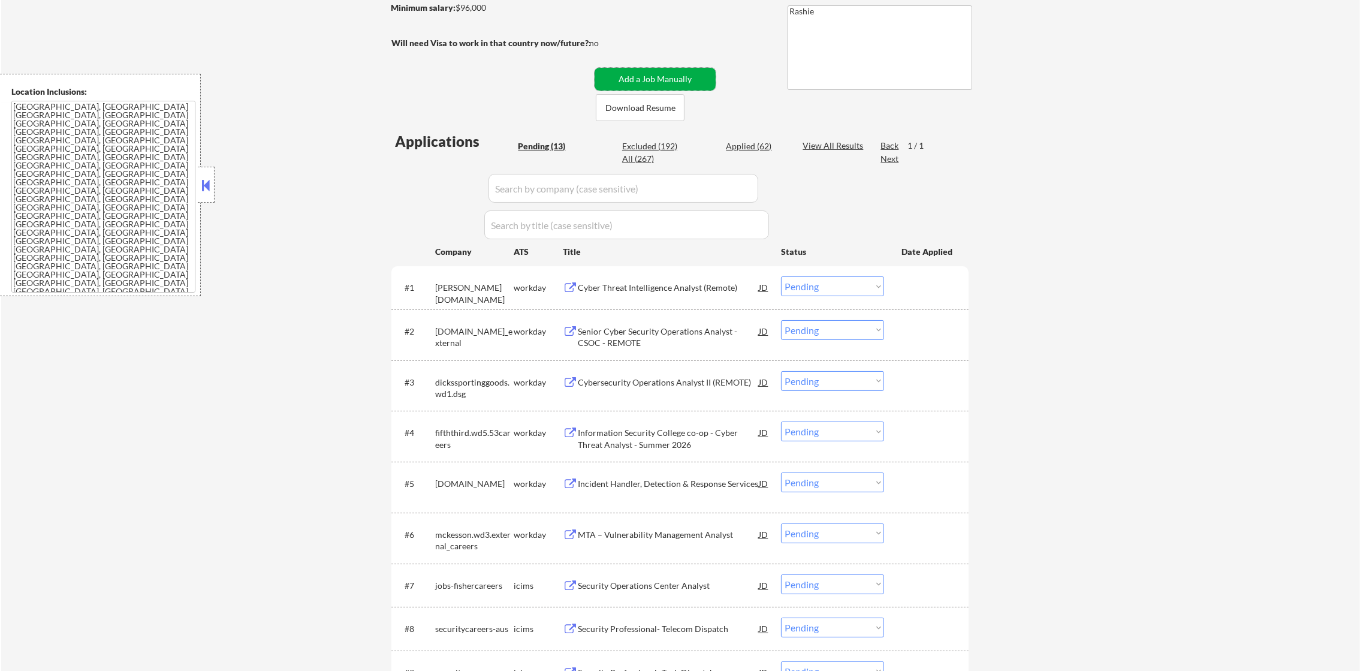
click at [634, 84] on button "Add a Job Manually" at bounding box center [655, 79] width 121 height 23
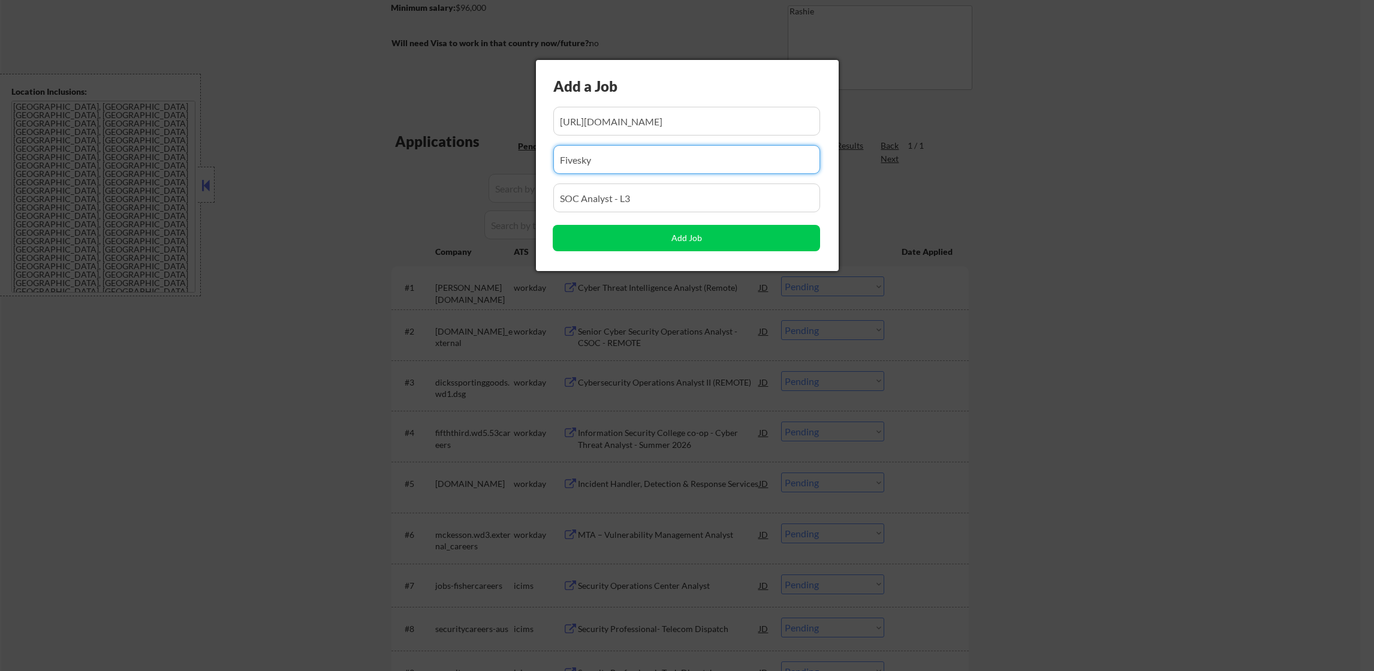
drag, startPoint x: 623, startPoint y: 165, endPoint x: 483, endPoint y: 143, distance: 141.9
click at [484, 143] on body "← Return to /applysquad Mailslurp Inbox Job Search Builder Colby Arrington User…" at bounding box center [687, 125] width 1374 height 671
paste input "SOC Analyst"
type input "SOC Analyst"
drag, startPoint x: 669, startPoint y: 188, endPoint x: 472, endPoint y: 186, distance: 196.7
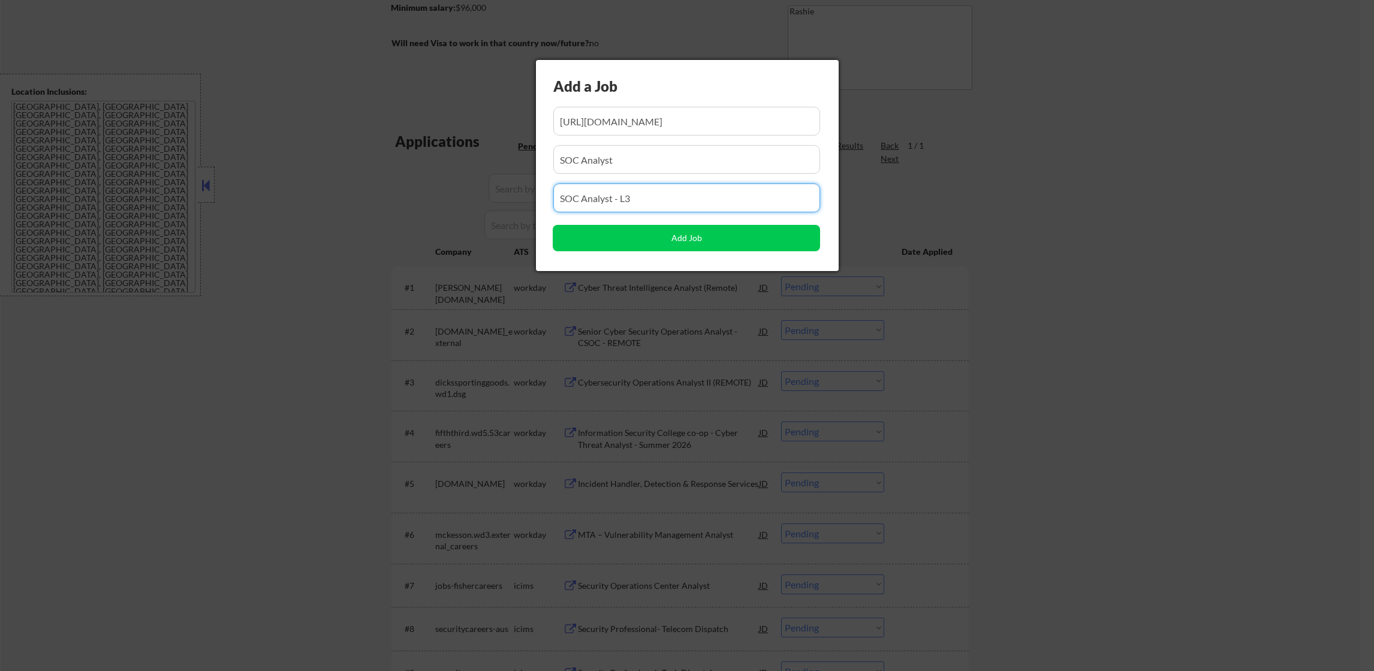
click at [475, 186] on body "← Return to /applysquad Mailslurp Inbox Job Search Builder Colby Arrington User…" at bounding box center [687, 125] width 1374 height 671
paste input "SOC Analyst"
type input "SOC Analyst"
drag, startPoint x: 652, startPoint y: 147, endPoint x: 447, endPoint y: 143, distance: 205.7
click at [447, 143] on body "← Return to /applysquad Mailslurp Inbox Job Search Builder Colby Arrington User…" at bounding box center [687, 125] width 1374 height 671
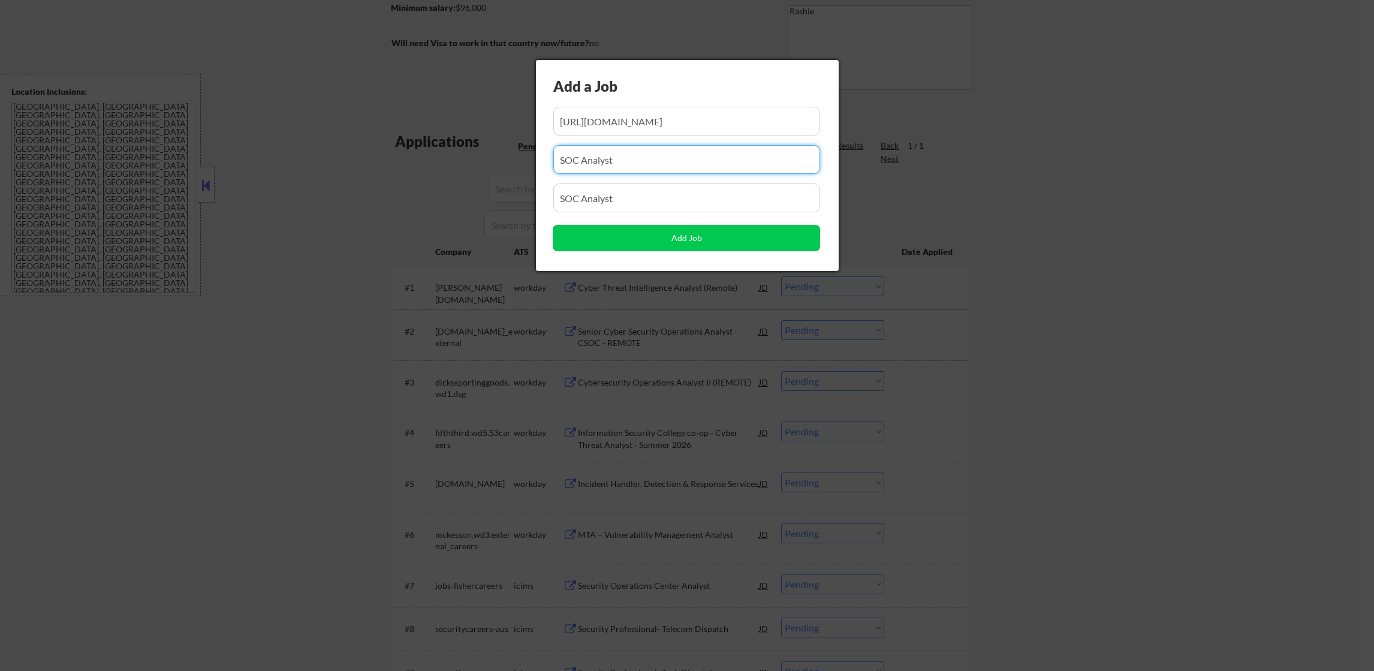
paste input "Arctiq"
type input "Arctiq"
click at [692, 124] on input "input" at bounding box center [686, 121] width 267 height 29
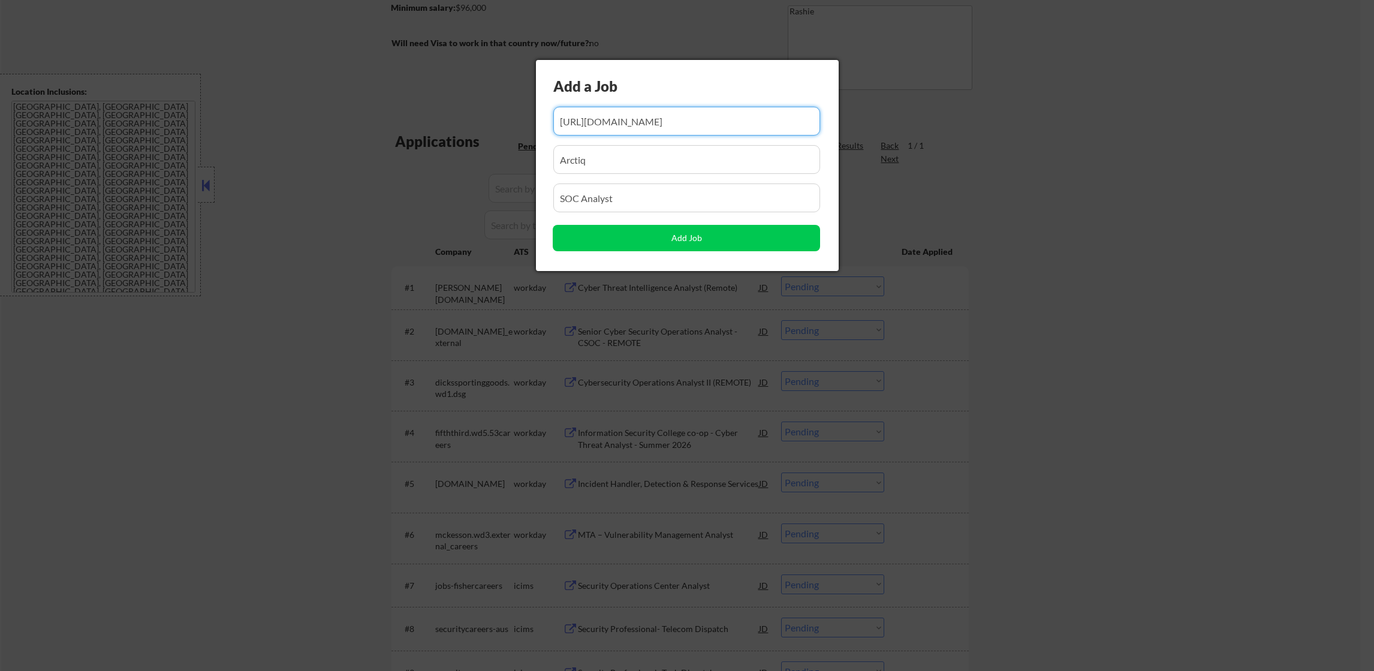
paste input "https://builtin.com/job/soc-analyst/6486848"
type input "https://builtin.com/job/soc-analyst/6486848"
click at [688, 243] on button "Add Job" at bounding box center [686, 238] width 267 height 26
select select ""pending""
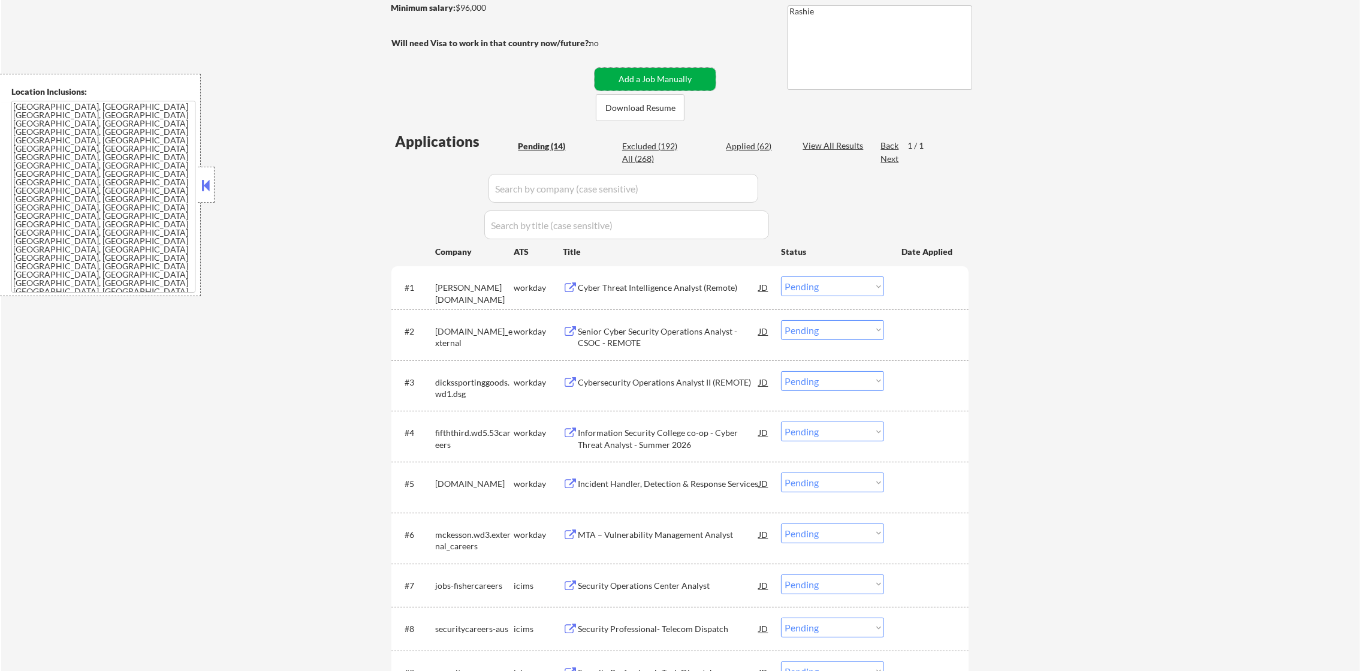
click at [694, 80] on button "Add a Job Manually" at bounding box center [655, 79] width 121 height 23
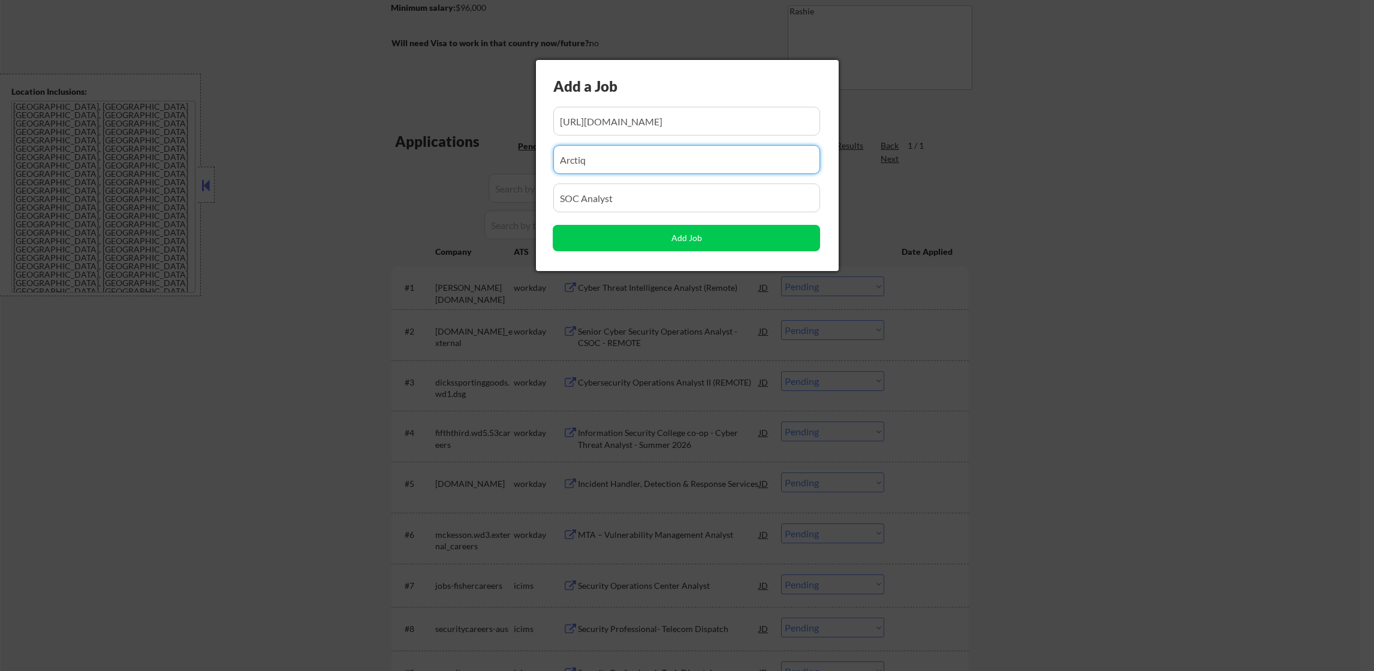
click at [614, 169] on input "input" at bounding box center [686, 159] width 267 height 29
drag, startPoint x: 625, startPoint y: 213, endPoint x: 629, endPoint y: 200, distance: 13.8
click at [629, 200] on div "Add a Job Add Job" at bounding box center [687, 165] width 303 height 211
drag, startPoint x: 632, startPoint y: 198, endPoint x: 454, endPoint y: 198, distance: 178.1
click at [456, 198] on body "← Return to /applysquad Mailslurp Inbox Job Search Builder Colby Arrington User…" at bounding box center [687, 125] width 1374 height 671
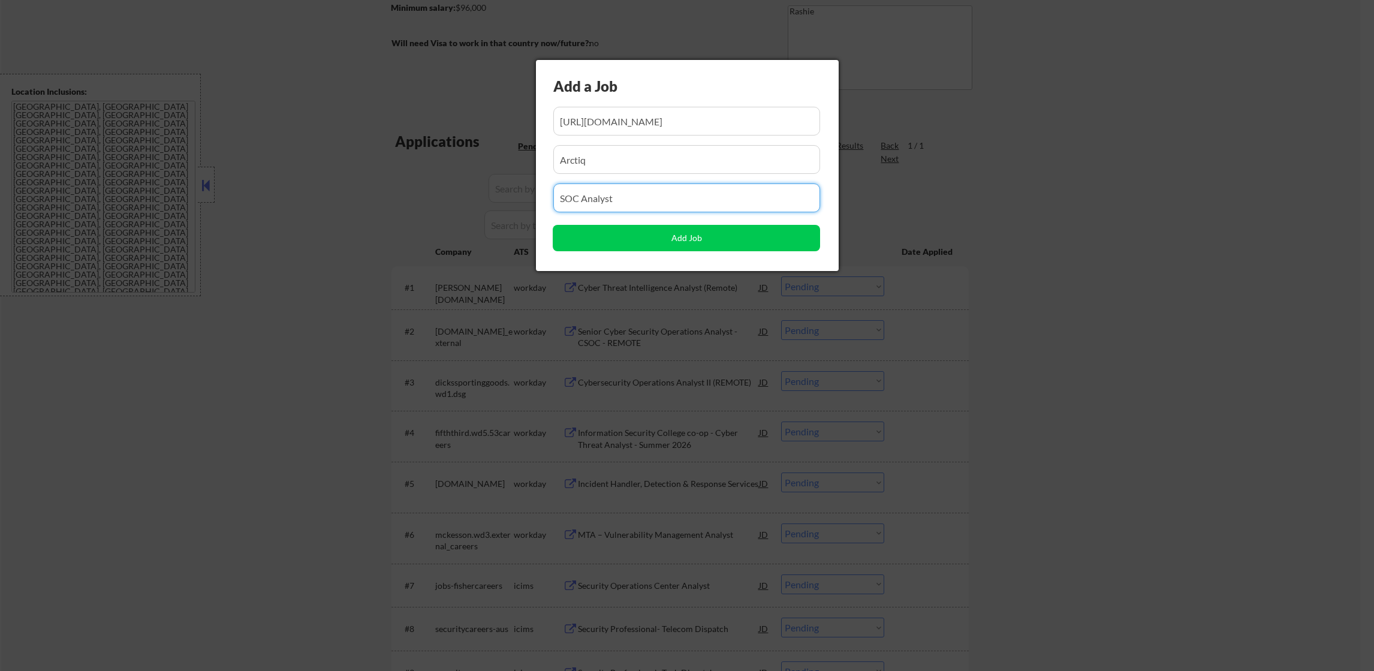
paste input "Cybersecurity Analyst"
type input "Cybersecurity Analyst"
click at [615, 116] on input "input" at bounding box center [686, 121] width 267 height 29
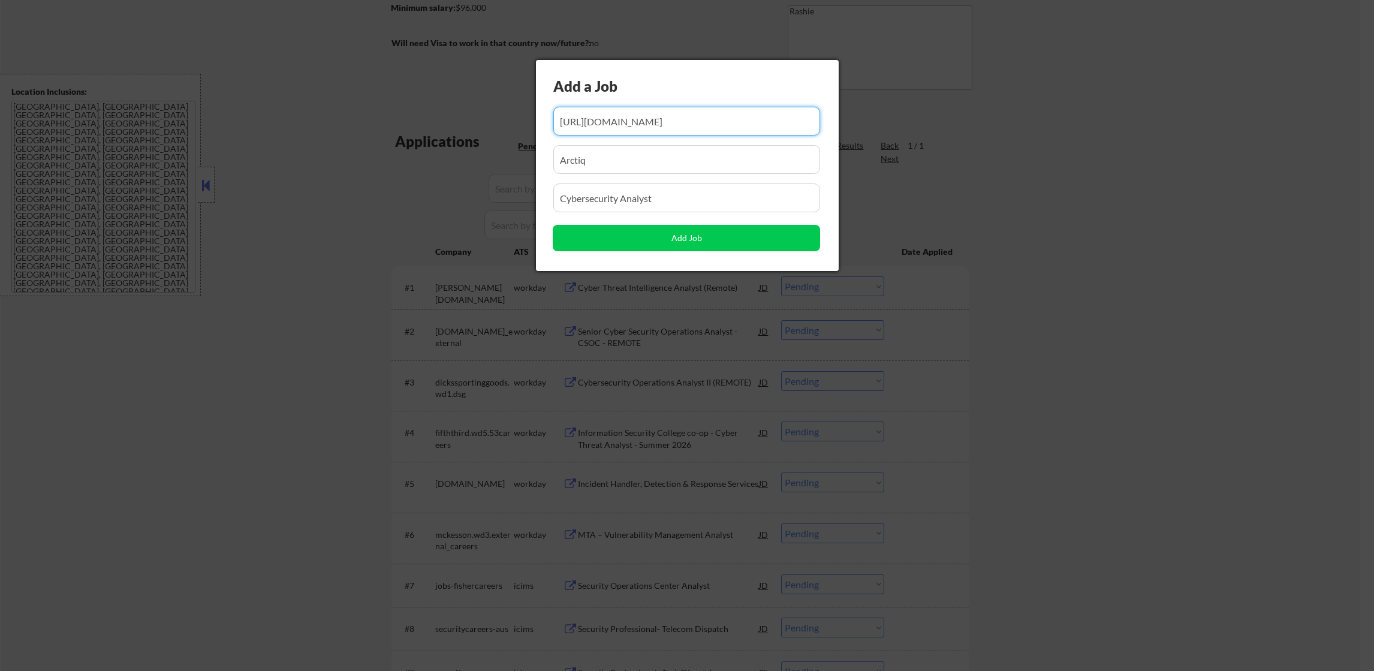
paste input "https://radiancetech.wd12.myworkdayjobs.com/Radiance_External/job/All-Remote-Lo…"
type input "https://radiancetech.wd12.myworkdayjobs.com/Radiance_External/job/All-Remote-Lo…"
drag, startPoint x: 529, startPoint y: 162, endPoint x: 501, endPoint y: 162, distance: 28.8
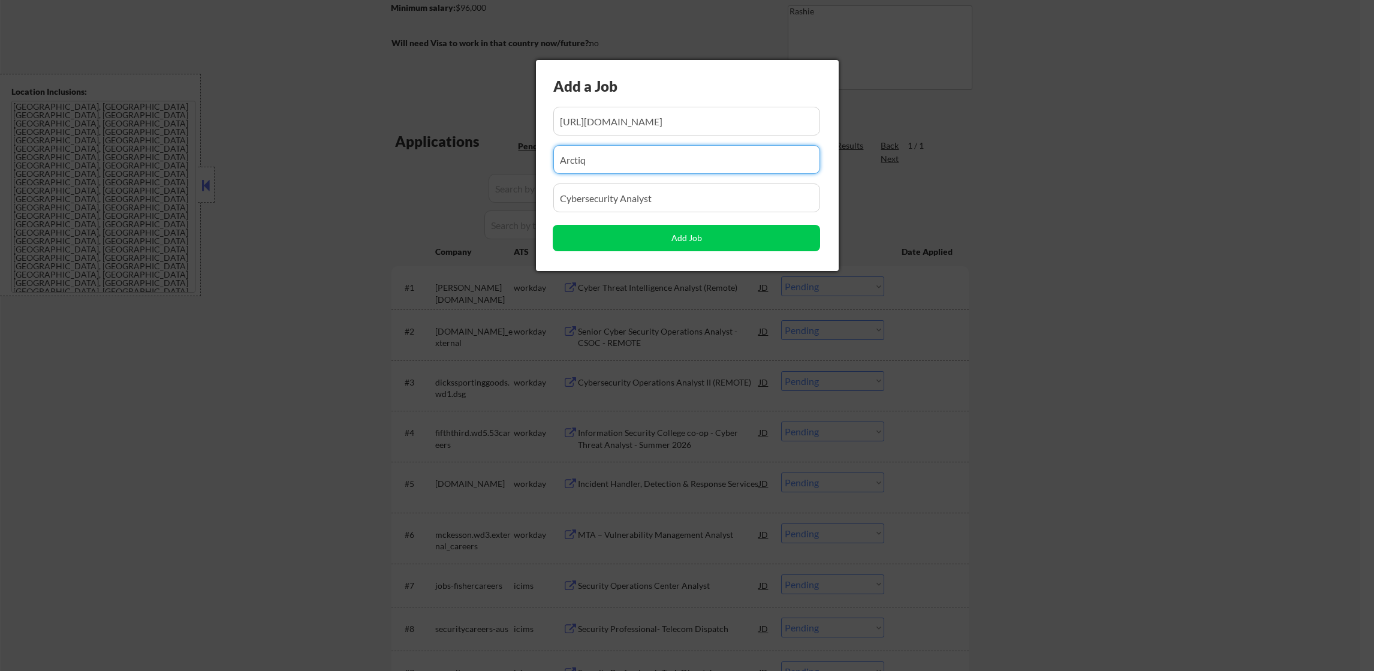
click at [501, 162] on body "← Return to /applysquad Mailslurp Inbox Job Search Builder Colby Arrington User…" at bounding box center [687, 125] width 1374 height 671
type input "Radiance Technology"
click at [627, 233] on button "Add Job" at bounding box center [686, 238] width 267 height 26
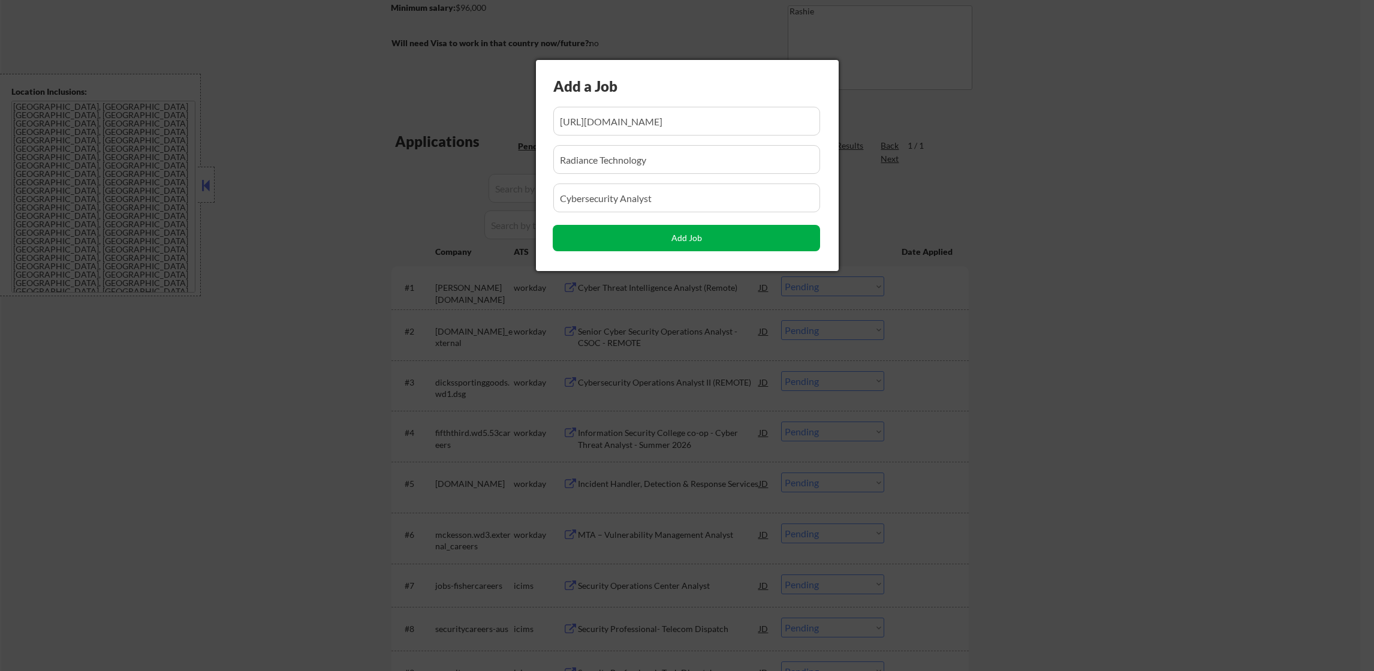
select select ""pending""
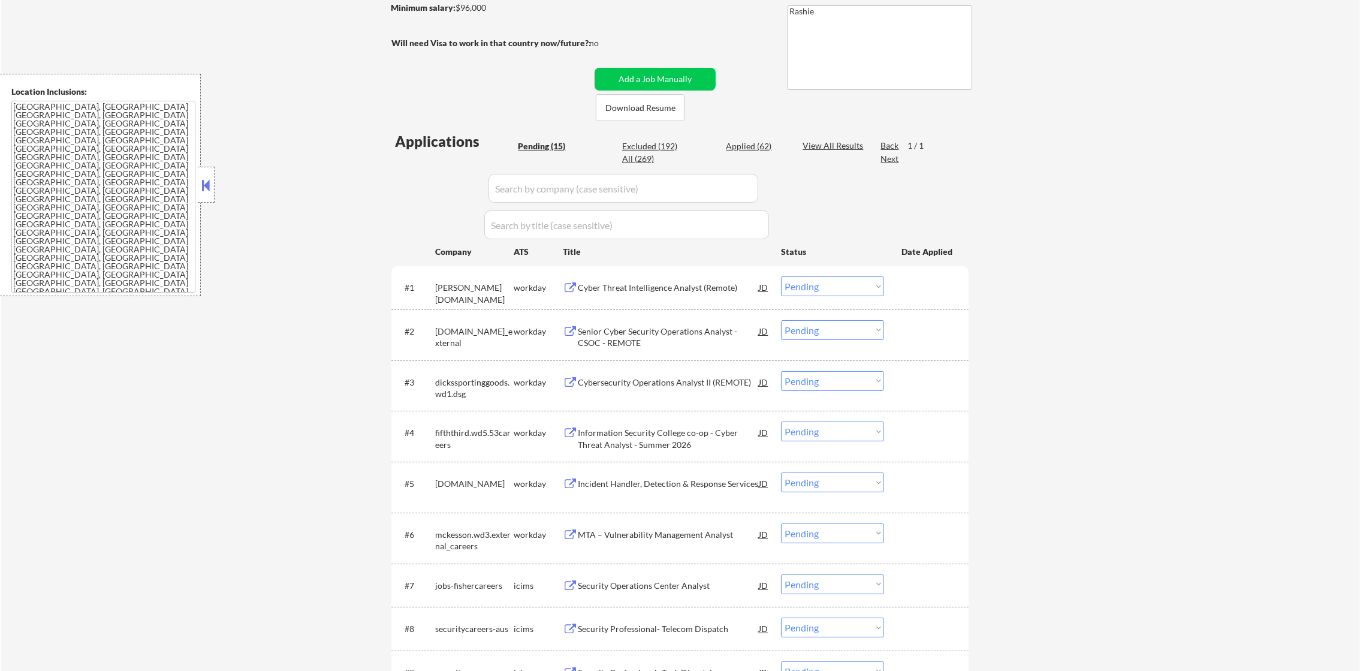
click at [664, 78] on button "Add a Job Manually" at bounding box center [655, 79] width 121 height 23
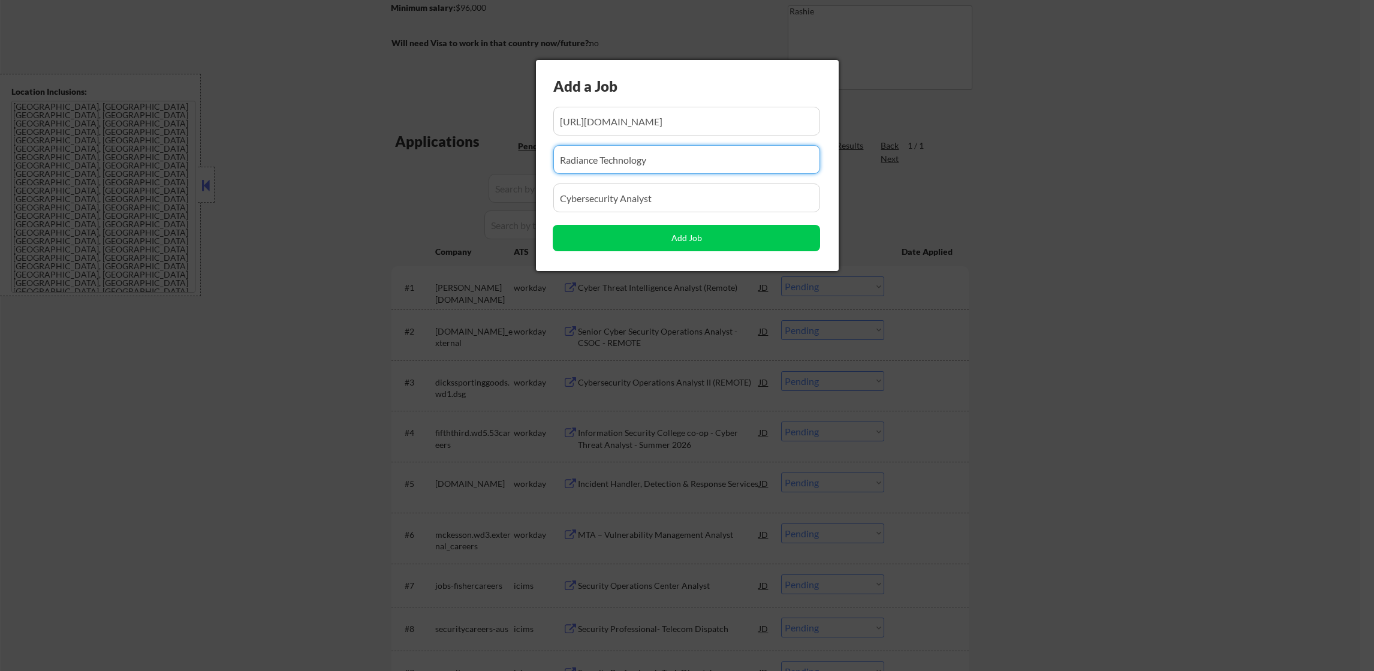
drag, startPoint x: 657, startPoint y: 165, endPoint x: 480, endPoint y: 155, distance: 177.2
click at [480, 155] on body "← Return to /applysquad Mailslurp Inbox Job Search Builder Colby Arrington User…" at bounding box center [687, 125] width 1374 height 671
type input "Sprezzatura"
click at [654, 124] on input "input" at bounding box center [686, 121] width 267 height 29
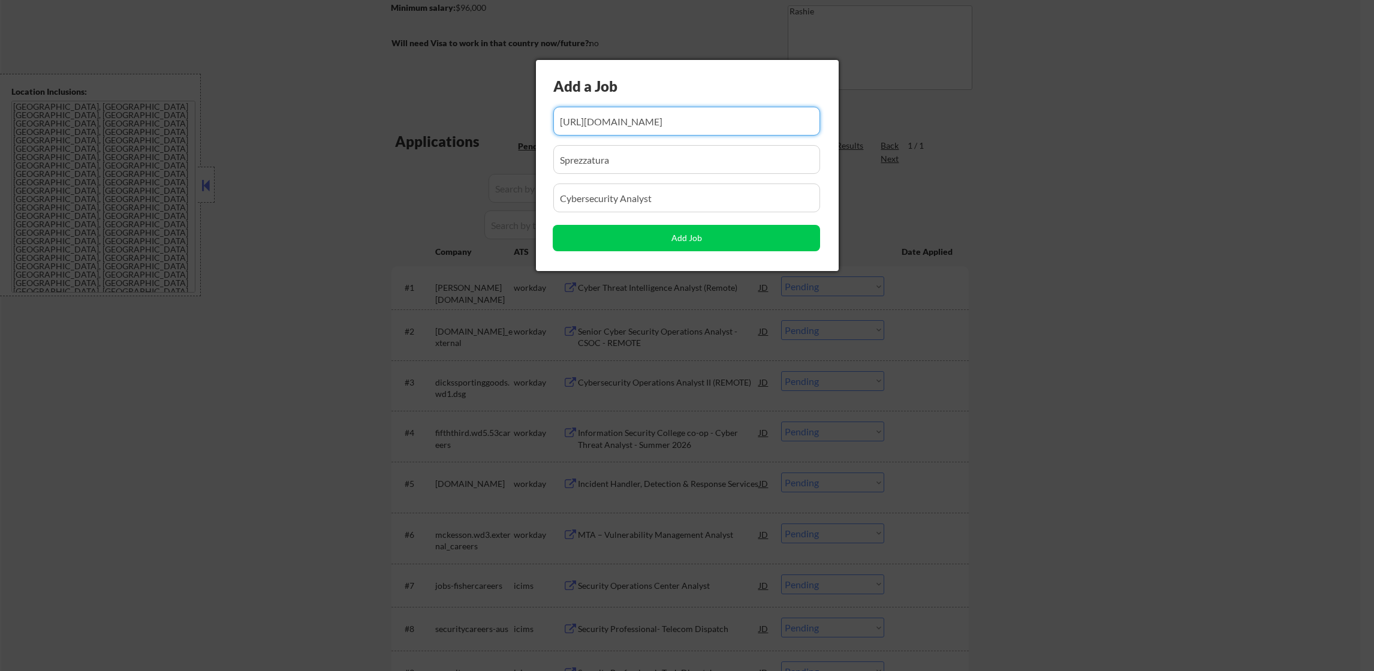
click at [654, 124] on input "input" at bounding box center [686, 121] width 267 height 29
paste input "https://sprezzmc.bamboohr.com/careers/511"
type input "https://sprezzmc.bamboohr.com/careers/511"
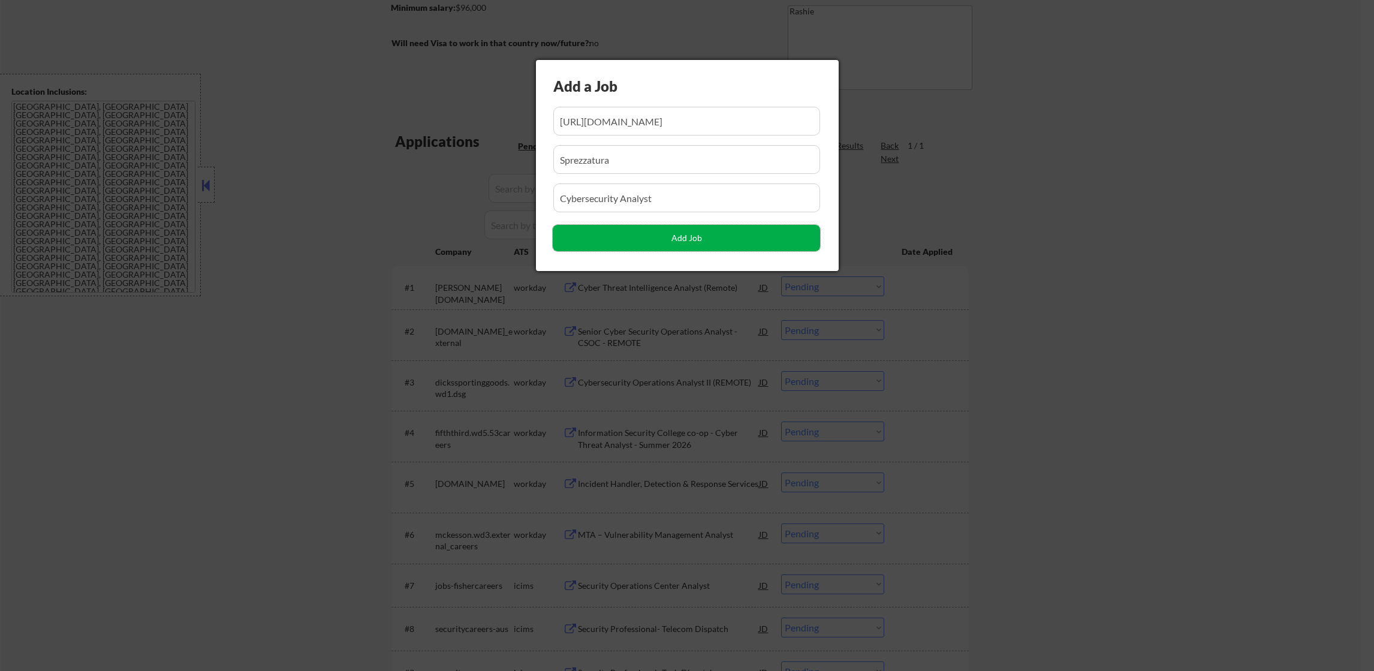
click at [720, 242] on button "Add Job" at bounding box center [686, 238] width 267 height 26
select select ""pending""
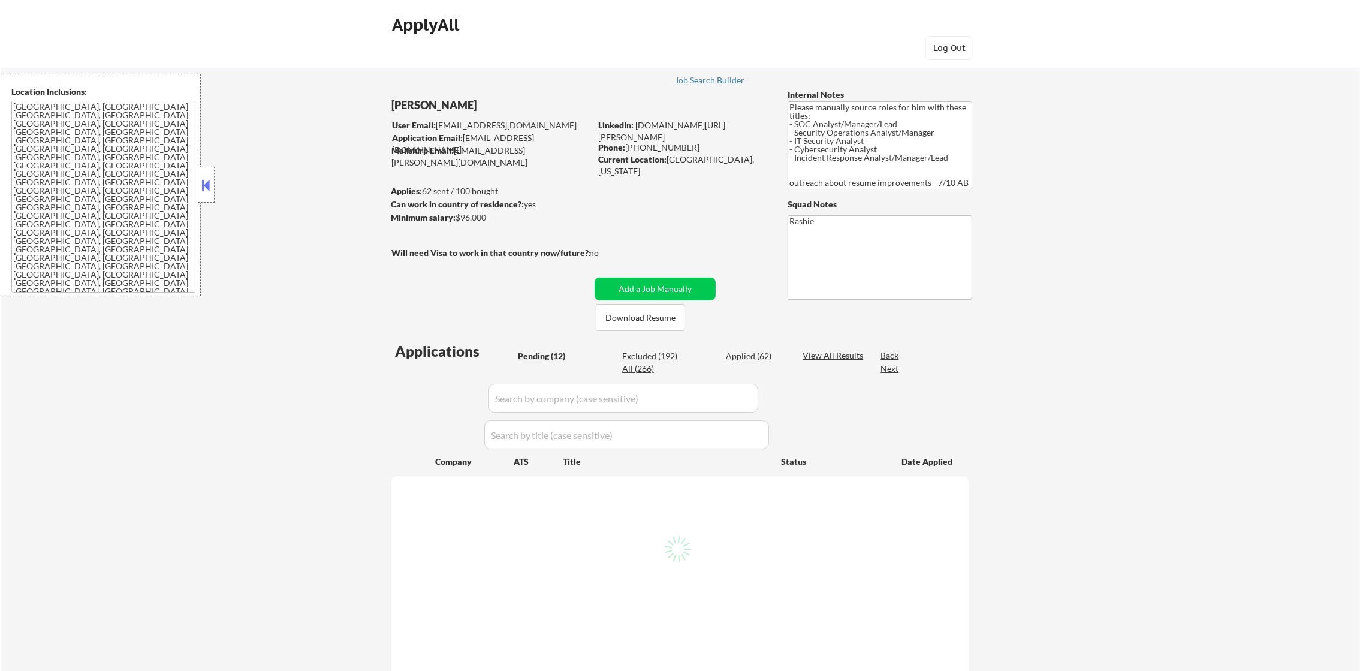
select select ""pending""
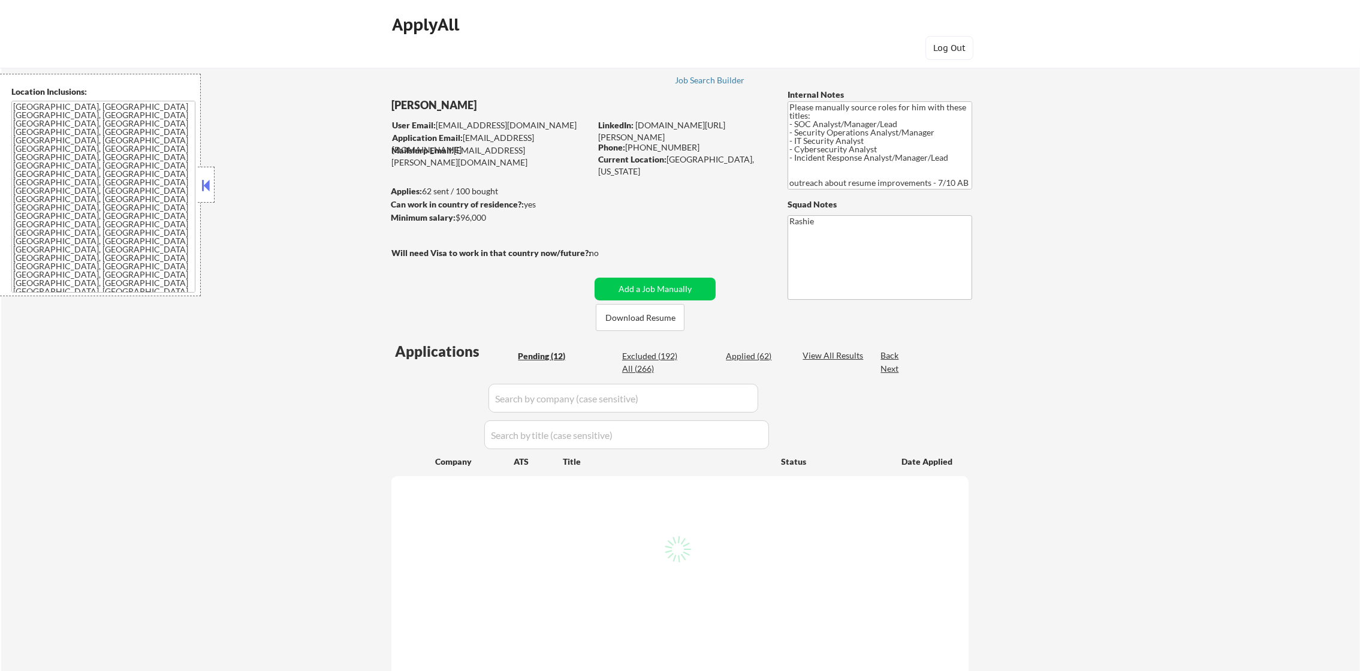
select select ""pending""
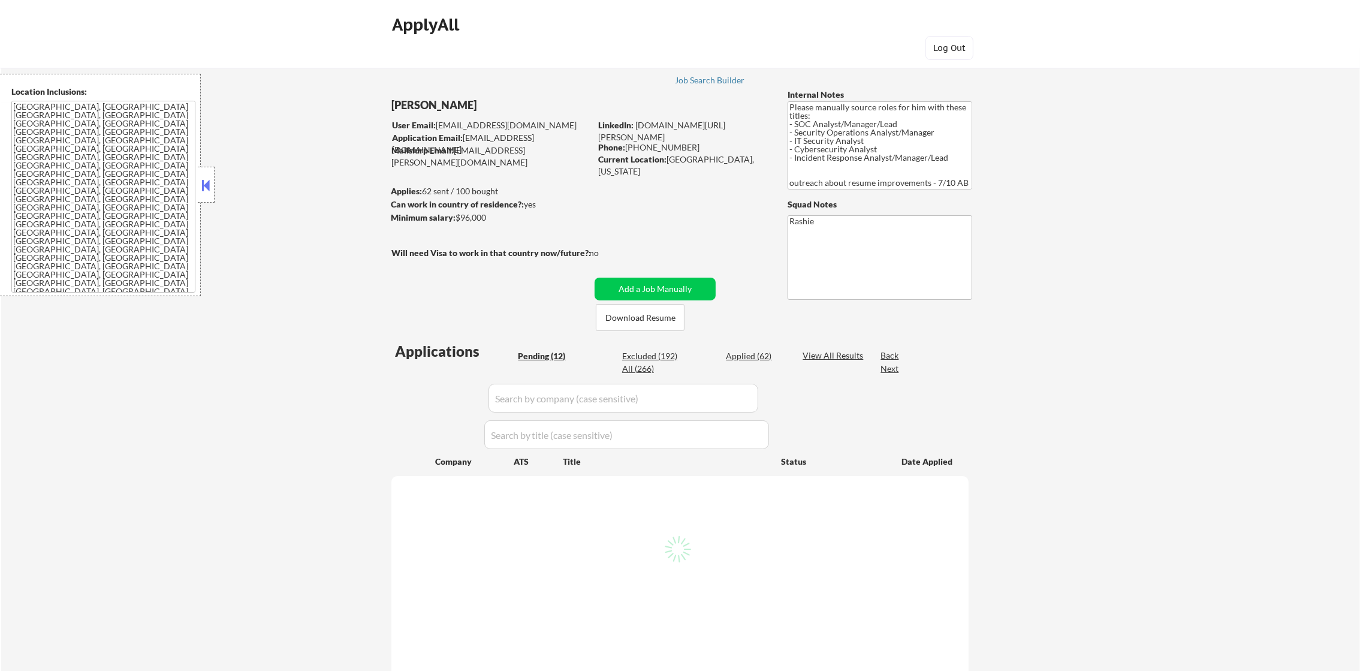
select select ""pending""
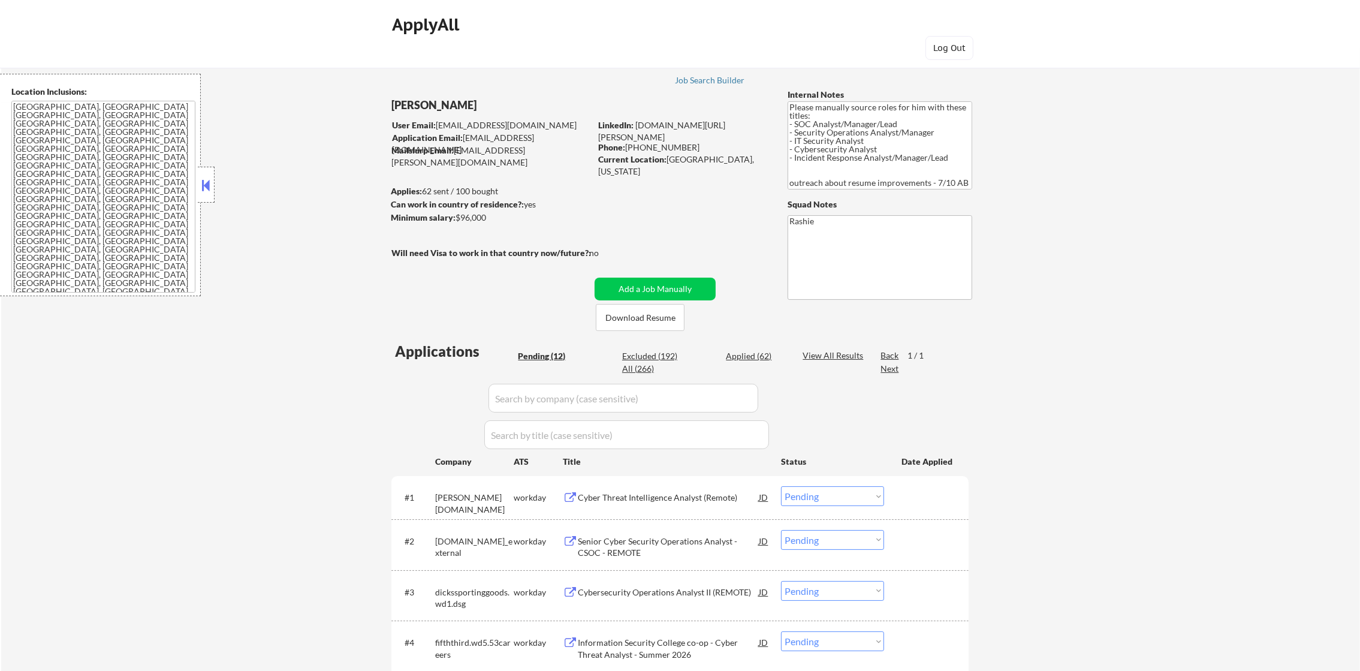
click at [646, 366] on div "All (266)" at bounding box center [652, 369] width 60 height 12
select select ""applied""
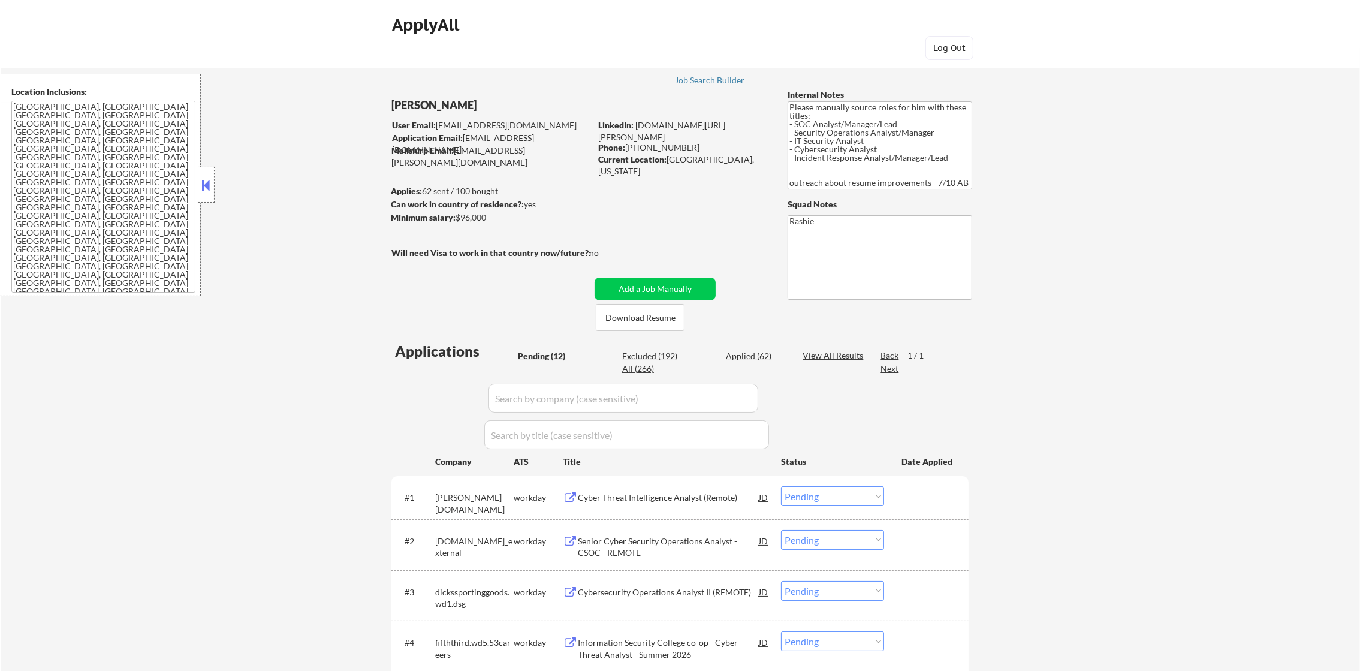
select select ""applied""
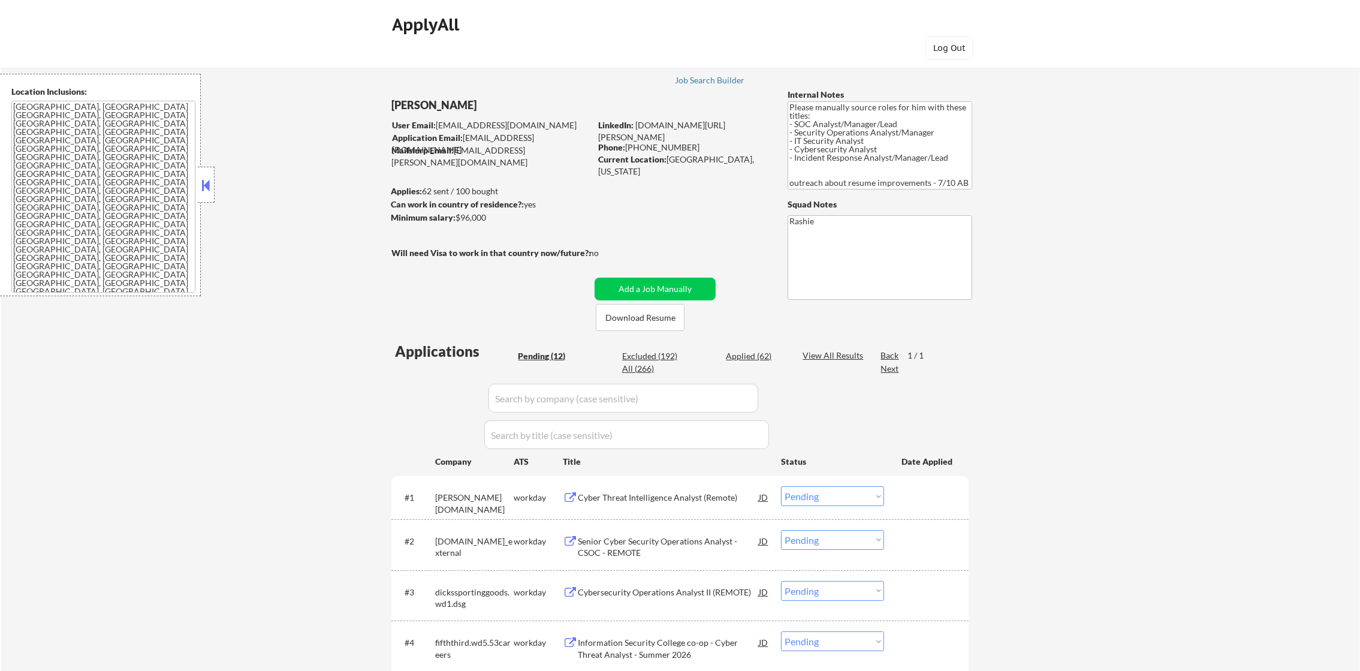
select select ""applied""
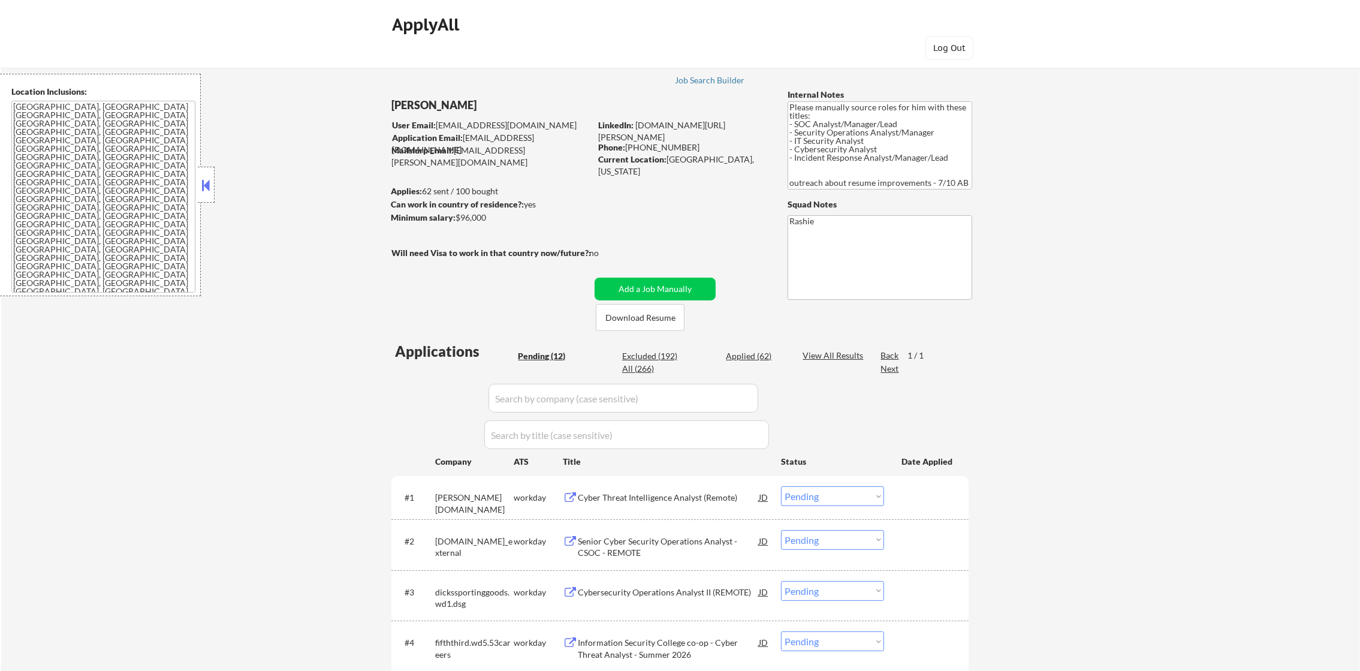
select select ""applied""
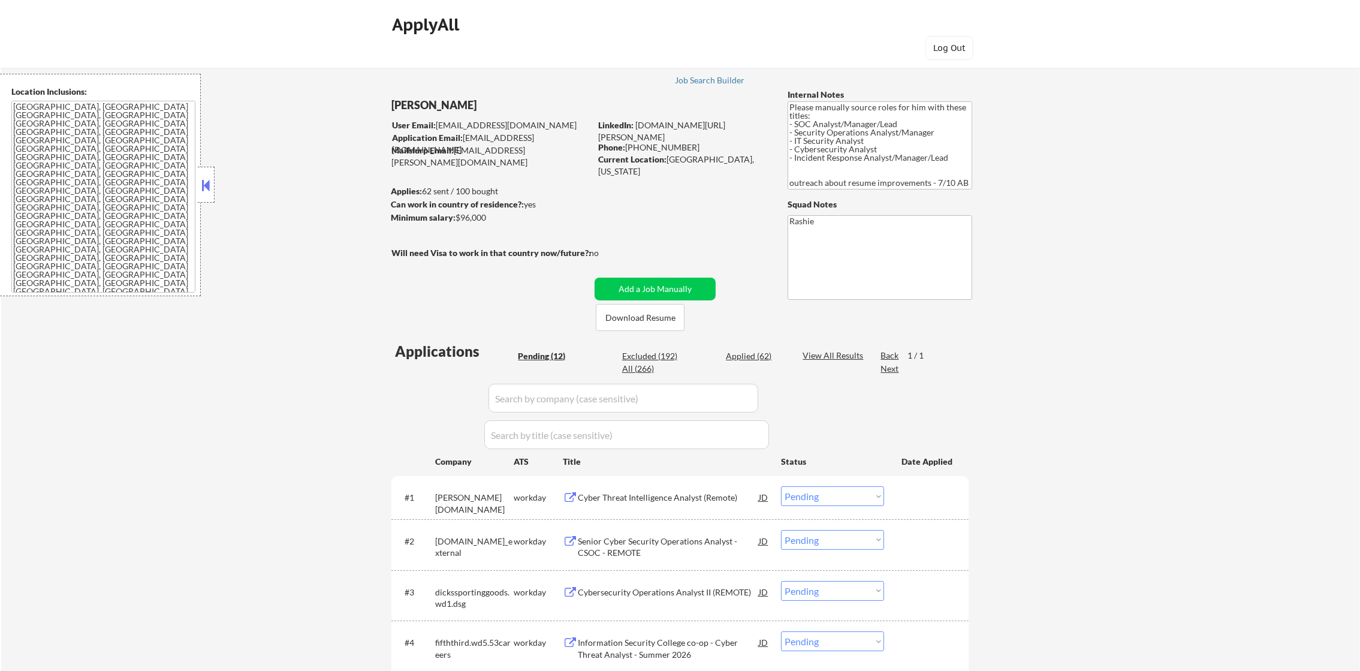
select select ""applied""
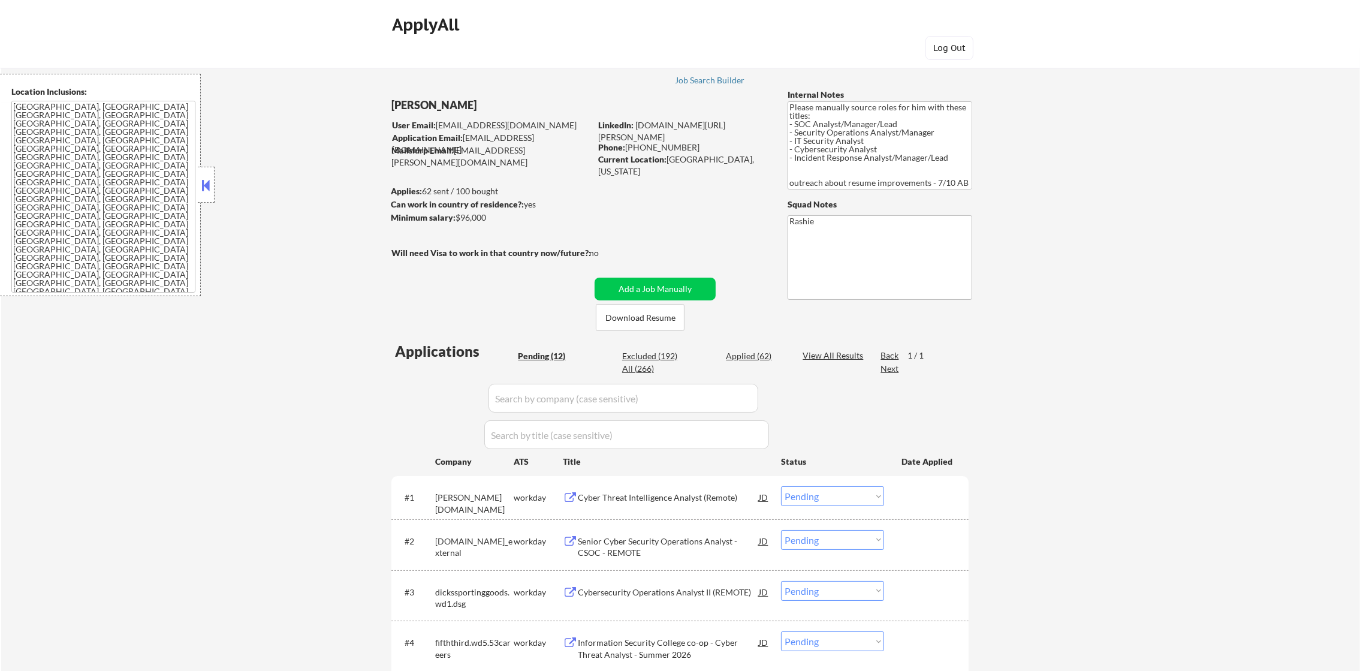
select select ""applied""
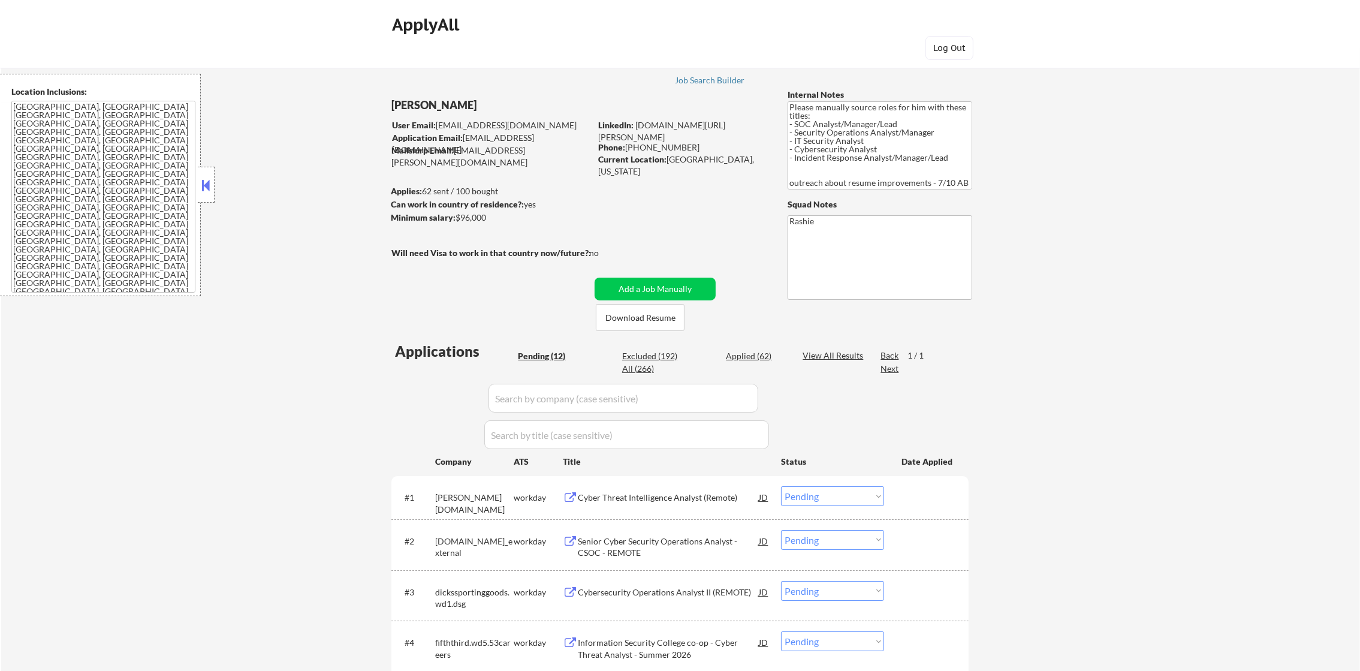
select select ""applied""
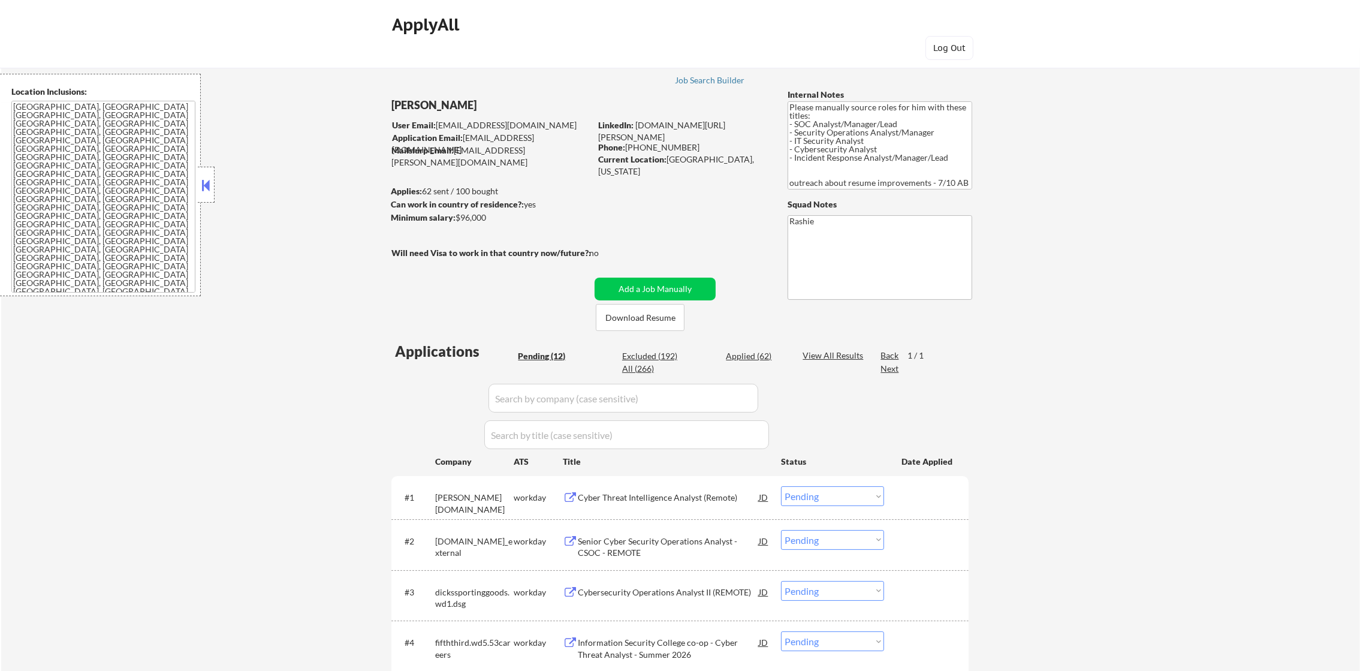
select select ""applied""
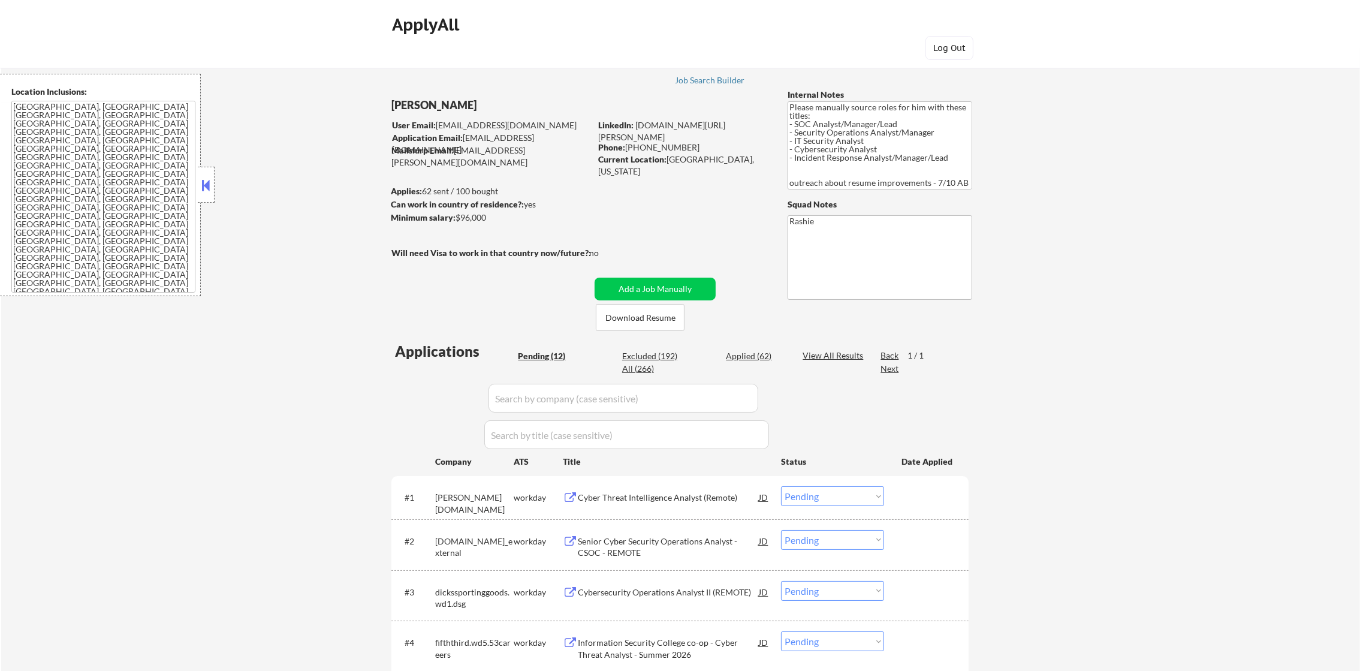
select select ""applied""
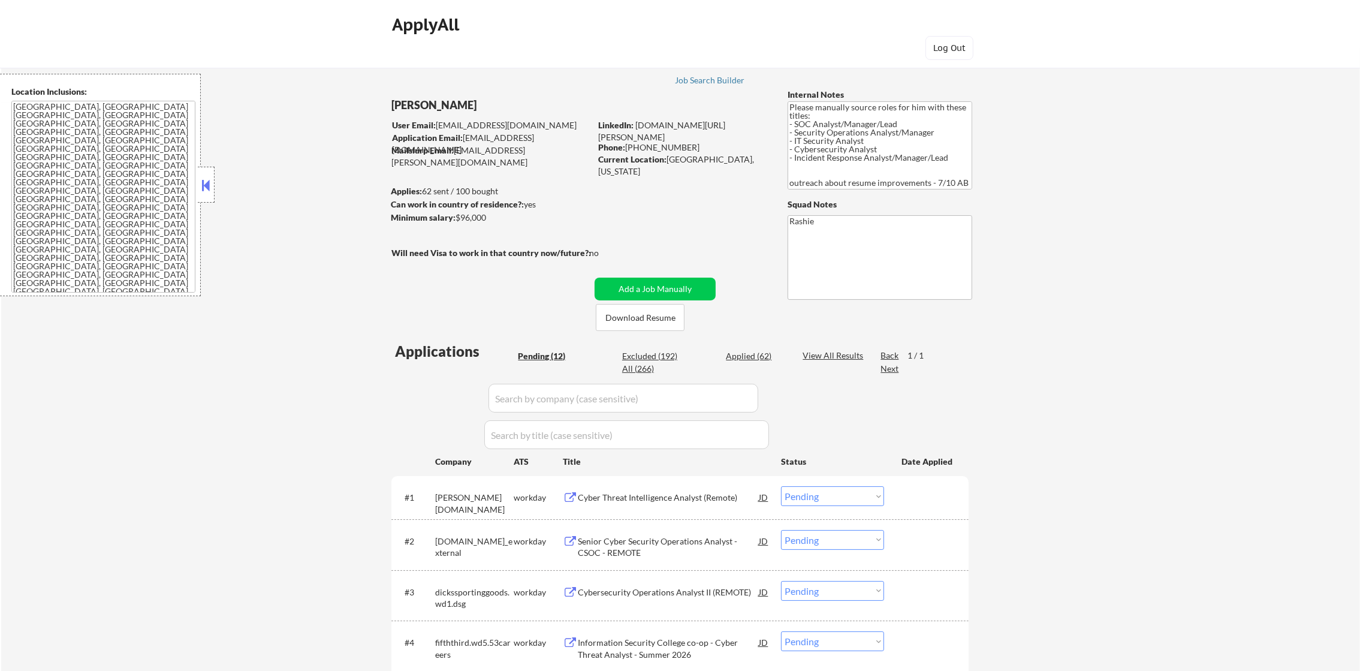
select select ""applied""
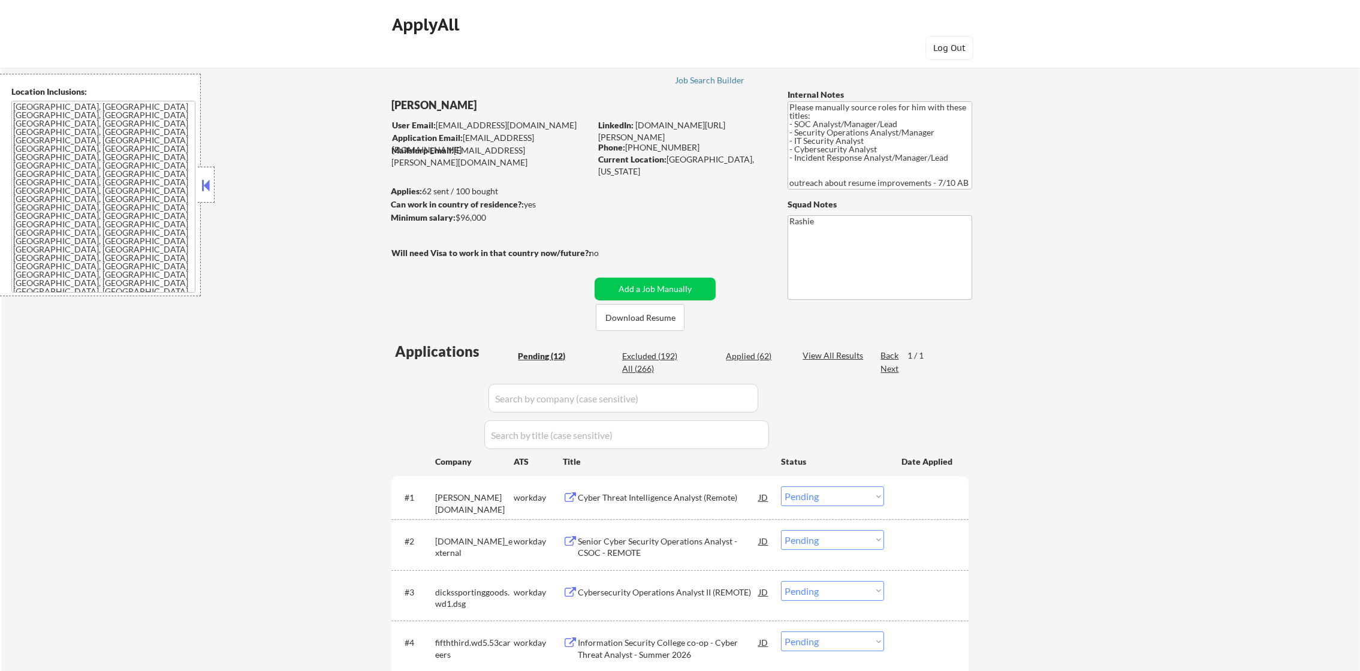
select select ""applied""
select select ""excluded""
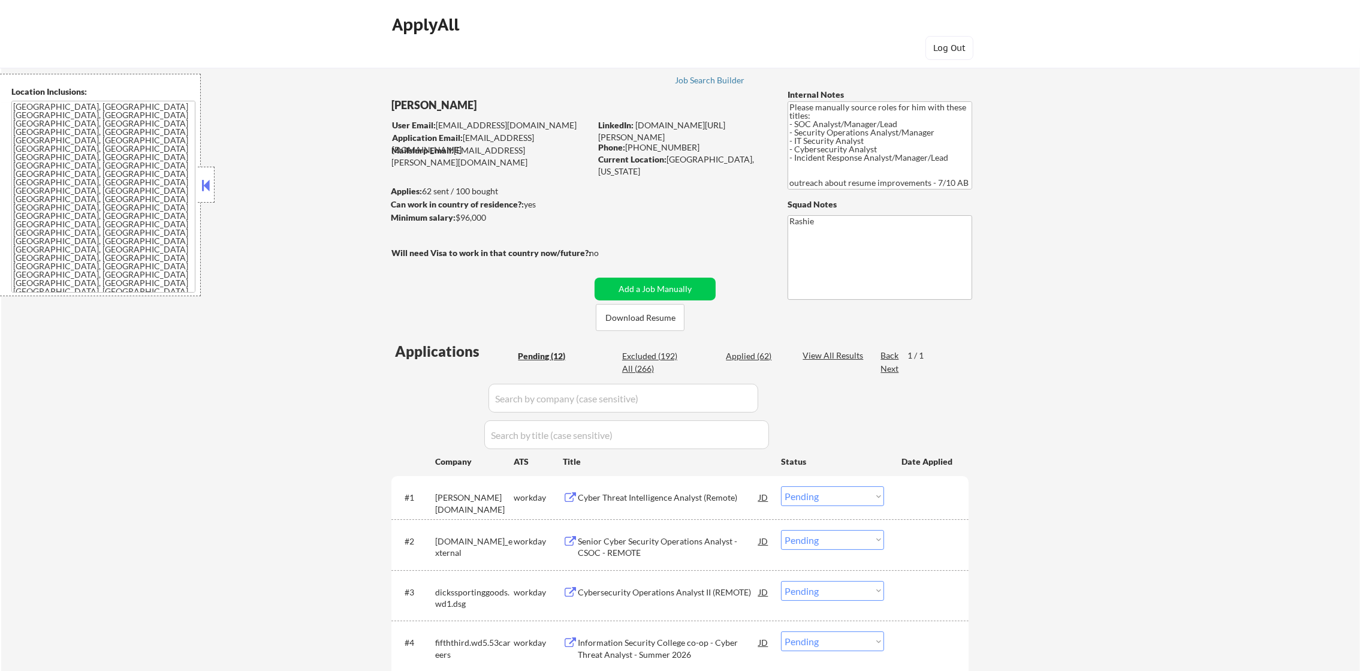
select select ""excluded__location_""
select select ""excluded""
select select ""excluded__location_""
select select ""excluded__other_""
select select ""excluded__location_""
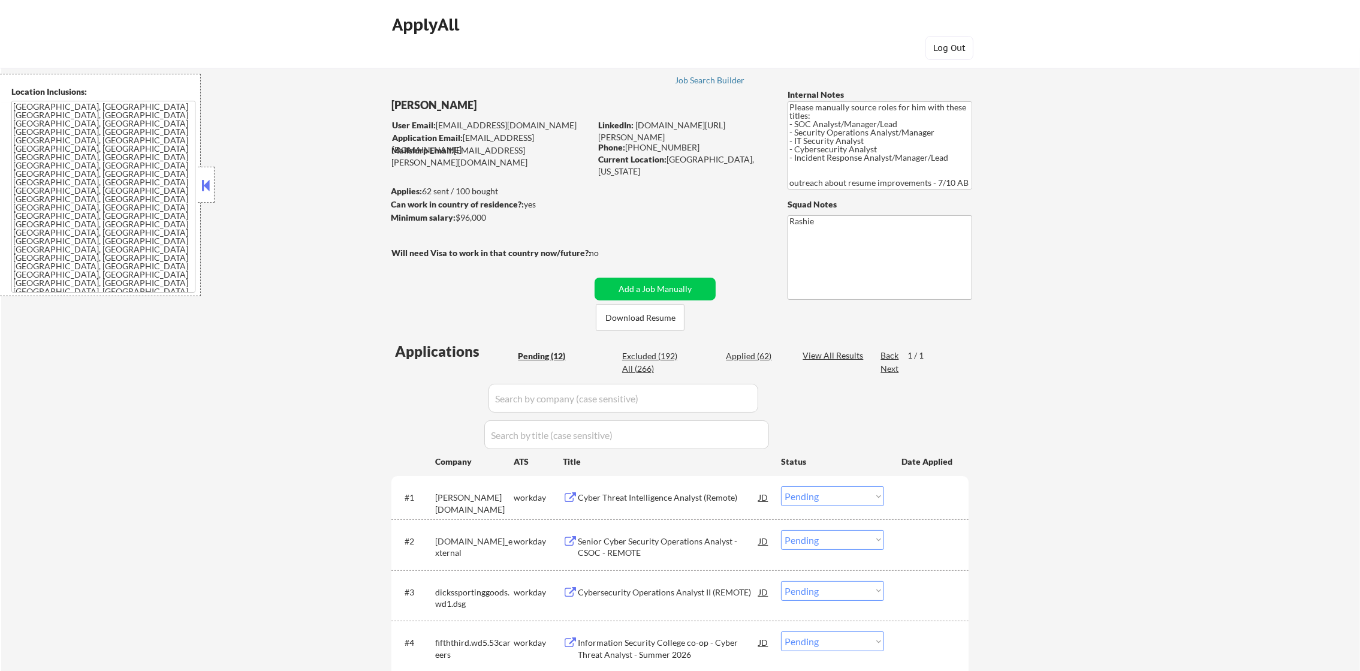
select select ""excluded__other_""
select select ""excluded__bad_match_""
select select ""excluded__location_""
select select ""excluded__bad_match_""
select select ""excluded""
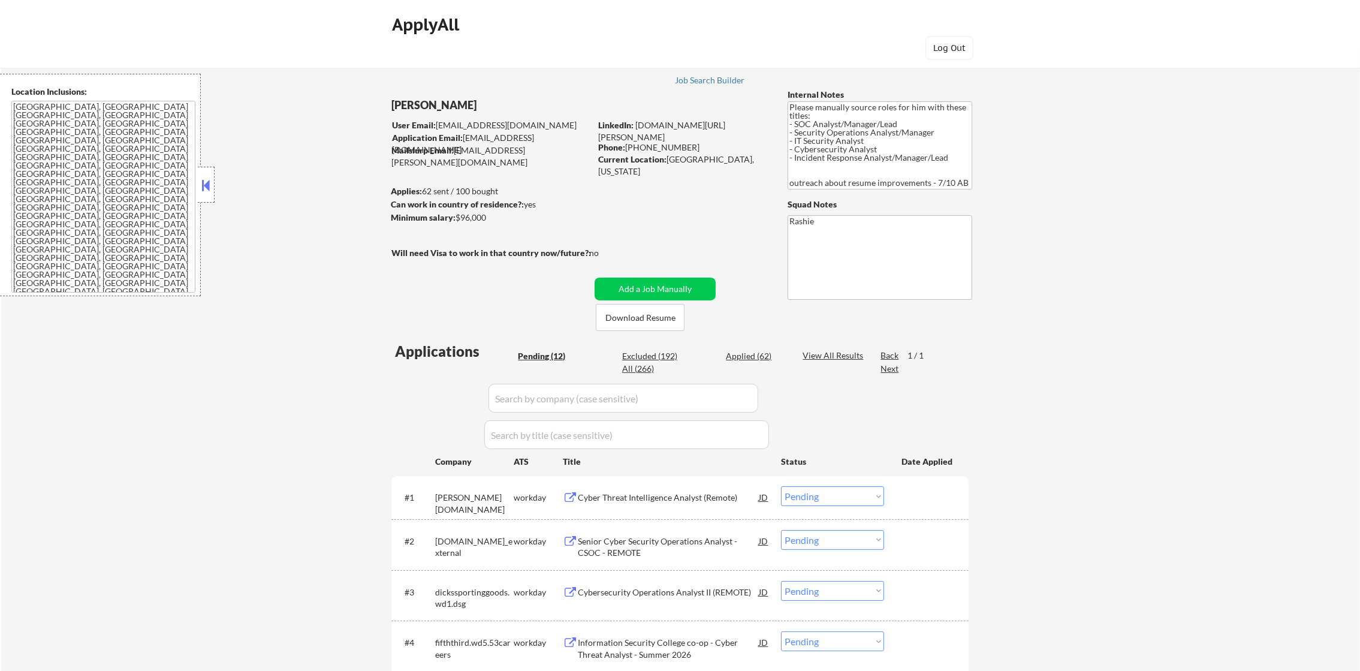
select select ""excluded""
select select ""excluded__location_""
select select ""excluded__bad_match_""
select select ""excluded__location_""
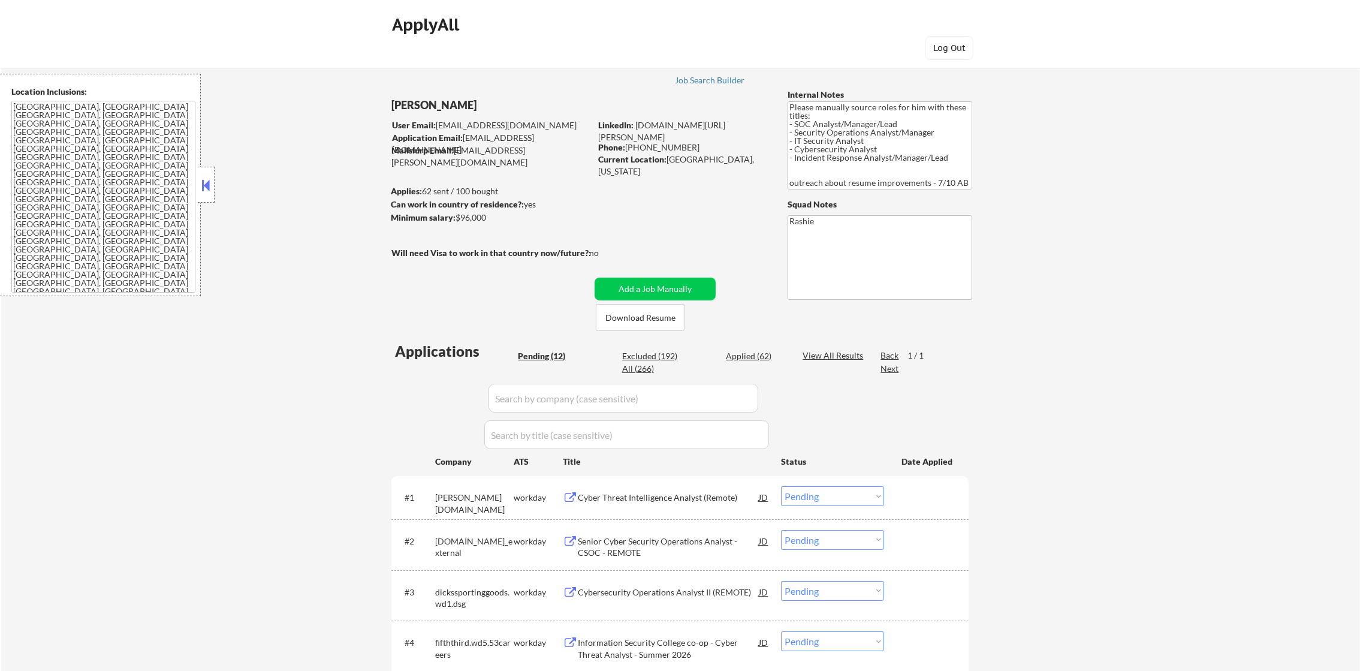
select select ""excluded__expired_""
select select ""excluded__location_""
select select ""pending""
select select ""excluded__expired_""
select select ""excluded""
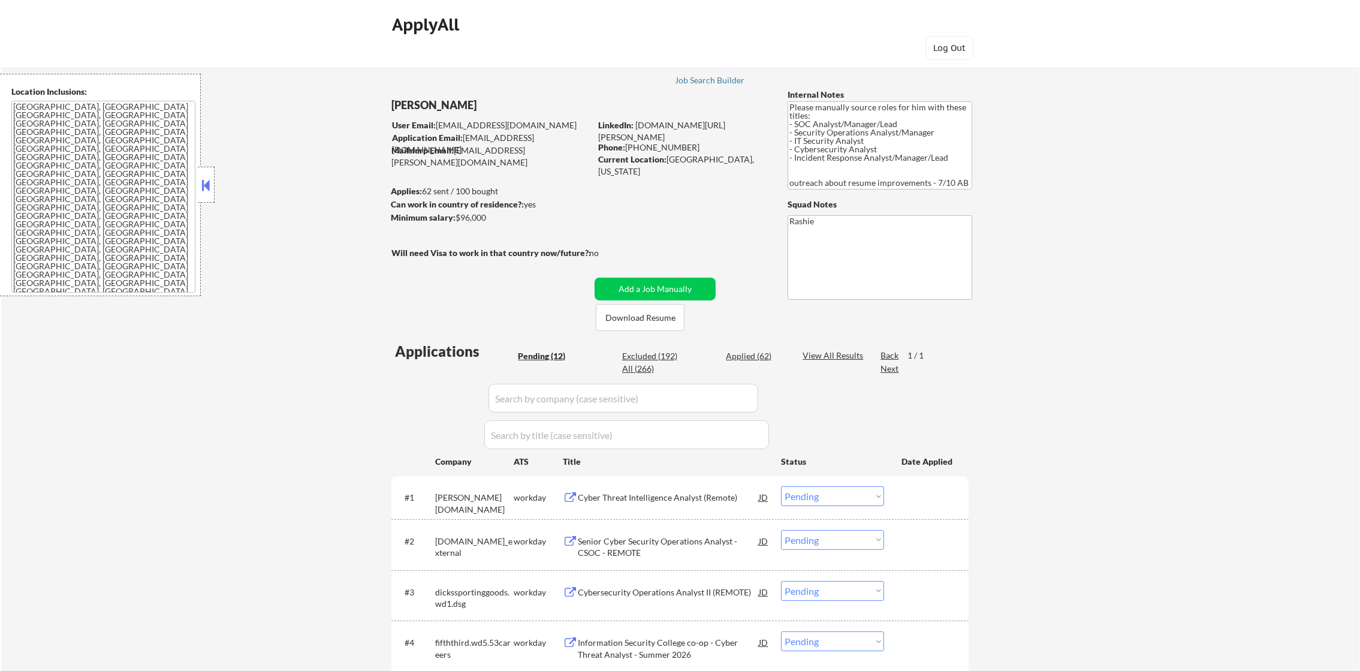
select select ""excluded__expired_""
select select ""excluded""
select select ""excluded__bad_match_""
select select ""excluded__expired_""
select select ""excluded__location_""
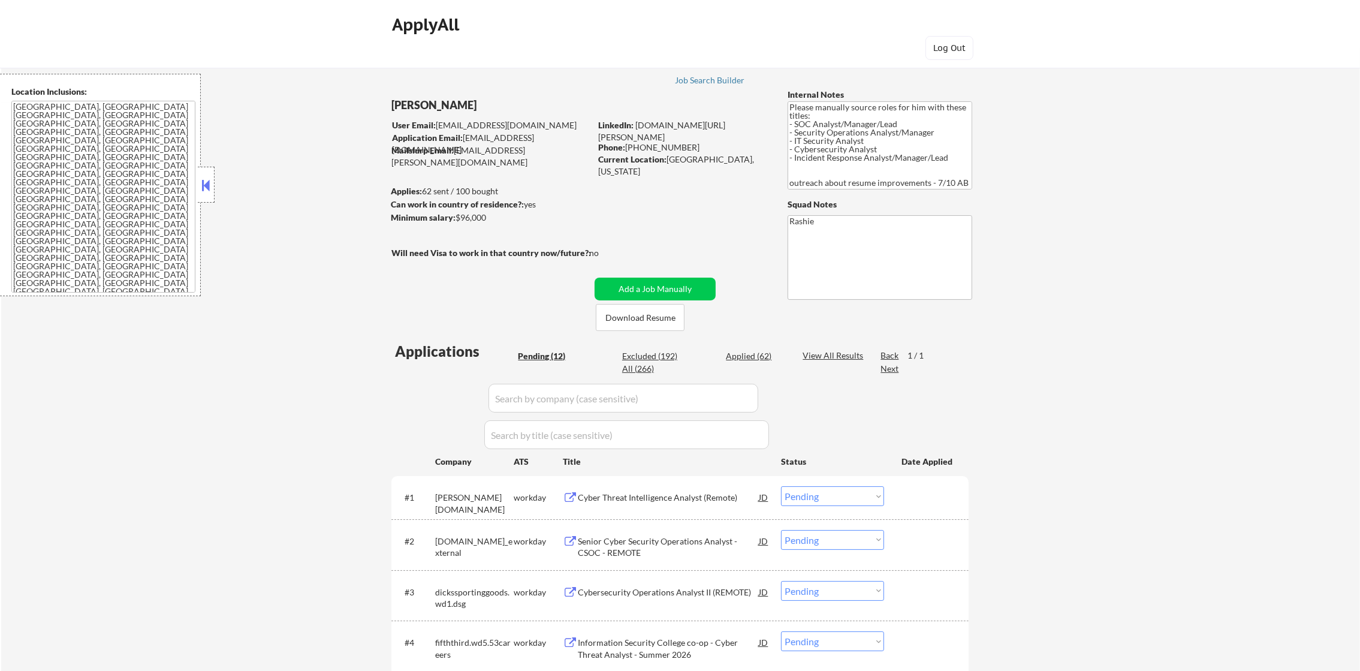
select select ""excluded""
select select ""excluded__expired_""
select select ""pending""
select select ""excluded__other_""
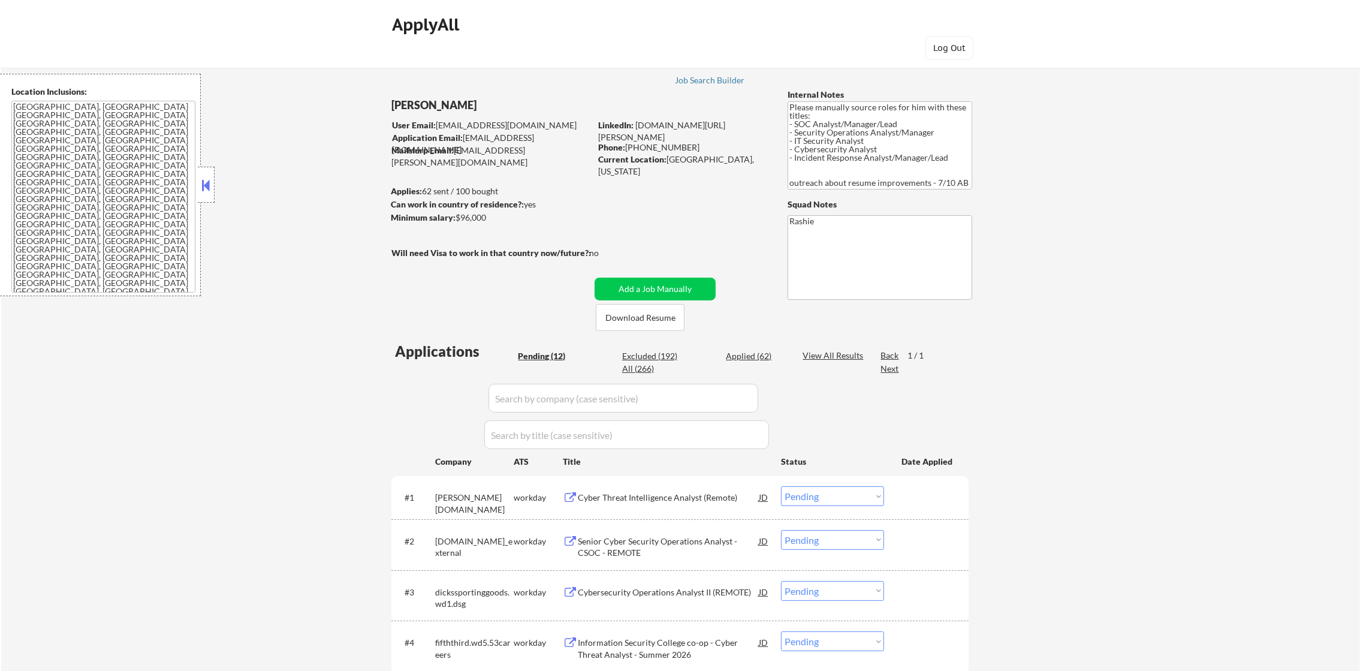
select select ""excluded""
select select ""excluded__expired_""
select select ""pending""
select select ""excluded__other_""
select select ""excluded""
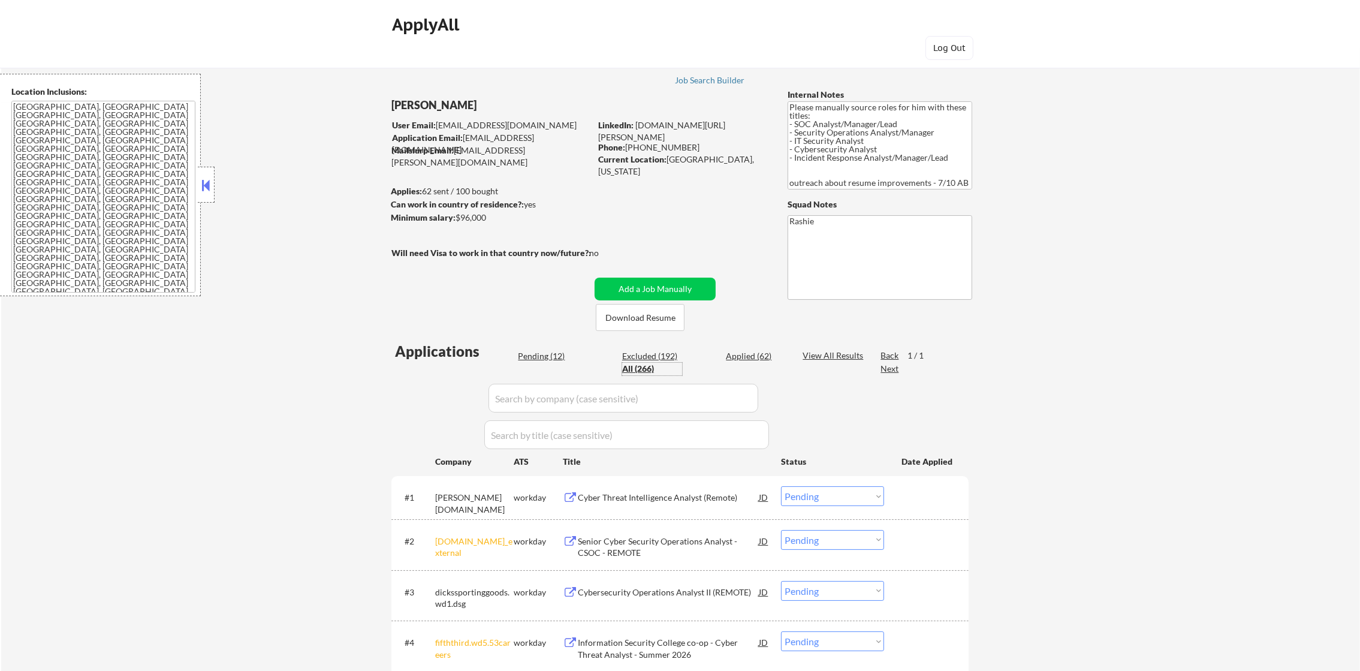
select select ""applied""
select select ""excluded""
select select ""applied""
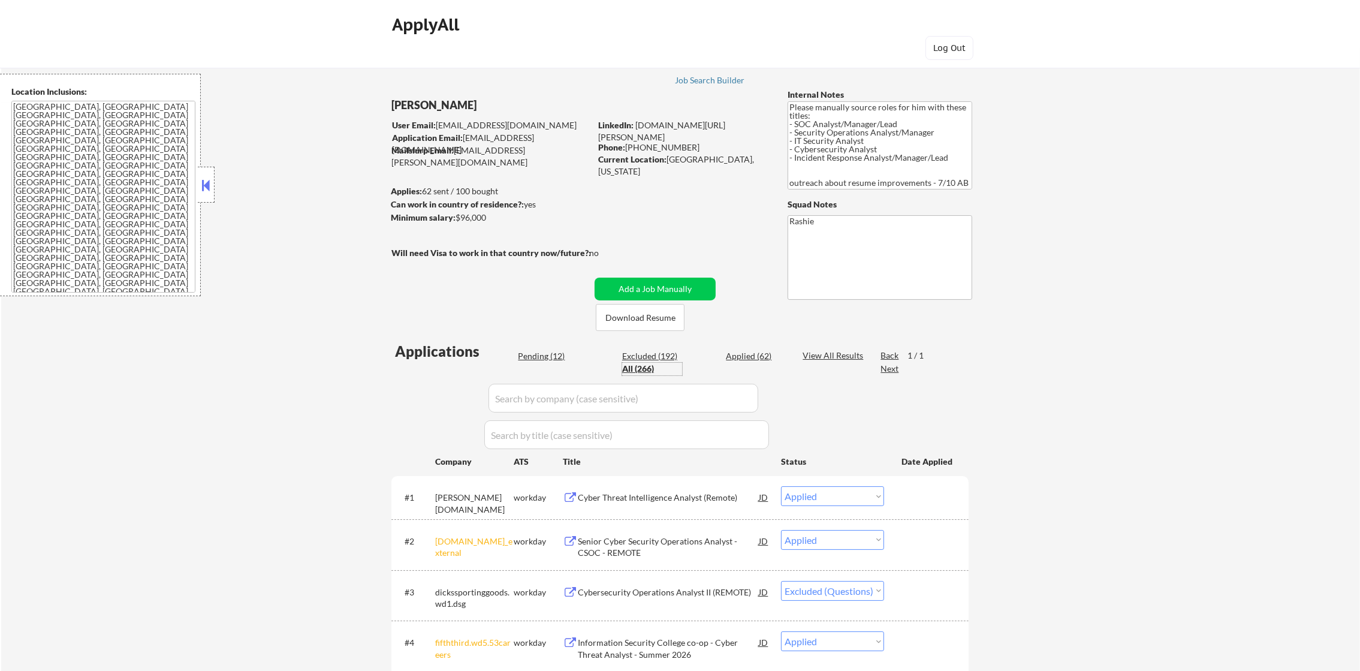
select select ""applied""
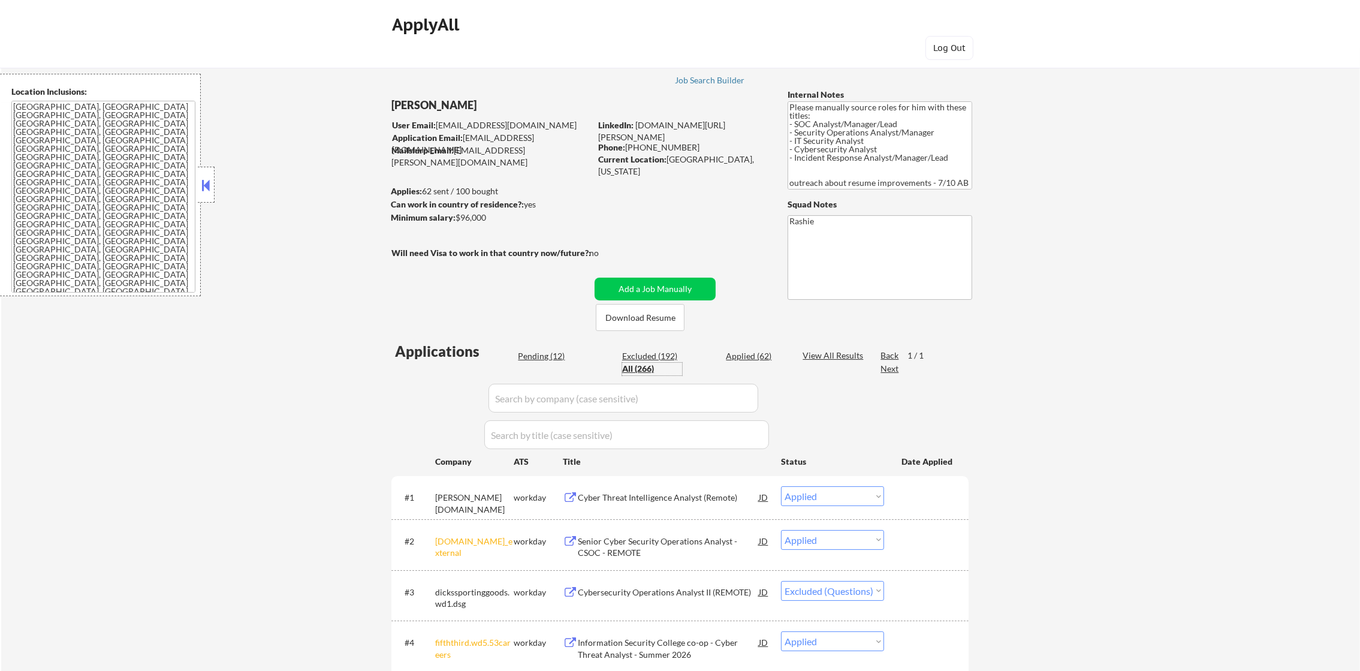
select select ""applied""
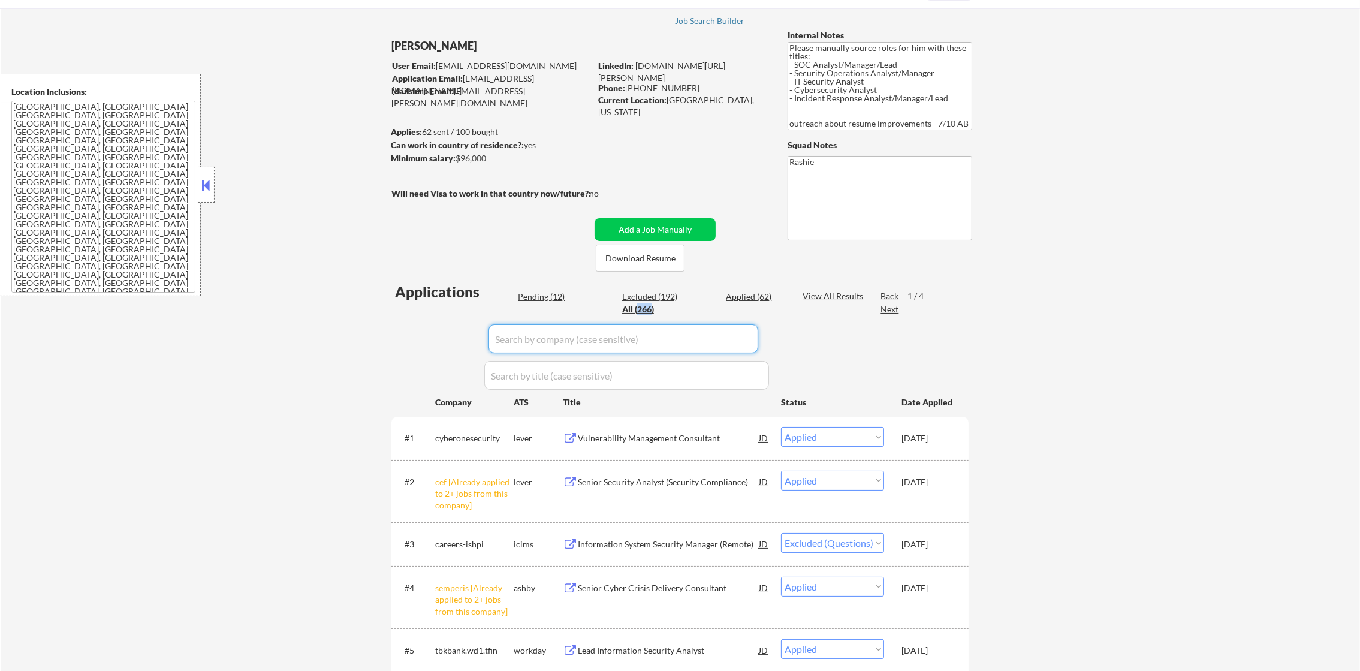
click at [588, 338] on input "input" at bounding box center [624, 338] width 270 height 29
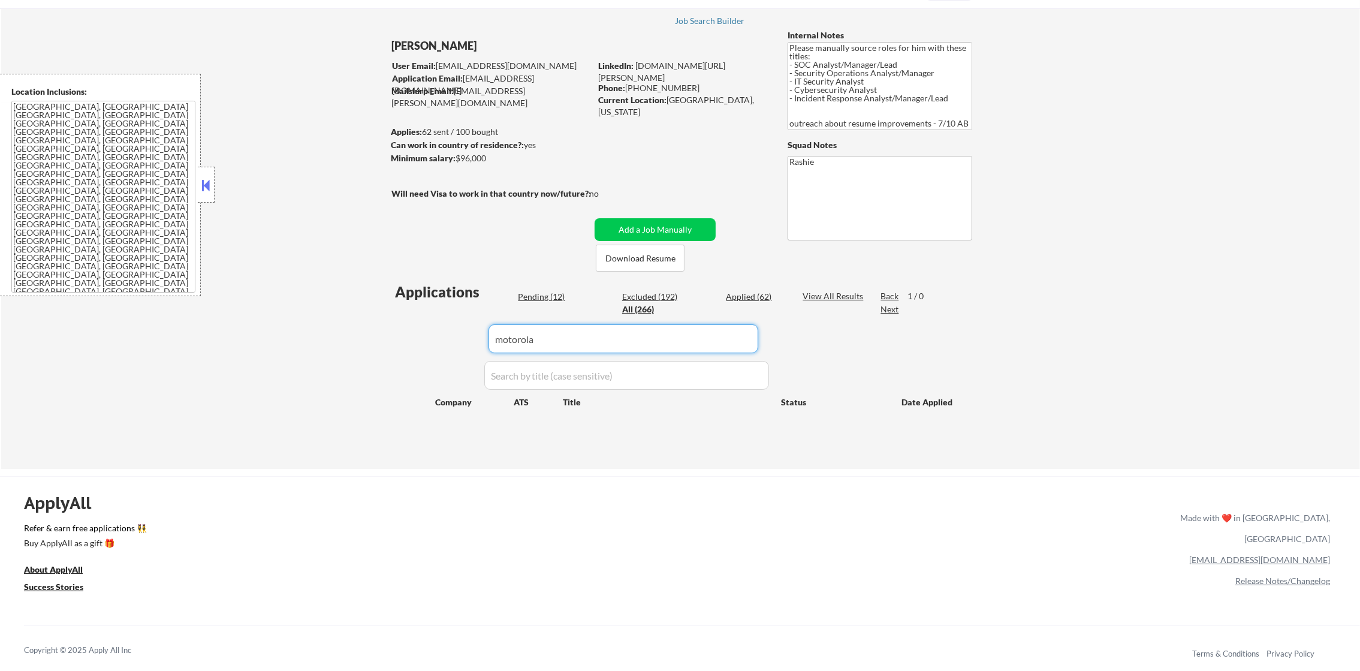
drag, startPoint x: 472, startPoint y: 350, endPoint x: 438, endPoint y: 349, distance: 34.8
click at [438, 349] on div "Applications Pending (12) Excluded (192) Applied (62) All (266) View All Result…" at bounding box center [680, 364] width 577 height 164
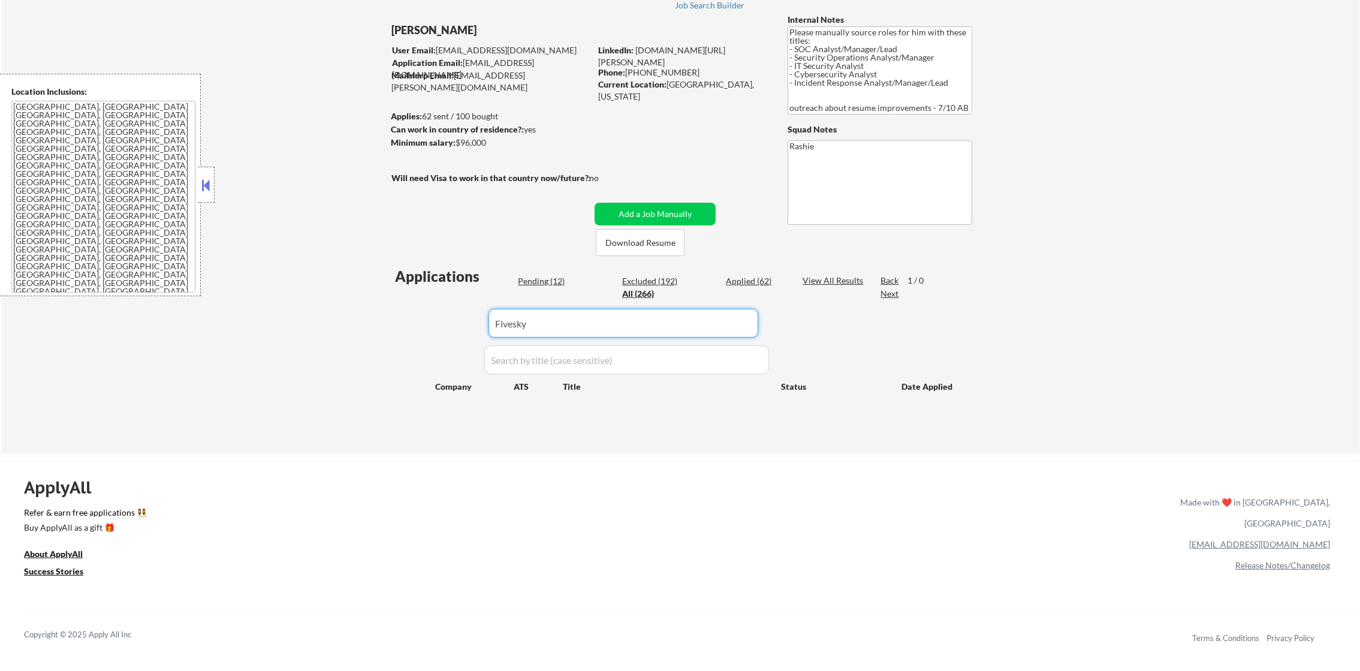
scroll to position [90, 0]
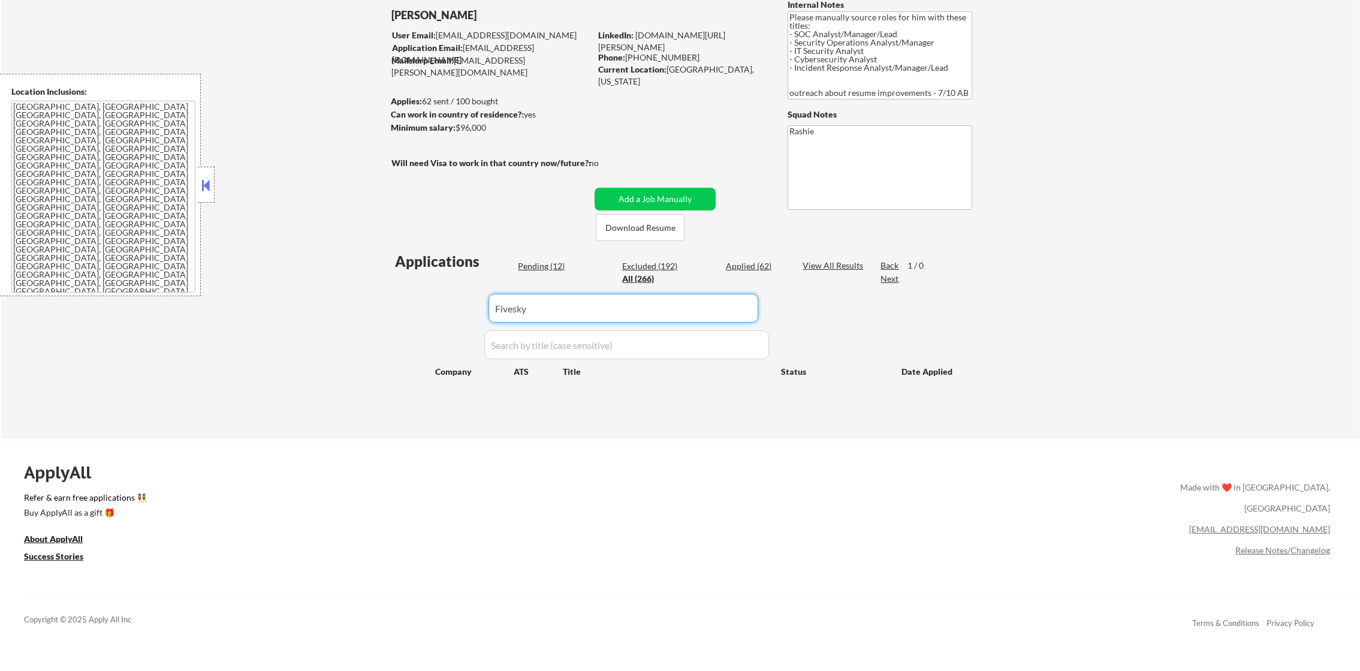
type input "Fivesky"
click at [420, 397] on div "Applications Pending (12) Excluded (192) Applied (62) All (266) View All Result…" at bounding box center [680, 333] width 577 height 164
select select ""pending""
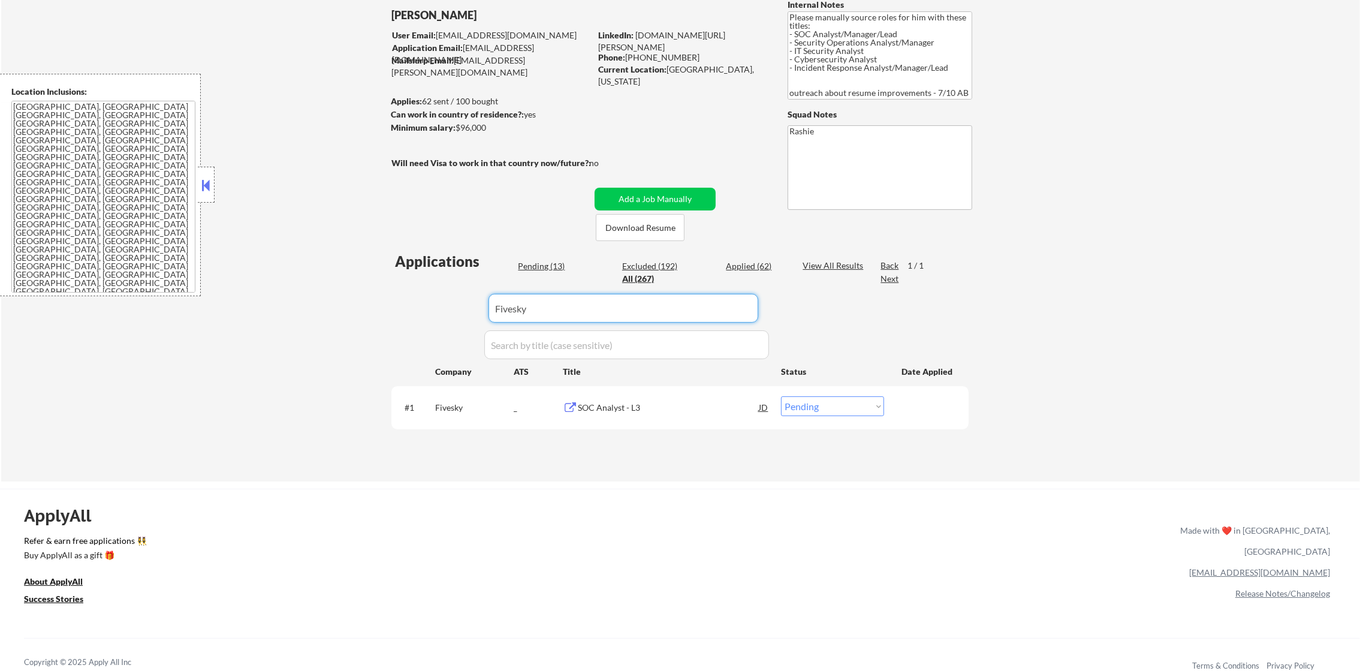
drag, startPoint x: 544, startPoint y: 320, endPoint x: 372, endPoint y: 308, distance: 173.1
click at [372, 308] on div "← Return to /applysquad Mailslurp Inbox Job Search Builder [PERSON_NAME][GEOGRA…" at bounding box center [680, 219] width 1359 height 523
type input "arctiq"
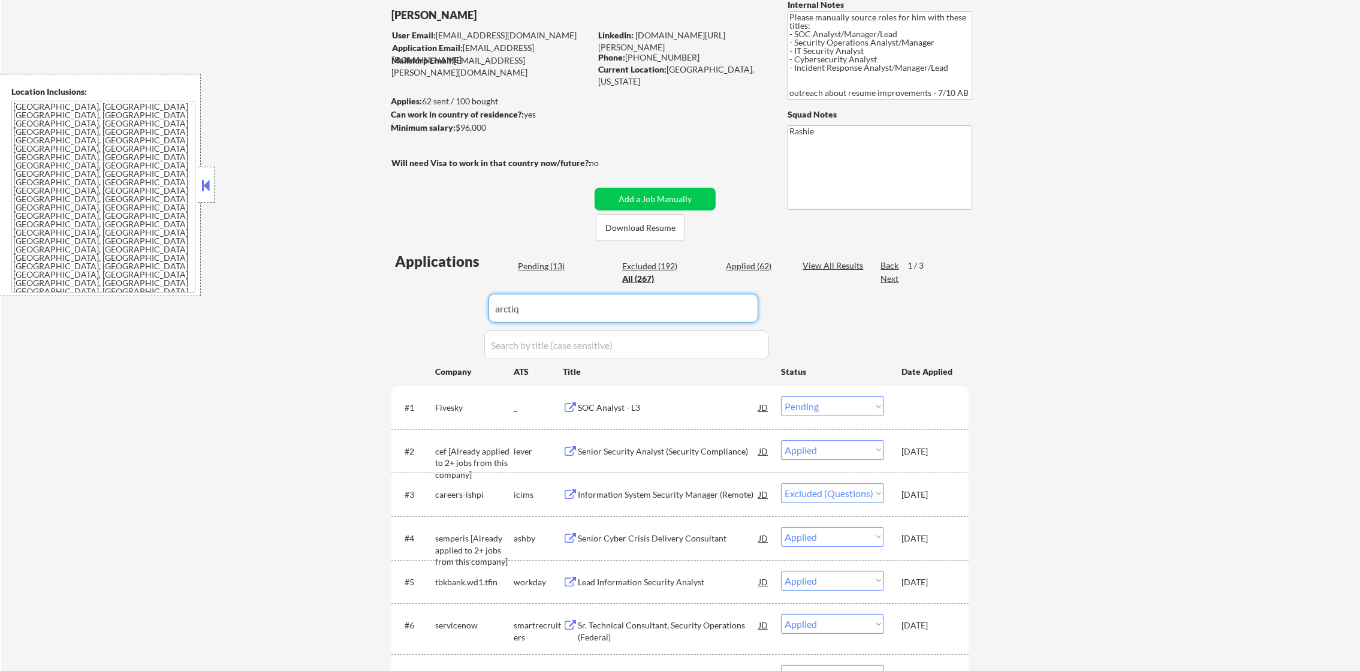
select select ""excluded""
select select ""applied""
select select ""excluded""
select select ""excluded__location_""
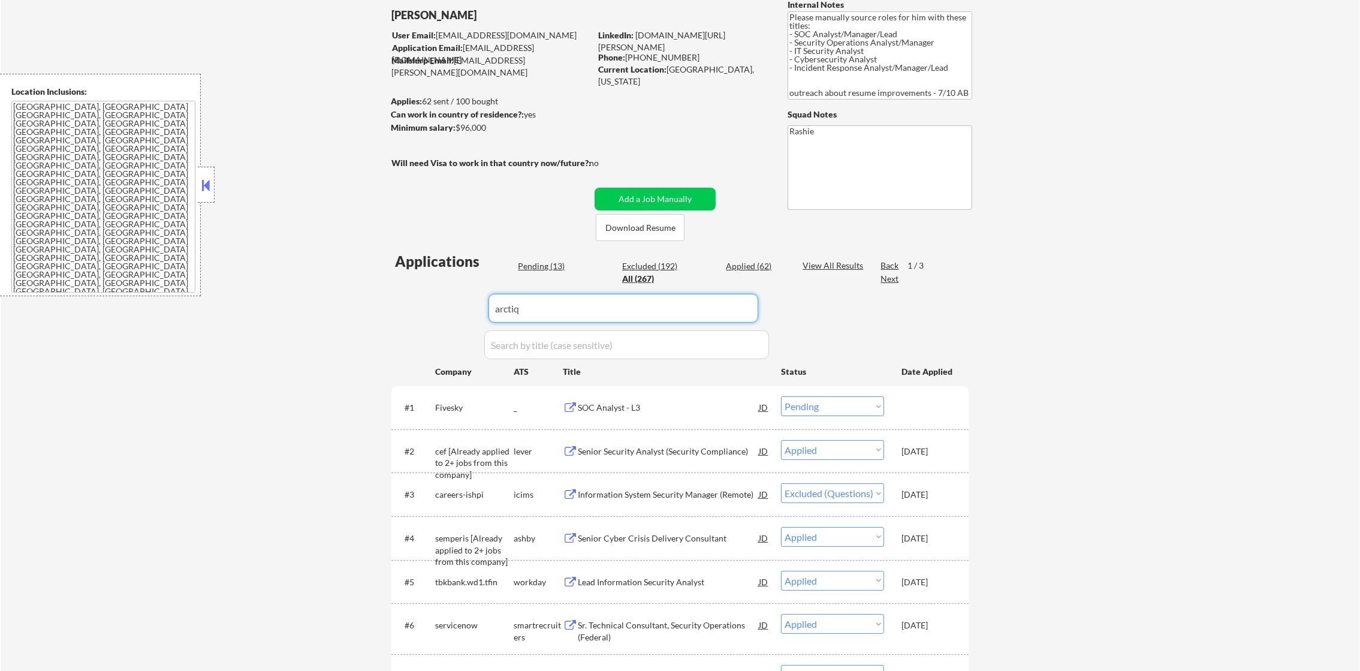
select select ""excluded""
select select ""excluded__location_""
select select ""excluded__bad_match_""
select select ""excluded__location_""
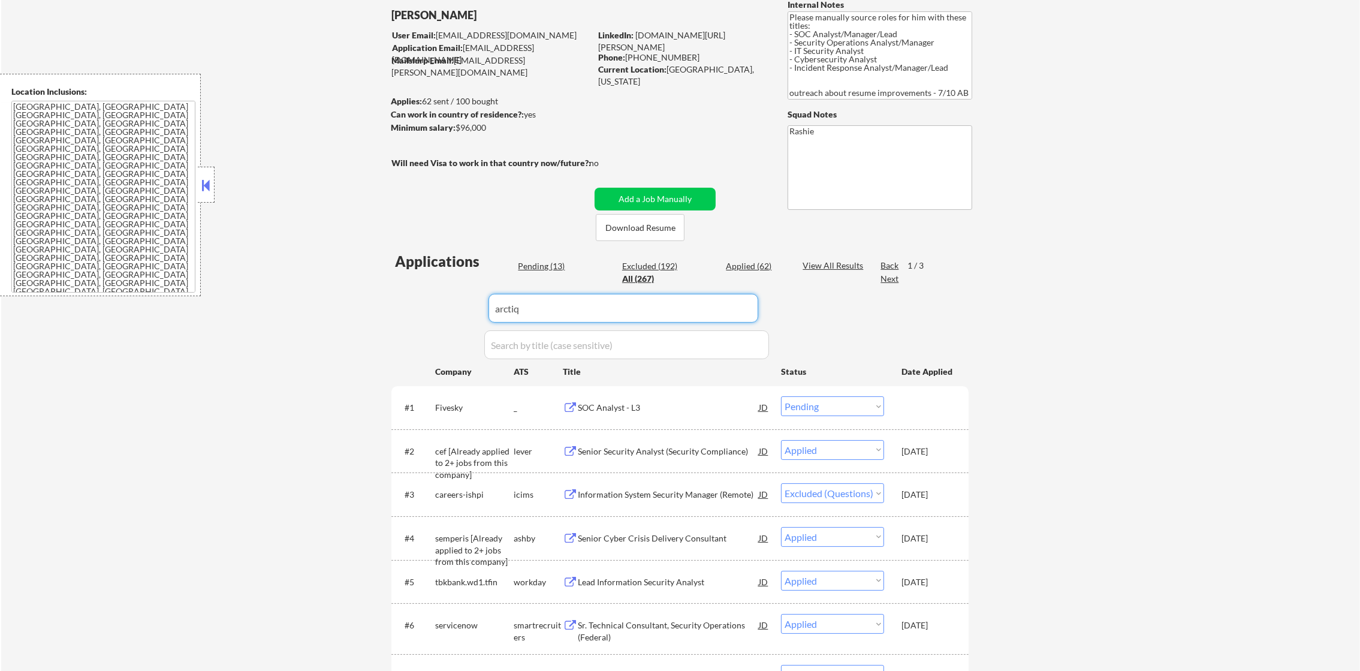
select select ""excluded__bad_match_""
select select ""excluded""
select select ""excluded__location_""
select select ""excluded__bad_match_""
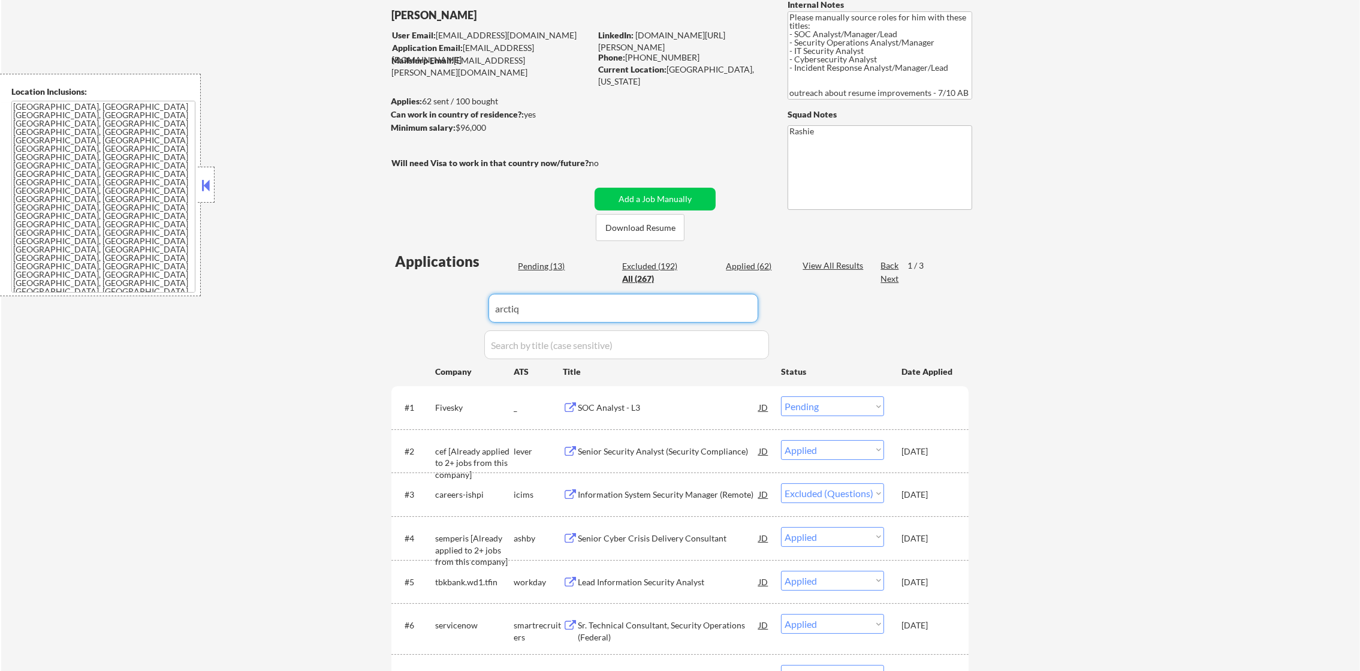
select select ""excluded__bad_match_""
select select ""excluded__location_""
select select ""excluded__expired_""
select select ""excluded__location_""
select select ""pending""
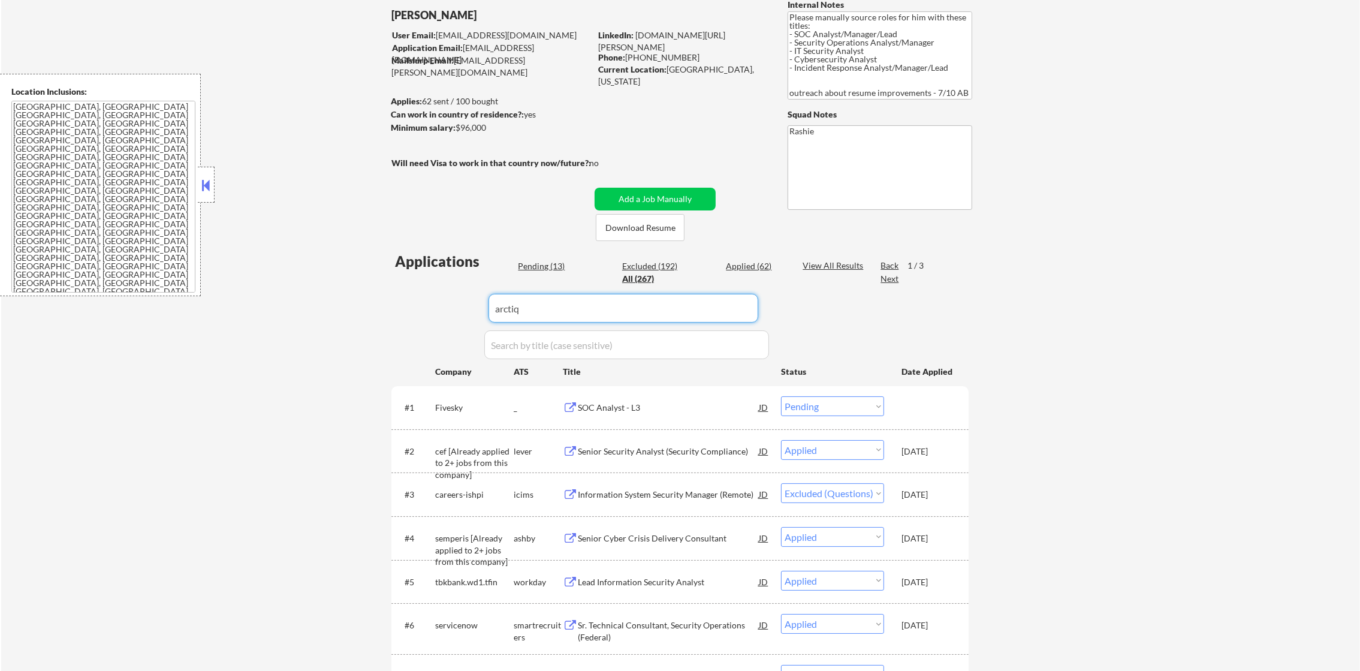
select select ""excluded__expired_""
select select ""excluded""
select select ""excluded__bad_match_""
select select ""excluded__expired_""
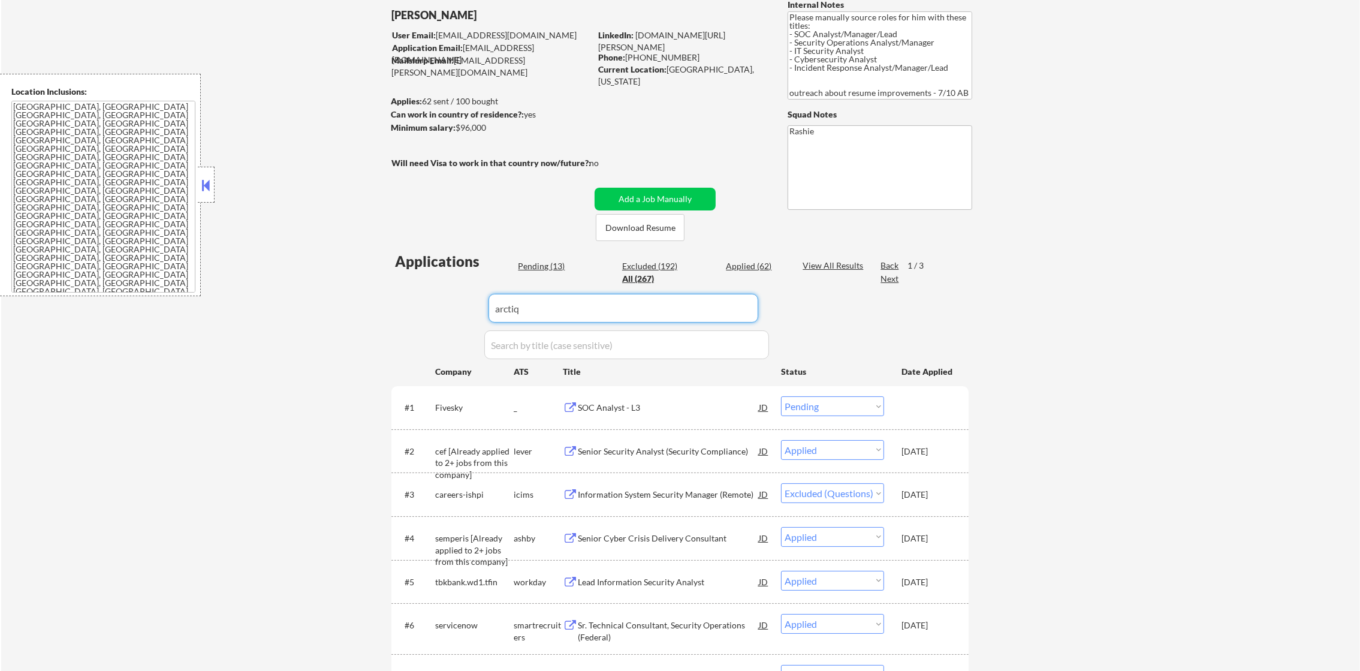
select select ""excluded__location_""
select select ""excluded__expired_""
select select ""pending""
select select ""excluded""
select select ""pending""
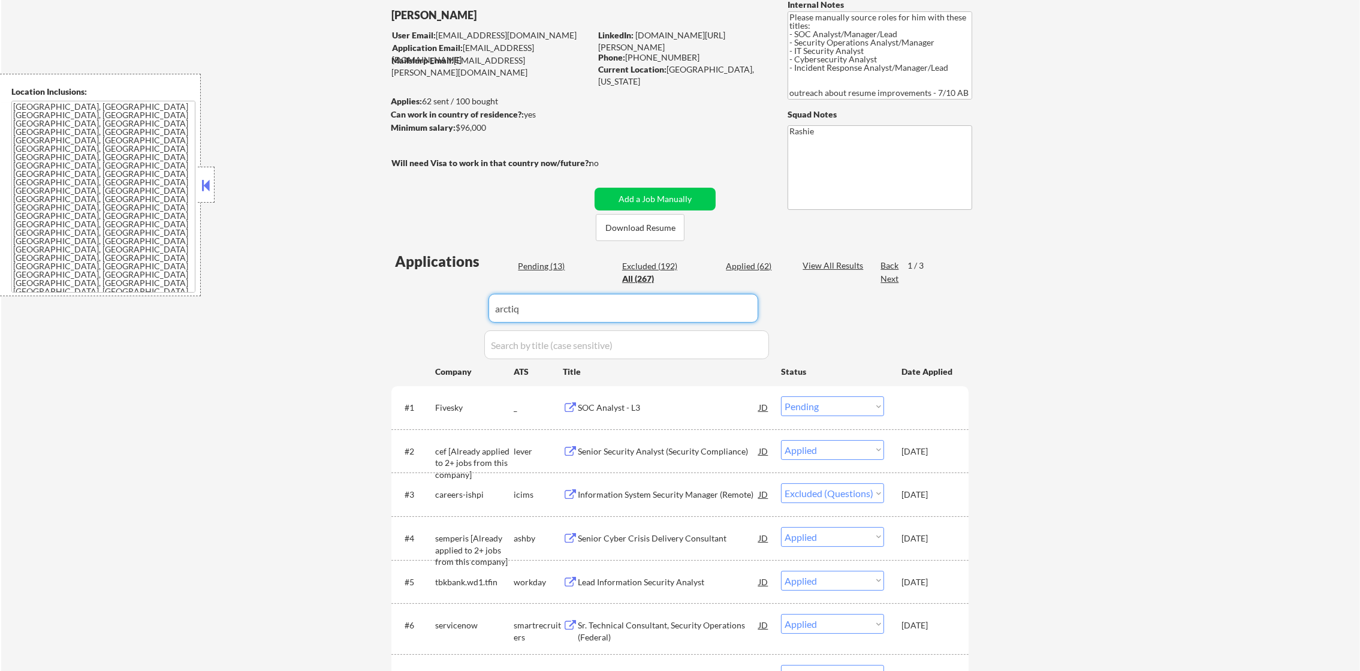
select select ""excluded__other_""
select select ""excluded""
select select ""excluded__location_""
select select ""excluded__expired_""
select select ""excluded__bad_match_""
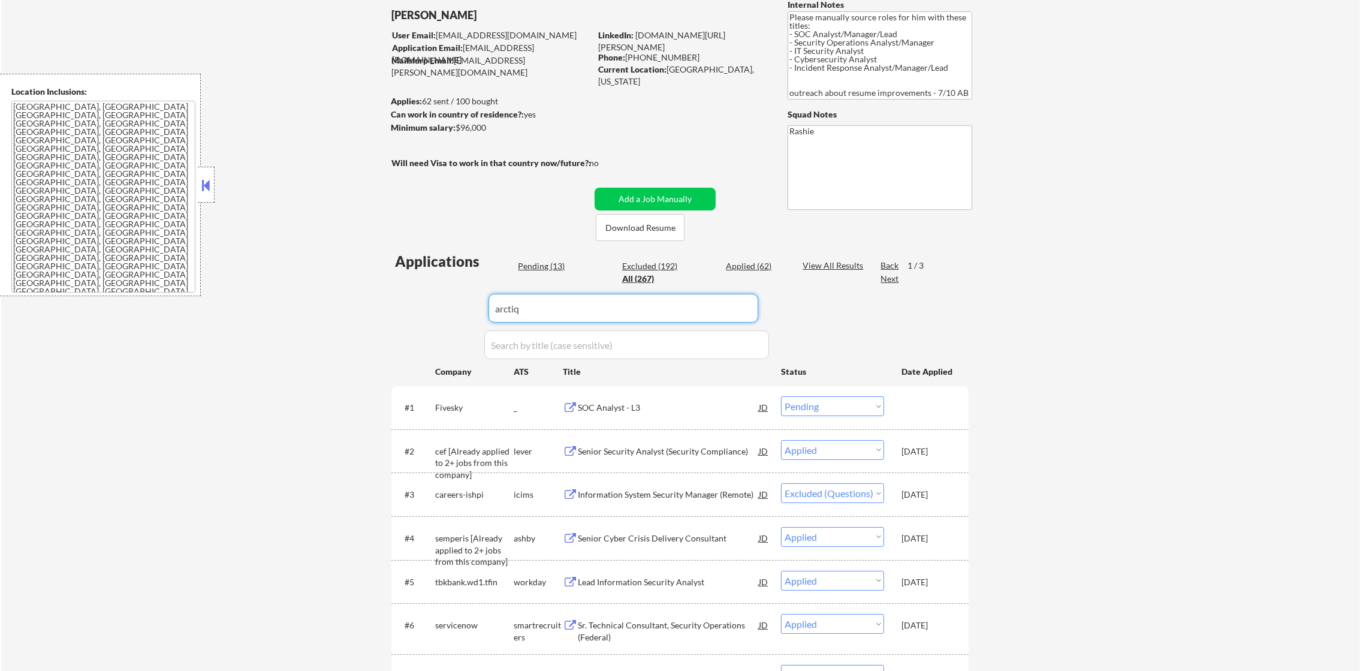
select select ""excluded__location_""
select select ""excluded__expired_""
select select ""pending""
select select ""excluded__salary_""
select select ""excluded""
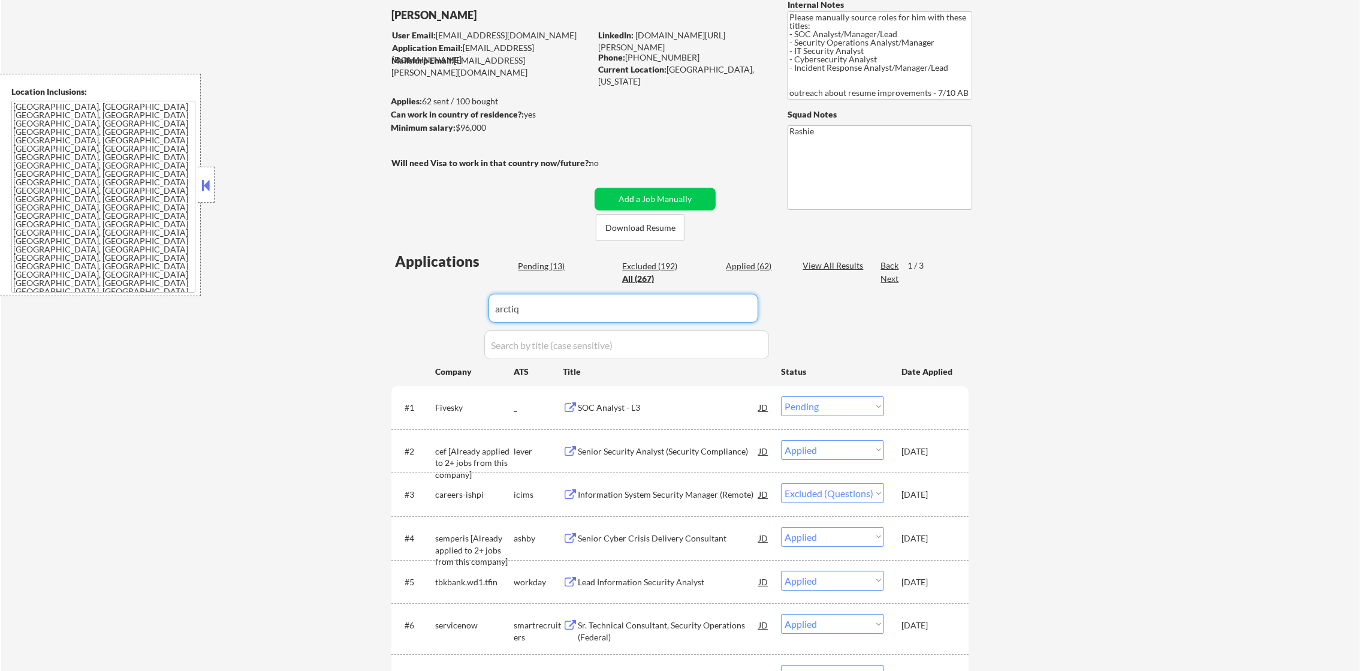
select select ""excluded__bad_match_""
select select ""excluded__location_""
select select ""excluded""
select select ""excluded__expired_""
select select ""excluded__salary_""
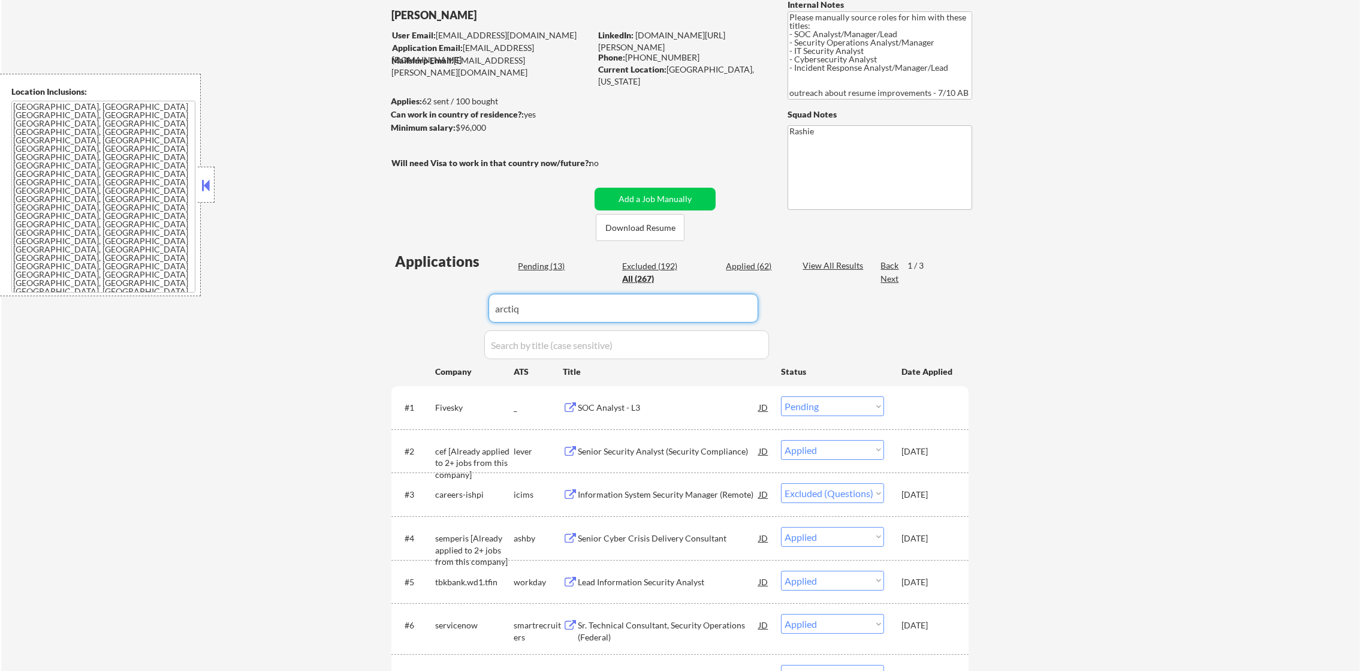
select select ""excluded__bad_match_""
select select ""excluded""
select select ""excluded__location_""
select select ""excluded""
select select ""excluded__bad_match_""
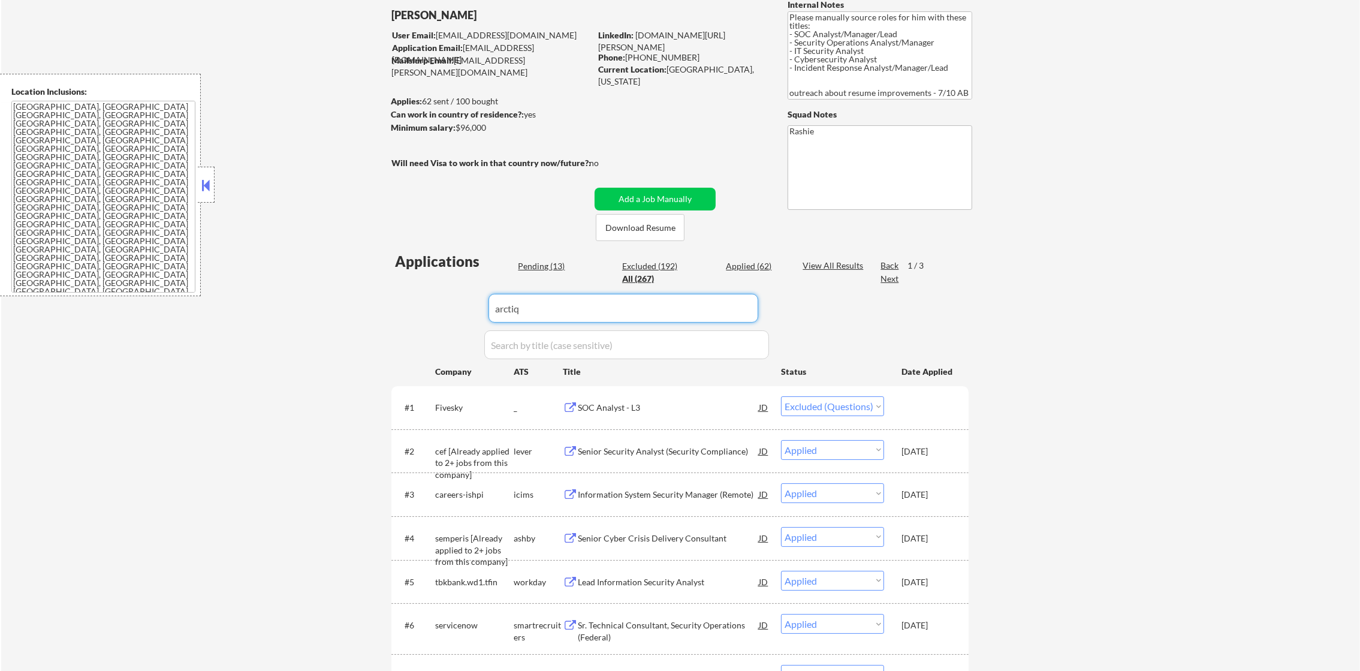
select select ""excluded__blocklist_""
select select ""excluded""
select select ""excluded__expired_""
select select ""excluded__location_""
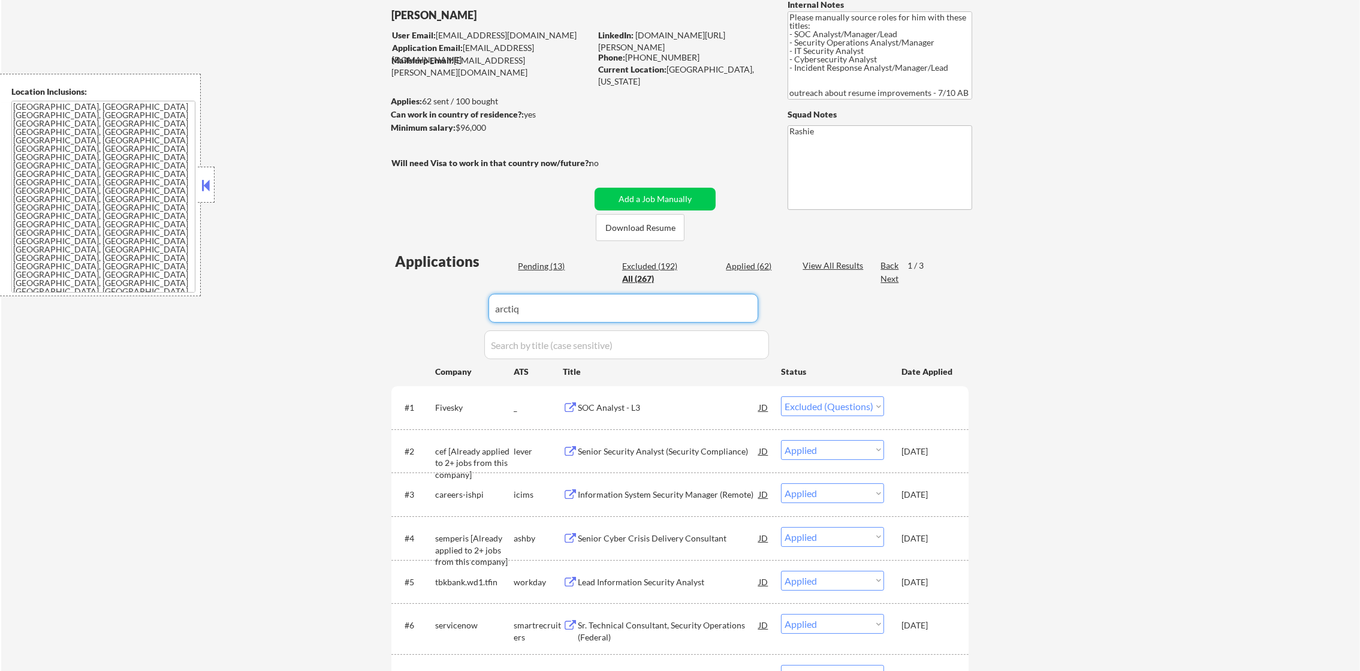
select select ""excluded__bad_match_""
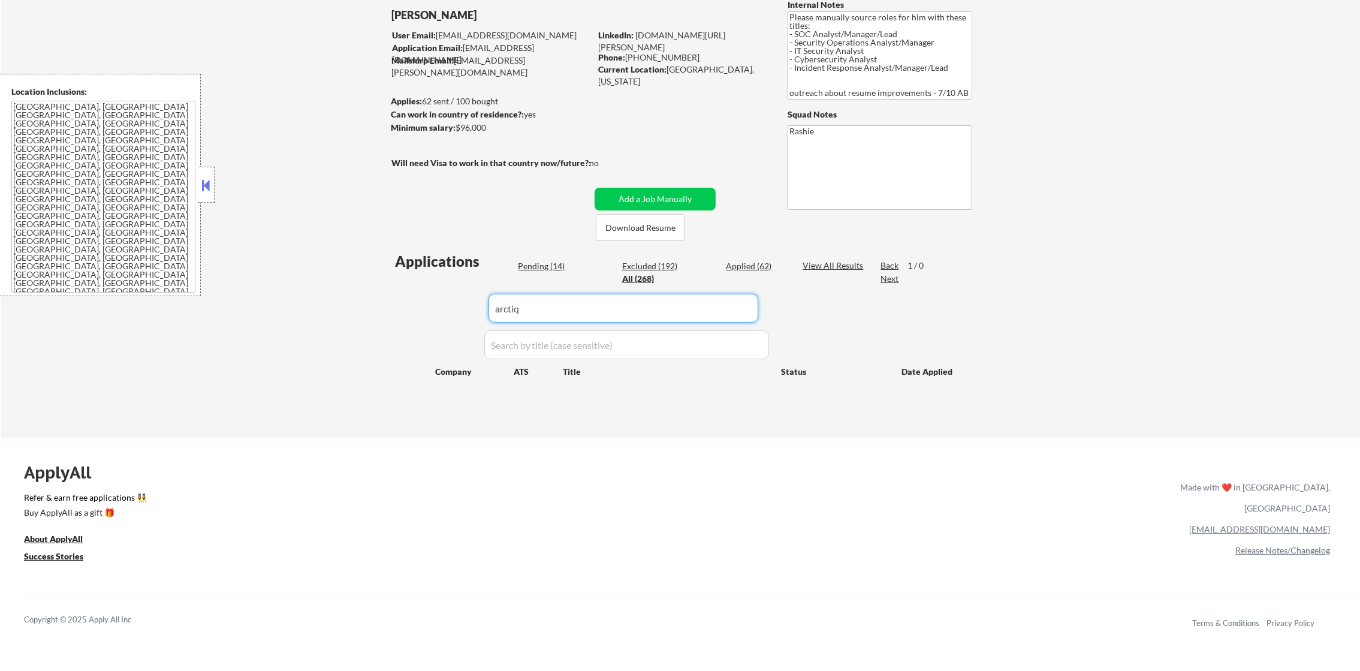
drag, startPoint x: 513, startPoint y: 302, endPoint x: 413, endPoint y: 300, distance: 100.2
click at [413, 300] on div "Applications Pending (14) Excluded (192) Applied (62) All (268) View All Result…" at bounding box center [680, 333] width 577 height 164
paste input "coretek-services"
click at [530, 306] on input "input" at bounding box center [624, 308] width 270 height 29
type input "coretek-services"
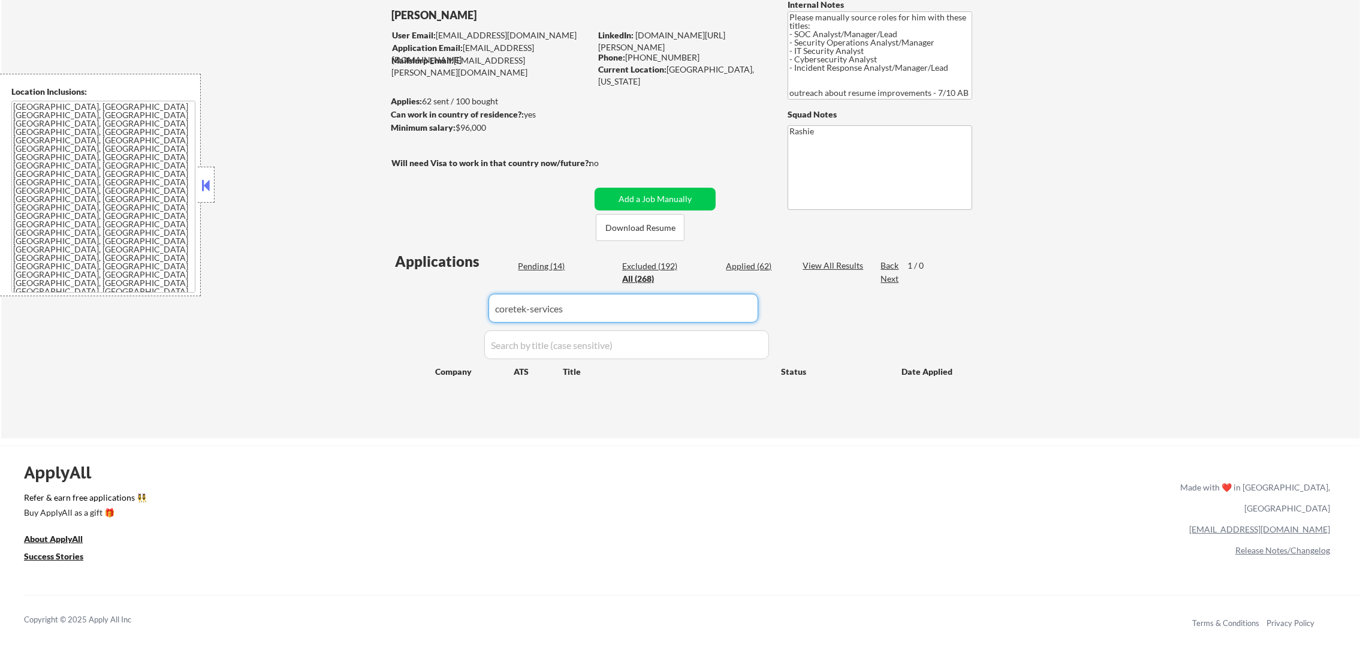
click at [450, 332] on div "Applications Pending (14) Excluded (192) Applied (62) All (268) View All Result…" at bounding box center [680, 333] width 577 height 164
click at [453, 320] on div "Applications Pending (14) Excluded (192) Applied (62) All (268) View All Result…" at bounding box center [680, 333] width 577 height 164
select select ""applied""
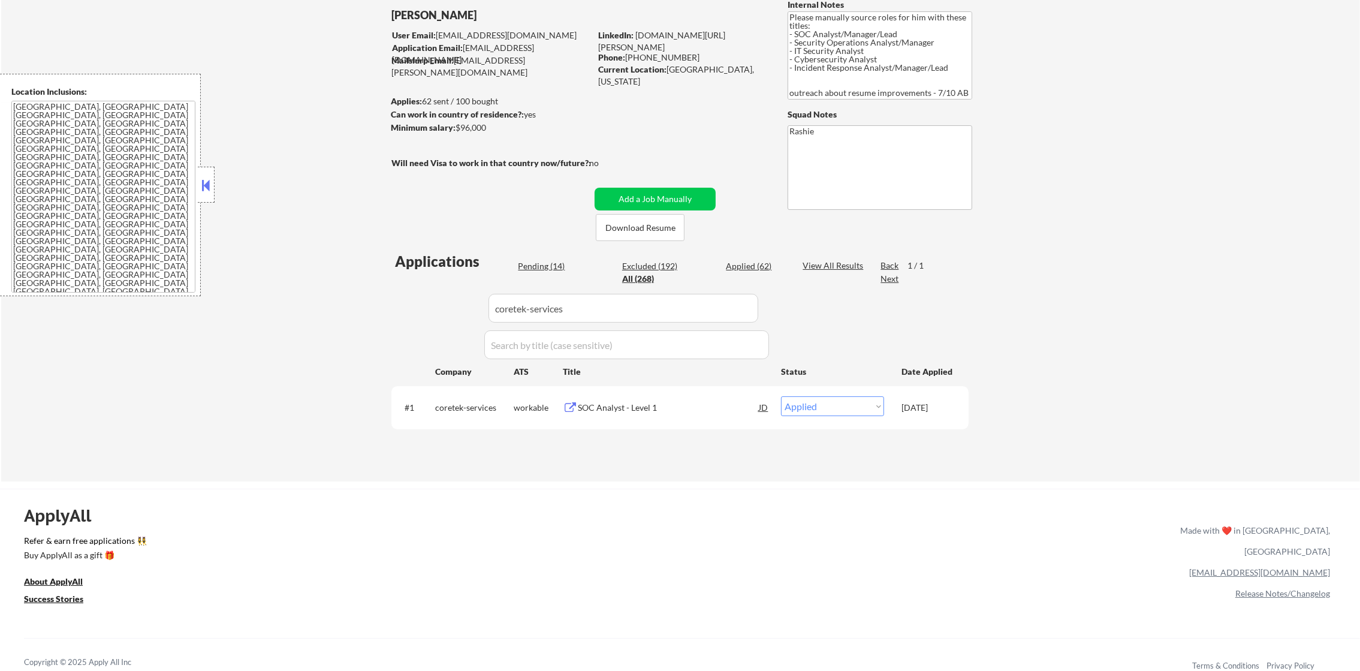
click at [1157, 367] on div "← Return to /applysquad Mailslurp Inbox Job Search Builder [PERSON_NAME][GEOGRA…" at bounding box center [680, 219] width 1359 height 523
drag, startPoint x: 468, startPoint y: 309, endPoint x: 390, endPoint y: 309, distance: 78.5
click at [390, 309] on div "← Return to /applysquad Mailslurp Inbox Job Search Builder [PERSON_NAME][GEOGRA…" at bounding box center [680, 215] width 598 height 514
type input "onebrief"
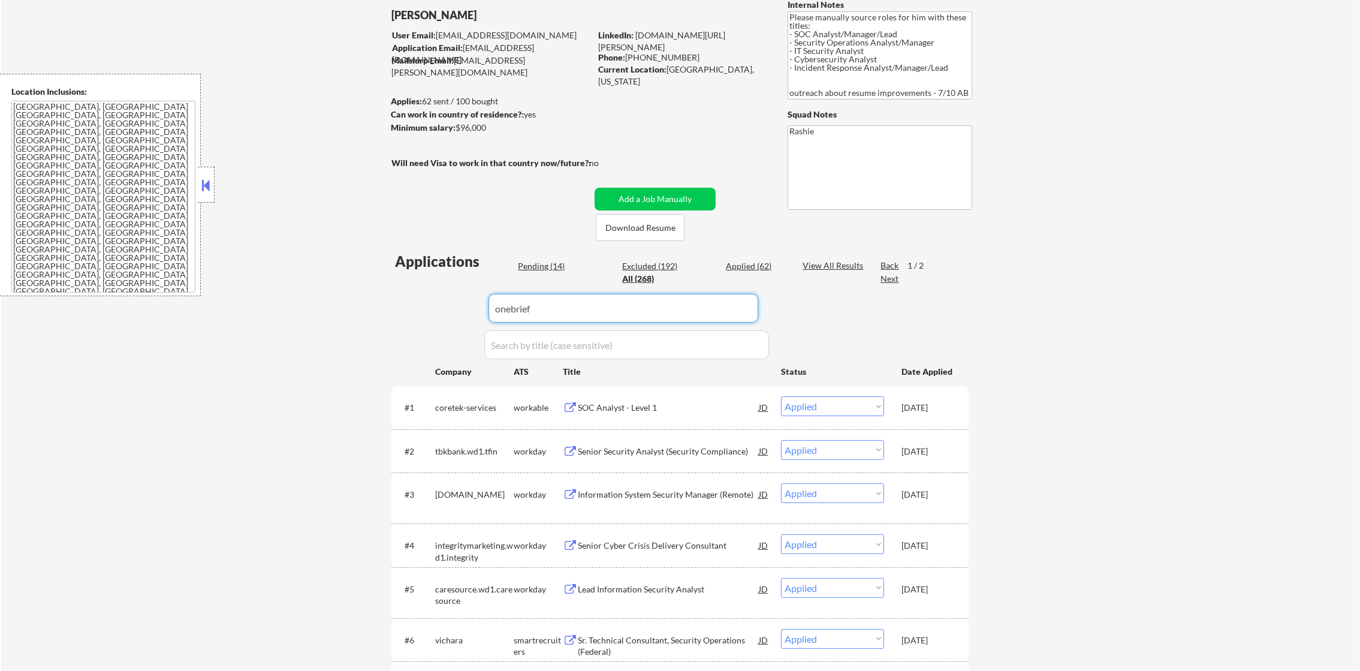
select select ""excluded""
select select ""excluded__bad_match_""
select select ""excluded""
select select ""excluded__bad_match_""
select select ""pending""
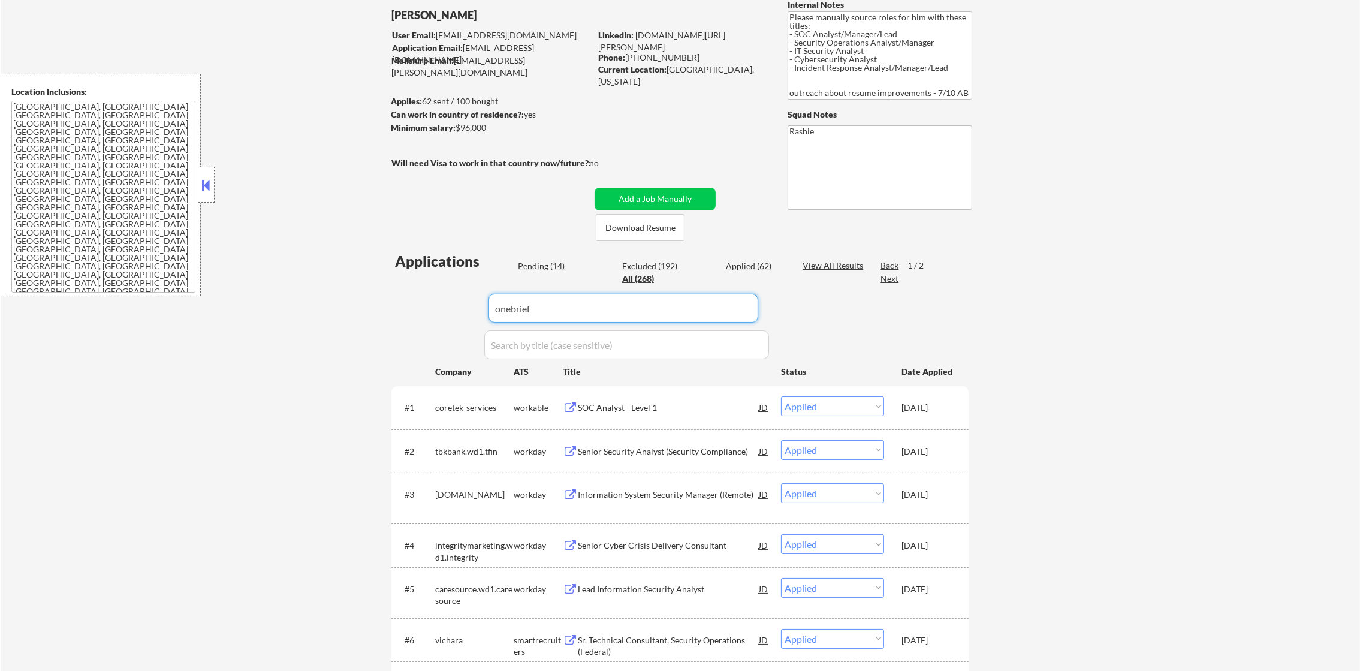
select select ""excluded__expired_""
select select ""excluded""
select select ""excluded__bad_match_""
select select ""pending""
select select ""excluded""
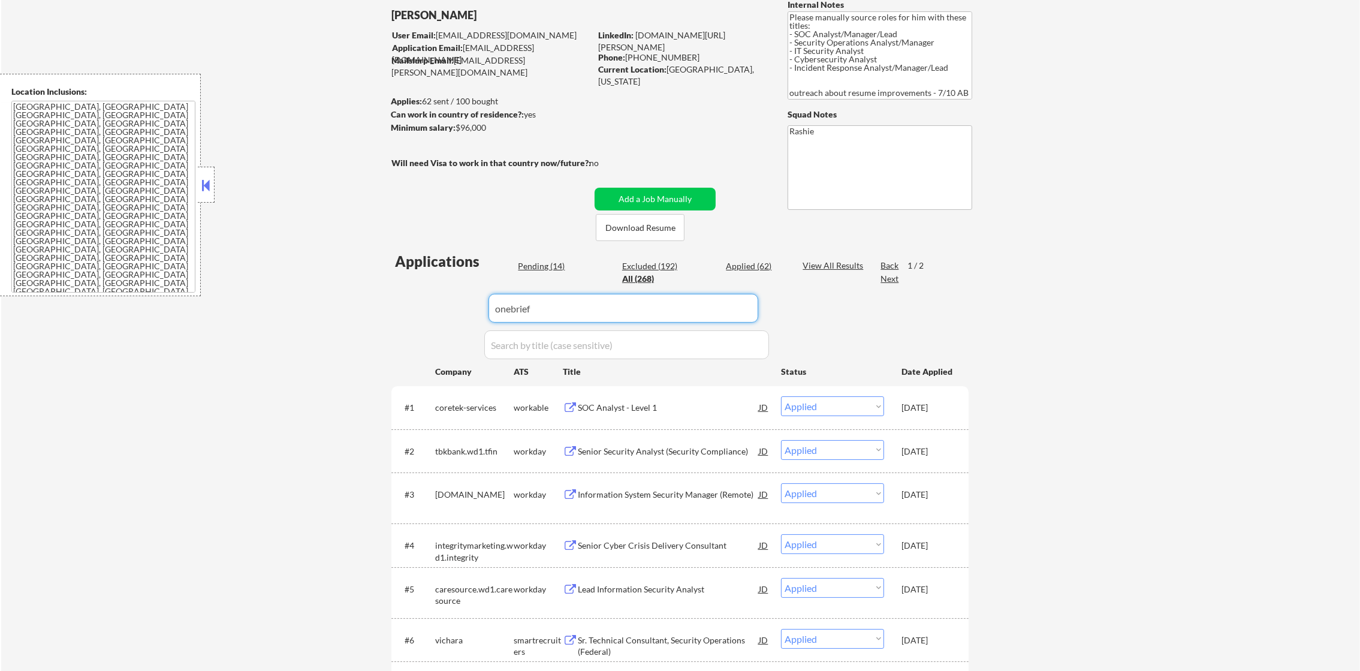
select select ""excluded__bad_match_""
select select ""excluded__expired_""
select select ""excluded""
select select ""pending""
select select ""excluded""
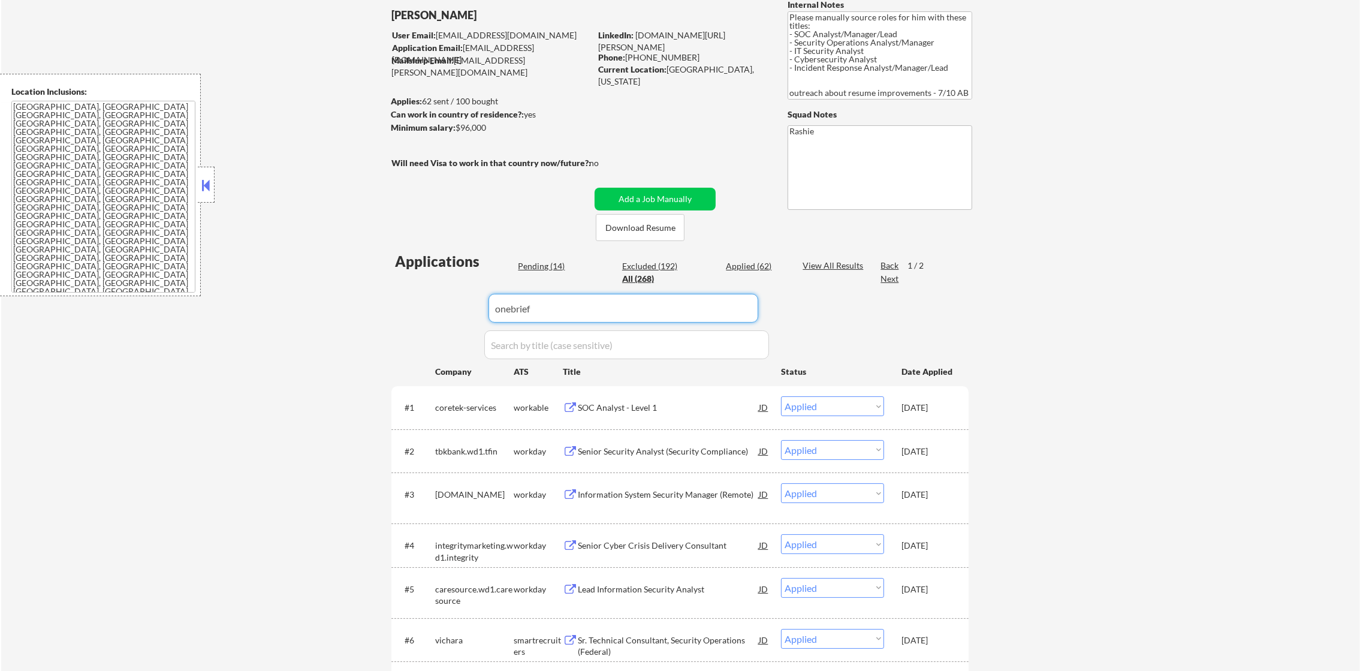
select select ""excluded__location_""
select select ""excluded""
select select ""excluded__salary_""
select select ""excluded__bad_match_""
select select ""excluded""
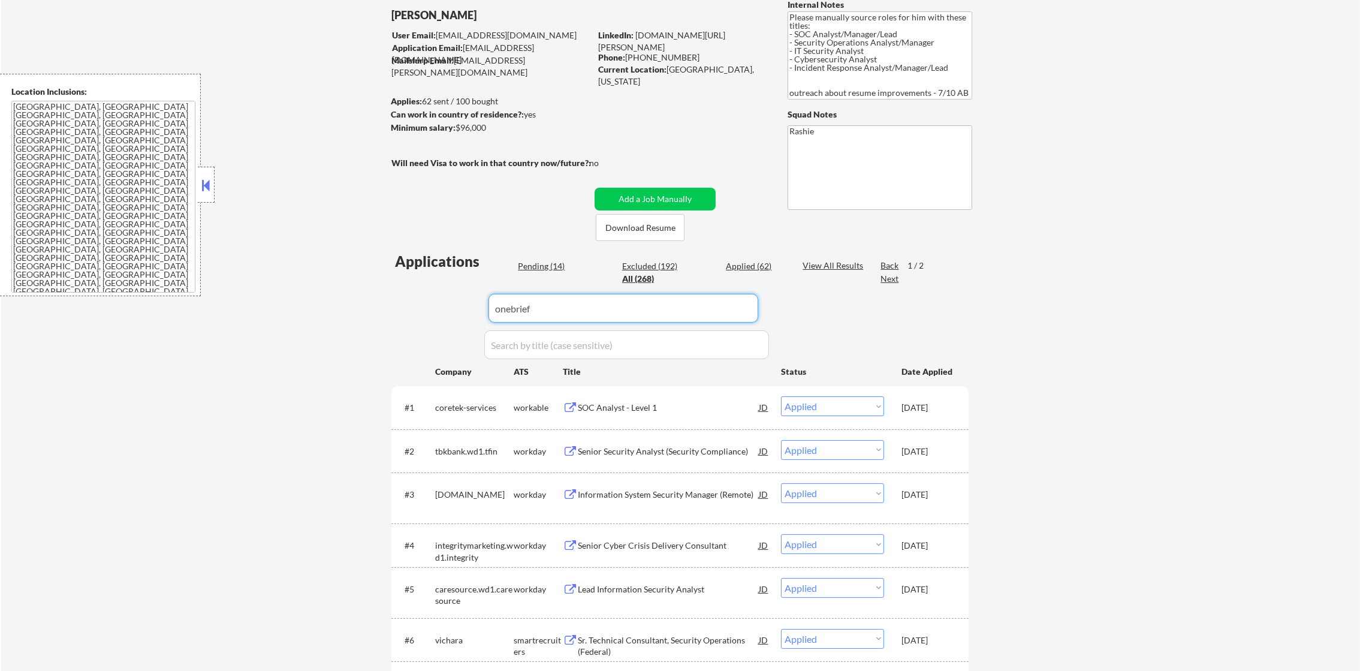
select select ""excluded__bad_match_""
select select ""excluded__blocklist_""
select select ""excluded__expired_""
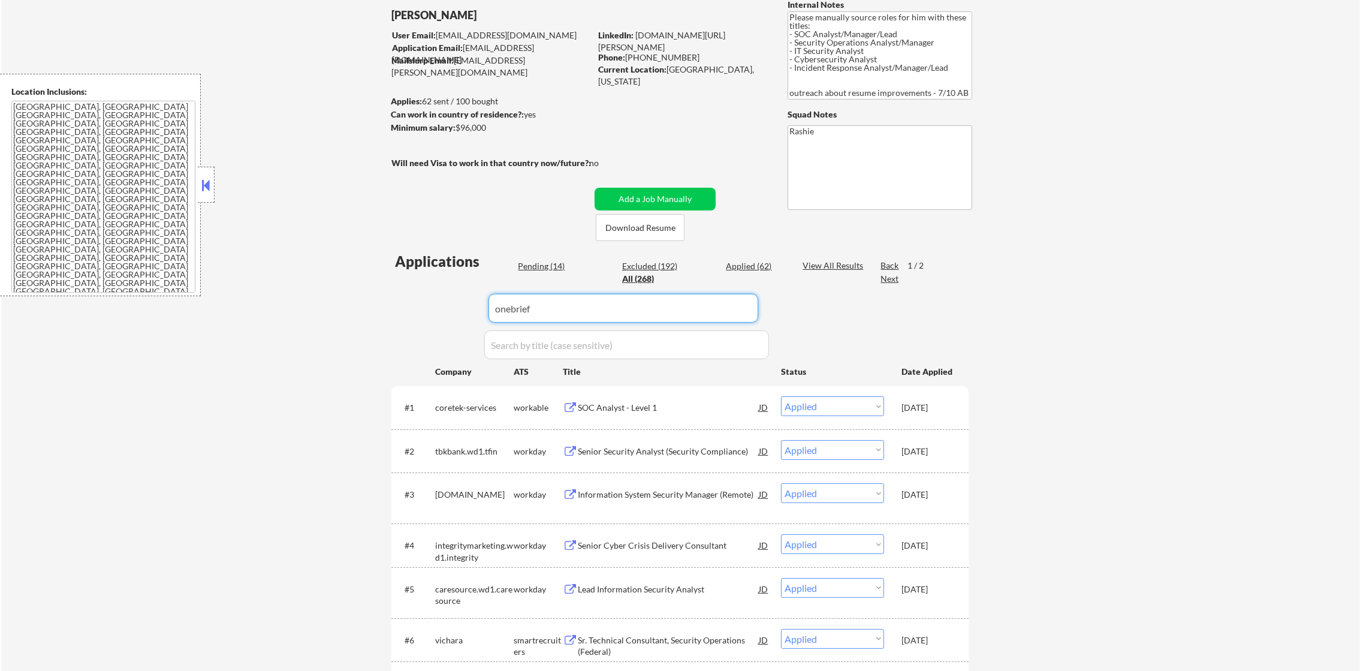
select select ""excluded__location_""
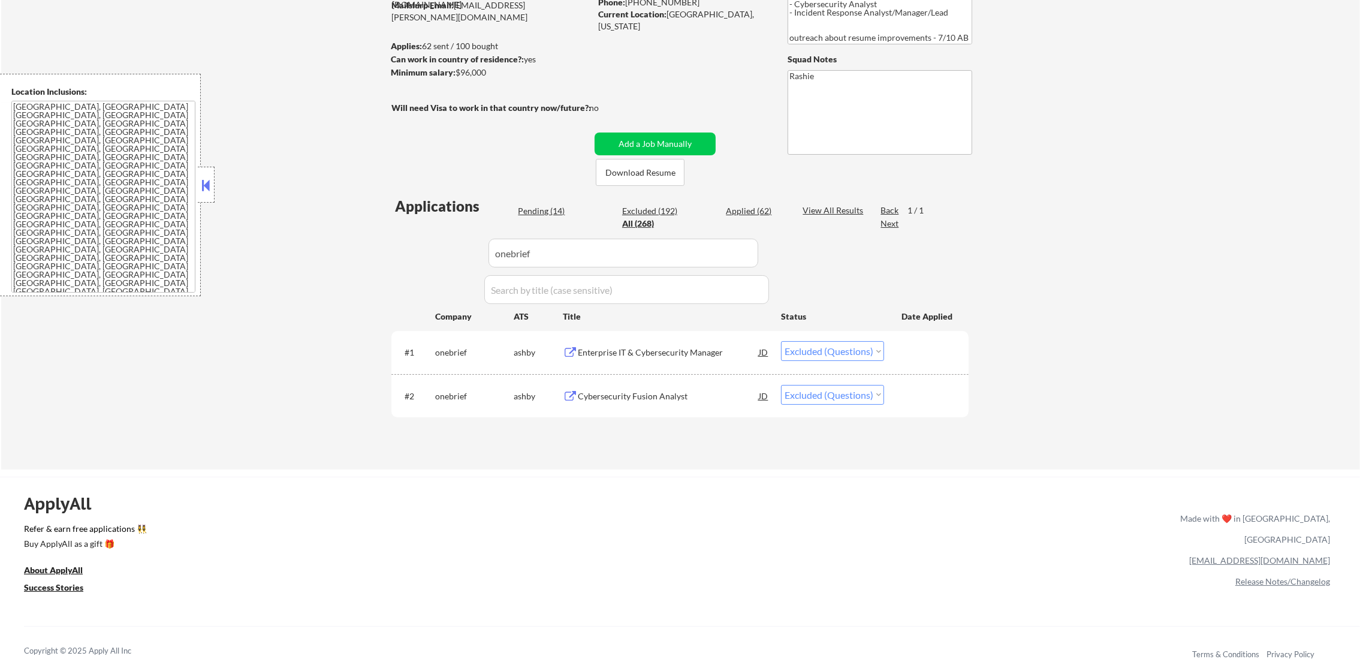
scroll to position [149, 0]
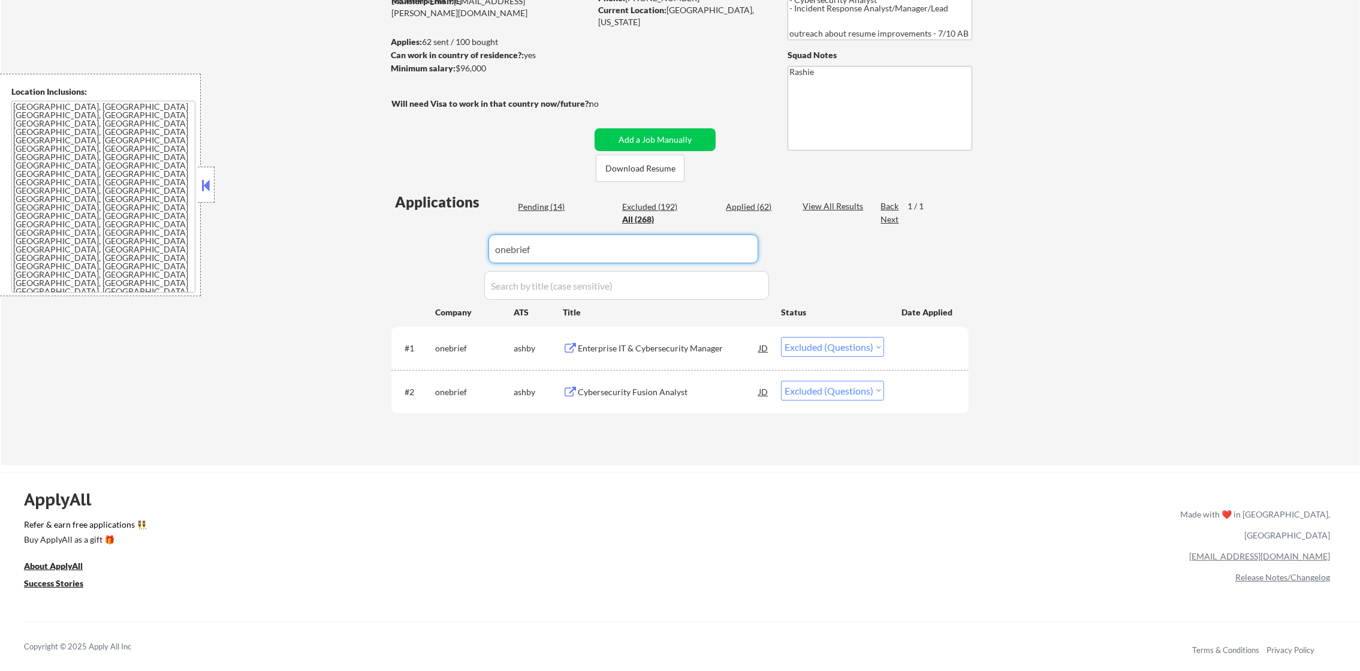
paste input "radiancetech"
drag, startPoint x: 540, startPoint y: 255, endPoint x: 417, endPoint y: 245, distance: 123.9
click at [417, 245] on div "Applications Pending (14) Excluded (192) Applied (62) All (268) View All Result…" at bounding box center [680, 317] width 577 height 251
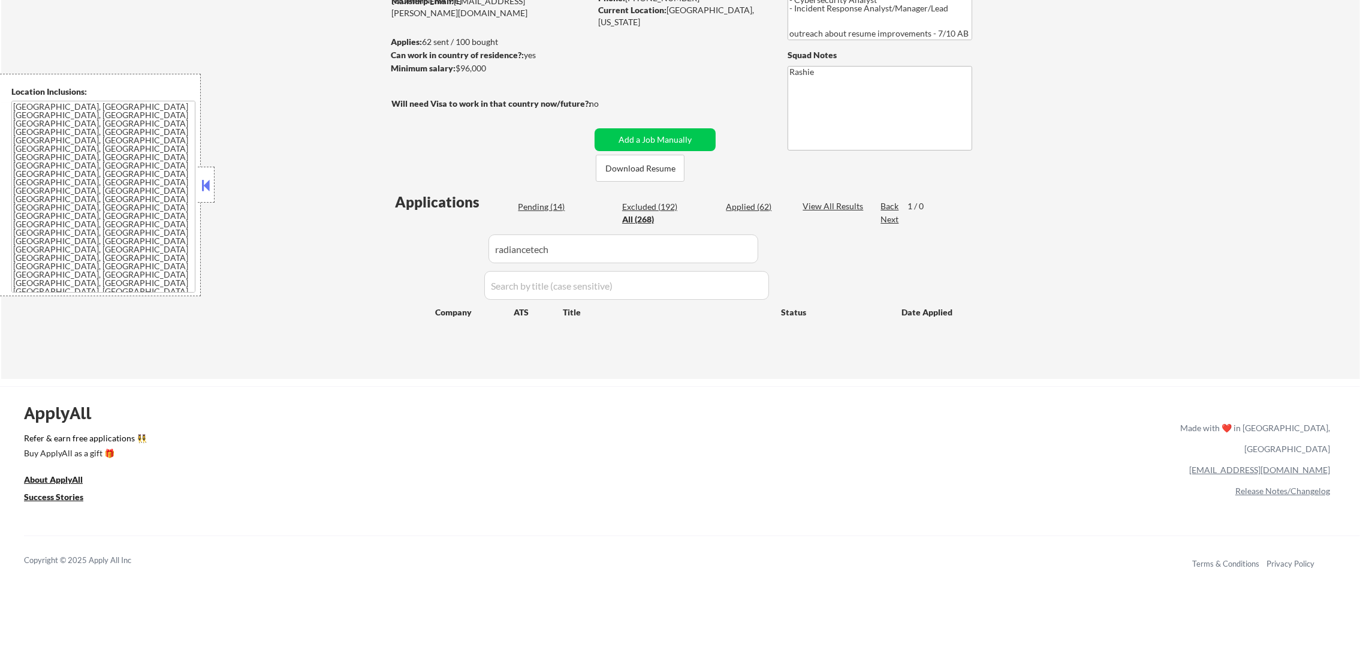
click at [467, 472] on div "ApplyAll Refer & earn free applications 👯‍♀️ Buy ApplyAll as a gift 🎁 About App…" at bounding box center [680, 490] width 1360 height 190
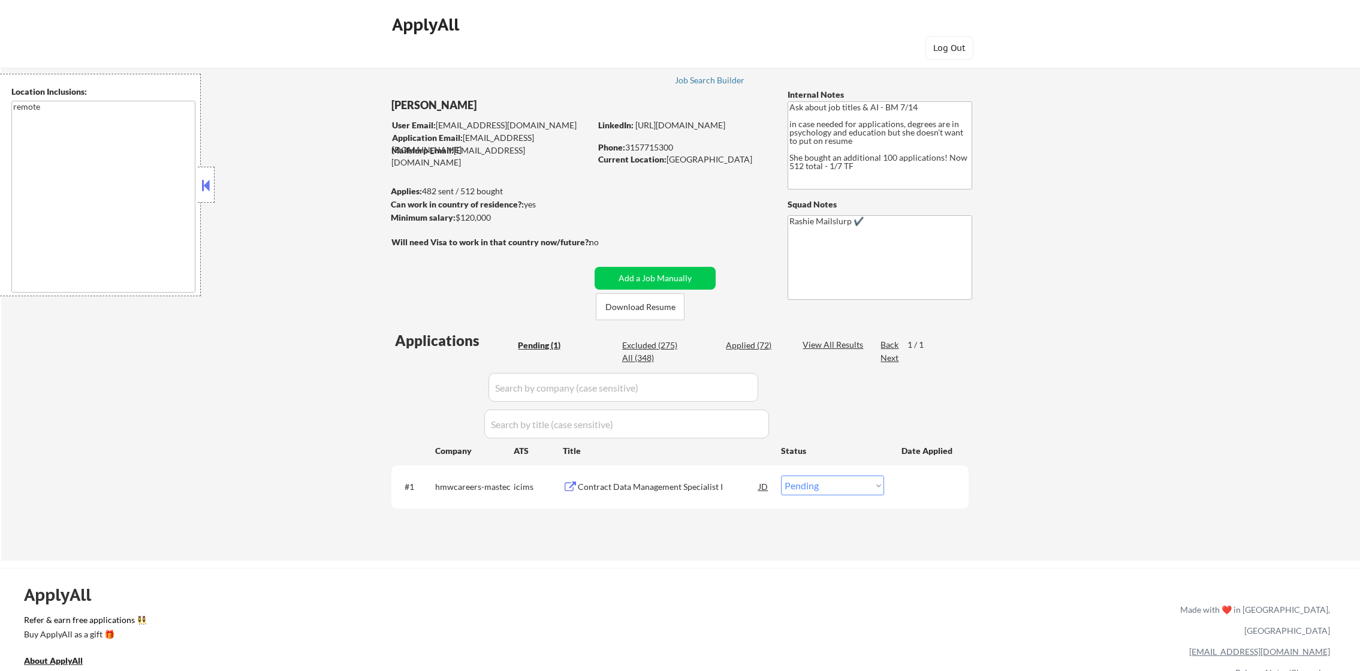
select select ""pending""
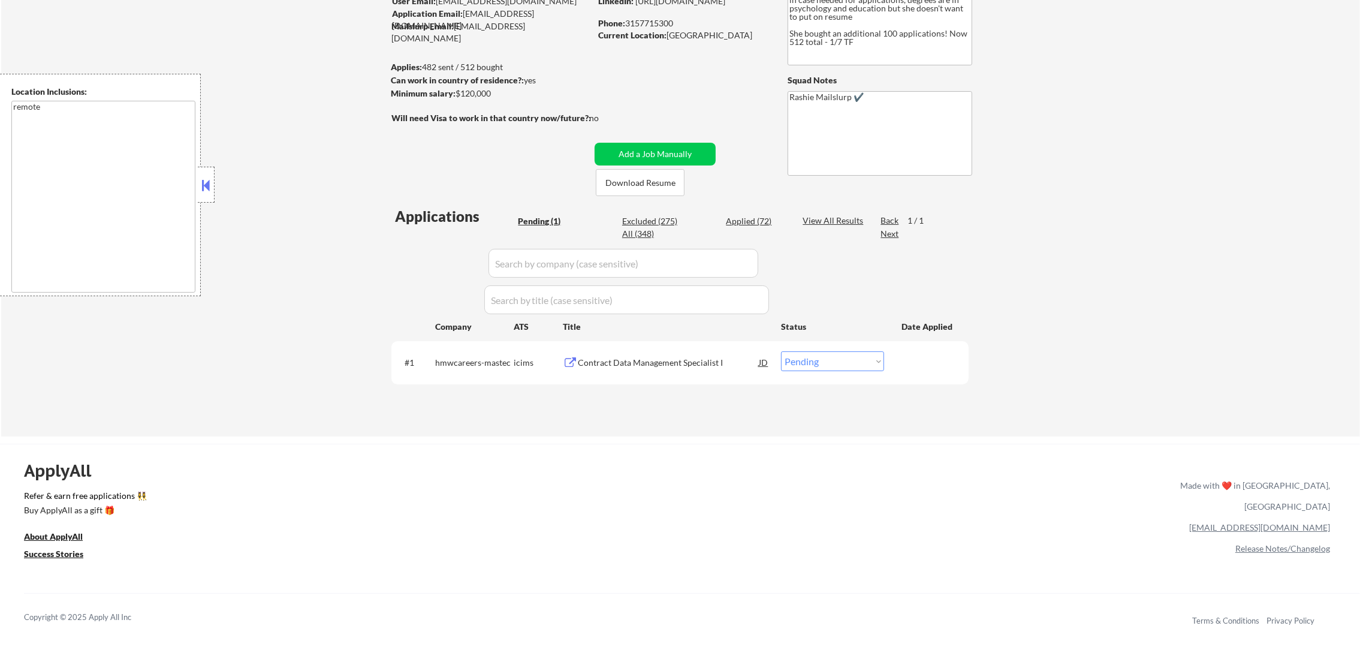
scroll to position [90, 0]
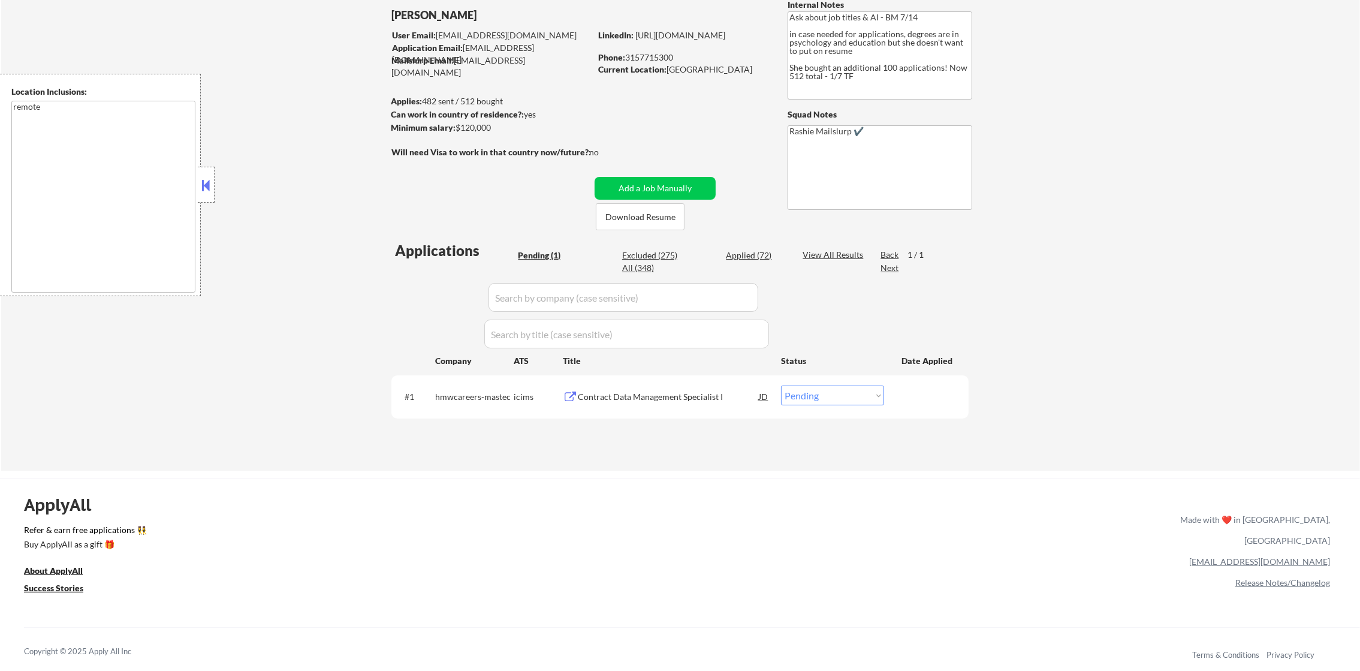
click at [660, 393] on div "Contract Data Management Specialist I" at bounding box center [668, 397] width 181 height 12
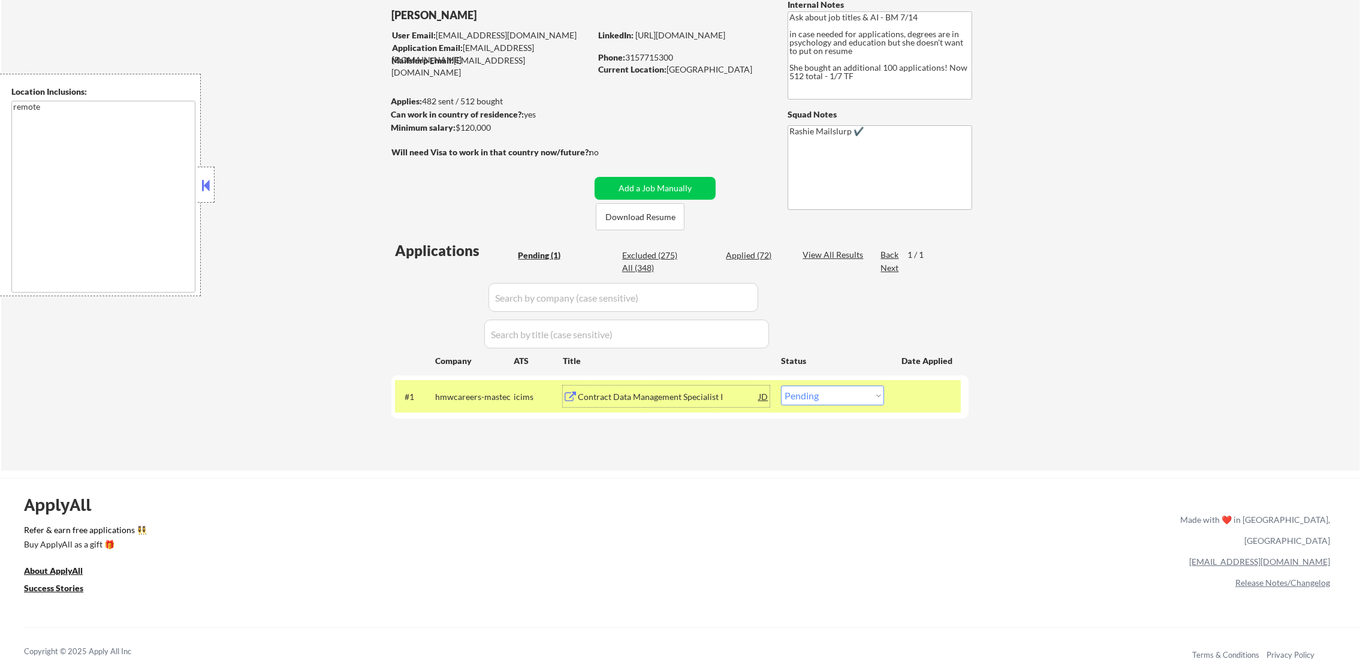
scroll to position [0, 0]
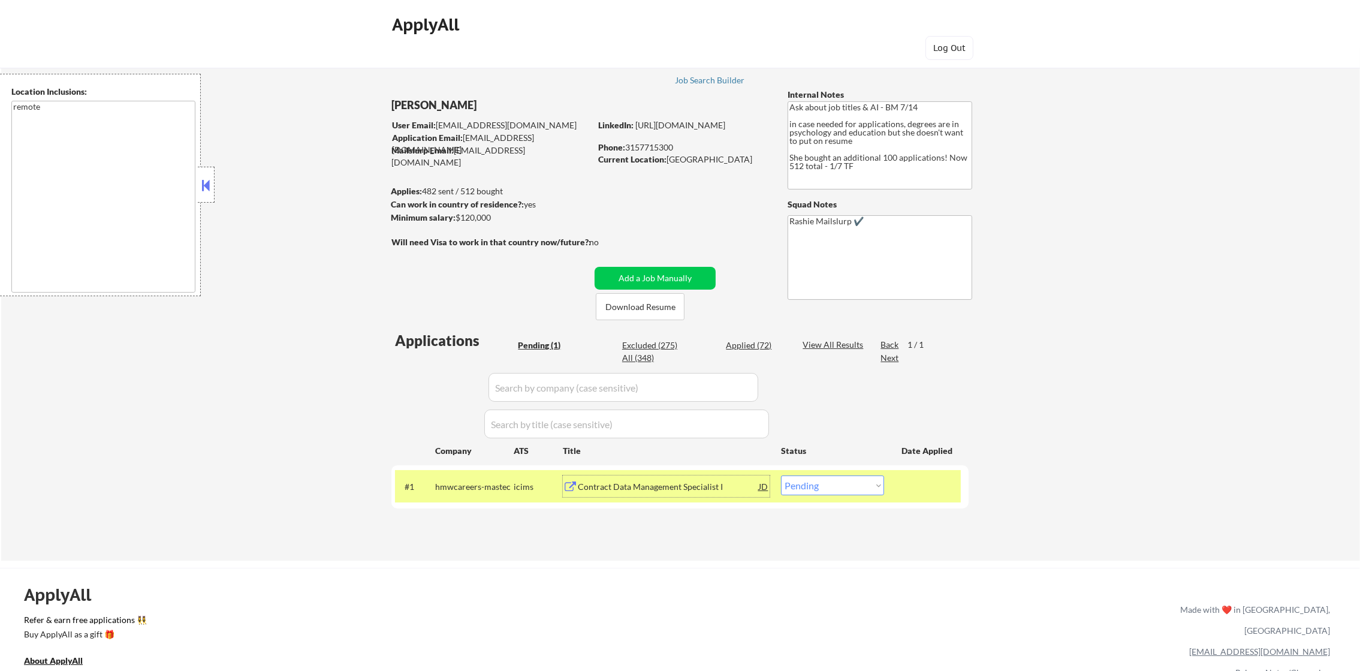
click at [645, 481] on div "Contract Data Management Specialist I" at bounding box center [668, 487] width 181 height 12
